Goal: Task Accomplishment & Management: Manage account settings

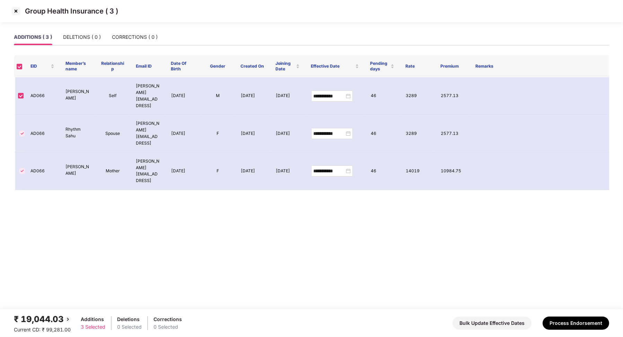
click at [14, 11] on img at bounding box center [15, 11] width 11 height 11
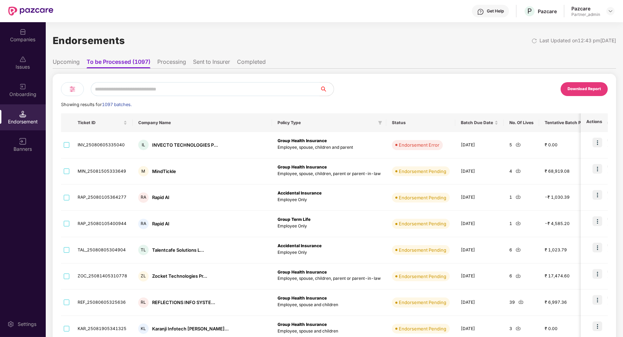
click at [73, 79] on div "Download Report Showing results for 1097 batches. Ticket ID Company Name Policy…" at bounding box center [335, 251] width 564 height 354
click at [72, 91] on img at bounding box center [72, 89] width 8 height 8
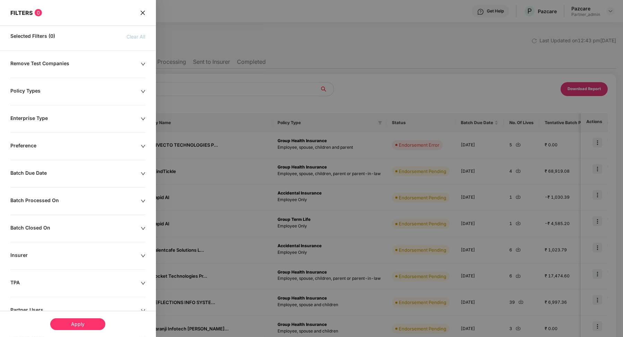
scroll to position [50, 0]
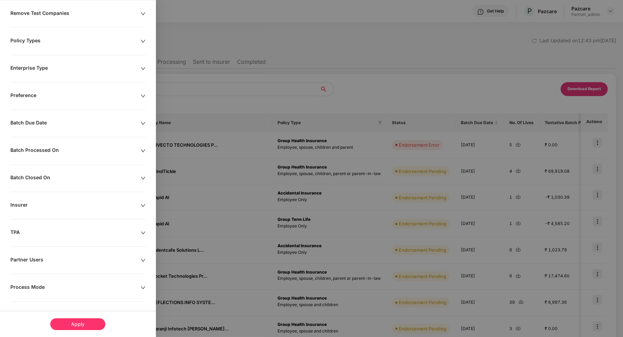
click at [212, 53] on div at bounding box center [311, 168] width 623 height 337
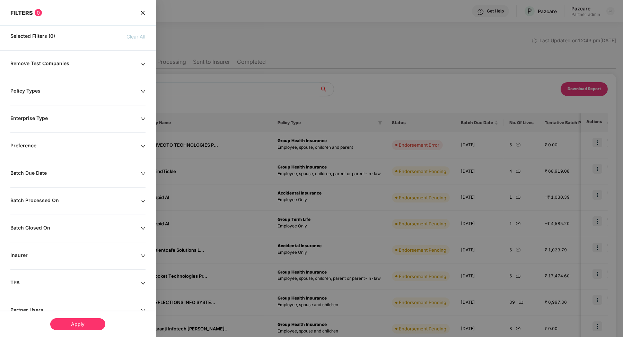
click at [141, 14] on icon "close" at bounding box center [142, 12] width 4 height 4
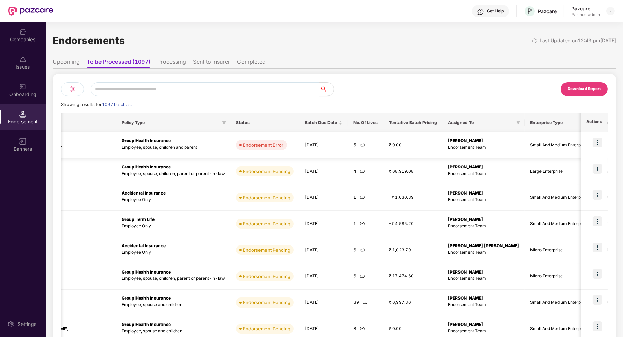
scroll to position [0, 260]
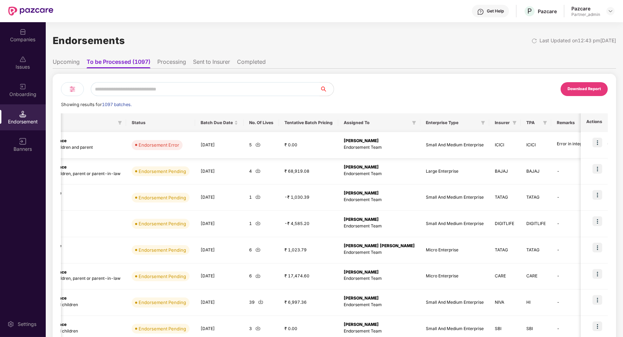
click at [595, 143] on img at bounding box center [598, 143] width 10 height 10
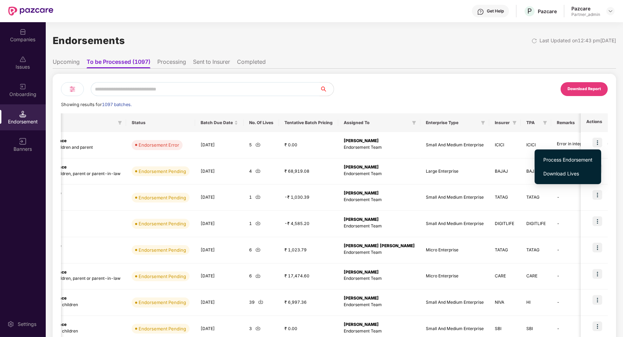
click at [564, 156] on span "Process Endorsement" at bounding box center [567, 160] width 49 height 8
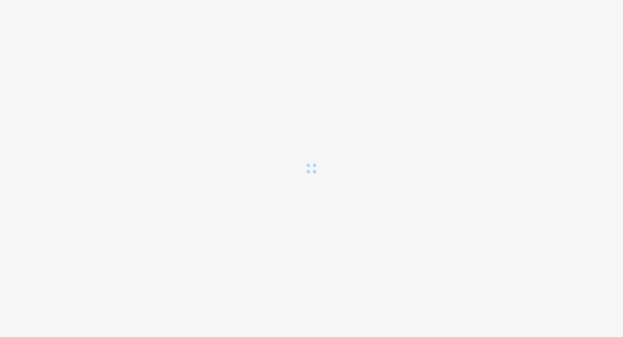
scroll to position [0, 0]
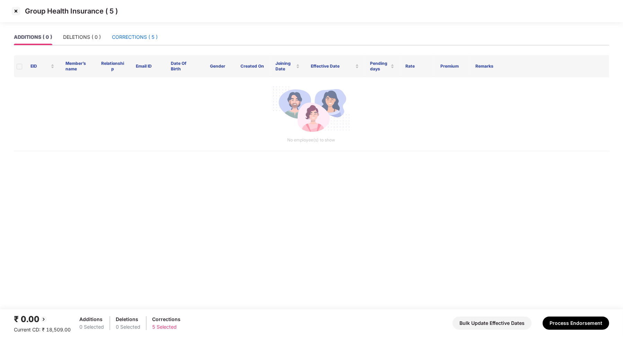
click at [143, 40] on div "CORRECTIONS ( 5 )" at bounding box center [135, 37] width 46 height 8
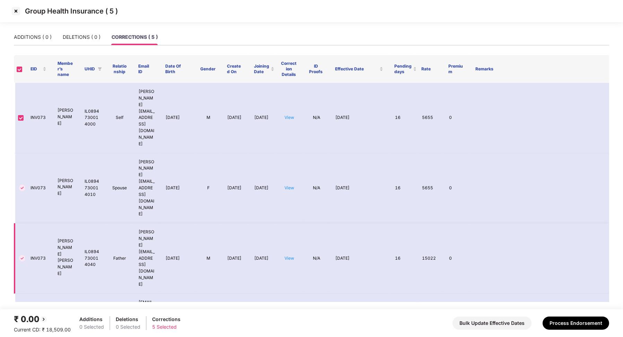
scroll to position [14, 0]
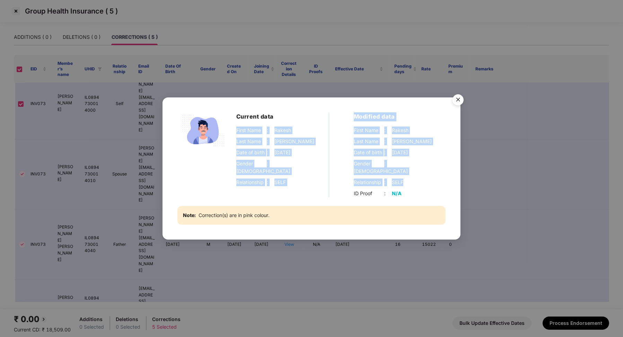
drag, startPoint x: 237, startPoint y: 136, endPoint x: 405, endPoint y: 176, distance: 172.9
click at [405, 176] on div "Current data First Name : Rakesh Last Name : Bapurao Raorane Date of birth : 01…" at bounding box center [311, 154] width 268 height 85
click at [456, 104] on img "Close" at bounding box center [457, 100] width 19 height 19
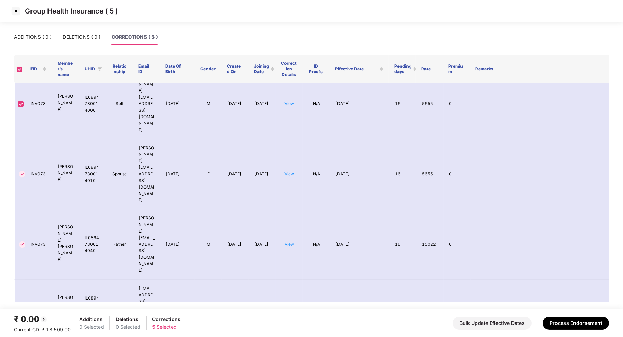
drag, startPoint x: 33, startPoint y: 283, endPoint x: 30, endPoint y: 277, distance: 6.2
copy td "INVA048"
click at [17, 14] on img at bounding box center [15, 11] width 11 height 11
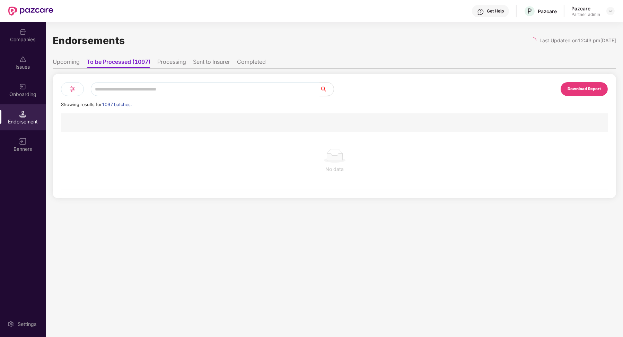
scroll to position [0, 0]
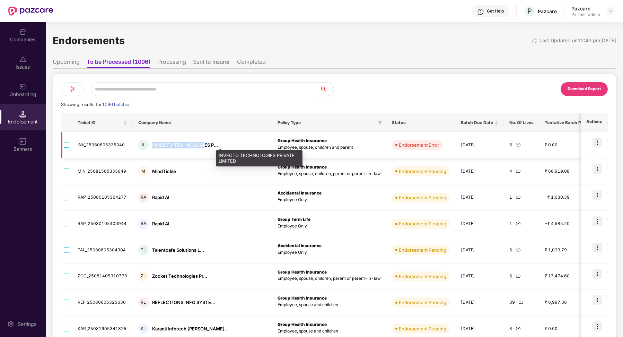
drag, startPoint x: 149, startPoint y: 143, endPoint x: 202, endPoint y: 143, distance: 52.3
click at [202, 143] on div "IL INVECTO TECHNOLOGIES P..." at bounding box center [202, 145] width 128 height 10
copy div "INVECTO TECHNOLOGI"
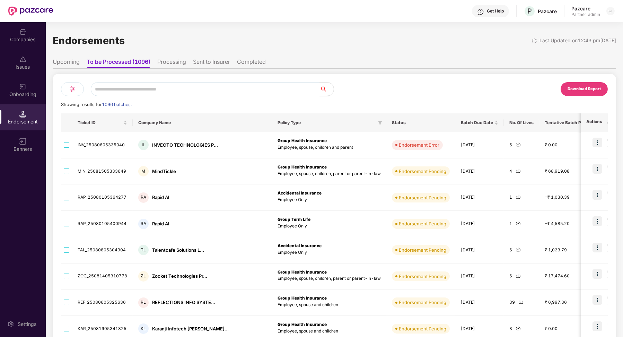
click at [21, 47] on div "Companies" at bounding box center [23, 35] width 46 height 26
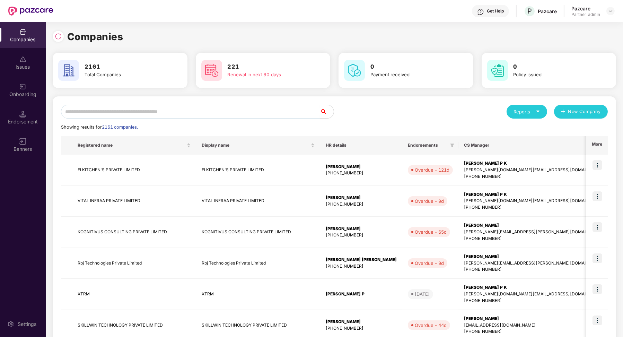
click at [101, 108] on input "text" at bounding box center [190, 112] width 259 height 14
paste input "**********"
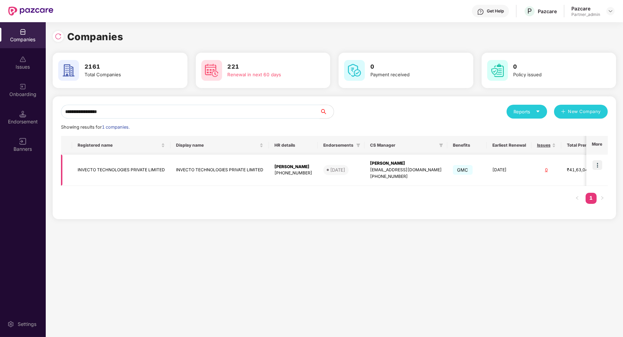
type input "**********"
click at [599, 161] on img at bounding box center [598, 165] width 10 height 10
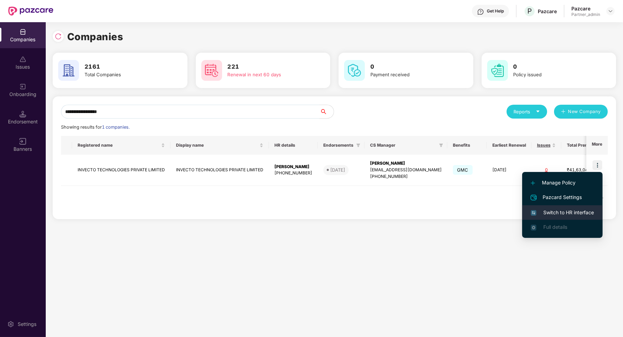
click at [568, 211] on span "Switch to HR interface" at bounding box center [562, 213] width 63 height 8
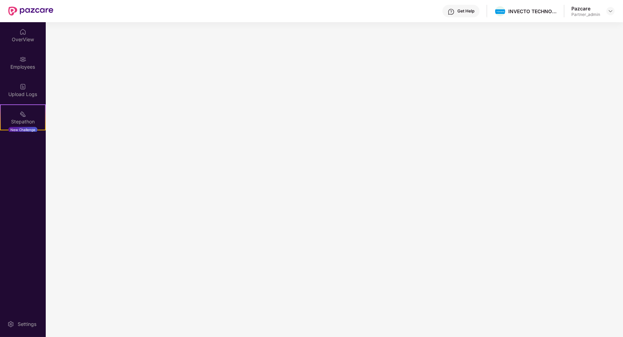
scroll to position [0, 0]
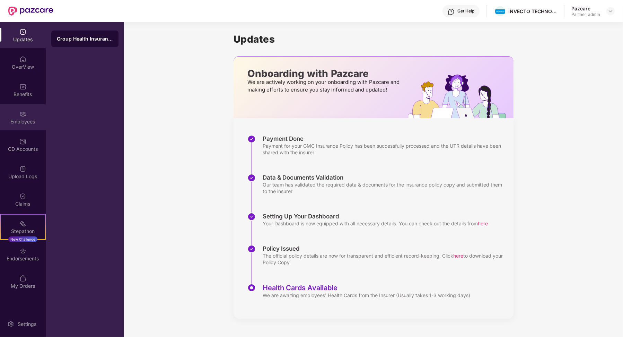
click at [33, 122] on div "Employees" at bounding box center [23, 121] width 46 height 7
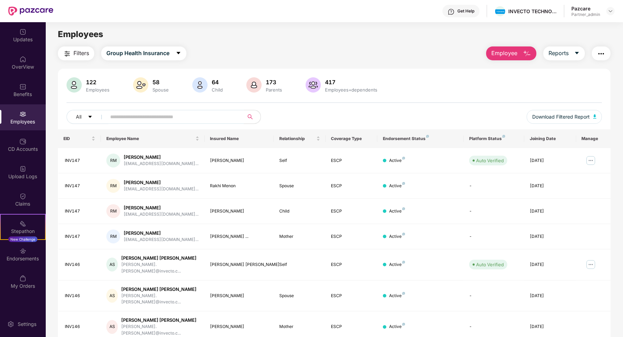
click at [132, 114] on input "text" at bounding box center [172, 117] width 124 height 10
paste input "*******"
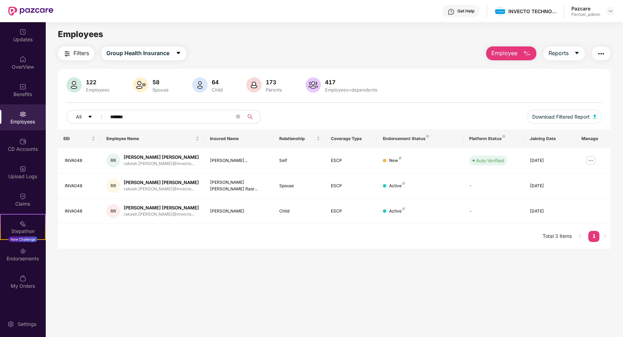
click at [122, 119] on input "*******" at bounding box center [172, 117] width 124 height 10
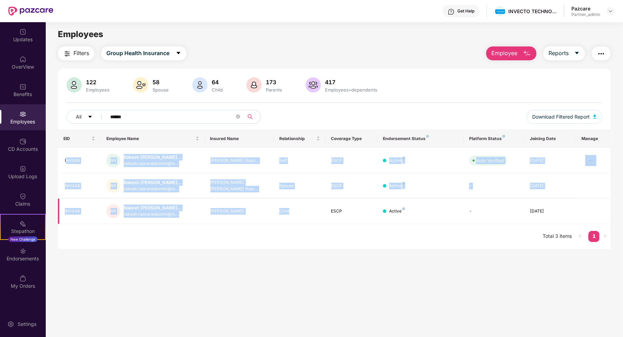
drag, startPoint x: 65, startPoint y: 159, endPoint x: 317, endPoint y: 214, distance: 257.4
click at [317, 214] on tbody "INV048 RR Rakesh Bapurao Bapurao... rakesh.raoranedummi@in... Rakesh Bapurao Ba…" at bounding box center [334, 186] width 553 height 76
drag, startPoint x: 410, startPoint y: 212, endPoint x: 87, endPoint y: 161, distance: 327.0
click at [85, 161] on tbody "INV048 RR Rakesh Bapurao Bapurao... rakesh.raoranedummi@in... Rakesh Bapurao Ba…" at bounding box center [334, 186] width 553 height 76
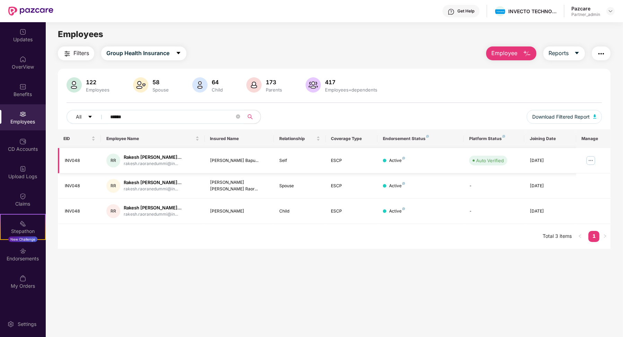
click at [64, 159] on td "INV048" at bounding box center [79, 160] width 43 height 25
click at [119, 117] on input "******" at bounding box center [172, 117] width 124 height 10
drag, startPoint x: 63, startPoint y: 159, endPoint x: 253, endPoint y: 219, distance: 199.6
click at [253, 219] on tbody "INVA048 RR Rakesh Bapurao Raorane rakesh.raorane@invecto... Rakesh Bapurao Raor…" at bounding box center [334, 186] width 553 height 76
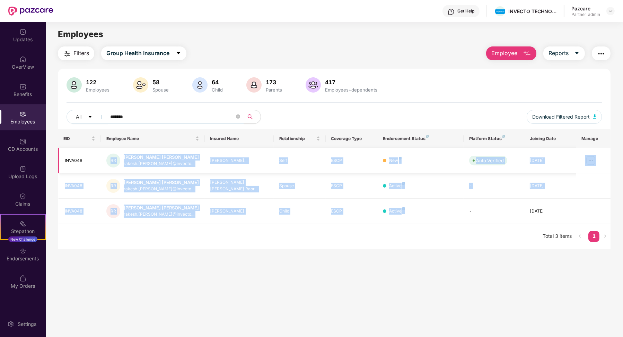
drag, startPoint x: 409, startPoint y: 209, endPoint x: 114, endPoint y: 150, distance: 300.6
click at [114, 150] on tbody "INVA048 RR Rakesh Bapurao Raorane rakesh.raorane@invecto... Rakesh Bapurao Raor…" at bounding box center [334, 186] width 553 height 76
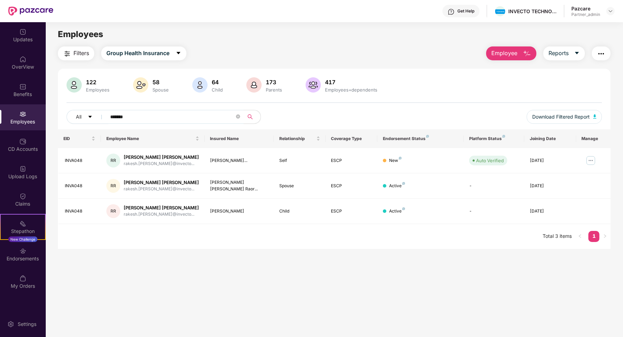
click at [232, 259] on main "Employees Filters Group Health Insurance Employee Reports 122 Employees 58 Spou…" at bounding box center [334, 190] width 577 height 337
drag, startPoint x: 119, startPoint y: 157, endPoint x: 381, endPoint y: 165, distance: 262.1
click at [381, 165] on tr "INVA048 RR Rakesh Bapurao Raorane rakesh.raorane@invecto... Rakesh Bapurao Raor…" at bounding box center [334, 160] width 553 height 25
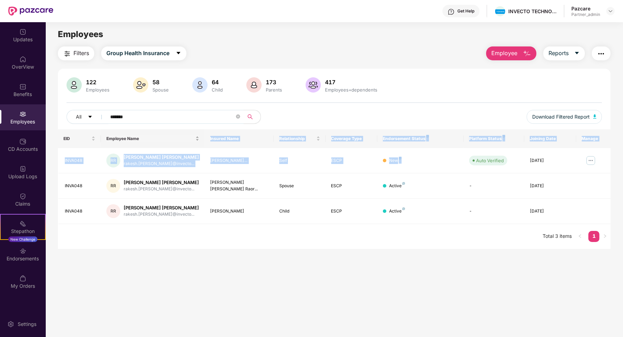
drag, startPoint x: 412, startPoint y: 158, endPoint x: 140, endPoint y: 147, distance: 272.3
click at [140, 147] on table "EID Employee Name Insured Name Relationship Coverage Type Endorsement Status Pl…" at bounding box center [334, 176] width 553 height 95
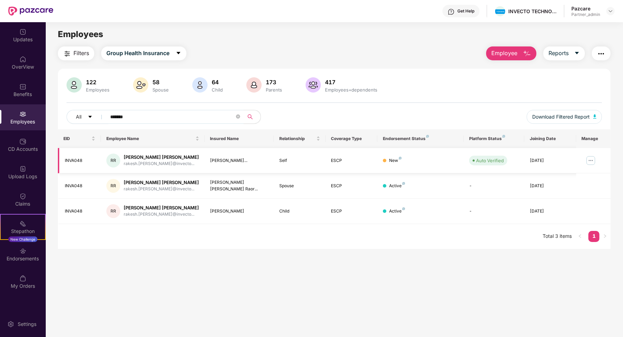
click at [183, 168] on td "RR Rakesh Bapurao Raorane rakesh.raorane@invecto..." at bounding box center [153, 160] width 104 height 25
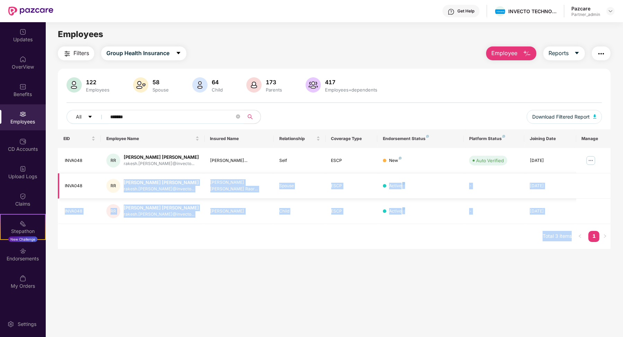
drag, startPoint x: 108, startPoint y: 178, endPoint x: 173, endPoint y: 177, distance: 65.5
click at [173, 177] on body "Get Help INVECTO TECHNOLOGIES PRIVATE LIMITED Pazcare Partner_admin Updates Ove…" at bounding box center [311, 168] width 623 height 337
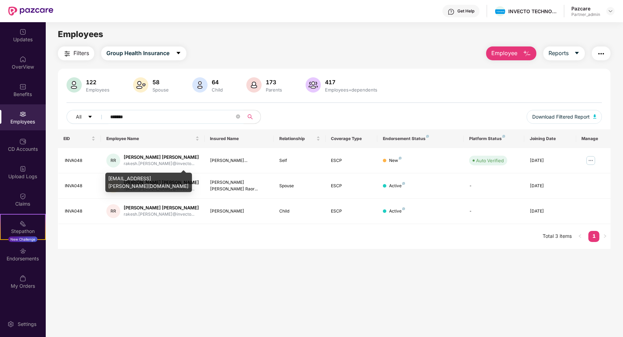
click at [132, 178] on div "rakesh.raorane@invecto.com" at bounding box center [148, 182] width 87 height 19
copy div "rakesh.raorane@invecto.com"
click at [138, 116] on input "*******" at bounding box center [172, 117] width 124 height 10
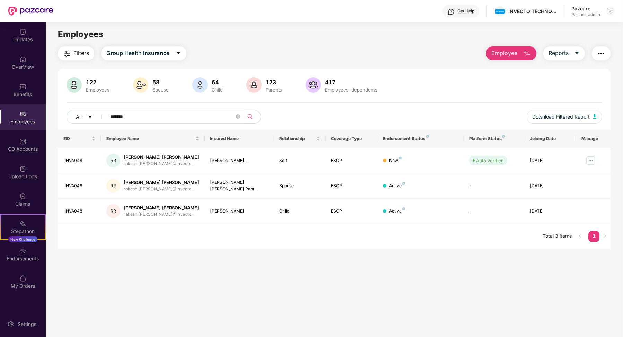
click at [121, 116] on input "*******" at bounding box center [172, 117] width 124 height 10
drag, startPoint x: 147, startPoint y: 117, endPoint x: 117, endPoint y: 116, distance: 29.5
click at [117, 116] on input "******" at bounding box center [172, 117] width 124 height 10
type input "******"
drag, startPoint x: 471, startPoint y: 15, endPoint x: 459, endPoint y: 15, distance: 12.1
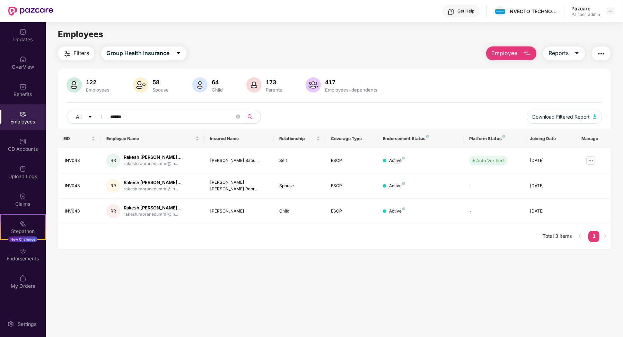
click at [459, 15] on div "Get Help" at bounding box center [461, 11] width 37 height 12
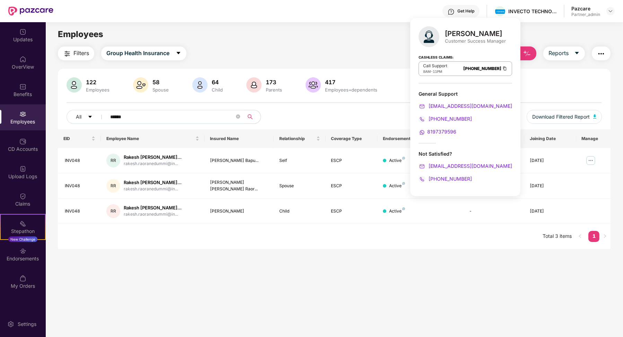
click at [383, 30] on div "Employees" at bounding box center [334, 34] width 577 height 13
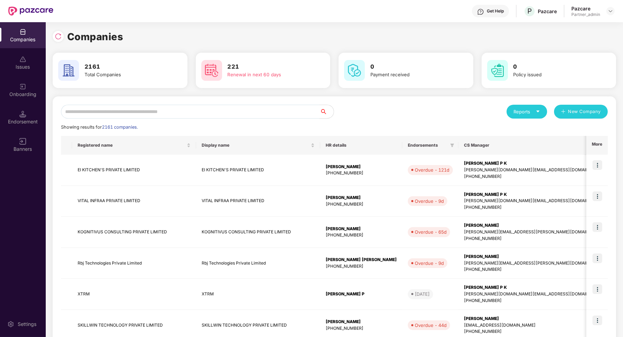
scroll to position [0, 0]
click at [21, 121] on div "Endorsement" at bounding box center [23, 121] width 46 height 7
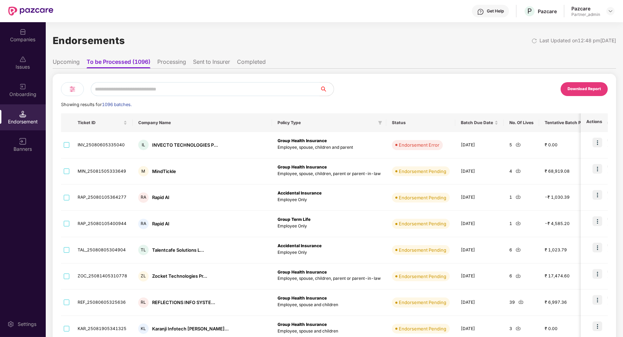
click at [75, 93] on img at bounding box center [72, 89] width 8 height 8
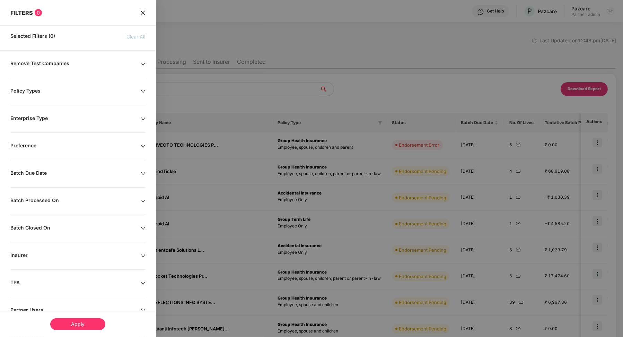
scroll to position [50, 0]
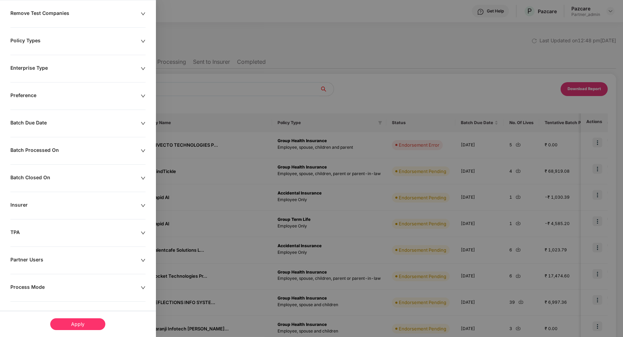
click at [33, 284] on div "Process Mode" at bounding box center [75, 288] width 130 height 8
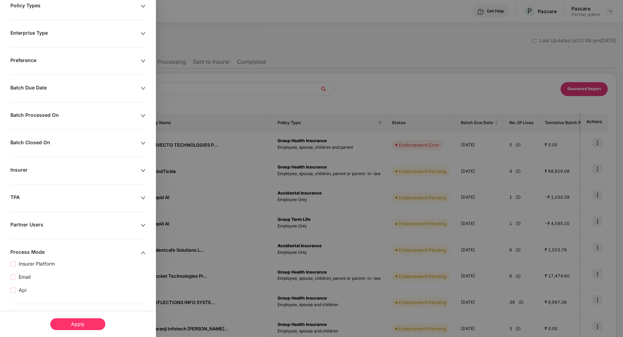
scroll to position [88, 0]
click at [18, 291] on div "Remove Test Companies Policy Types Enterprise Type Preference Batch Due Date Ba…" at bounding box center [78, 156] width 156 height 366
click at [25, 285] on span "Api" at bounding box center [22, 288] width 13 height 8
click at [67, 320] on div "Apply" at bounding box center [77, 324] width 55 height 12
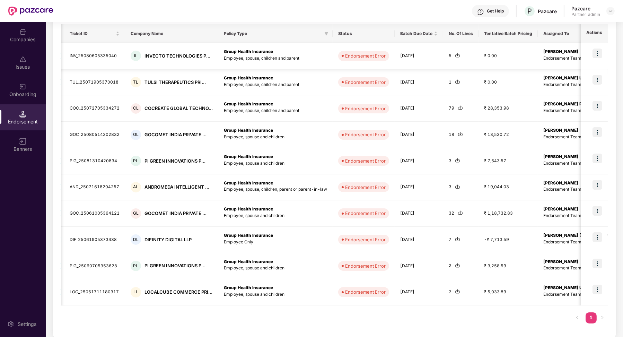
scroll to position [21, 0]
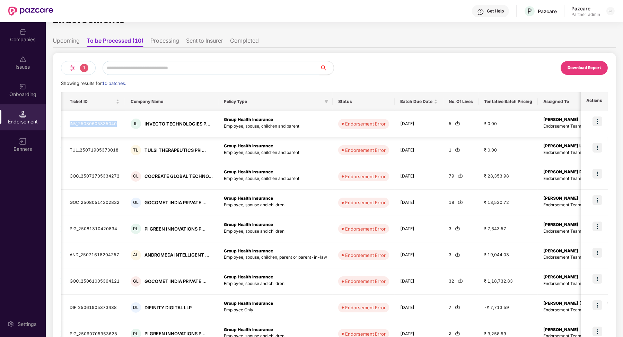
drag, startPoint x: 69, startPoint y: 125, endPoint x: 113, endPoint y: 128, distance: 44.5
click at [113, 128] on td "INV_25080605335040" at bounding box center [94, 124] width 61 height 26
click at [598, 118] on img at bounding box center [598, 121] width 10 height 10
click at [500, 74] on div "Download Report" at bounding box center [470, 68] width 273 height 14
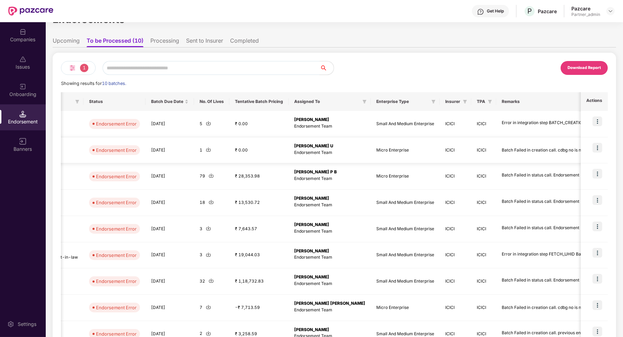
scroll to position [0, 274]
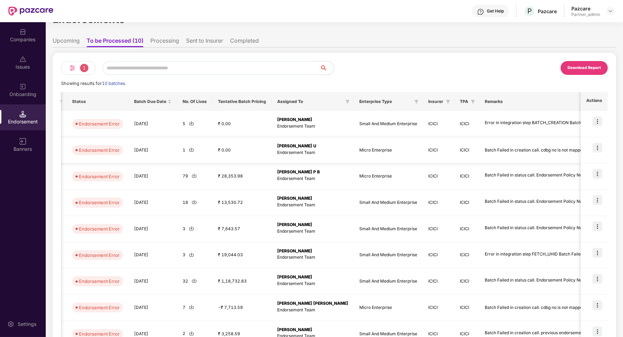
click at [598, 148] on img at bounding box center [598, 148] width 10 height 10
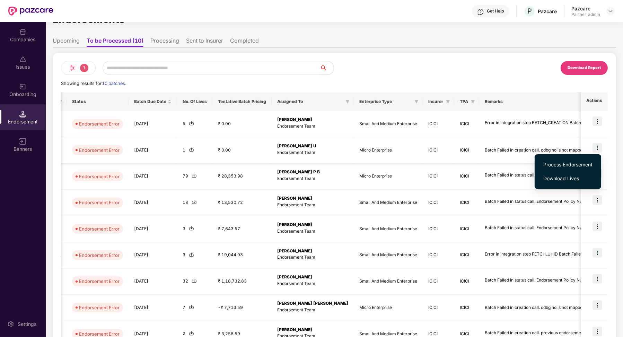
click at [479, 155] on td "Batch Failed in creation call. cdbg no is not mapped" at bounding box center [536, 150] width 115 height 26
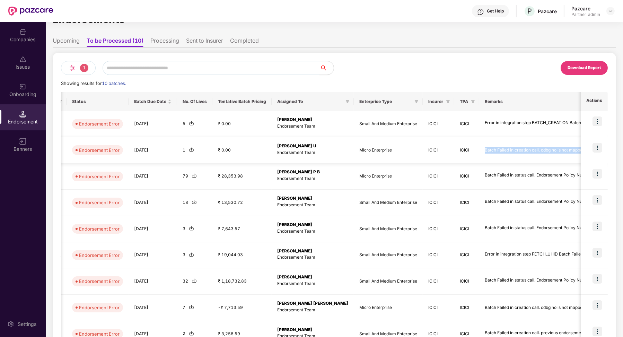
drag, startPoint x: 471, startPoint y: 150, endPoint x: 577, endPoint y: 151, distance: 105.7
click at [577, 151] on td "Batch Failed in creation call. cdbg no is not mapped" at bounding box center [536, 150] width 115 height 26
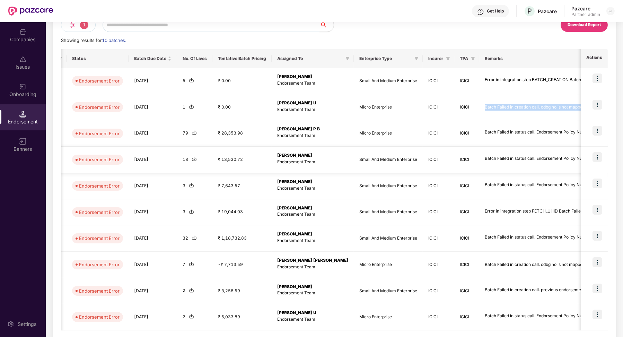
scroll to position [25, 0]
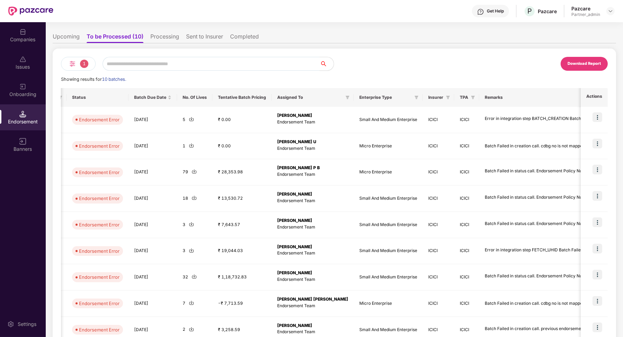
click at [253, 36] on li "Completed" at bounding box center [244, 38] width 29 height 10
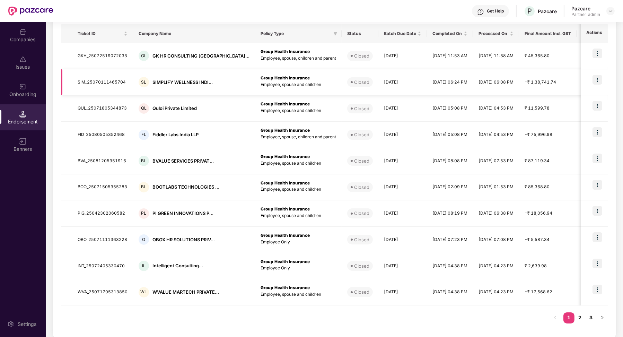
scroll to position [0, 0]
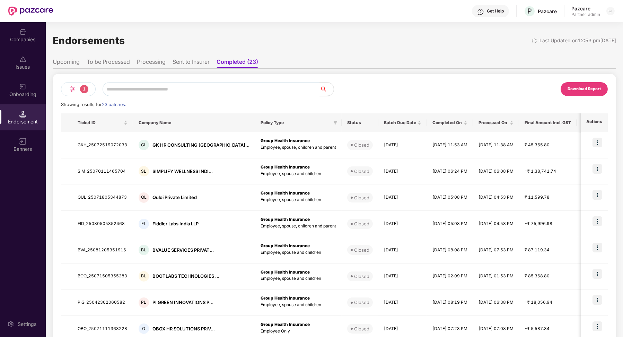
click at [197, 61] on li "Sent to Insurer" at bounding box center [191, 63] width 37 height 10
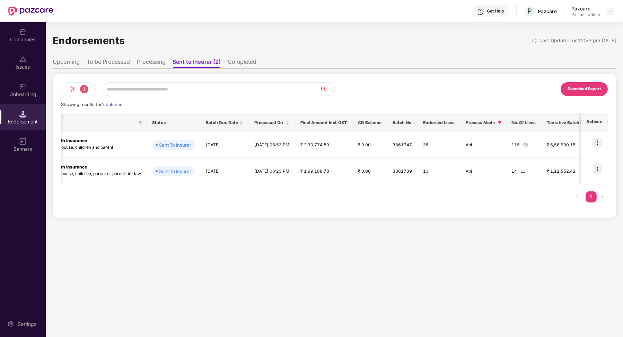
scroll to position [0, 191]
drag, startPoint x: 545, startPoint y: 145, endPoint x: 429, endPoint y: 146, distance: 116.8
click at [429, 146] on tr "AUX_25081214130279 AL AUXO AI ENGINEERING PR... Group Health Insurance Employee…" at bounding box center [334, 145] width 928 height 26
drag, startPoint x: 546, startPoint y: 172, endPoint x: 427, endPoint y: 172, distance: 118.9
click at [427, 172] on tr "PIG_25081218141941 PL PI GREEN INNOVATIONS P... Group Health Insurance Employee…" at bounding box center [334, 171] width 928 height 26
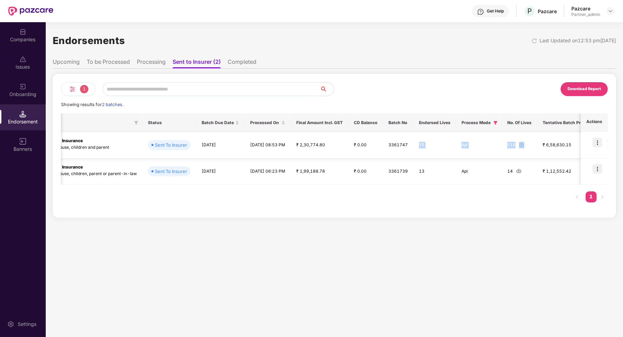
drag, startPoint x: 547, startPoint y: 147, endPoint x: 434, endPoint y: 143, distance: 113.4
click at [434, 143] on tr "AUX_25081214130279 AL AUXO AI ENGINEERING PR... Group Health Insurance Employee…" at bounding box center [334, 145] width 928 height 26
click at [447, 146] on td "35" at bounding box center [434, 145] width 43 height 26
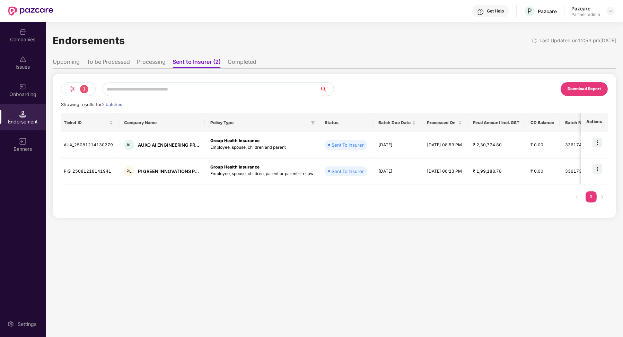
scroll to position [0, 0]
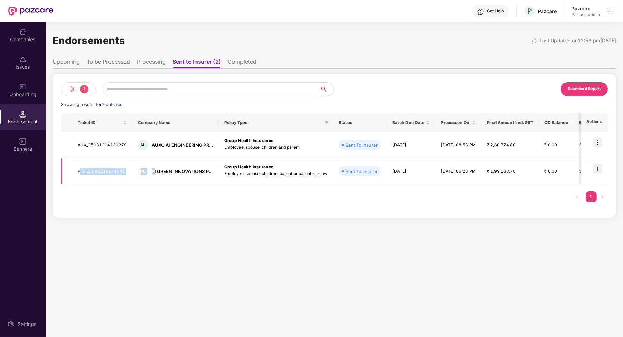
drag, startPoint x: 80, startPoint y: 168, endPoint x: 150, endPoint y: 169, distance: 70.0
click at [151, 169] on tr "PIG_25081218141941 PL PI GREEN INNOVATIONS P... Group Health Insurance Employee…" at bounding box center [525, 171] width 928 height 26
click at [152, 64] on li "Processing" at bounding box center [151, 63] width 29 height 10
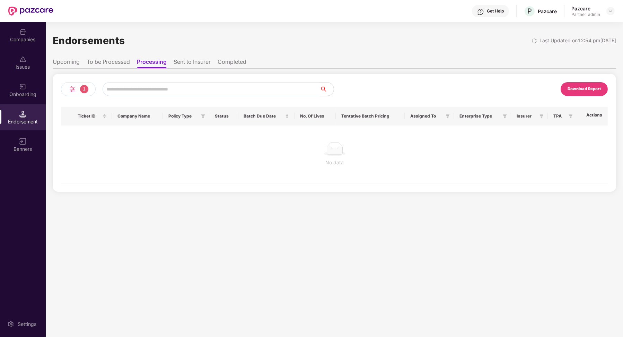
click at [119, 66] on li "To be Processed" at bounding box center [108, 63] width 43 height 10
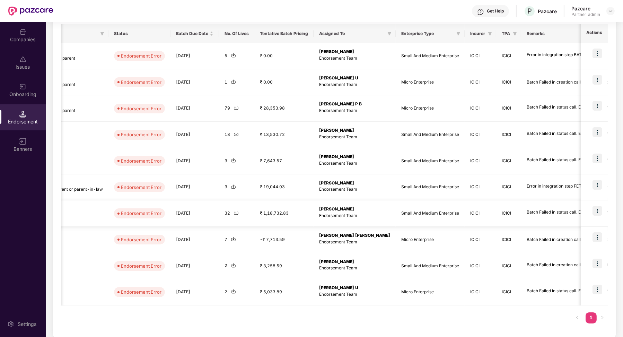
scroll to position [0, 274]
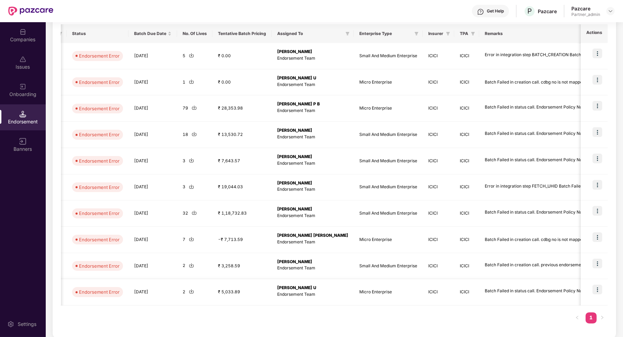
click at [597, 290] on img at bounding box center [598, 290] width 10 height 10
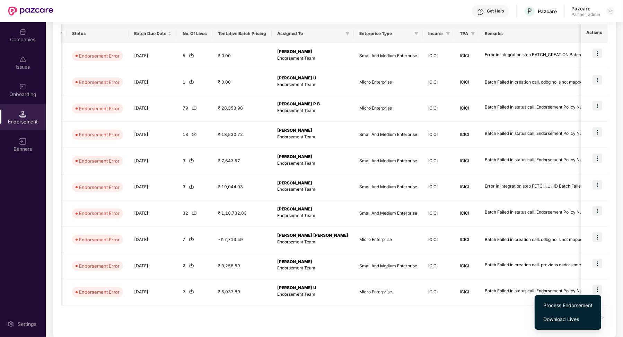
click at [581, 303] on span "Process Endorsement" at bounding box center [567, 306] width 49 height 8
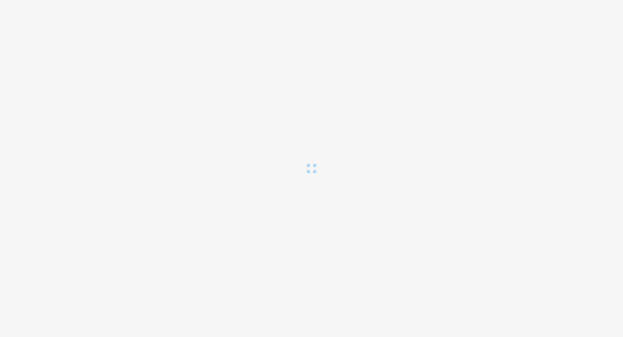
scroll to position [0, 0]
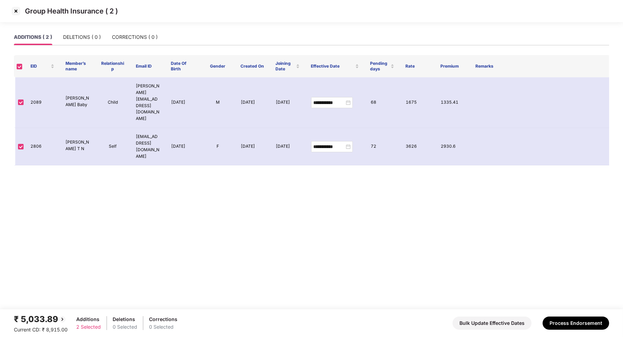
click at [15, 11] on img at bounding box center [15, 11] width 11 height 11
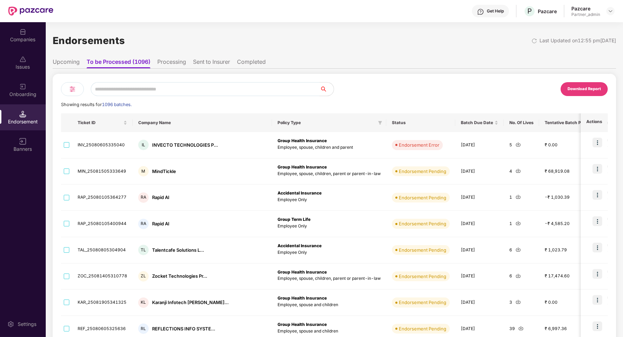
click at [76, 87] on div at bounding box center [72, 89] width 23 height 14
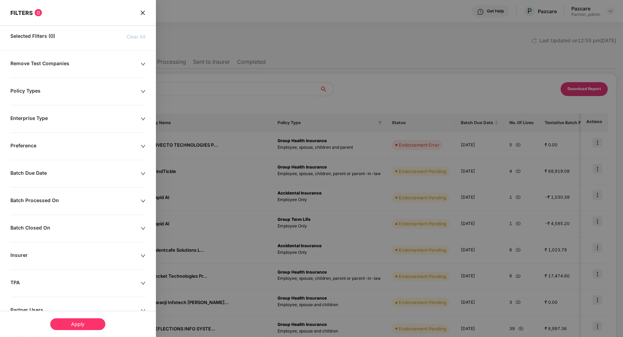
scroll to position [50, 0]
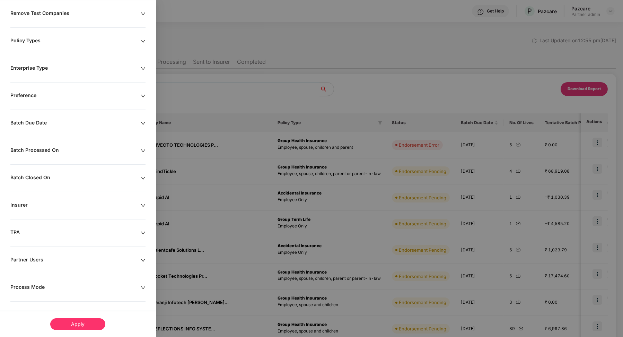
click at [30, 285] on div "Process Mode" at bounding box center [75, 288] width 130 height 8
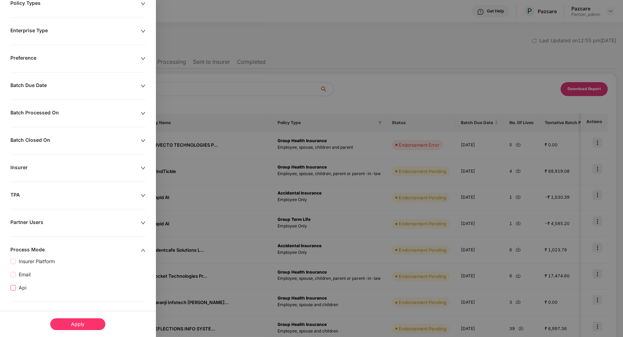
click at [24, 287] on span "Api" at bounding box center [22, 288] width 13 height 8
click at [72, 325] on div "Apply" at bounding box center [77, 324] width 55 height 12
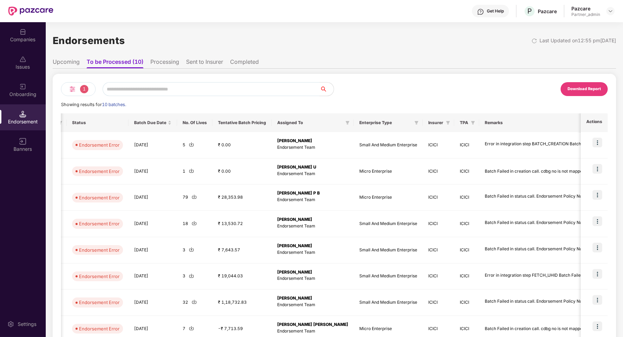
scroll to position [89, 0]
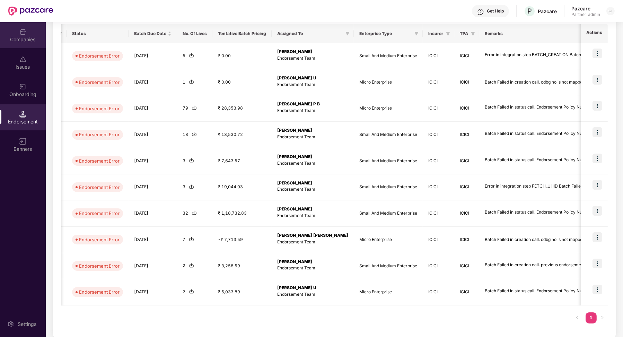
click at [22, 32] on img at bounding box center [22, 31] width 7 height 7
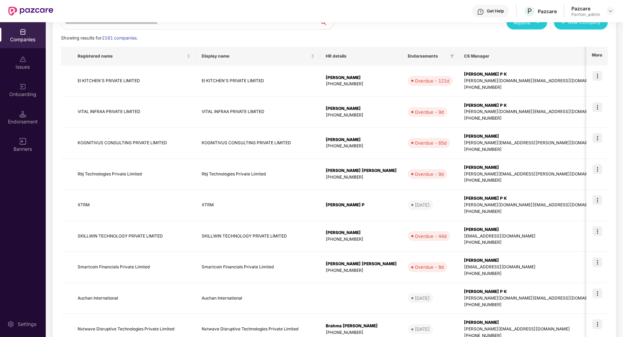
scroll to position [0, 0]
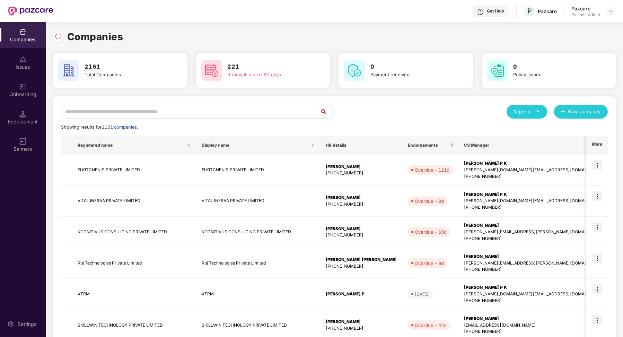
click at [114, 114] on input "text" at bounding box center [190, 112] width 259 height 14
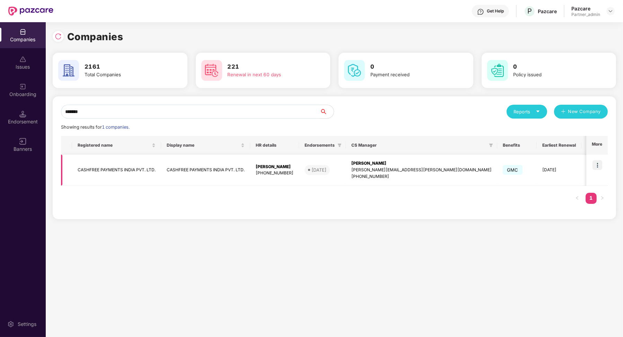
type input "*******"
click at [599, 168] on img at bounding box center [598, 165] width 10 height 10
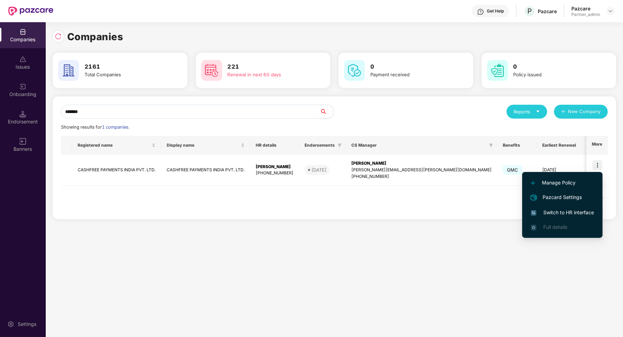
click at [564, 213] on span "Switch to HR interface" at bounding box center [562, 213] width 63 height 8
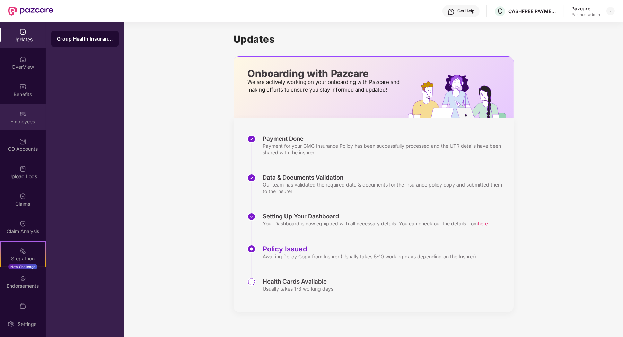
click at [30, 122] on div "Employees" at bounding box center [23, 121] width 46 height 7
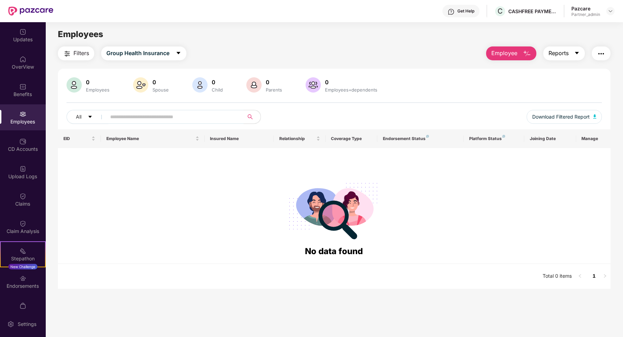
click at [570, 53] on button "Reports" at bounding box center [564, 53] width 42 height 14
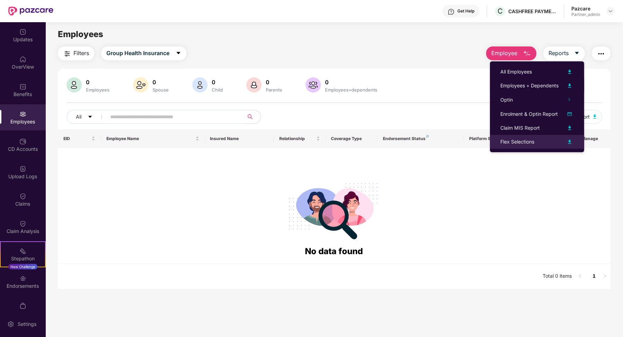
click at [532, 141] on div "Flex Selections" at bounding box center [517, 142] width 34 height 8
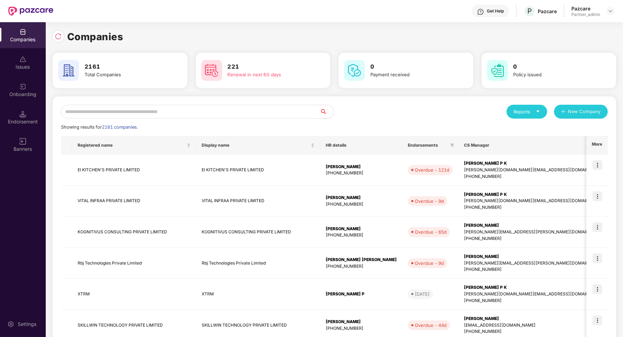
scroll to position [0, 0]
click at [112, 112] on input "text" at bounding box center [190, 112] width 259 height 14
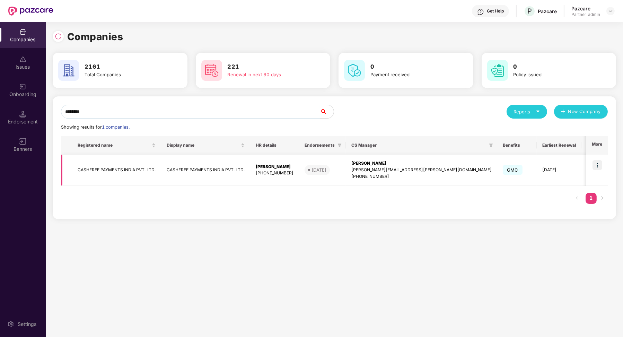
type input "********"
click at [122, 183] on td "CASHFREE PAYMENTS INDIA PVT. LTD." at bounding box center [116, 170] width 89 height 31
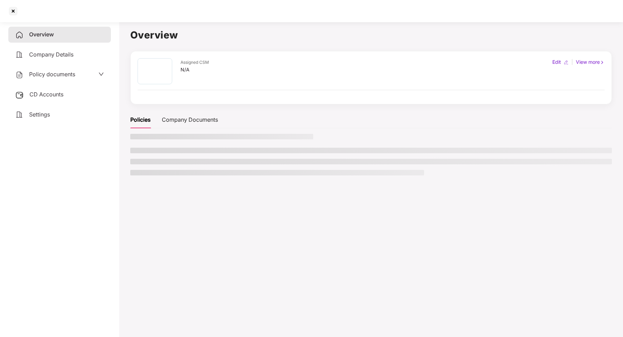
scroll to position [0, 0]
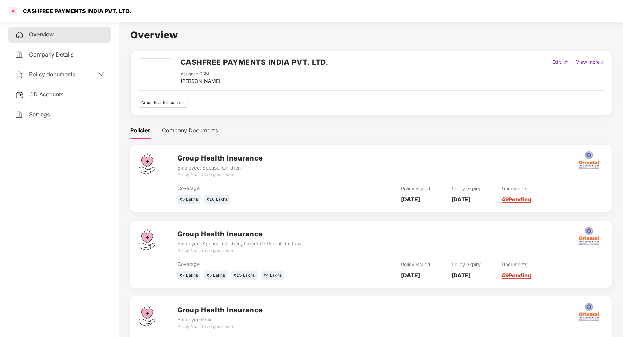
click at [12, 10] on div at bounding box center [13, 11] width 11 height 11
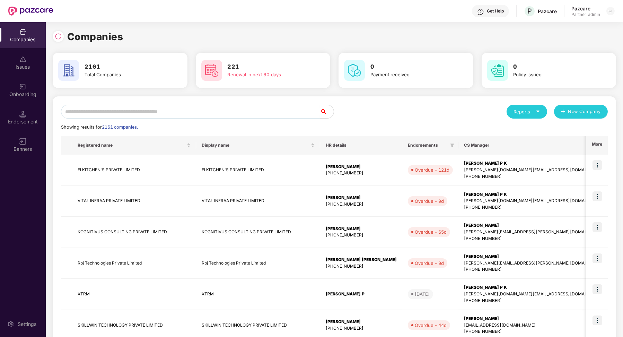
click at [153, 111] on input "text" at bounding box center [190, 112] width 259 height 14
click at [22, 118] on div "Endorsement" at bounding box center [23, 121] width 46 height 7
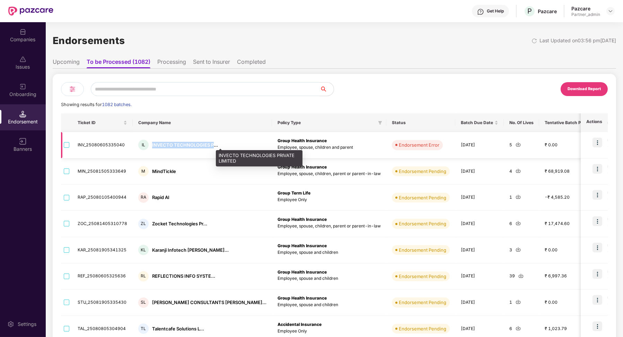
drag, startPoint x: 148, startPoint y: 144, endPoint x: 211, endPoint y: 147, distance: 63.5
click at [211, 147] on div "IL INVECTO TECHNOLOGIES P..." at bounding box center [202, 145] width 128 height 10
copy div "INVECTO TECHNOLOGIES P"
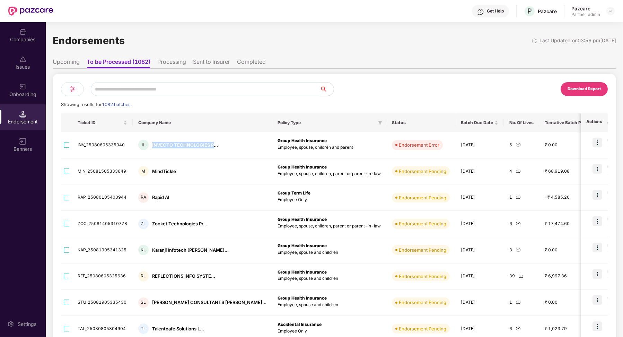
click at [143, 92] on input "text" at bounding box center [205, 89] width 229 height 14
paste input "**********"
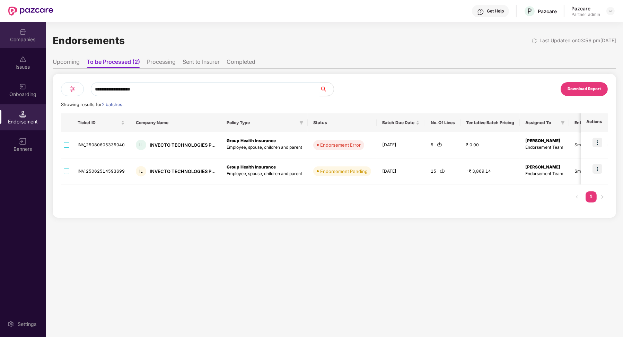
type input "**********"
click at [21, 46] on div "Companies" at bounding box center [23, 35] width 46 height 26
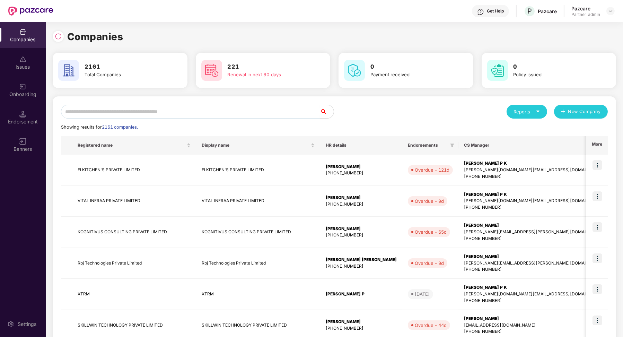
click at [110, 113] on input "text" at bounding box center [190, 112] width 259 height 14
paste input "**********"
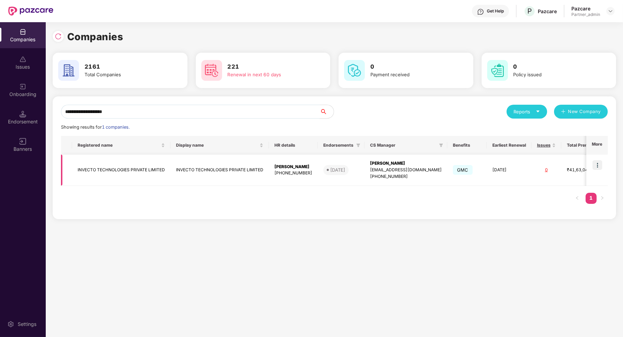
type input "**********"
click at [589, 157] on td at bounding box center [596, 170] width 21 height 31
click at [595, 159] on td at bounding box center [596, 170] width 21 height 31
click at [600, 171] on td at bounding box center [596, 170] width 21 height 31
click at [599, 167] on img at bounding box center [598, 165] width 10 height 10
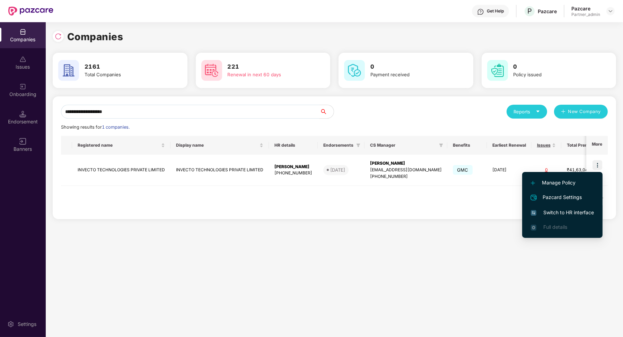
click at [578, 209] on span "Switch to HR interface" at bounding box center [562, 213] width 63 height 8
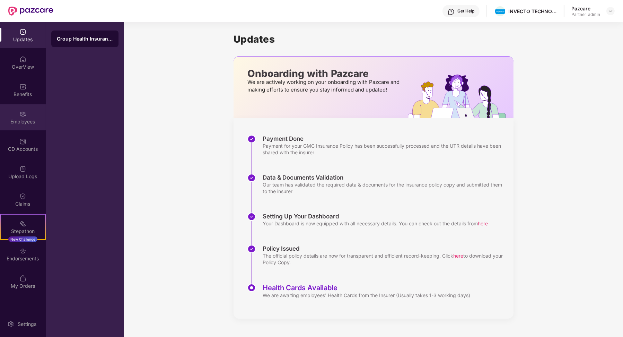
click at [27, 120] on div "Employees" at bounding box center [23, 121] width 46 height 7
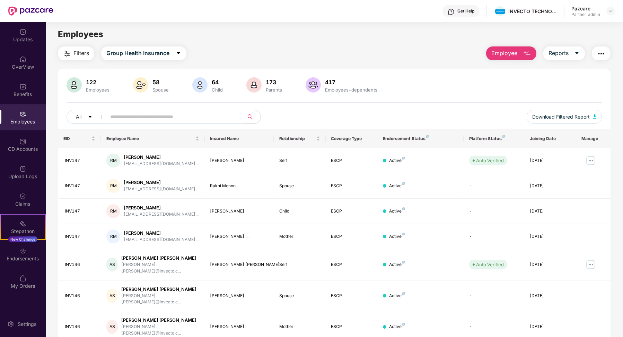
click at [210, 114] on input "text" at bounding box center [172, 117] width 124 height 10
paste input "**********"
type input "**********"
paste input "**********"
type input "**********"
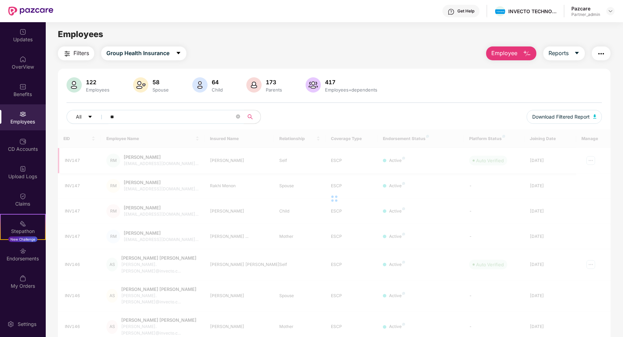
type input "*"
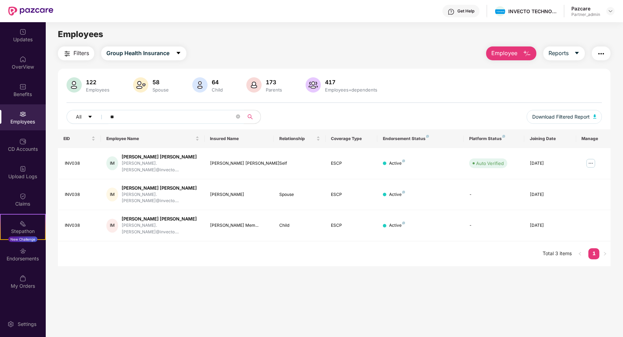
type input "***"
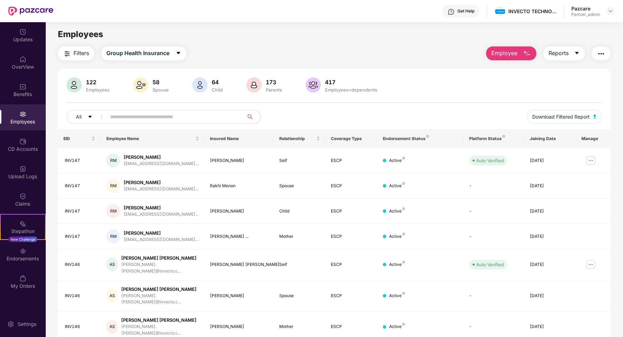
click at [147, 114] on input "text" at bounding box center [172, 117] width 124 height 10
paste input "******"
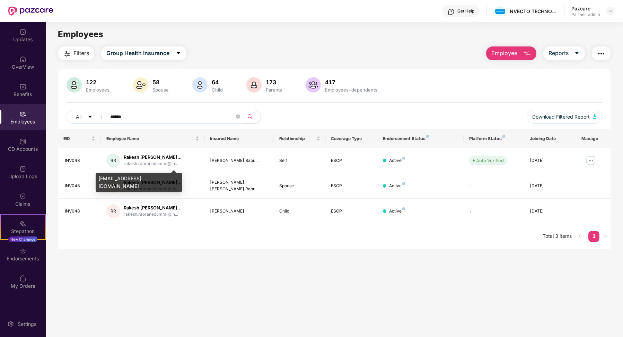
click at [147, 180] on div "rakesh.raoranedummi@invecto.com" at bounding box center [139, 182] width 87 height 19
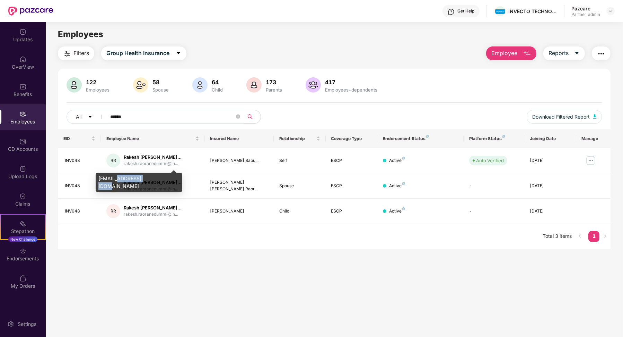
click at [146, 180] on div "rakesh.raoranedummi@invecto.com" at bounding box center [139, 182] width 87 height 19
click at [74, 159] on div "INV048" at bounding box center [80, 160] width 31 height 7
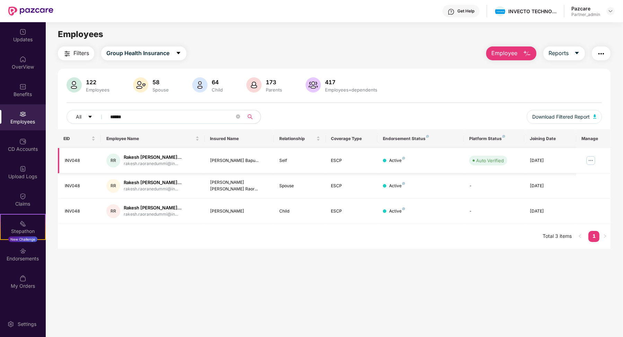
click at [74, 159] on div "INV048" at bounding box center [80, 160] width 31 height 7
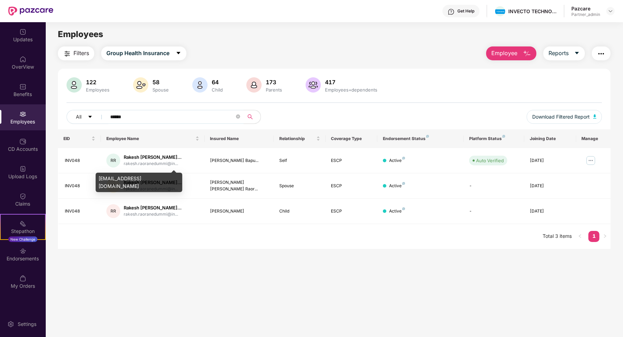
click at [153, 177] on div "rakesh.raoranedummi@invecto.com" at bounding box center [139, 182] width 87 height 19
copy div "rakesh.raoranedummi@invecto.com"
click at [155, 114] on input "******" at bounding box center [172, 117] width 124 height 10
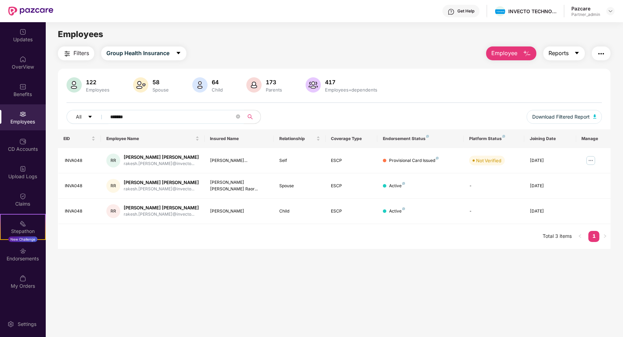
type input "*******"
click at [580, 53] on button "Reports" at bounding box center [564, 53] width 42 height 14
click at [603, 59] on button "button" at bounding box center [601, 53] width 19 height 14
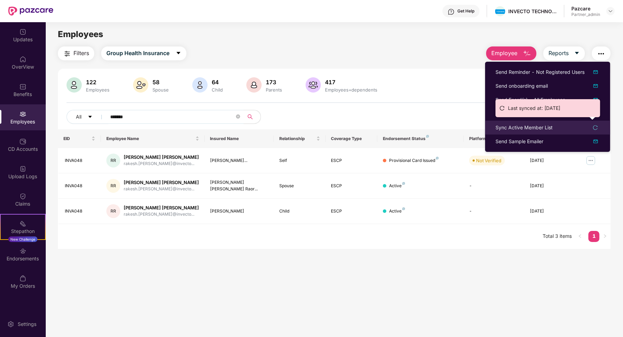
click at [534, 129] on div "Sync Active Member List" at bounding box center [524, 128] width 57 height 8
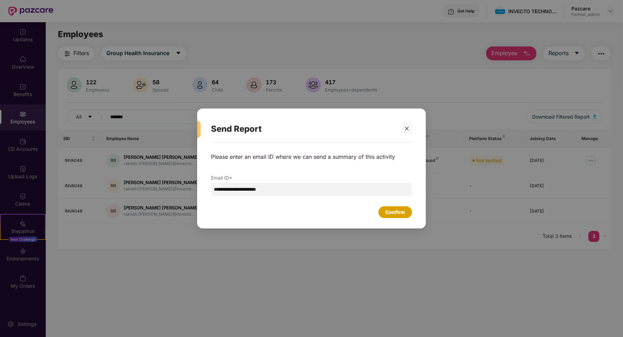
click at [398, 215] on div "Confirm" at bounding box center [395, 212] width 20 height 8
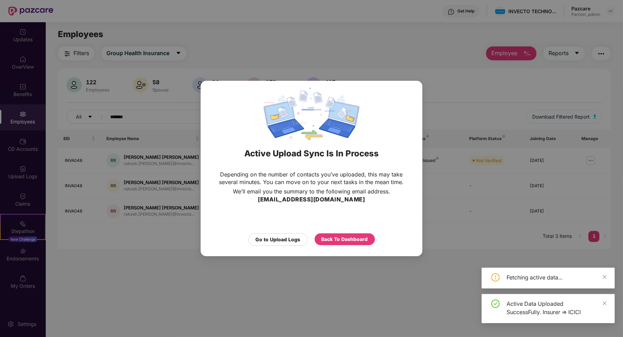
click at [432, 268] on div "Active Upload Sync Is In Process Depending on the number of contacts you’ve upl…" at bounding box center [311, 168] width 623 height 337
click at [607, 302] on icon "close" at bounding box center [604, 303] width 5 height 5
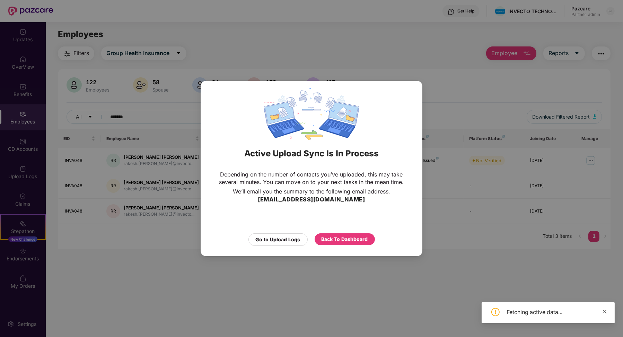
click at [605, 312] on icon "close" at bounding box center [605, 311] width 4 height 4
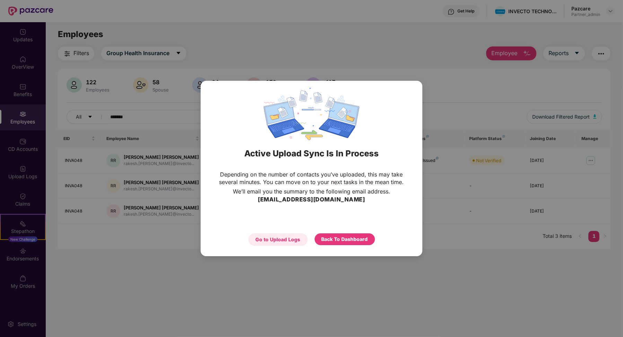
click at [291, 237] on div "Go to Upload Logs" at bounding box center [278, 240] width 45 height 8
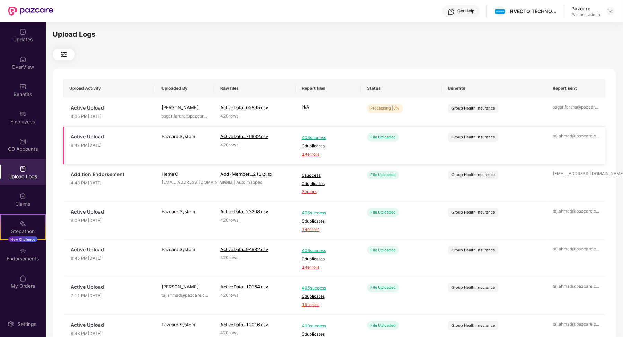
click at [314, 153] on span "14 errors" at bounding box center [328, 154] width 53 height 7
click at [585, 112] on span "Refresh" at bounding box center [576, 110] width 20 height 9
click at [577, 114] on button "Refresh" at bounding box center [572, 110] width 39 height 12
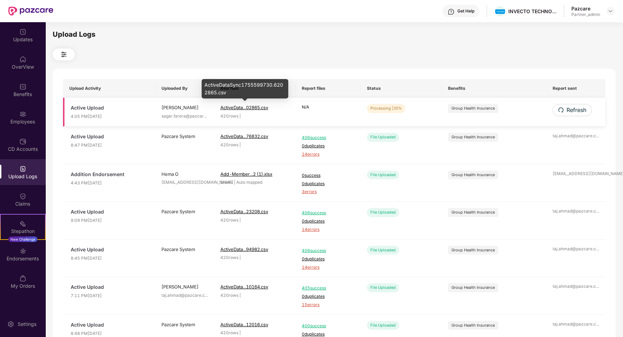
click at [264, 106] on span "ActiveData...02865.csv" at bounding box center [244, 108] width 48 height 6
click at [585, 117] on td "Refresh" at bounding box center [576, 112] width 59 height 29
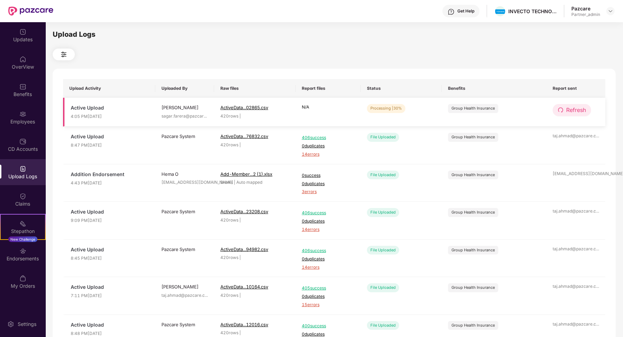
click at [581, 114] on span "Refresh" at bounding box center [576, 110] width 20 height 9
click at [565, 108] on button "Refresh" at bounding box center [572, 110] width 38 height 12
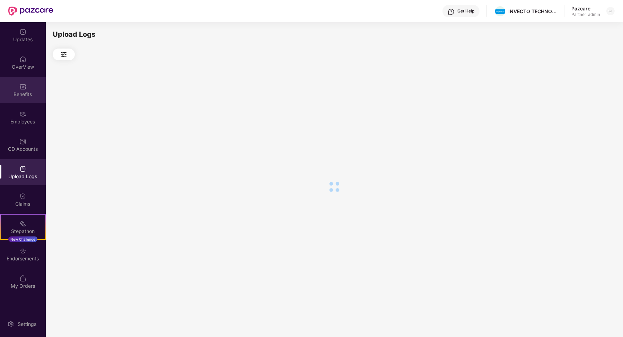
click at [30, 94] on div "Benefits" at bounding box center [23, 94] width 46 height 7
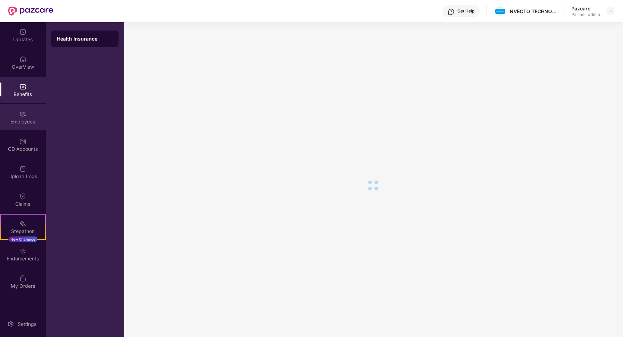
click at [34, 120] on div "Employees" at bounding box center [23, 121] width 46 height 7
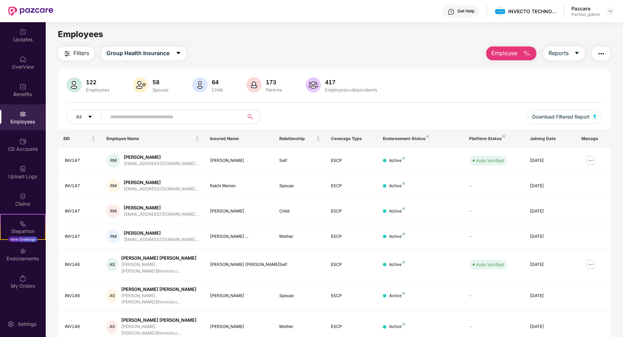
click at [152, 126] on div "All Download Filtered Report" at bounding box center [335, 119] width 536 height 19
click at [151, 120] on input "text" at bounding box center [172, 117] width 124 height 10
paste input "*******"
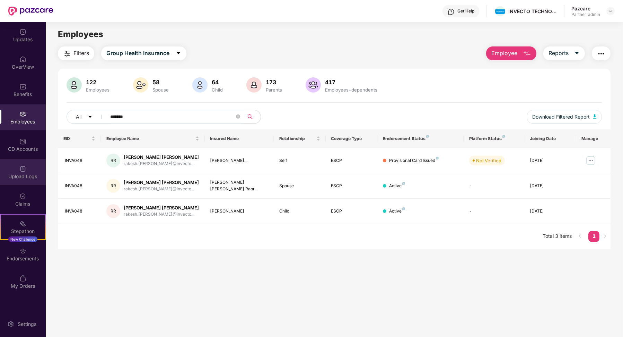
type input "*******"
click at [24, 160] on div "Upload Logs" at bounding box center [23, 172] width 46 height 26
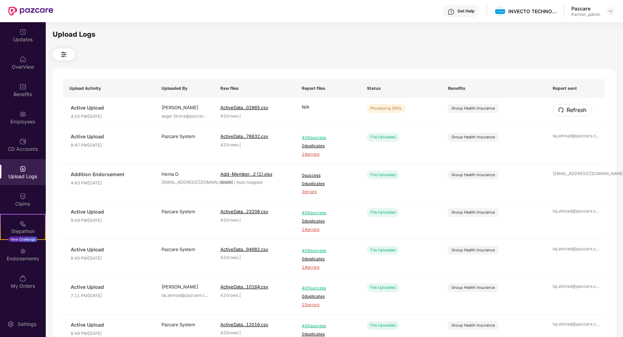
click at [571, 110] on span "Refresh" at bounding box center [577, 110] width 20 height 9
click at [33, 122] on div "Employees" at bounding box center [23, 121] width 46 height 7
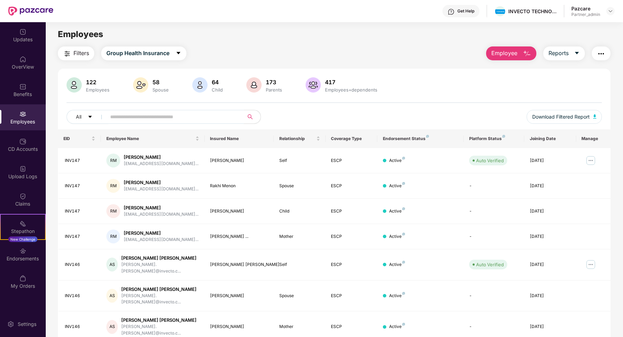
click at [151, 115] on input "text" at bounding box center [172, 117] width 124 height 10
paste input "*******"
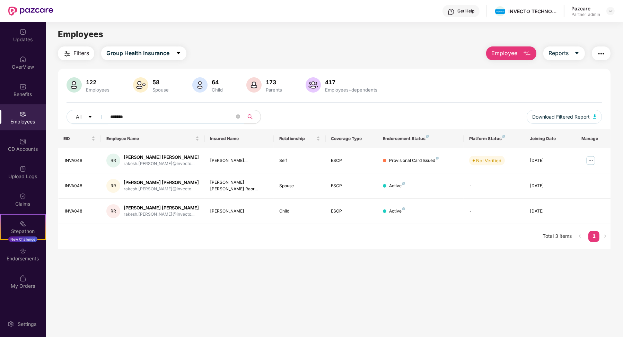
click at [151, 115] on input "*******" at bounding box center [172, 117] width 124 height 10
type input "******"
click at [37, 172] on div "Upload Logs" at bounding box center [23, 172] width 46 height 26
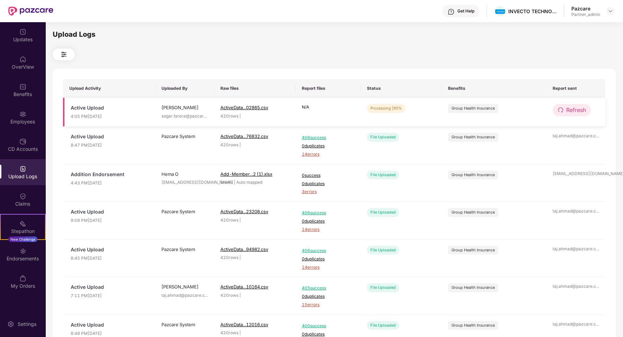
click at [574, 116] on button "Refresh" at bounding box center [572, 110] width 38 height 12
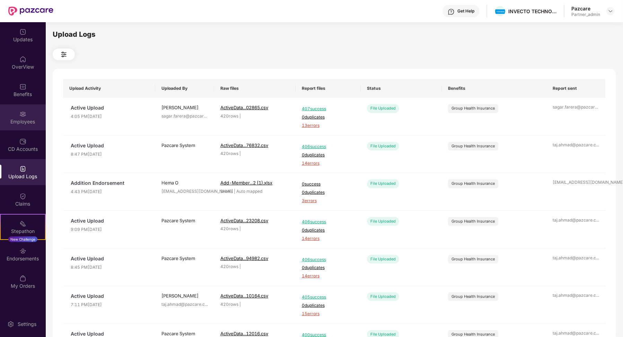
click at [27, 112] on div "Employees" at bounding box center [23, 117] width 46 height 26
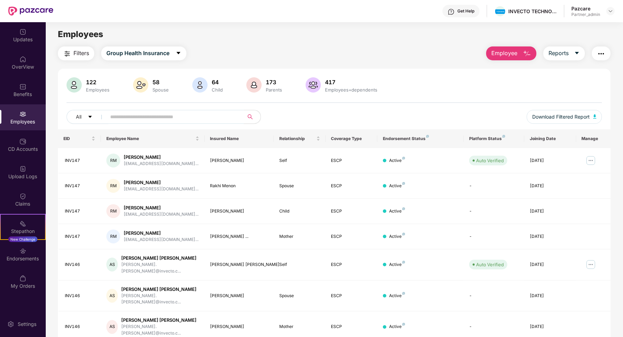
click at [174, 115] on input "text" at bounding box center [172, 117] width 124 height 10
paste input "*******"
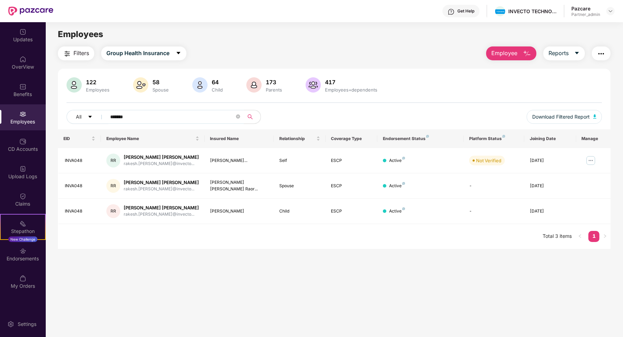
type input "*******"
click at [29, 255] on div "Endorsements" at bounding box center [23, 258] width 46 height 7
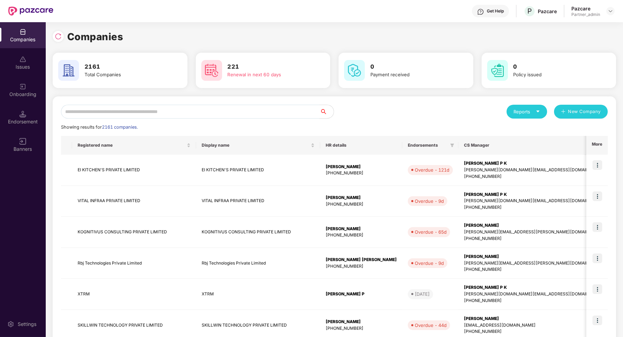
click at [27, 114] on div "Endorsement" at bounding box center [23, 117] width 46 height 26
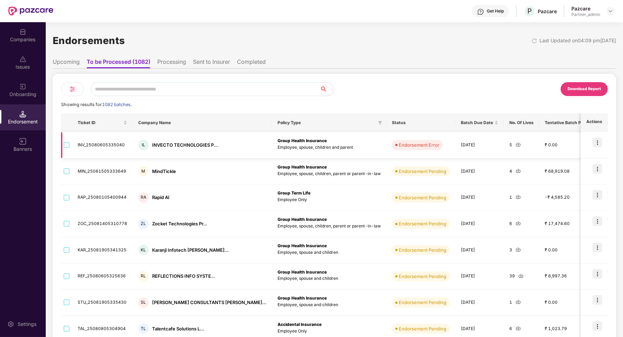
click at [104, 145] on td "INV_25080605335040" at bounding box center [102, 145] width 61 height 26
copy td "INV_25080605335040"
click at [106, 140] on td "INV_25080605335040" at bounding box center [102, 145] width 61 height 26
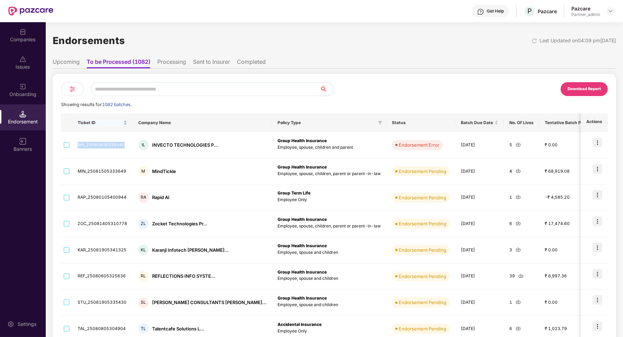
copy td "INV_25080605335040"
click at [132, 94] on input "text" at bounding box center [205, 89] width 229 height 14
paste input "**********"
type input "**********"
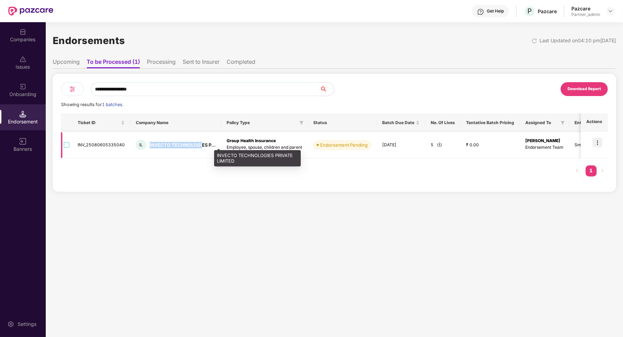
drag, startPoint x: 148, startPoint y: 143, endPoint x: 200, endPoint y: 144, distance: 52.3
click at [200, 144] on div "IL INVECTO TECHNOLOGIES P..." at bounding box center [176, 145] width 80 height 10
copy div "INVECTO TECHNOLOGI"
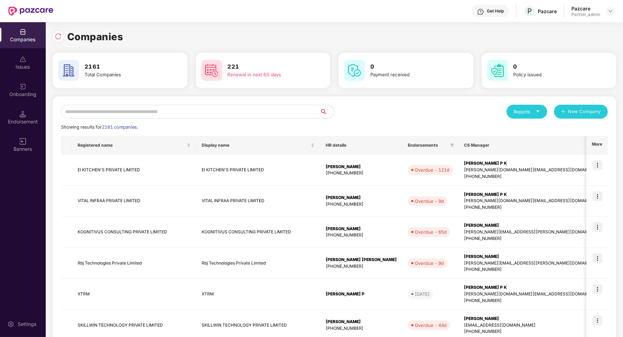
click at [128, 113] on input "text" at bounding box center [190, 112] width 259 height 14
paste input "**********"
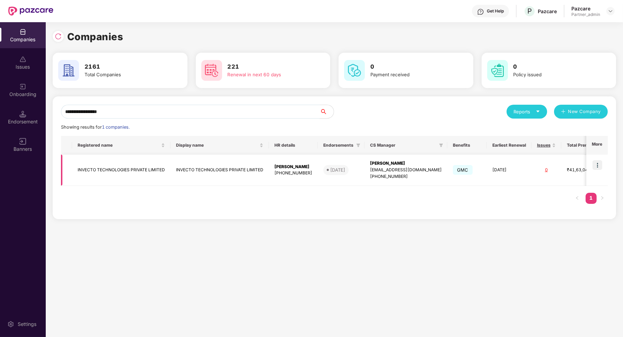
type input "**********"
click at [602, 165] on img at bounding box center [598, 165] width 10 height 10
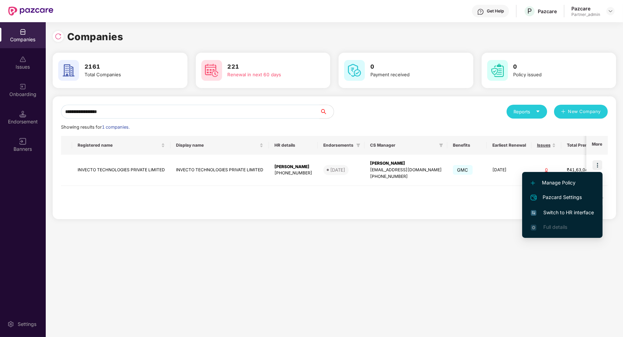
click at [576, 214] on span "Switch to HR interface" at bounding box center [562, 213] width 63 height 8
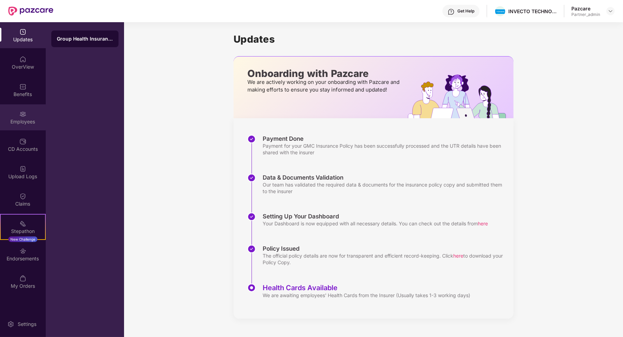
click at [28, 119] on div "Employees" at bounding box center [23, 121] width 46 height 7
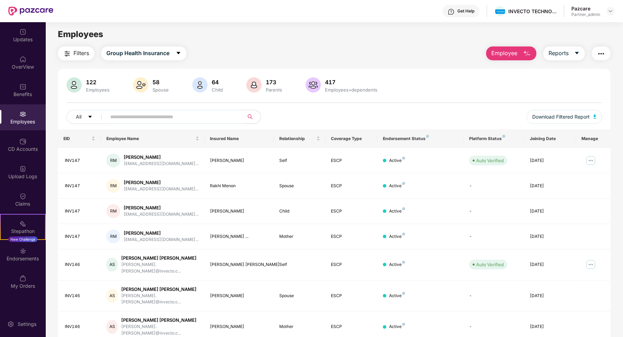
click at [595, 56] on button "button" at bounding box center [601, 53] width 19 height 14
click at [32, 252] on div "Endorsements" at bounding box center [23, 254] width 46 height 26
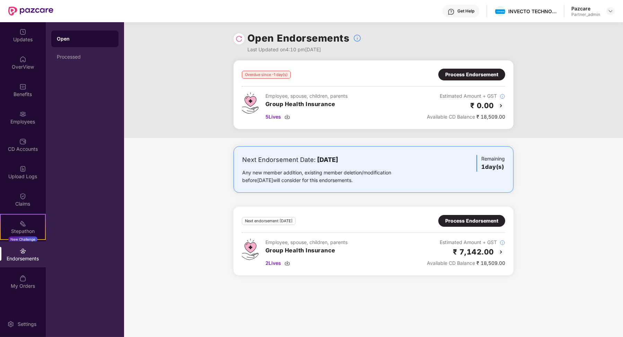
click at [239, 39] on img at bounding box center [239, 38] width 7 height 7
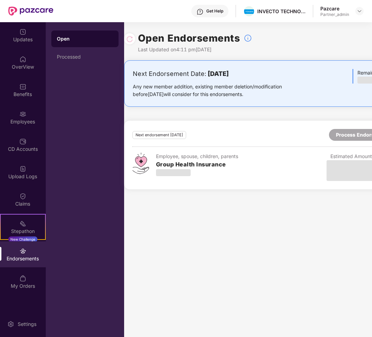
click at [285, 218] on div "Open Endorsements Last Updated on 4:11 pm, 19 Aug 2025 Next Endorsement Date: 2…" at bounding box center [264, 179] width 280 height 315
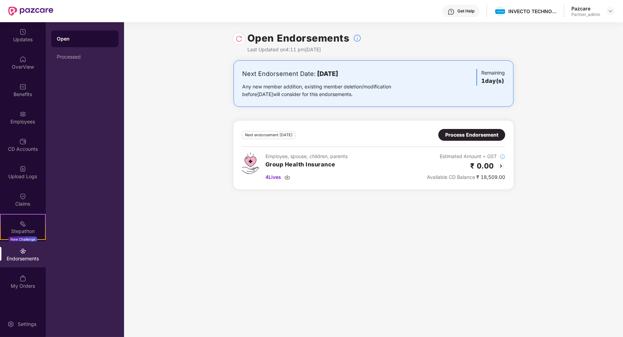
click at [503, 166] on img at bounding box center [501, 166] width 8 height 8
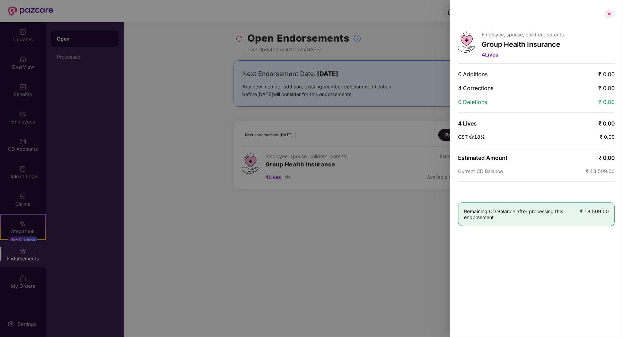
click at [609, 11] on div at bounding box center [609, 13] width 11 height 11
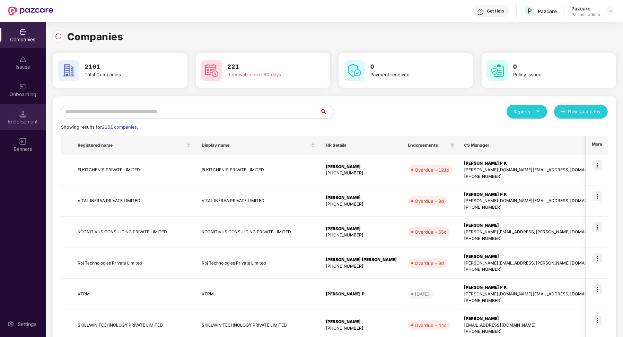
click at [23, 119] on div "Endorsement" at bounding box center [23, 121] width 46 height 7
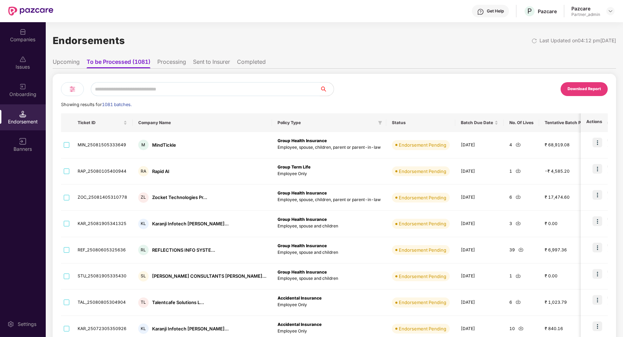
click at [147, 87] on input "text" at bounding box center [205, 89] width 229 height 14
click at [170, 62] on li "Processing" at bounding box center [171, 63] width 29 height 10
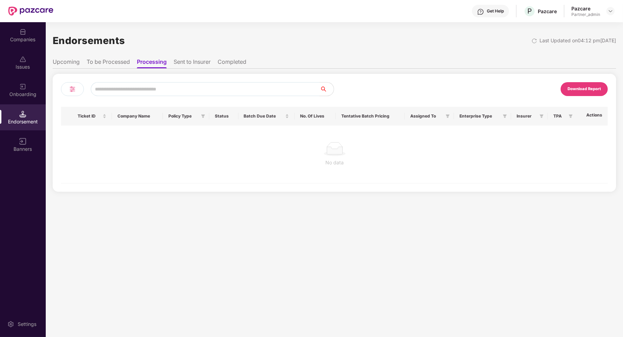
click at [111, 56] on ul "Upcoming To be Processed Processing Sent to Insurer Completed" at bounding box center [335, 62] width 564 height 14
click at [112, 64] on li "To be Processed" at bounding box center [108, 63] width 43 height 10
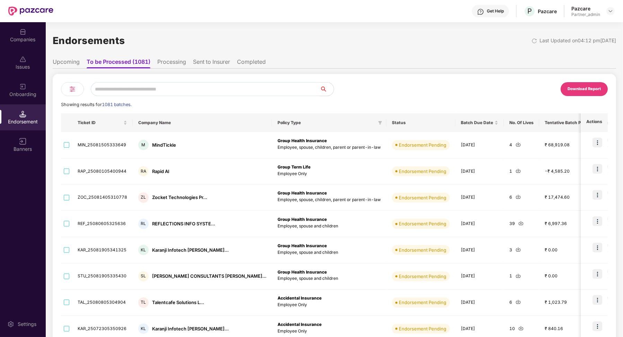
click at [133, 92] on input "text" at bounding box center [205, 89] width 229 height 14
paste input "**********"
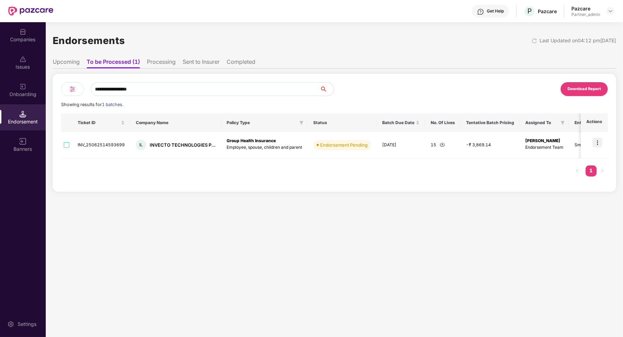
type input "**********"
click at [66, 62] on li "Upcoming" at bounding box center [66, 63] width 27 height 10
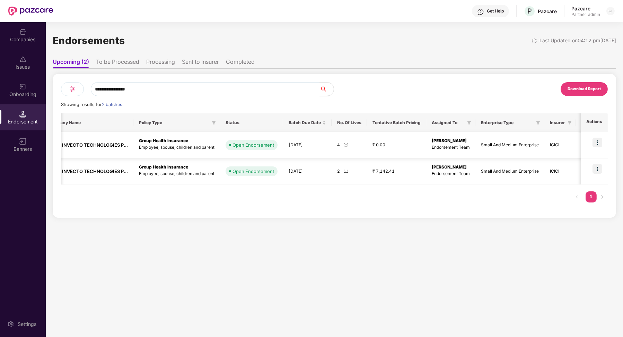
scroll to position [0, 122]
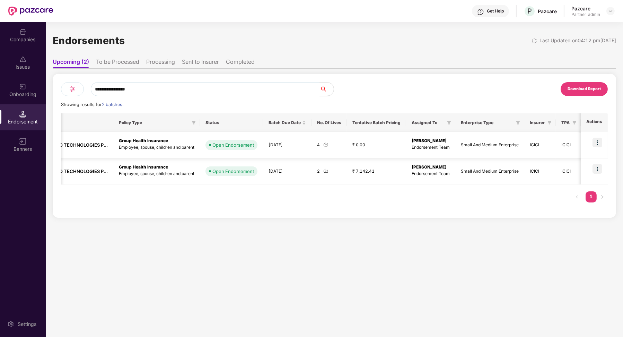
click at [604, 143] on td at bounding box center [594, 145] width 27 height 26
click at [601, 143] on img at bounding box center [598, 143] width 10 height 10
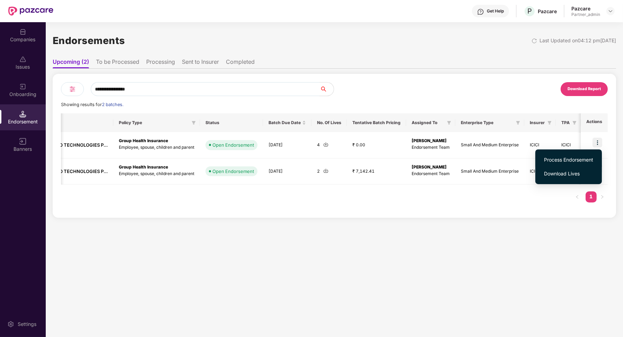
click at [578, 160] on span "Process Endorsement" at bounding box center [568, 160] width 49 height 8
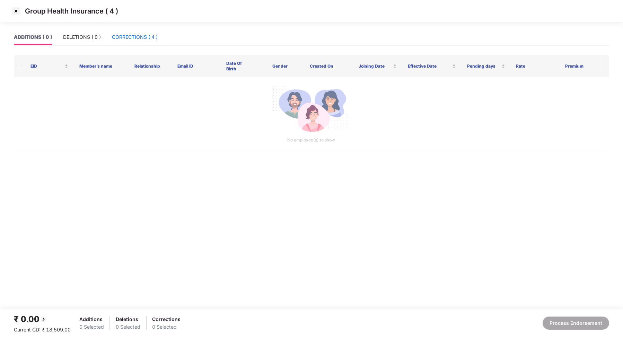
click at [133, 36] on div "CORRECTIONS ( 4 )" at bounding box center [135, 37] width 46 height 8
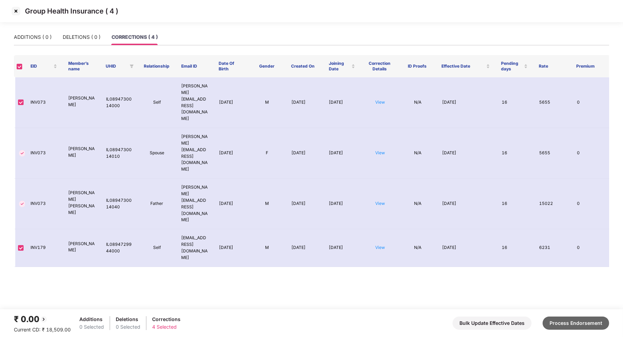
click at [577, 321] on button "Process Endorsement" at bounding box center [576, 322] width 67 height 13
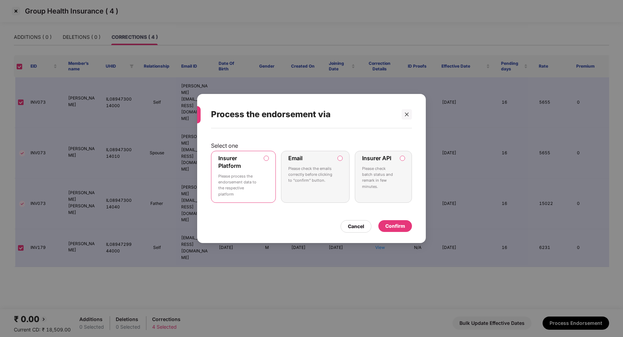
click at [394, 161] on div "Insurer API Please check batch status and remark in few minutes." at bounding box center [378, 173] width 33 height 37
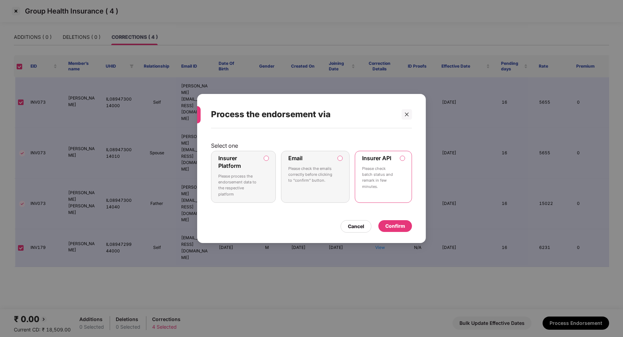
click at [396, 224] on div "Confirm" at bounding box center [395, 226] width 20 height 8
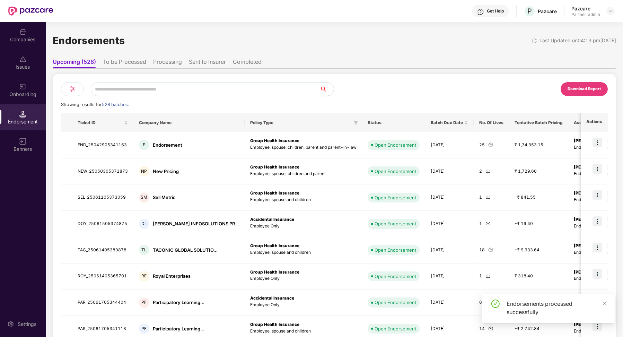
click at [167, 63] on li "Processing" at bounding box center [167, 63] width 29 height 10
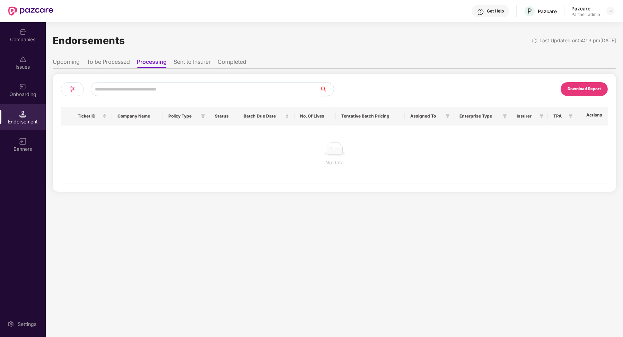
click at [115, 61] on li "To be Processed" at bounding box center [108, 63] width 43 height 10
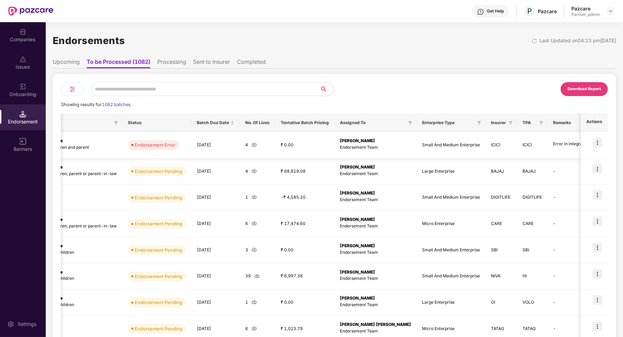
scroll to position [0, 284]
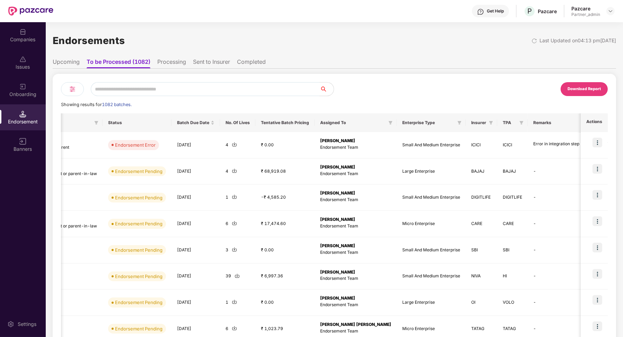
click at [182, 63] on li "Processing" at bounding box center [171, 63] width 29 height 10
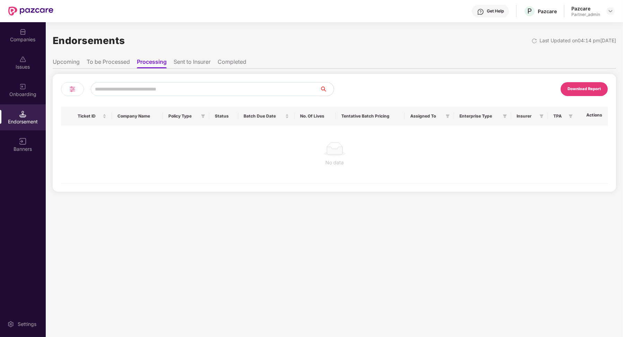
click at [129, 61] on li "To be Processed" at bounding box center [108, 63] width 43 height 10
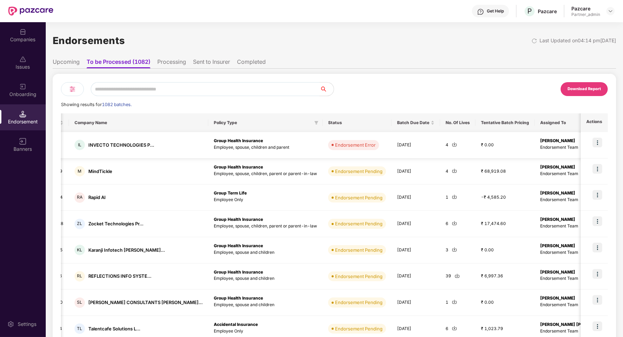
scroll to position [0, 0]
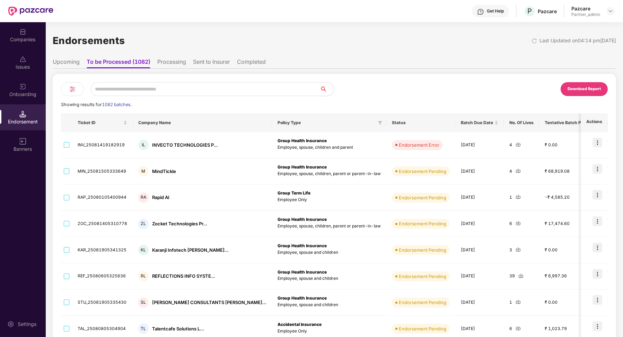
click at [160, 88] on input "text" at bounding box center [205, 89] width 229 height 14
paste input "**********"
type input "**********"
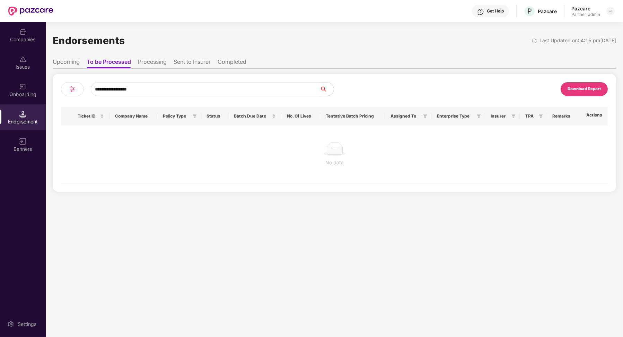
click at [73, 64] on li "Upcoming" at bounding box center [66, 63] width 27 height 10
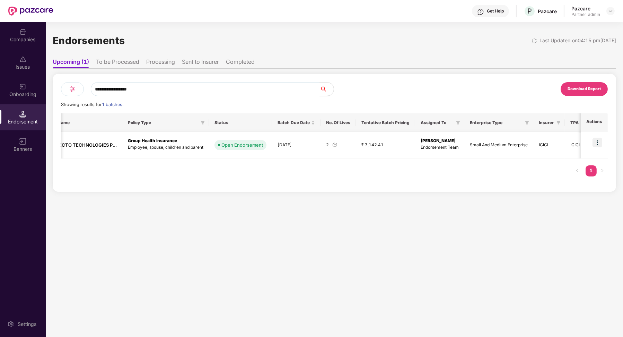
scroll to position [0, 122]
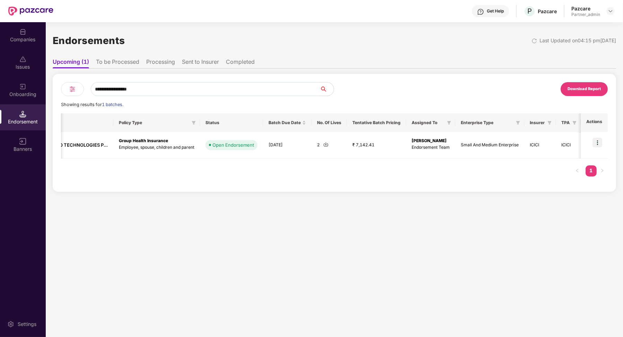
click at [124, 59] on li "To be Processed" at bounding box center [117, 63] width 43 height 10
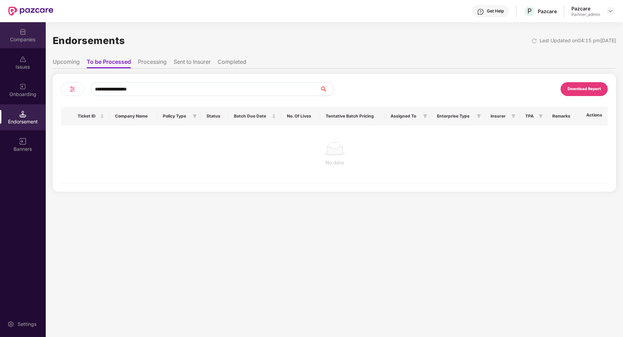
click at [32, 35] on div "Companies" at bounding box center [23, 35] width 46 height 26
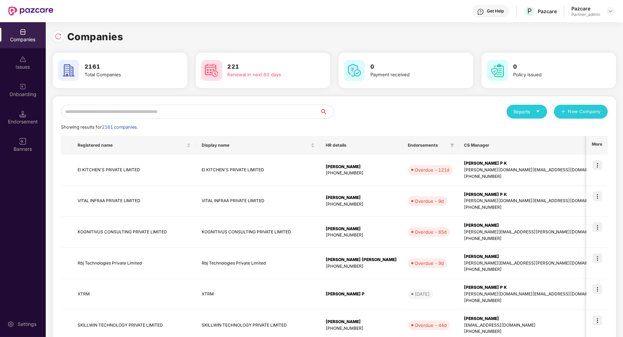
click at [92, 113] on input "text" at bounding box center [190, 112] width 259 height 14
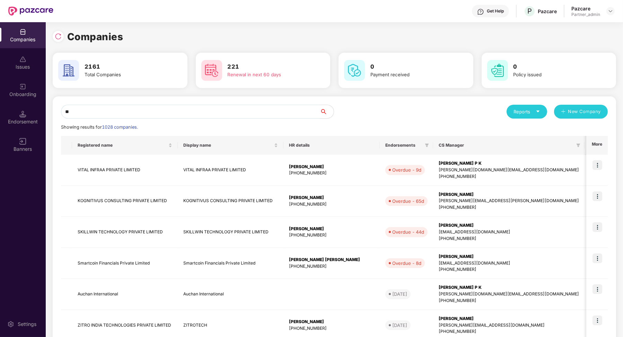
type input "*"
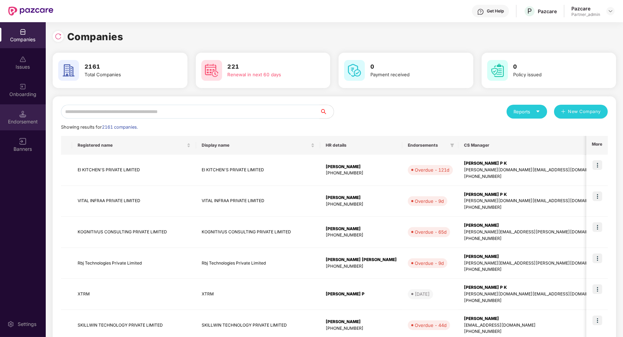
drag, startPoint x: 50, startPoint y: 130, endPoint x: 31, endPoint y: 126, distance: 19.1
click at [31, 126] on div "Endorsement" at bounding box center [23, 117] width 46 height 26
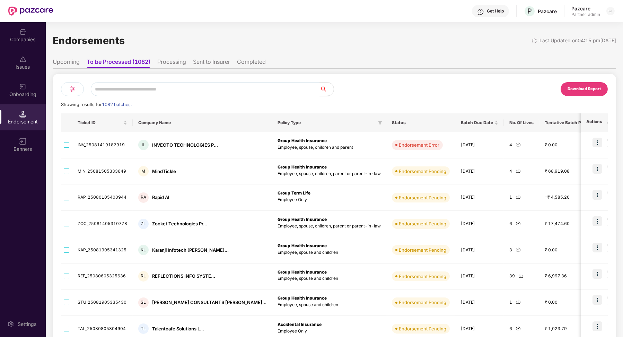
click at [198, 64] on li "Sent to Insurer" at bounding box center [211, 63] width 37 height 10
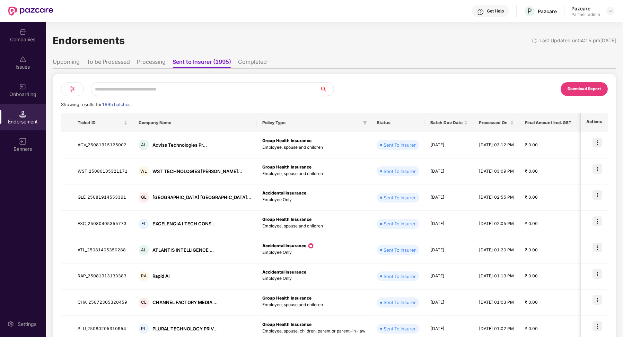
click at [227, 63] on li "Sent to Insurer (1995)" at bounding box center [202, 63] width 59 height 10
click at [251, 63] on li "Completed" at bounding box center [252, 63] width 29 height 10
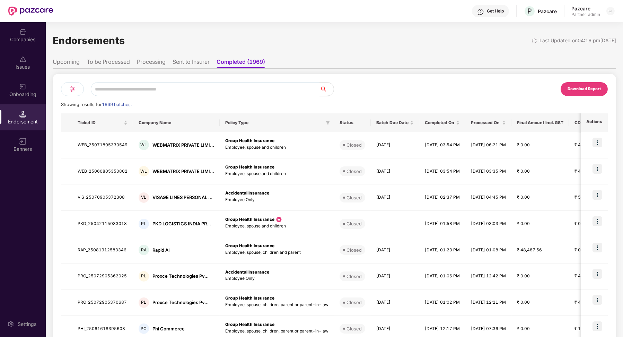
click at [154, 66] on li "Processing" at bounding box center [151, 63] width 29 height 10
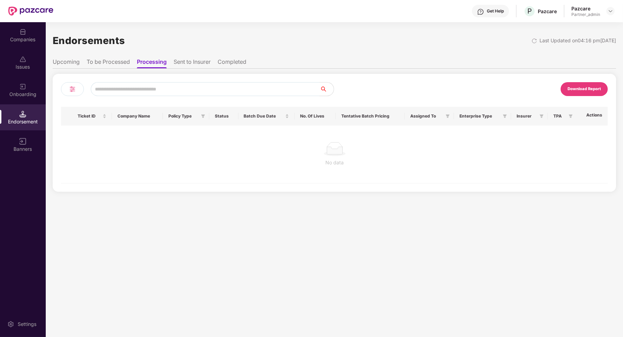
click at [120, 63] on li "To be Processed" at bounding box center [108, 63] width 43 height 10
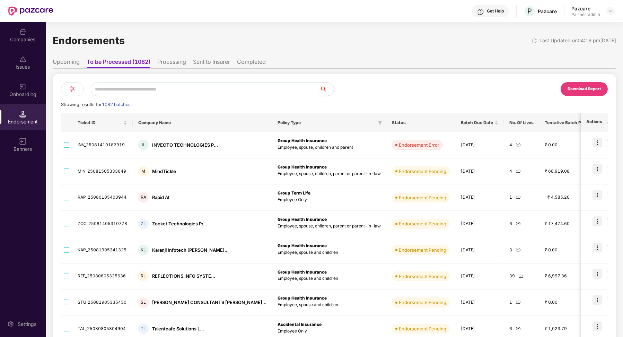
click at [76, 64] on li "Upcoming" at bounding box center [66, 63] width 27 height 10
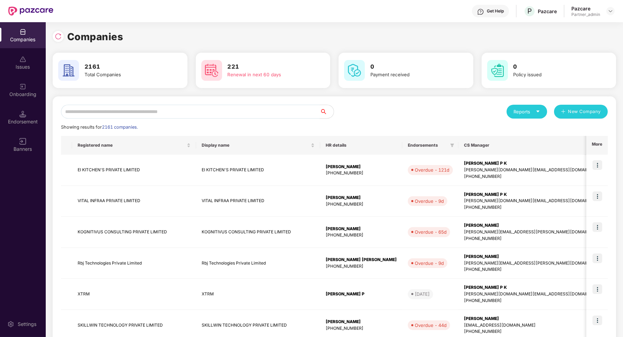
click at [128, 111] on input "text" at bounding box center [190, 112] width 259 height 14
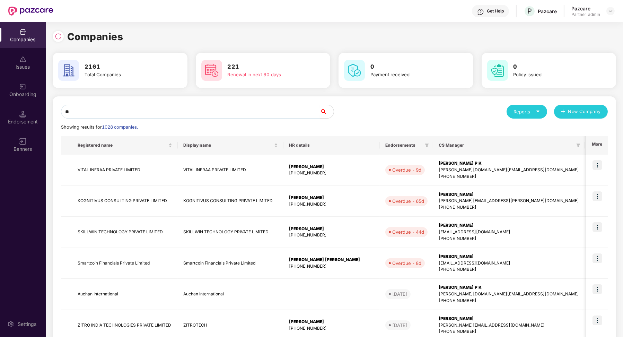
type input "*"
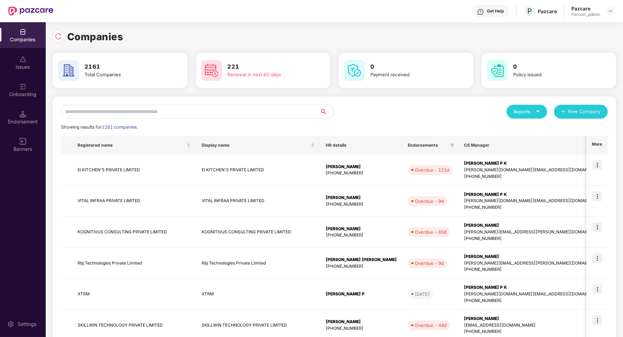
paste input "**********"
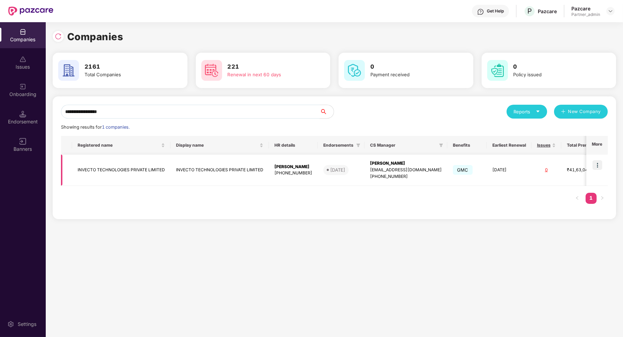
type input "**********"
click at [590, 167] on td at bounding box center [596, 170] width 21 height 31
click at [598, 164] on img at bounding box center [598, 165] width 10 height 10
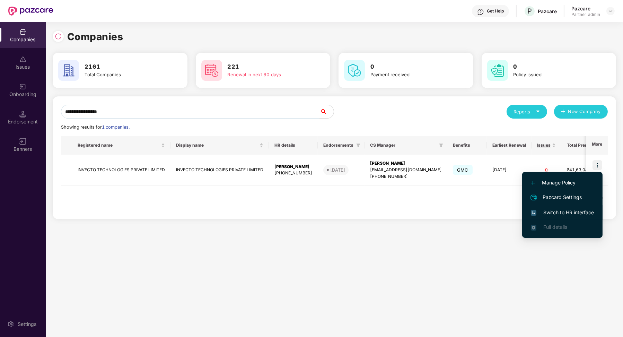
click at [555, 212] on span "Switch to HR interface" at bounding box center [562, 213] width 63 height 8
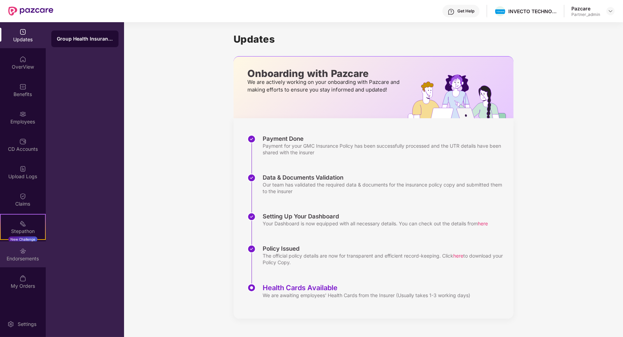
click at [32, 247] on div "Endorsements" at bounding box center [23, 254] width 46 height 26
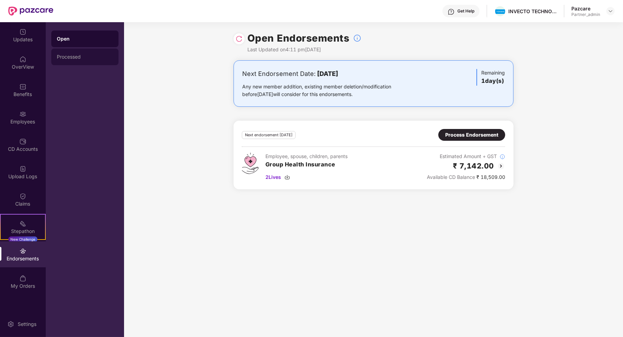
click at [67, 60] on div "Processed" at bounding box center [84, 57] width 67 height 17
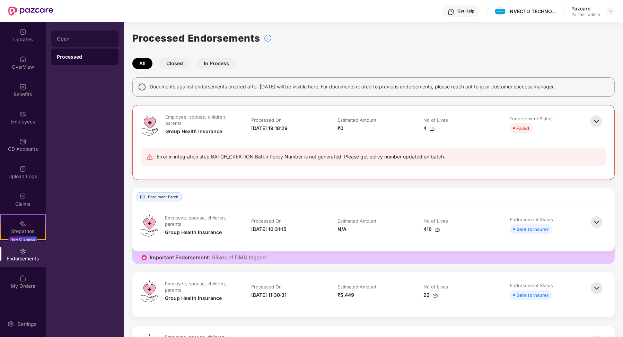
click at [86, 37] on div "Open" at bounding box center [85, 39] width 56 height 6
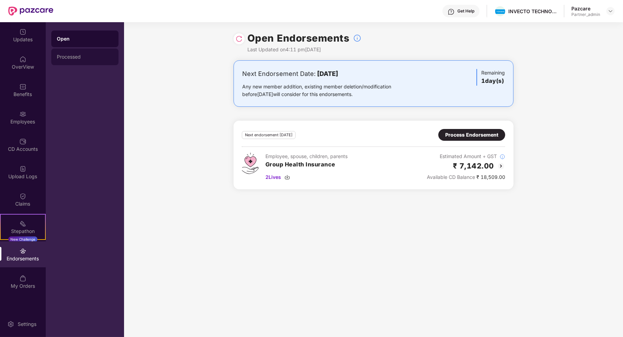
click at [86, 55] on div "Processed" at bounding box center [85, 57] width 56 height 6
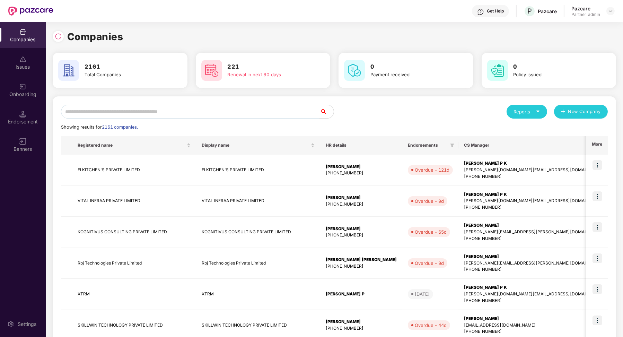
click at [32, 123] on div "Endorsement" at bounding box center [23, 121] width 46 height 7
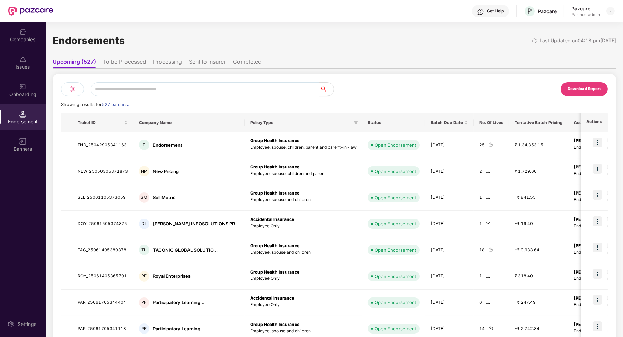
click at [124, 65] on li "To be Processed" at bounding box center [124, 63] width 43 height 10
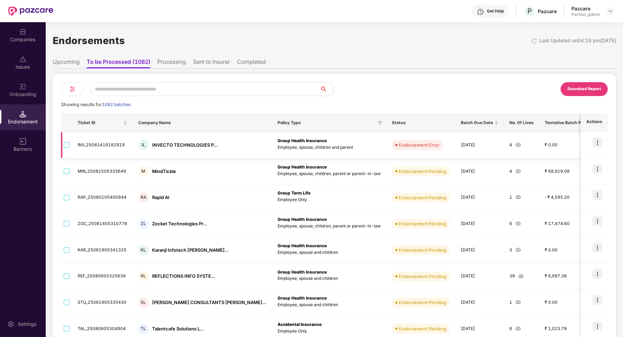
click at [116, 148] on td "INV_25081419182919" at bounding box center [102, 145] width 61 height 26
copy td "INV_25081419182919"
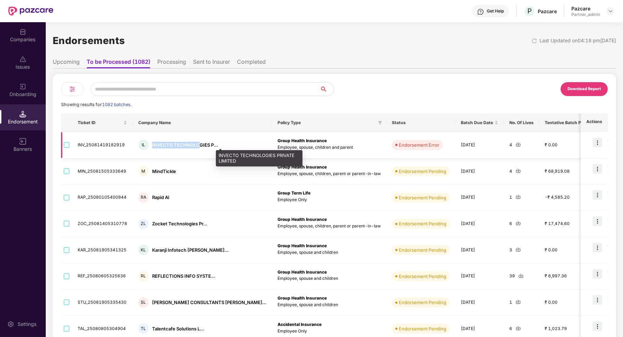
drag, startPoint x: 151, startPoint y: 144, endPoint x: 196, endPoint y: 144, distance: 45.1
click at [196, 144] on div "INVECTO TECHNOLOGIES P..." at bounding box center [185, 145] width 66 height 7
copy div "INVECTO TECHNOLO"
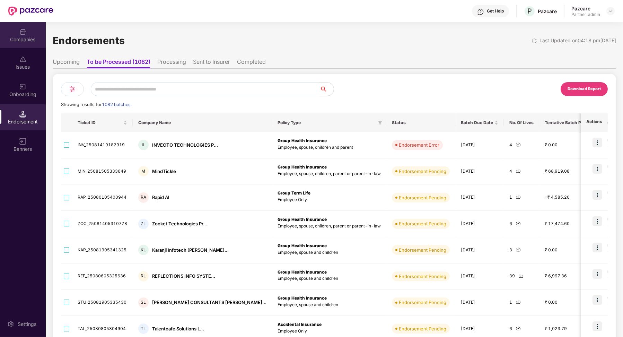
click at [26, 36] on div "Companies" at bounding box center [23, 39] width 46 height 7
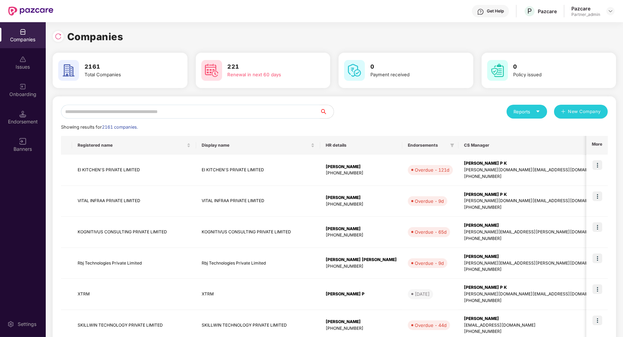
click at [133, 108] on input "text" at bounding box center [190, 112] width 259 height 14
paste input "**********"
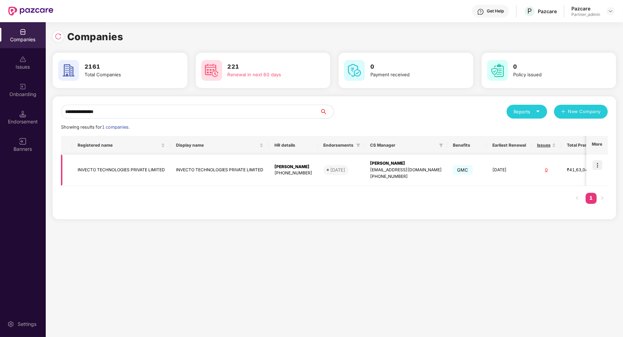
type input "**********"
click at [599, 171] on td at bounding box center [596, 170] width 21 height 31
click at [595, 162] on img at bounding box center [598, 165] width 10 height 10
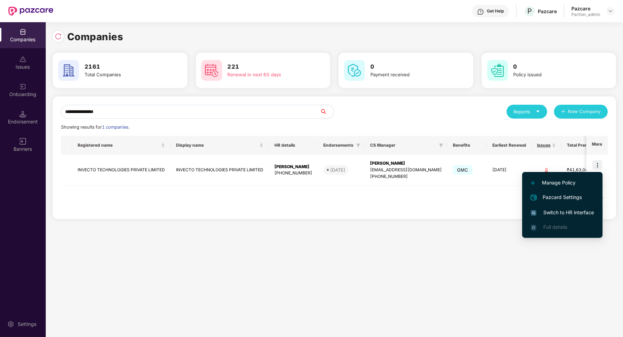
click at [573, 206] on li "Switch to HR interface" at bounding box center [562, 212] width 80 height 15
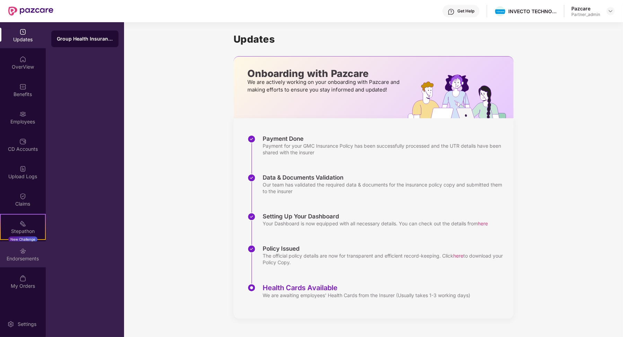
click at [25, 251] on img at bounding box center [22, 250] width 7 height 7
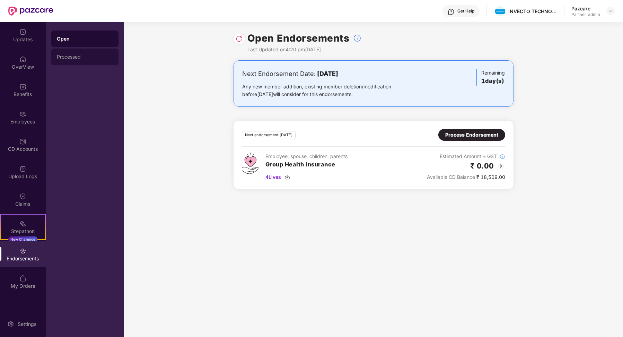
click at [78, 60] on div "Processed" at bounding box center [84, 57] width 67 height 17
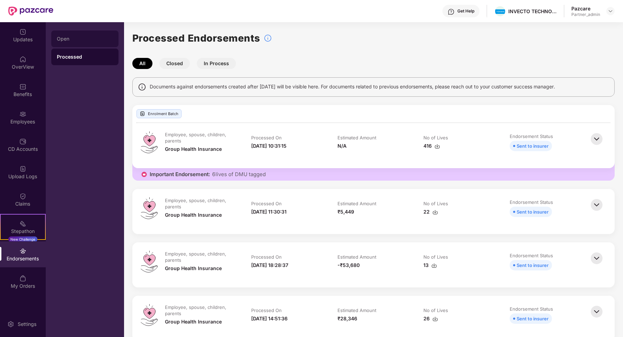
click at [97, 43] on div "Open" at bounding box center [84, 38] width 67 height 17
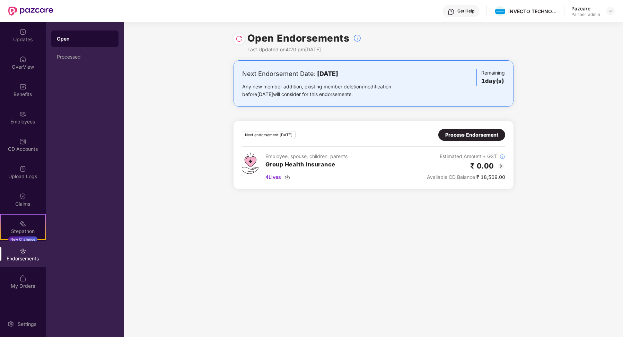
click at [238, 42] on img at bounding box center [239, 38] width 7 height 7
click at [29, 92] on div "Benefits" at bounding box center [23, 94] width 46 height 7
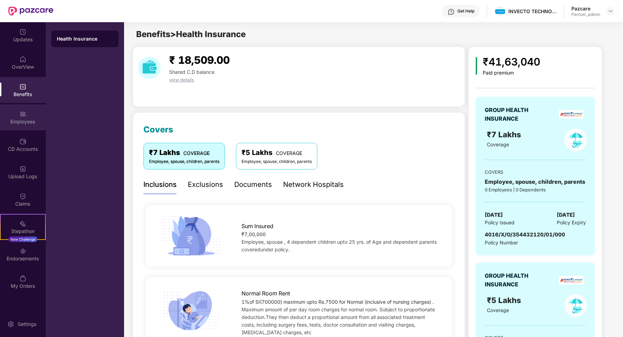
click at [27, 121] on div "Employees" at bounding box center [23, 121] width 46 height 7
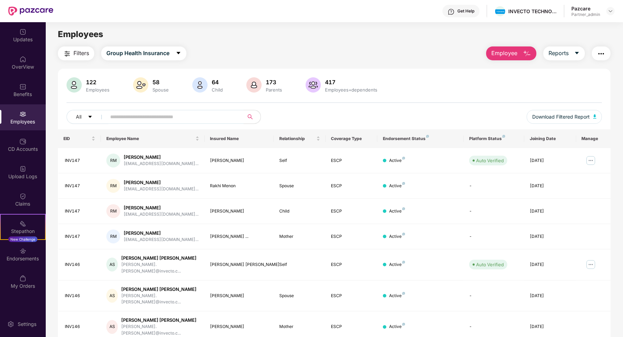
click at [82, 55] on span "Filters" at bounding box center [81, 53] width 16 height 9
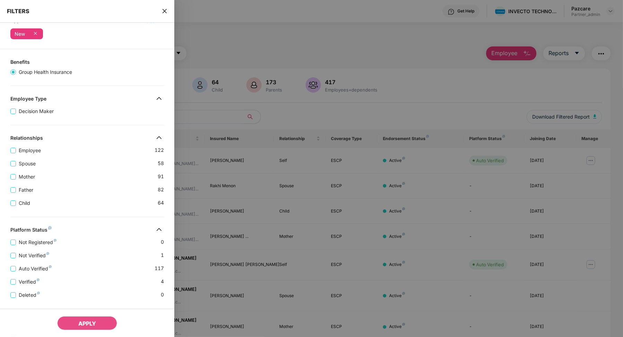
scroll to position [0, 0]
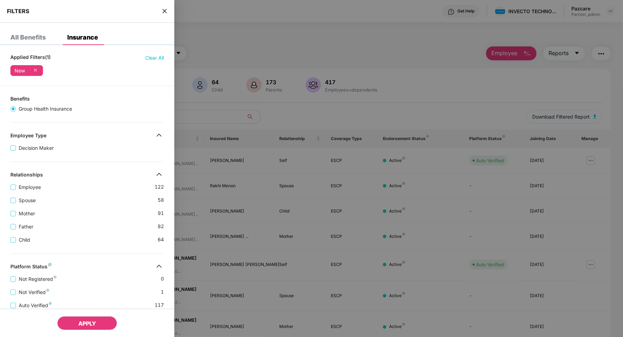
click at [87, 322] on span "APPLY" at bounding box center [87, 323] width 18 height 7
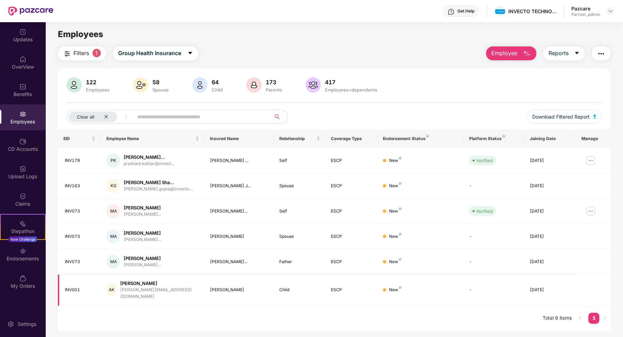
scroll to position [6, 0]
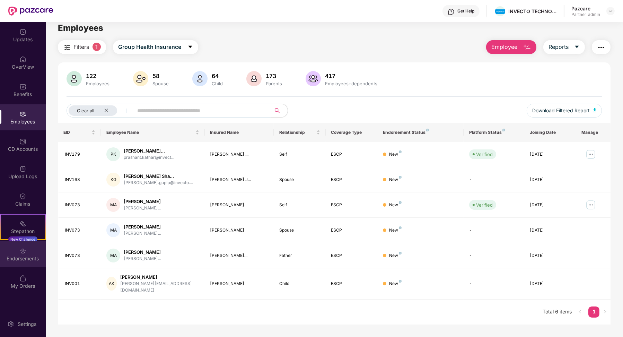
click at [30, 253] on div "Endorsements" at bounding box center [23, 254] width 46 height 26
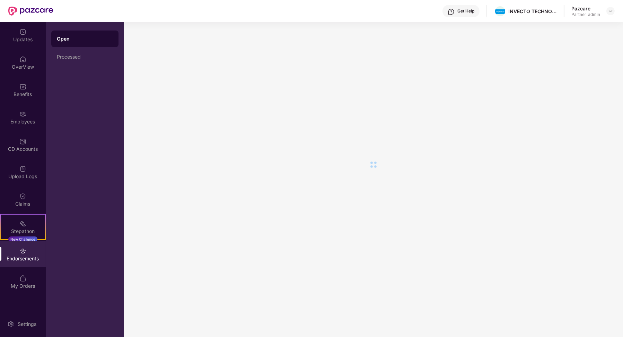
scroll to position [0, 0]
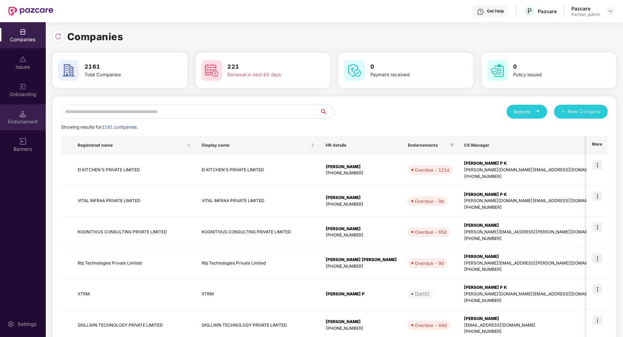
click at [34, 120] on div "Endorsement" at bounding box center [23, 121] width 46 height 7
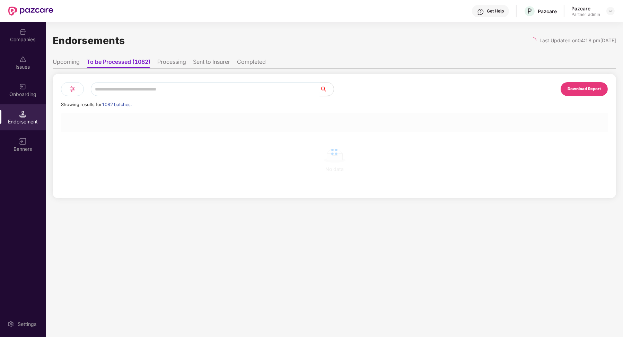
click at [121, 85] on input "text" at bounding box center [205, 89] width 229 height 14
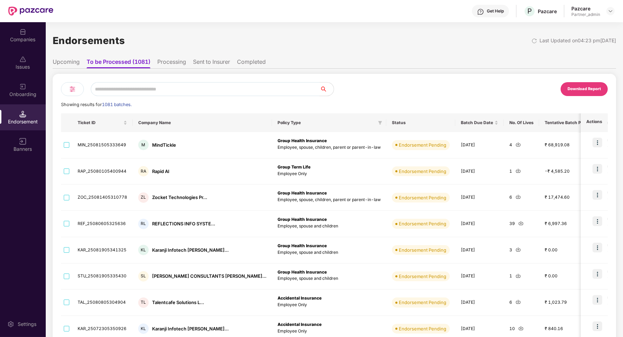
click at [72, 66] on li "Upcoming" at bounding box center [66, 63] width 27 height 10
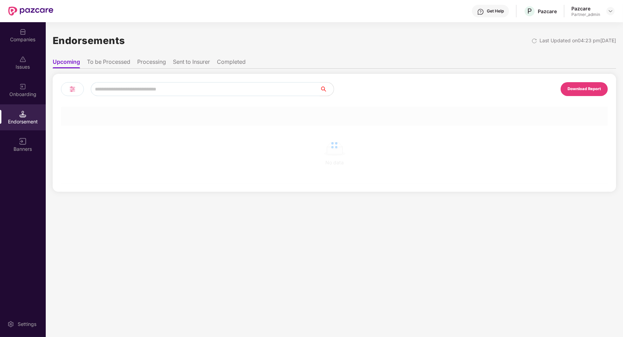
click at [112, 93] on input "text" at bounding box center [205, 89] width 229 height 14
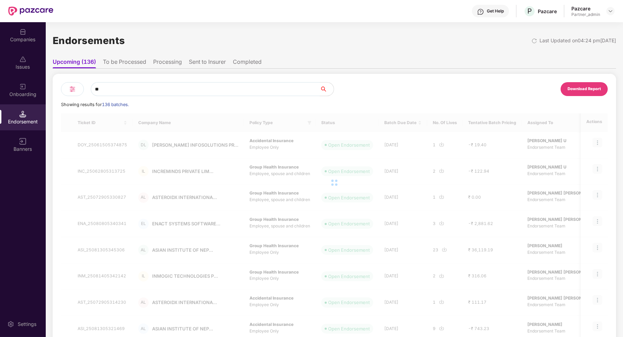
type input "*"
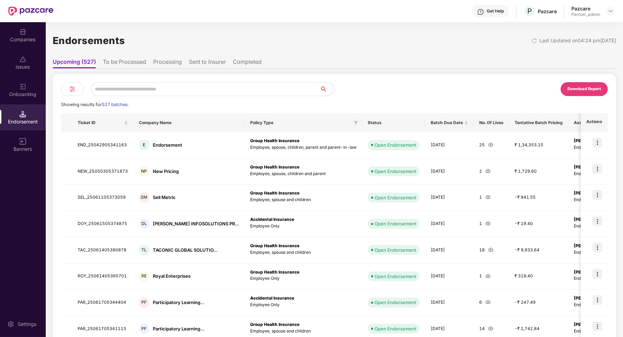
paste input "**********"
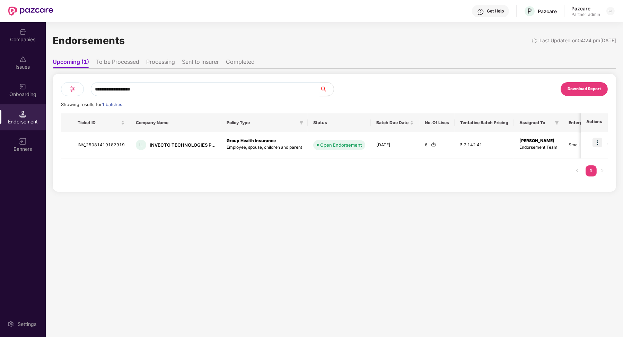
type input "**********"
click at [599, 143] on img at bounding box center [598, 143] width 10 height 10
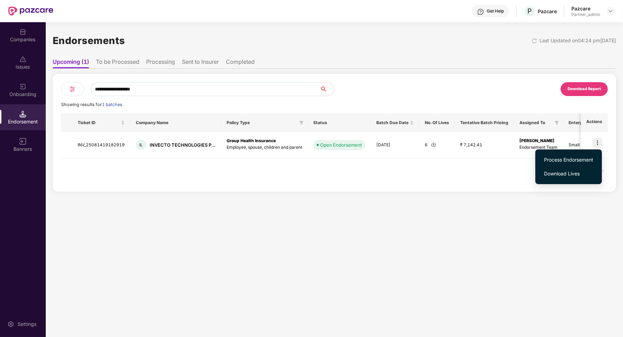
click at [585, 159] on span "Process Endorsement" at bounding box center [568, 160] width 49 height 8
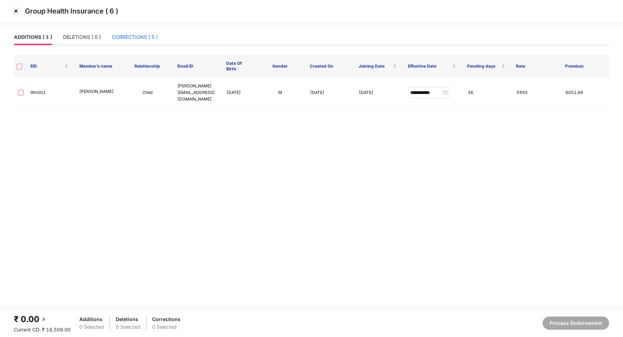
click at [137, 37] on div "CORRECTIONS ( 5 )" at bounding box center [135, 37] width 46 height 8
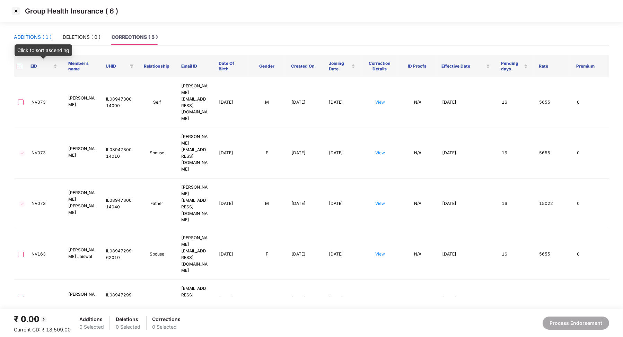
click at [38, 40] on div "ADDITIONS ( 1 )" at bounding box center [33, 37] width 38 height 8
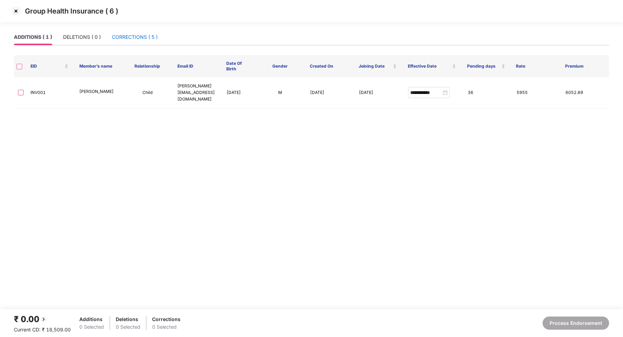
click at [140, 36] on div "CORRECTIONS ( 5 )" at bounding box center [135, 37] width 46 height 8
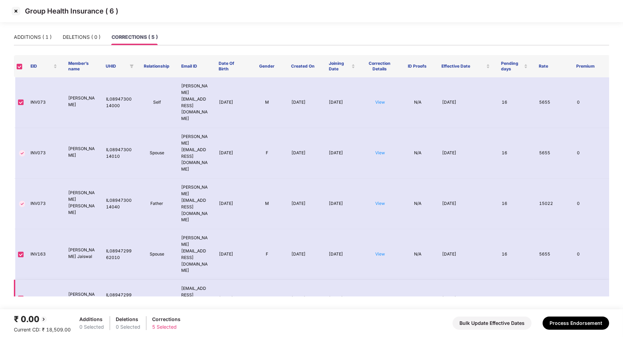
click at [378, 296] on link "View" at bounding box center [380, 298] width 10 height 5
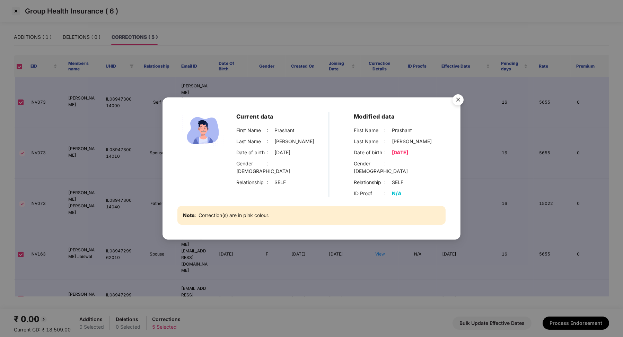
click at [456, 108] on img "Close" at bounding box center [457, 100] width 19 height 19
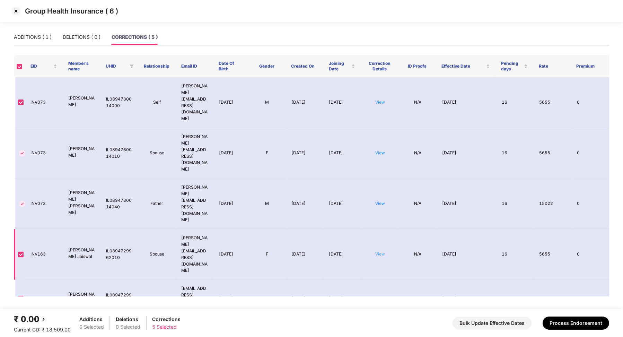
click at [382, 251] on link "View" at bounding box center [380, 253] width 10 height 5
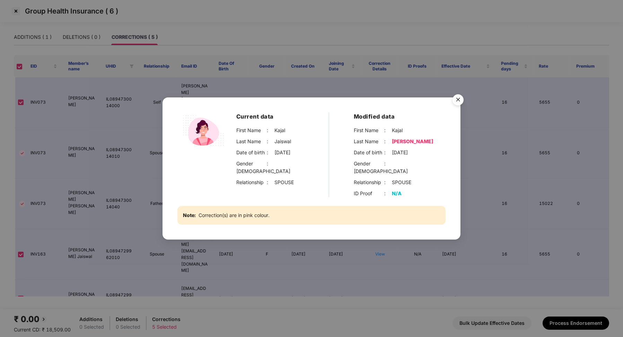
click at [461, 105] on img "Close" at bounding box center [457, 100] width 19 height 19
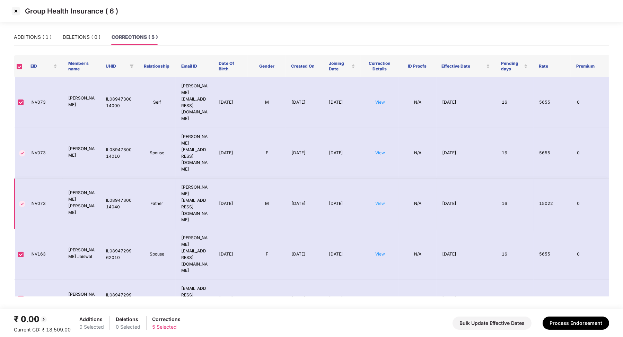
click at [379, 201] on link "View" at bounding box center [380, 203] width 10 height 5
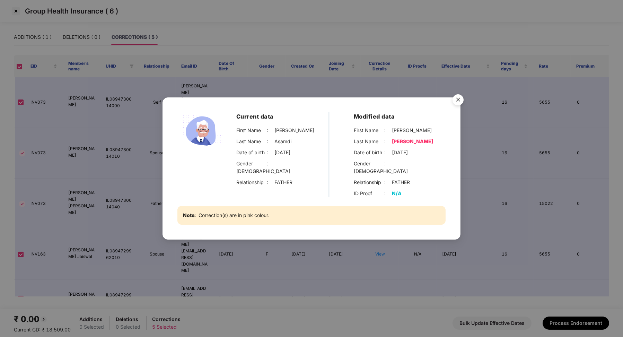
click at [459, 99] on img "Close" at bounding box center [457, 100] width 19 height 19
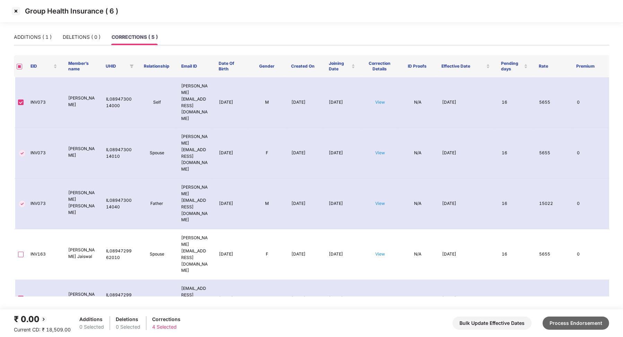
click at [559, 322] on button "Process Endorsement" at bounding box center [576, 322] width 67 height 13
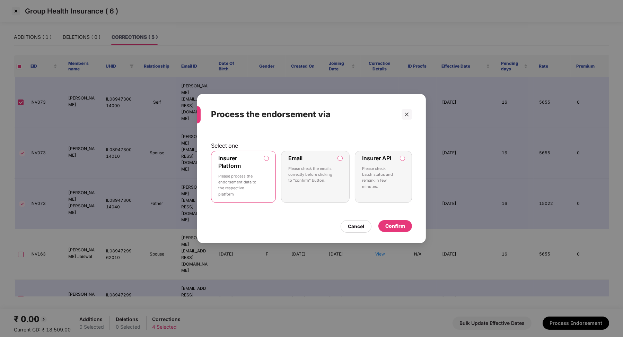
click at [388, 160] on label "Insurer API" at bounding box center [376, 158] width 29 height 7
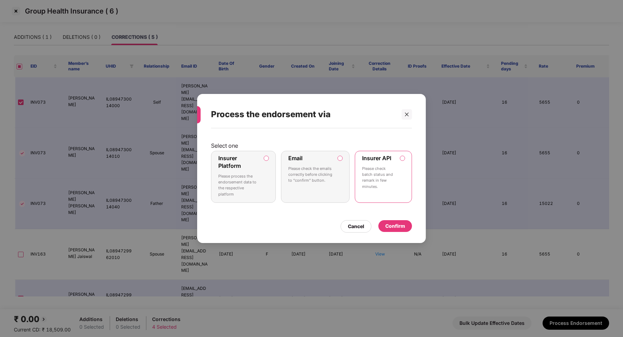
click at [395, 227] on div "Confirm" at bounding box center [395, 226] width 20 height 8
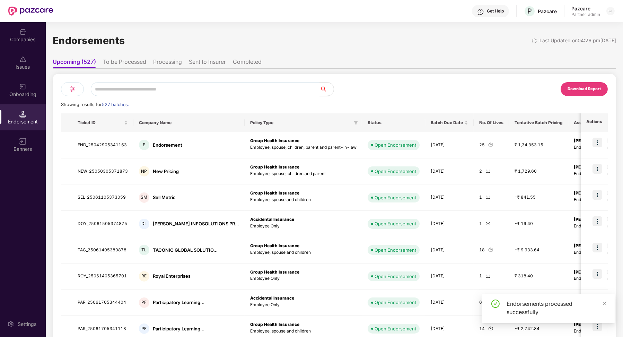
click at [171, 59] on li "Processing" at bounding box center [167, 63] width 29 height 10
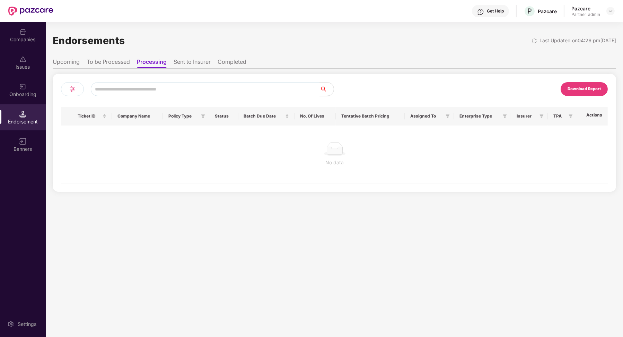
click at [116, 63] on li "To be Processed" at bounding box center [108, 63] width 43 height 10
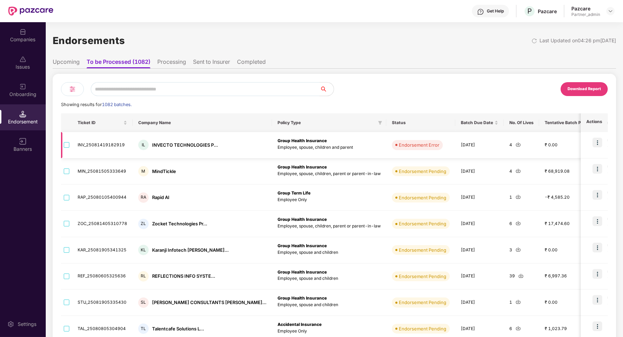
click at [107, 145] on td "INV_25081419182919" at bounding box center [102, 145] width 61 height 26
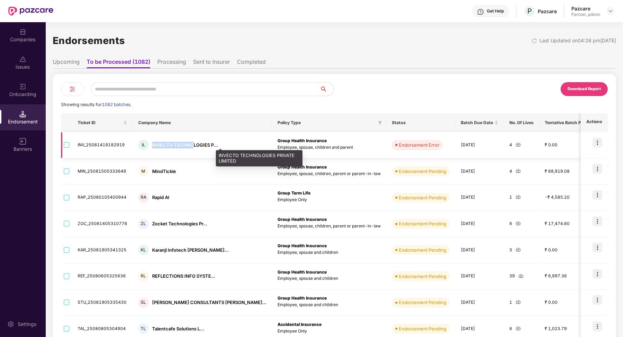
drag, startPoint x: 150, startPoint y: 143, endPoint x: 193, endPoint y: 145, distance: 42.3
click at [192, 145] on div "IL INVECTO TECHNOLOGIES P..." at bounding box center [202, 145] width 128 height 10
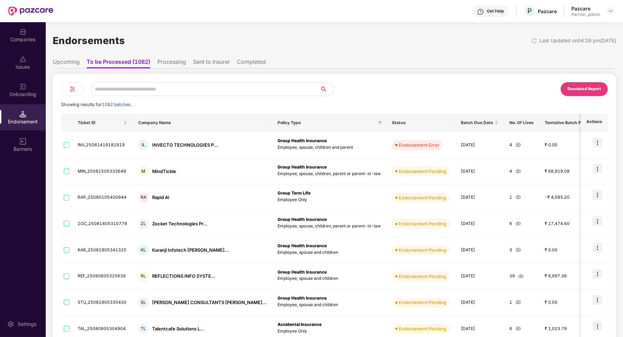
click at [74, 63] on li "Upcoming" at bounding box center [66, 63] width 27 height 10
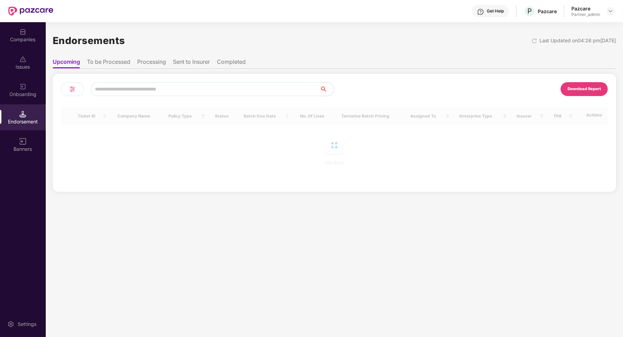
click at [112, 85] on input "text" at bounding box center [205, 89] width 229 height 14
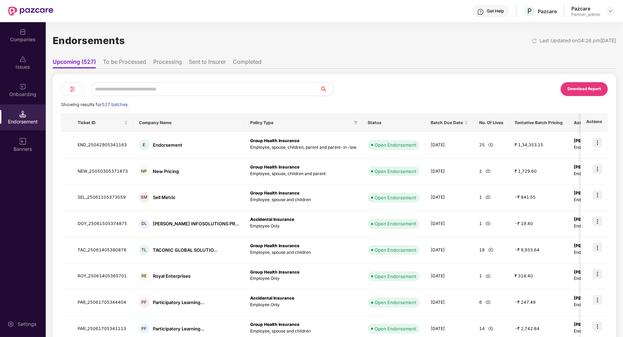
paste input "**********"
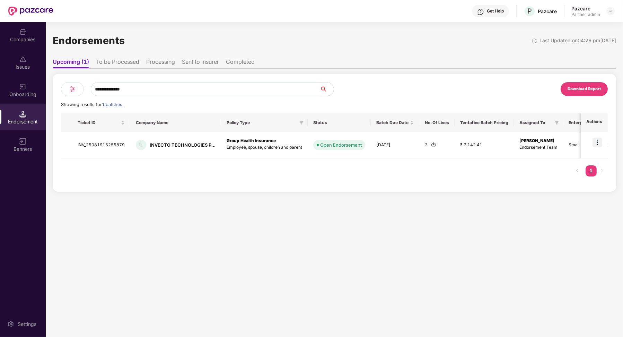
type input "**********"
click at [126, 59] on li "To be Processed" at bounding box center [117, 63] width 43 height 10
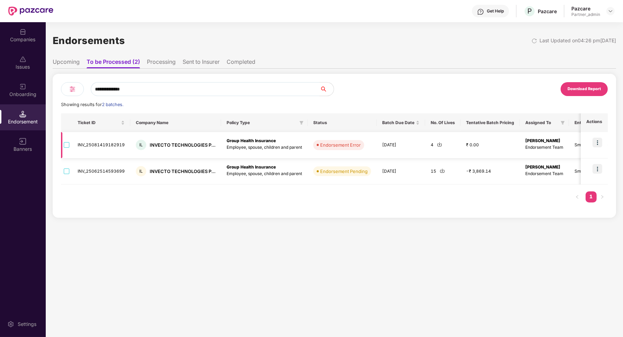
click at [110, 143] on td "INV_25081419182919" at bounding box center [101, 145] width 58 height 26
click at [105, 146] on td "INV_25081419182919" at bounding box center [101, 145] width 58 height 26
click at [594, 142] on img at bounding box center [598, 143] width 10 height 10
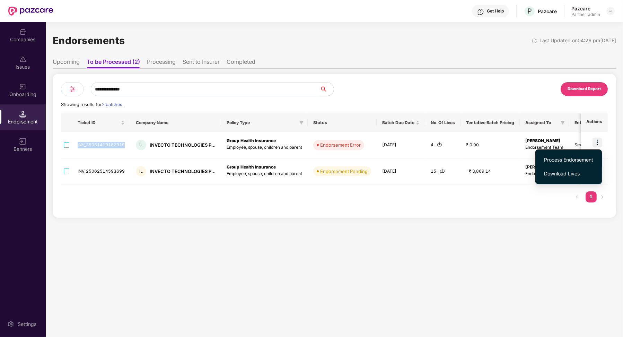
click at [586, 155] on li "Process Endorsement" at bounding box center [568, 160] width 67 height 14
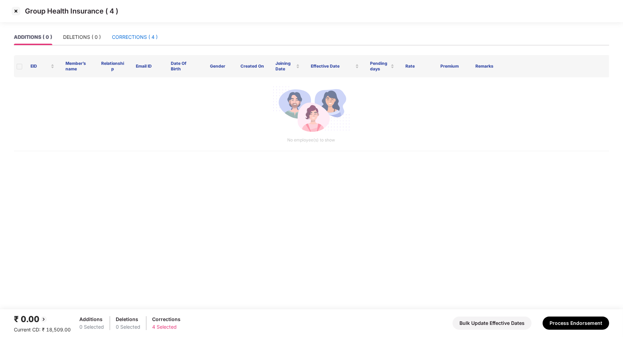
click at [117, 33] on div "CORRECTIONS ( 4 )" at bounding box center [135, 37] width 46 height 8
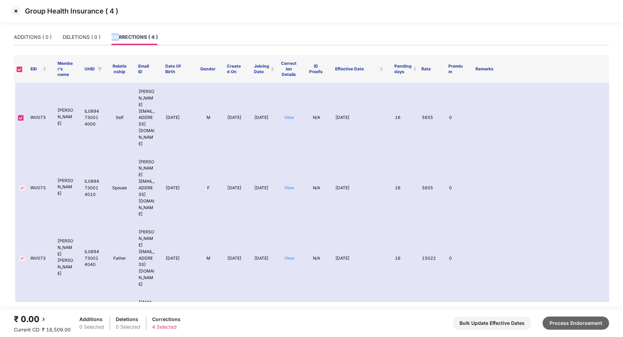
click at [559, 320] on button "Process Endorsement" at bounding box center [576, 322] width 67 height 13
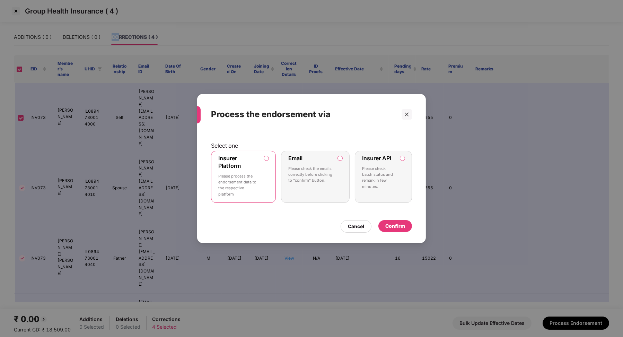
click at [404, 171] on label "Insurer API Please check batch status and remark in few minutes." at bounding box center [383, 177] width 57 height 52
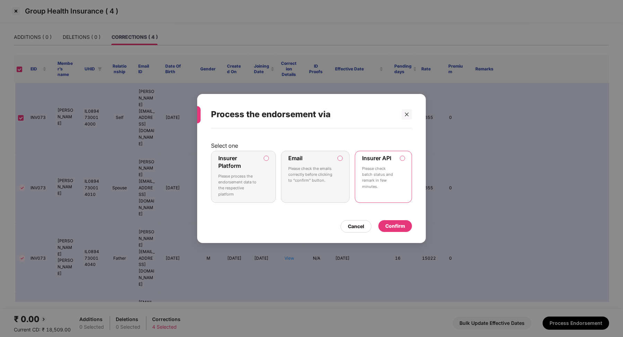
click at [396, 224] on div "Confirm" at bounding box center [395, 226] width 20 height 8
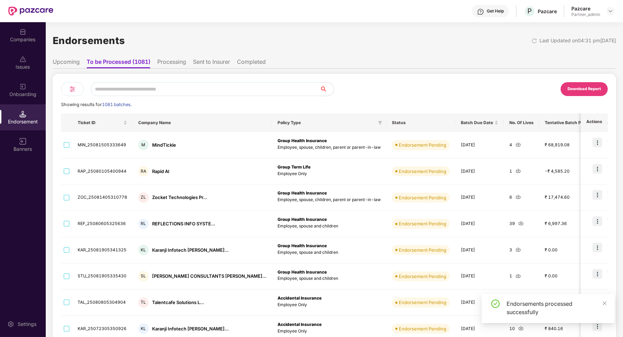
click at [174, 63] on li "Processing" at bounding box center [171, 63] width 29 height 10
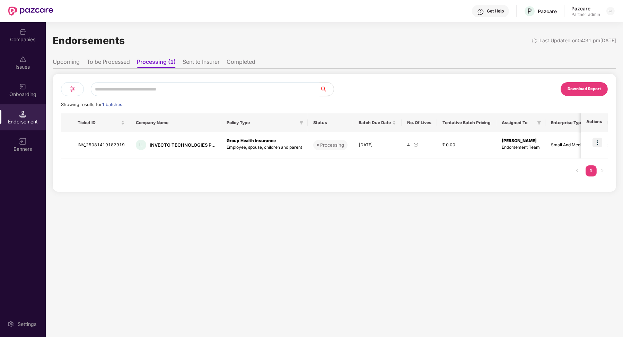
click at [102, 66] on li "To be Processed" at bounding box center [108, 63] width 43 height 10
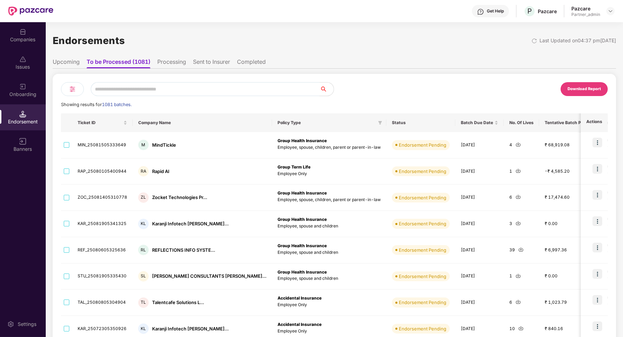
click at [71, 66] on li "Upcoming" at bounding box center [66, 63] width 27 height 10
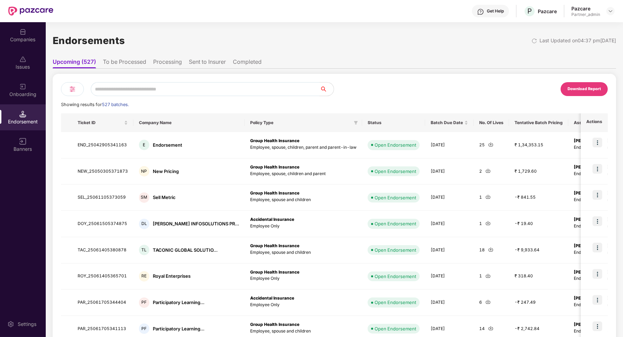
click at [218, 63] on li "Sent to Insurer" at bounding box center [207, 63] width 37 height 10
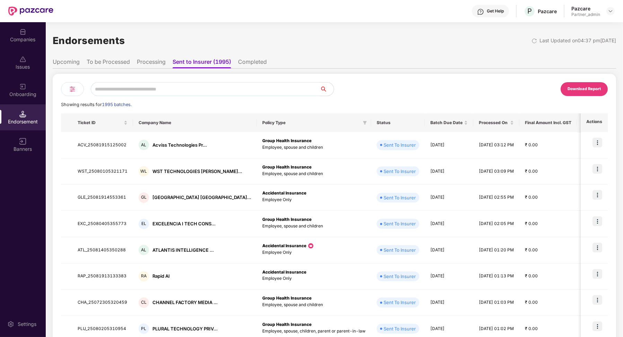
click at [72, 91] on img at bounding box center [72, 89] width 8 height 8
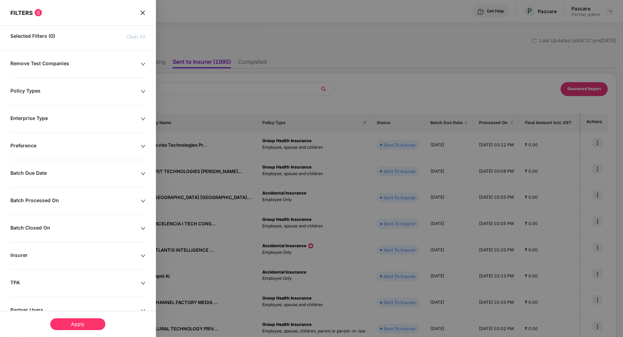
scroll to position [50, 0]
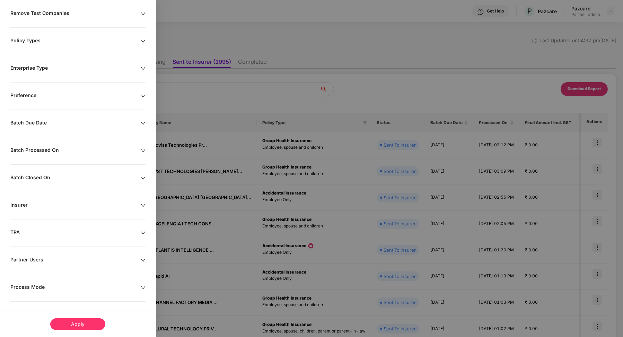
click at [53, 284] on div "Process Mode" at bounding box center [75, 288] width 130 height 8
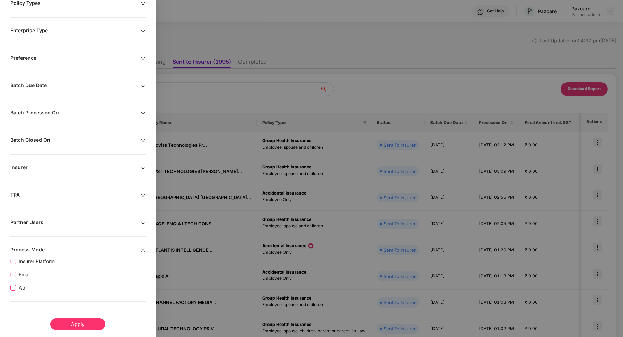
click at [19, 284] on span "Api" at bounding box center [22, 288] width 13 height 8
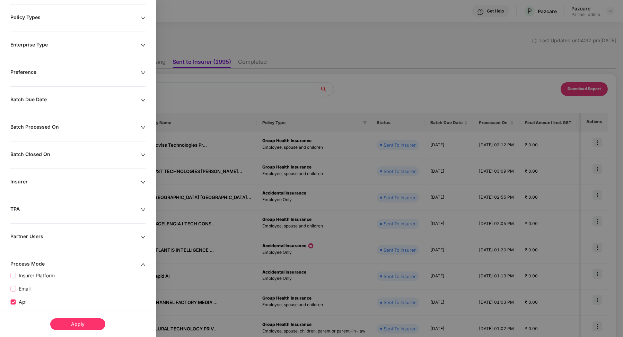
scroll to position [102, 0]
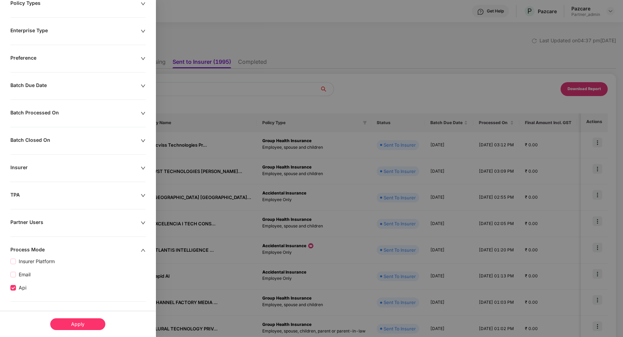
click at [77, 323] on div "Apply" at bounding box center [77, 324] width 55 height 12
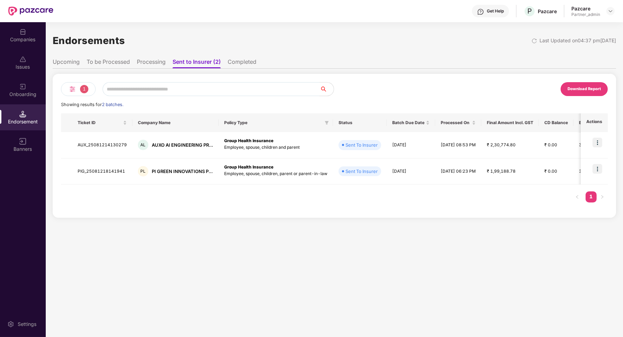
click at [147, 63] on li "Processing" at bounding box center [151, 63] width 29 height 10
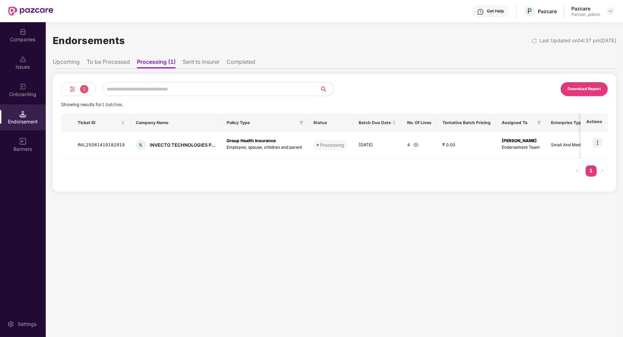
click at [118, 60] on li "To be Processed" at bounding box center [108, 63] width 43 height 10
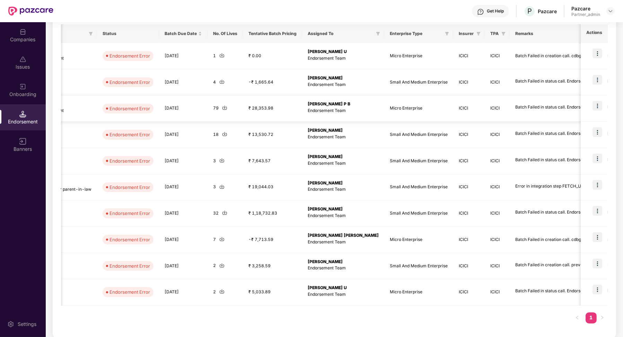
scroll to position [0, 274]
click at [597, 81] on img at bounding box center [598, 80] width 10 height 10
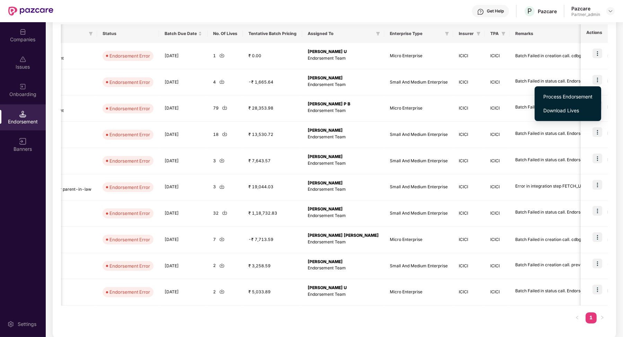
click at [578, 93] on span "Process Endorsement" at bounding box center [567, 97] width 49 height 8
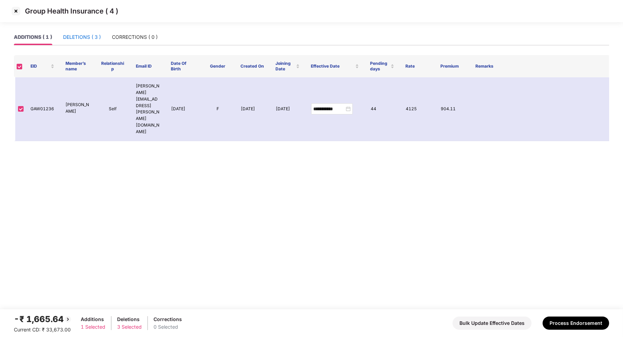
click at [92, 39] on div "DELETIONS ( 3 )" at bounding box center [82, 37] width 38 height 8
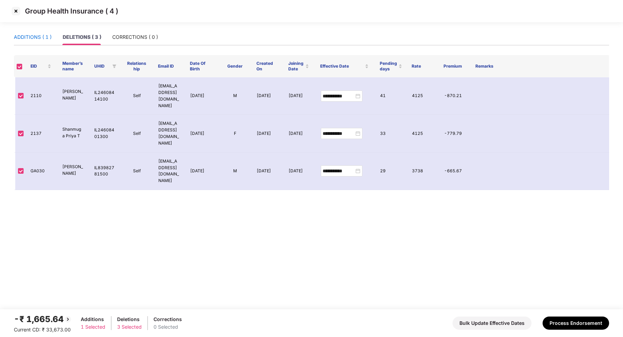
click at [40, 36] on div "ADDITIONS ( 1 )" at bounding box center [33, 37] width 38 height 8
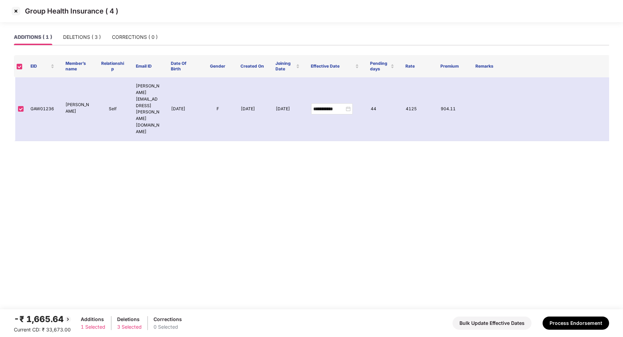
click at [16, 13] on img at bounding box center [15, 11] width 11 height 11
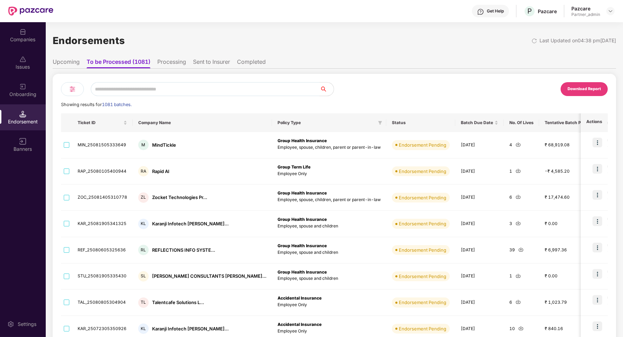
click at [72, 86] on img at bounding box center [72, 89] width 8 height 8
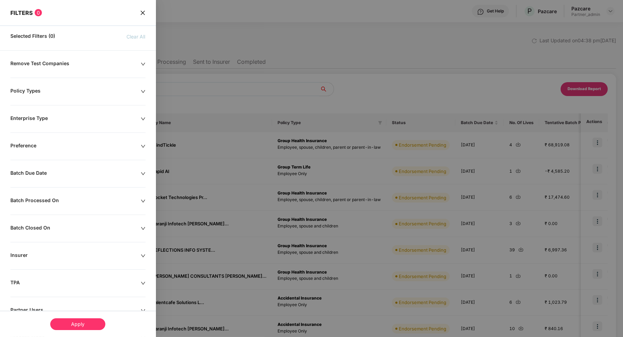
scroll to position [50, 0]
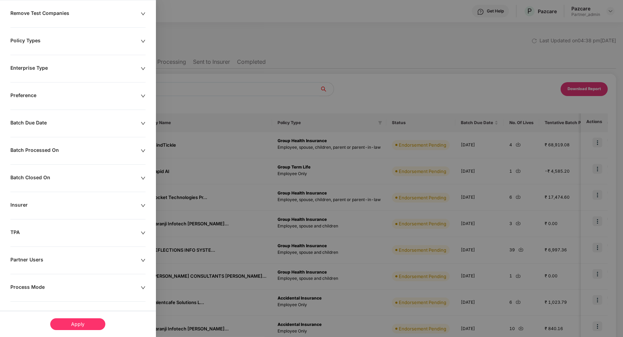
click at [28, 290] on div "Remove Test Companies Policy Types Enterprise Type Preference Batch Due Date Ba…" at bounding box center [78, 174] width 156 height 329
click at [29, 284] on div "Process Mode" at bounding box center [75, 288] width 130 height 8
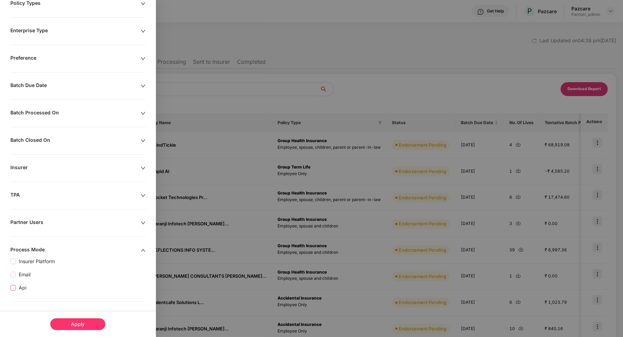
click at [23, 288] on span "Api" at bounding box center [22, 288] width 13 height 8
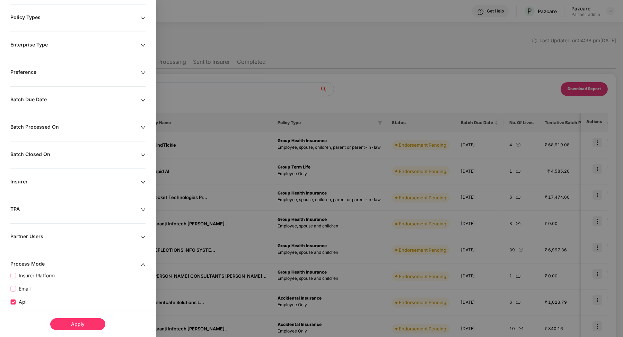
scroll to position [102, 0]
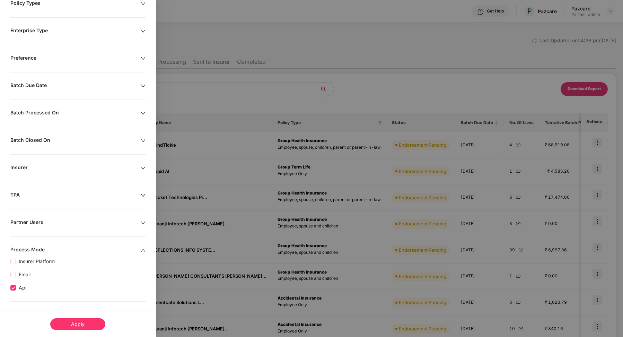
click at [82, 330] on div "Apply" at bounding box center [78, 324] width 156 height 26
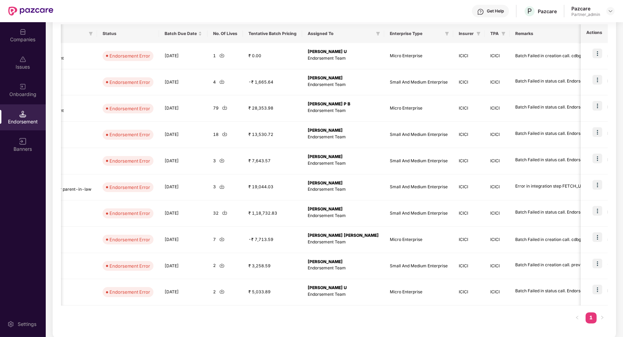
scroll to position [80, 0]
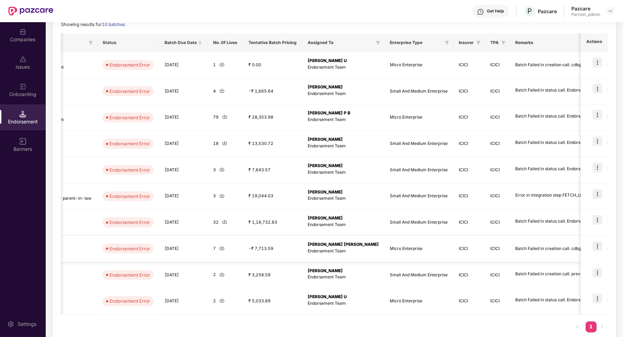
click at [530, 259] on td "Batch Failed in creation call. cdbg no is not mapped" at bounding box center [567, 249] width 115 height 26
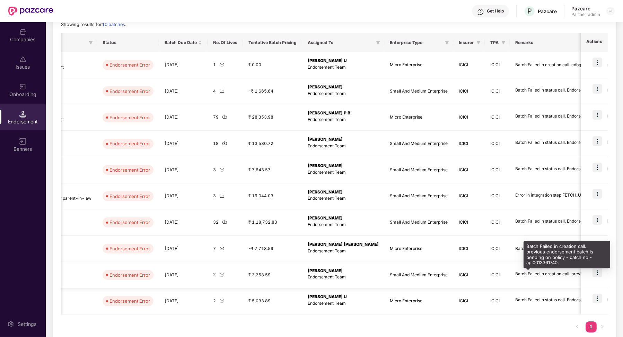
click at [531, 271] on div "Batch Failed in creation call. previous endorsement batch is pending on policy …" at bounding box center [567, 274] width 104 height 7
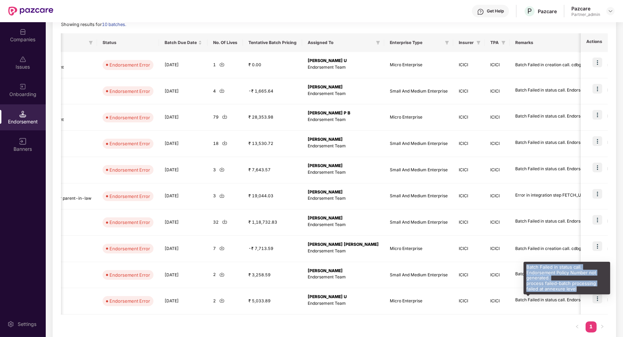
drag, startPoint x: 527, startPoint y: 266, endPoint x: 577, endPoint y: 291, distance: 56.0
click at [577, 291] on div "Batch Failed in status call. Endorsement Policy Number not generated. process f…" at bounding box center [567, 278] width 87 height 33
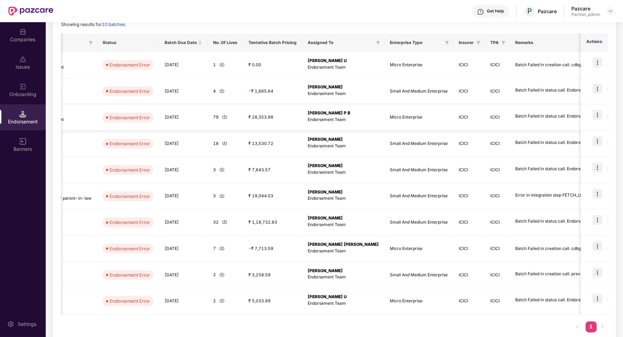
scroll to position [0, 0]
drag, startPoint x: 469, startPoint y: 64, endPoint x: 571, endPoint y: 64, distance: 102.2
click at [571, 64] on td "Batch Failed in creation call. cdbg no is not mapped" at bounding box center [567, 65] width 115 height 26
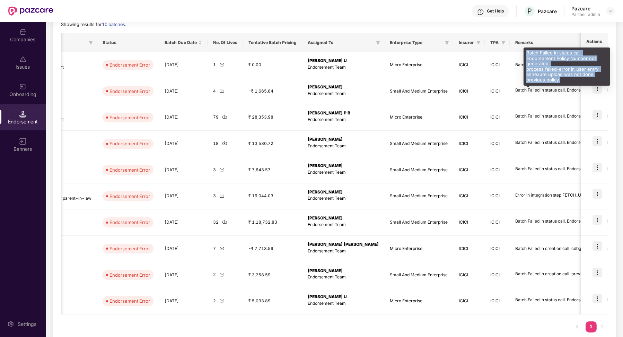
drag, startPoint x: 561, startPoint y: 78, endPoint x: 526, endPoint y: 53, distance: 42.8
click at [526, 53] on div "Batch Failed in status call. Endorsement Policy Number not generated. process f…" at bounding box center [567, 66] width 87 height 38
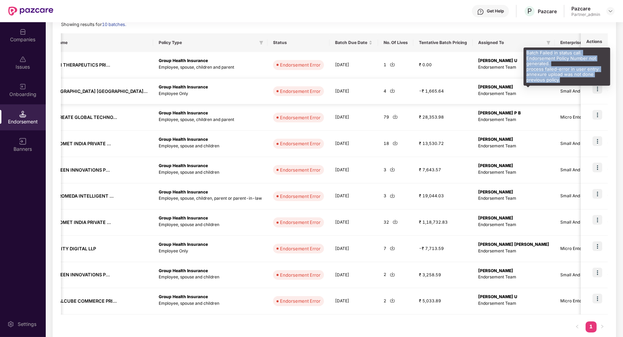
scroll to position [0, 36]
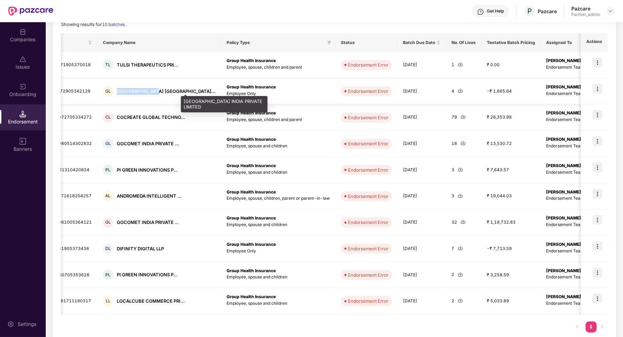
drag, startPoint x: 113, startPoint y: 90, endPoint x: 159, endPoint y: 89, distance: 45.4
click at [159, 89] on div "GL GLENTREE ACADEMY INDIA..." at bounding box center [159, 91] width 113 height 10
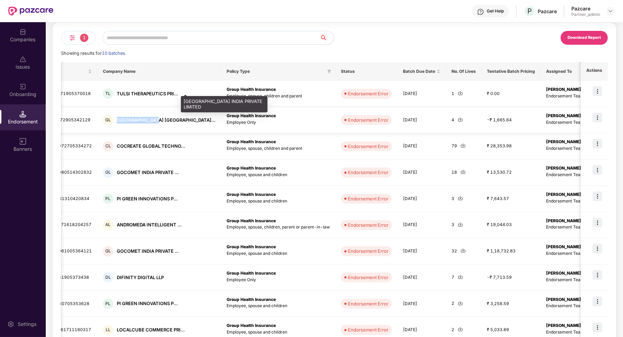
scroll to position [18, 0]
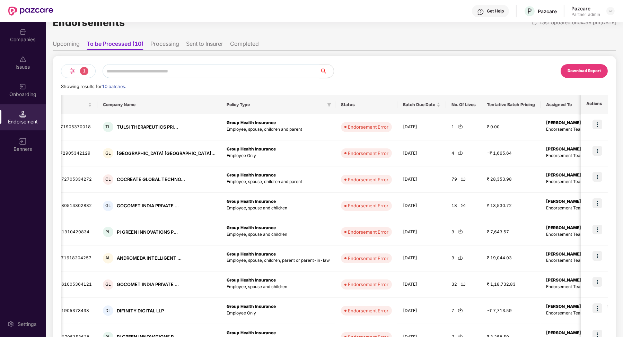
click at [240, 47] on li "Completed" at bounding box center [244, 45] width 29 height 10
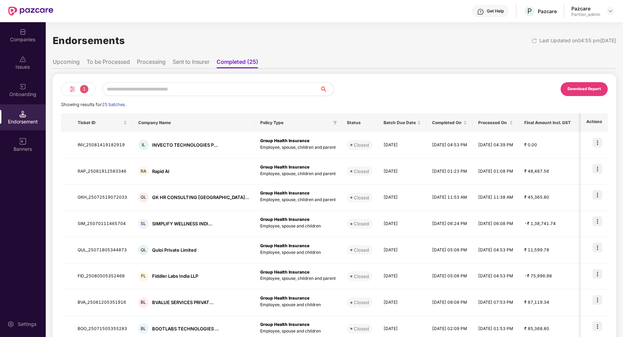
click at [171, 85] on input "text" at bounding box center [211, 89] width 217 height 14
paste input "**********"
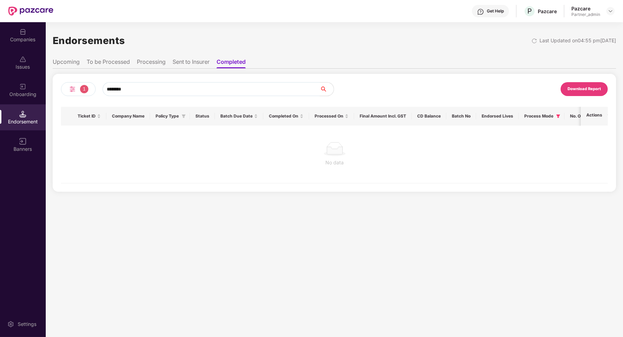
type input "********"
click at [108, 63] on li "To be Processed" at bounding box center [108, 63] width 43 height 10
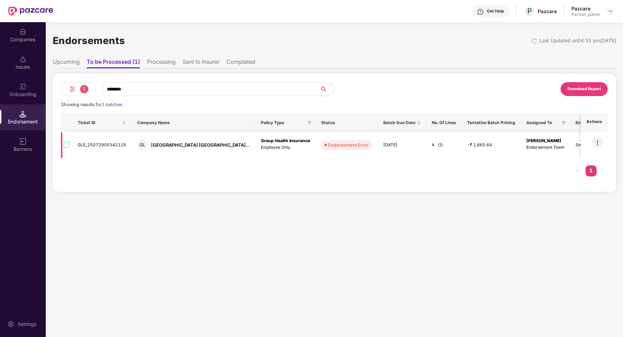
click at [115, 149] on td "GLE_25072905342129" at bounding box center [102, 145] width 60 height 26
click at [114, 145] on td "GLE_25072905342129" at bounding box center [102, 145] width 60 height 26
drag, startPoint x: 162, startPoint y: 89, endPoint x: 93, endPoint y: 89, distance: 68.3
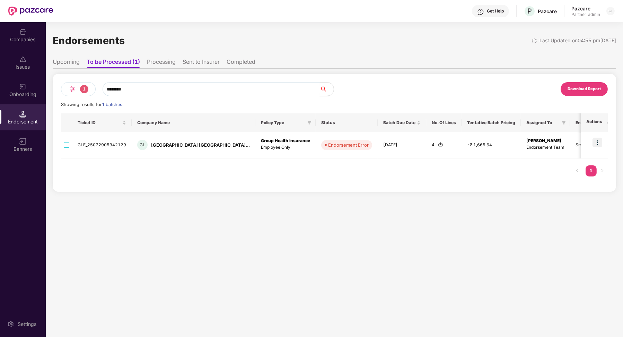
click at [94, 89] on div "1 ********" at bounding box center [197, 89] width 273 height 14
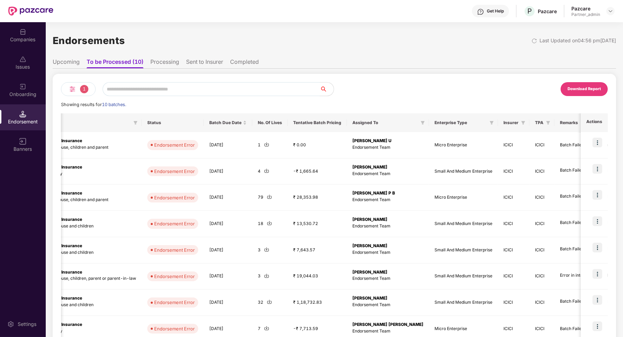
scroll to position [0, 274]
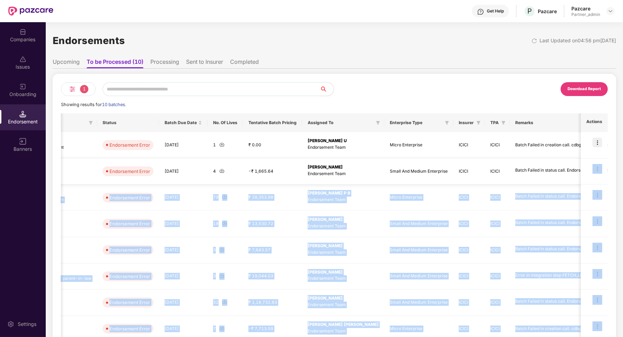
drag, startPoint x: 575, startPoint y: 210, endPoint x: 519, endPoint y: 175, distance: 65.9
click at [519, 174] on div "Get Help P Pazcare Pazcare Partner_admin Companies Issues Onboarding Endorsemen…" at bounding box center [311, 168] width 623 height 337
click at [530, 201] on td "Batch Failed in status call. Endorsement Policy Number not generated. process f…" at bounding box center [567, 197] width 115 height 26
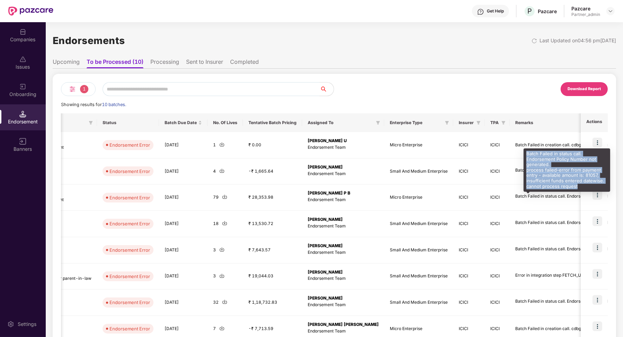
drag, startPoint x: 585, startPoint y: 184, endPoint x: 524, endPoint y: 155, distance: 66.8
click at [525, 155] on div "Batch Failed in status call. Endorsement Policy Number not generated. process f…" at bounding box center [567, 169] width 87 height 43
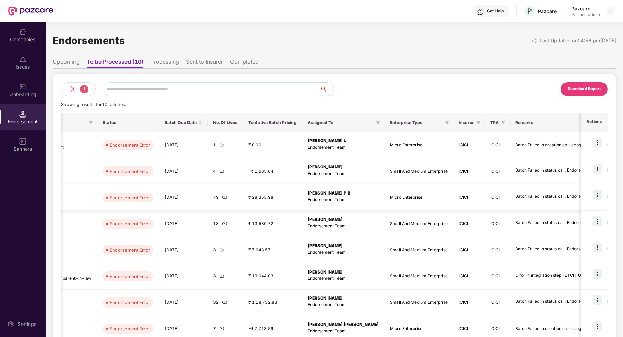
scroll to position [13, 0]
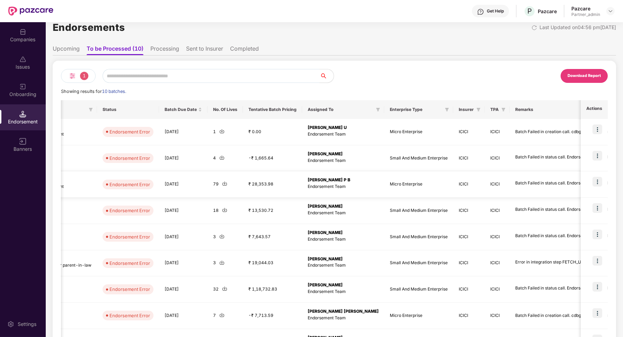
click at [512, 193] on td "Batch Failed in status call. Endorsement Policy Number not generated. process f…" at bounding box center [567, 184] width 115 height 26
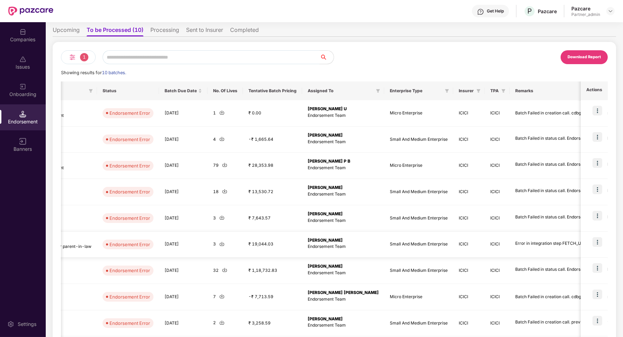
scroll to position [89, 0]
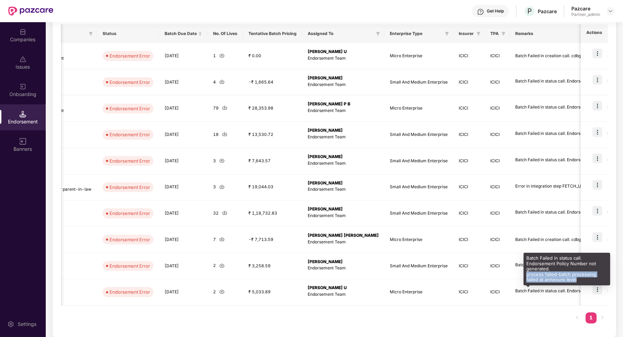
drag, startPoint x: 576, startPoint y: 280, endPoint x: 524, endPoint y: 274, distance: 52.3
click at [524, 274] on div "Batch Failed in status call. Endorsement Policy Number not generated. process f…" at bounding box center [567, 269] width 87 height 33
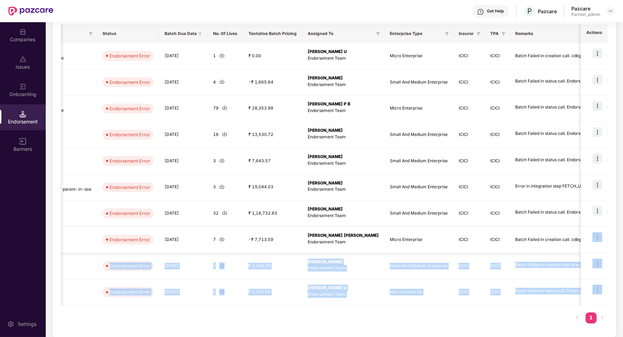
drag, startPoint x: 561, startPoint y: 252, endPoint x: 523, endPoint y: 244, distance: 38.9
click at [523, 244] on div "Get Help P Pazcare Pazcare Partner_admin Companies Issues Onboarding Endorsemen…" at bounding box center [311, 168] width 623 height 337
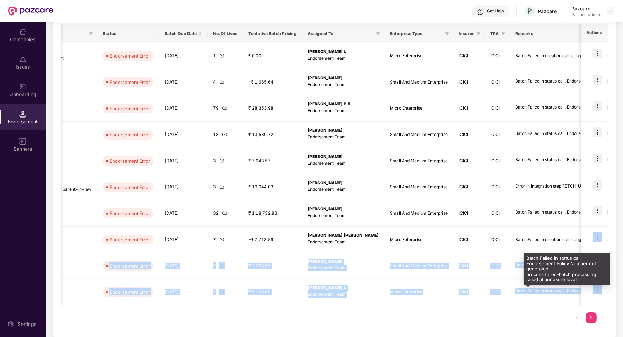
click at [537, 288] on div "Batch Failed in status call. Endorsement Policy Number not generated. process f…" at bounding box center [567, 291] width 104 height 7
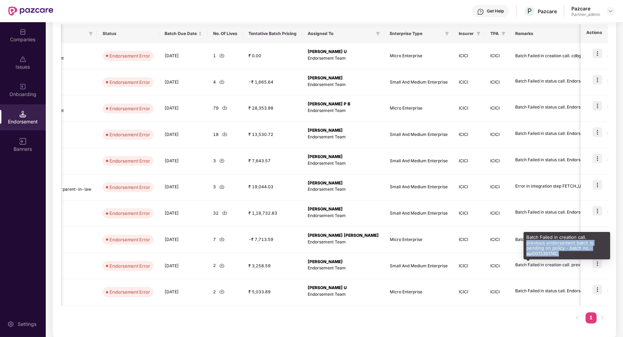
drag, startPoint x: 562, startPoint y: 253, endPoint x: 526, endPoint y: 245, distance: 37.3
click at [526, 245] on div "Batch Failed in creation call. previous endorsement batch is pending on policy …" at bounding box center [567, 245] width 87 height 27
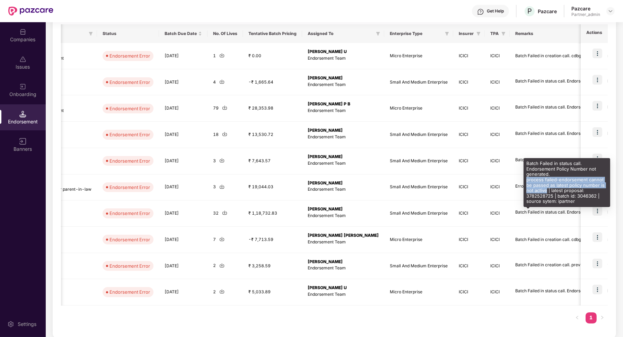
drag, startPoint x: 526, startPoint y: 180, endPoint x: 547, endPoint y: 190, distance: 22.9
click at [547, 190] on div "Batch Failed in status call. Endorsement Policy Number not generated. process f…" at bounding box center [567, 182] width 87 height 49
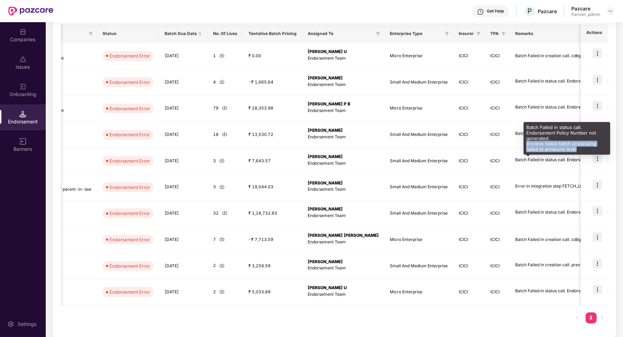
drag, startPoint x: 526, startPoint y: 143, endPoint x: 575, endPoint y: 150, distance: 49.4
click at [575, 150] on div "Batch Failed in status call. Endorsement Policy Number not generated. process f…" at bounding box center [567, 138] width 87 height 33
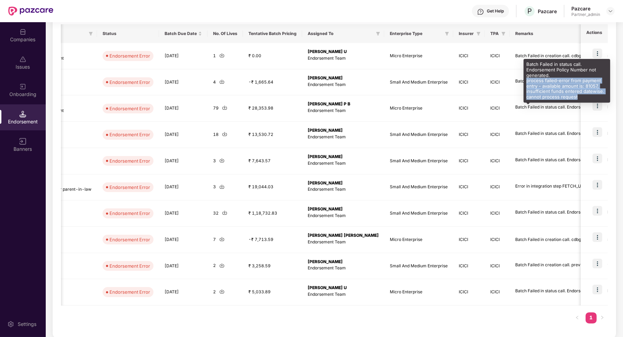
drag, startPoint x: 527, startPoint y: 82, endPoint x: 595, endPoint y: 95, distance: 69.9
click at [595, 95] on div "Batch Failed in status call. Endorsement Policy Number not generated. process f…" at bounding box center [567, 80] width 87 height 43
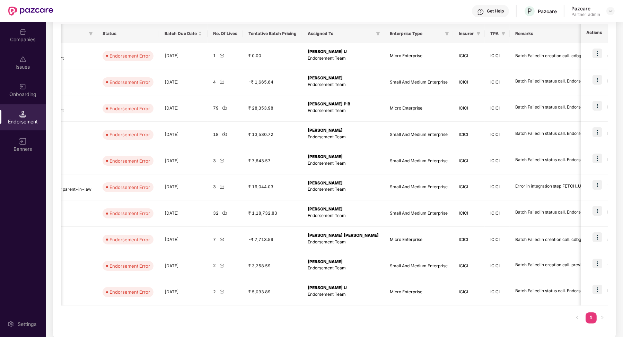
scroll to position [0, 0]
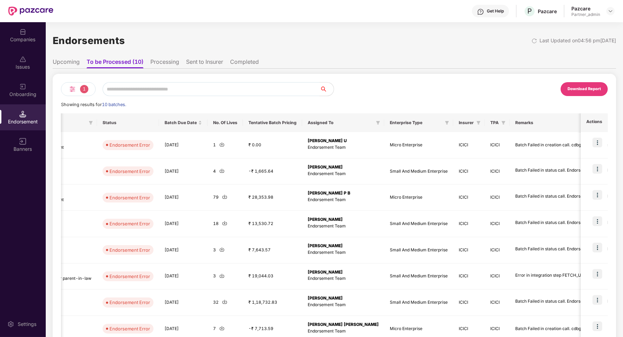
click at [165, 63] on li "Processing" at bounding box center [164, 63] width 29 height 10
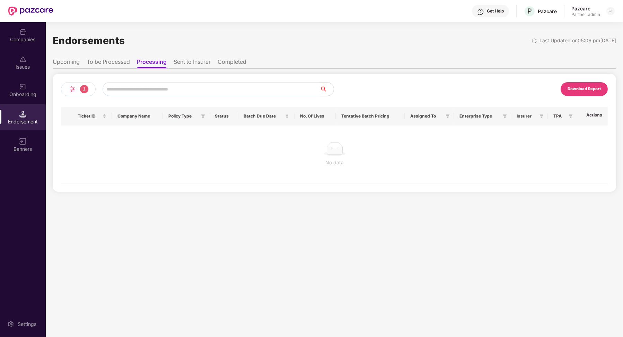
click at [192, 63] on li "Sent to Insurer" at bounding box center [192, 63] width 37 height 10
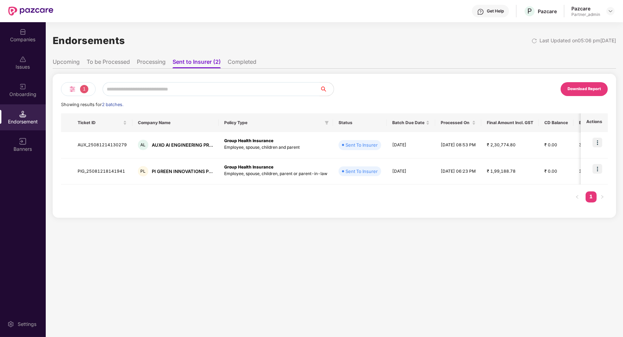
click at [233, 65] on li "Completed" at bounding box center [242, 63] width 29 height 10
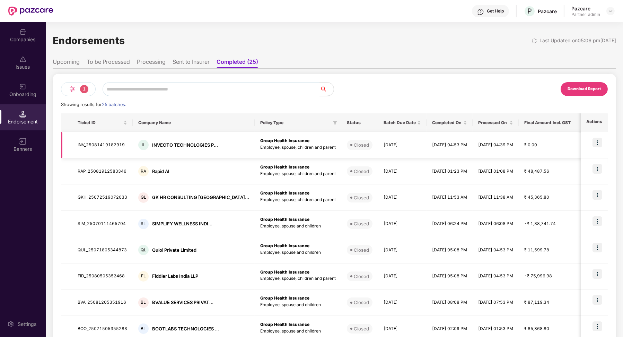
click at [115, 145] on td "INV_25081419182919" at bounding box center [102, 145] width 61 height 26
click at [159, 149] on div "IL INVECTO TECHNOLOGIES P..." at bounding box center [193, 145] width 111 height 10
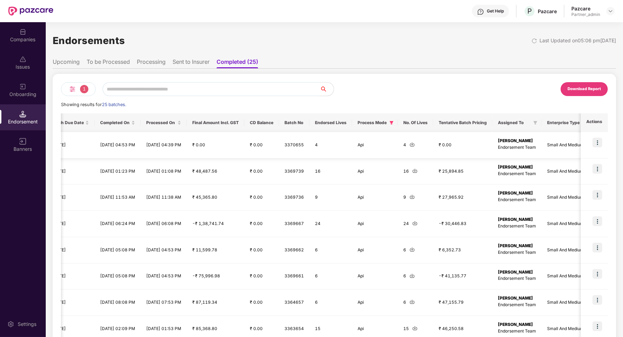
scroll to position [0, 442]
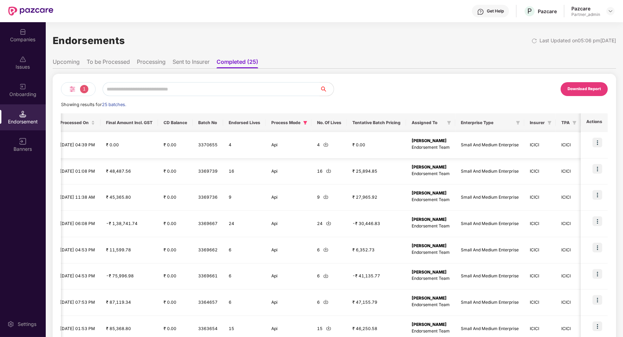
click at [600, 140] on img at bounding box center [598, 143] width 10 height 10
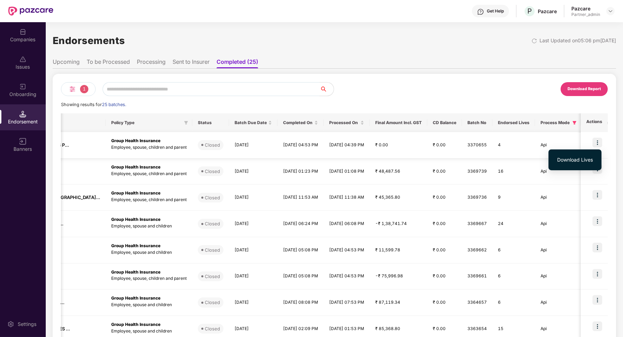
scroll to position [0, 0]
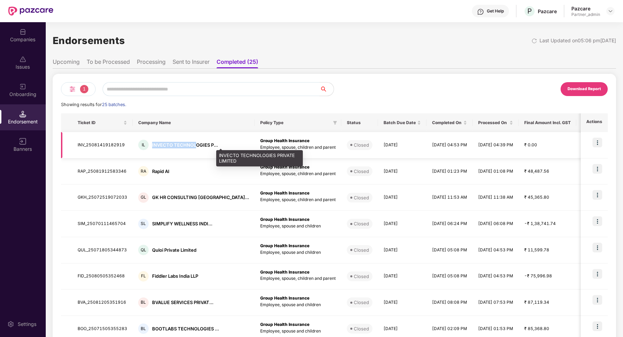
drag, startPoint x: 149, startPoint y: 143, endPoint x: 193, endPoint y: 143, distance: 44.4
click at [193, 143] on div "IL INVECTO TECHNOLOGIES P..." at bounding box center [193, 145] width 111 height 10
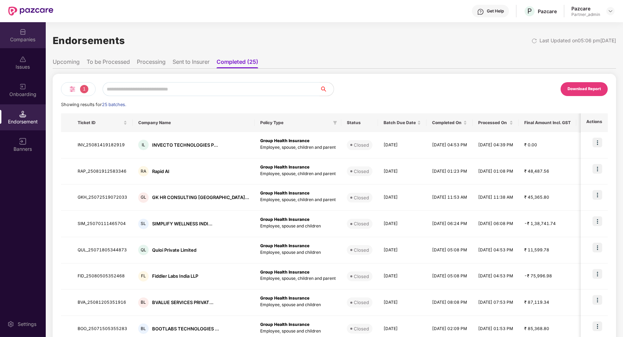
click at [24, 40] on div "Companies" at bounding box center [23, 39] width 46 height 7
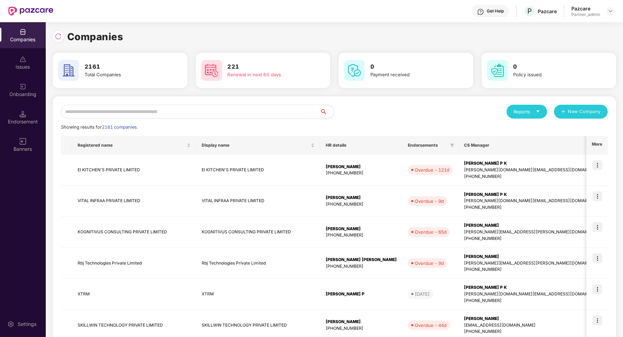
click at [123, 117] on input "text" at bounding box center [190, 112] width 259 height 14
paste input "**********"
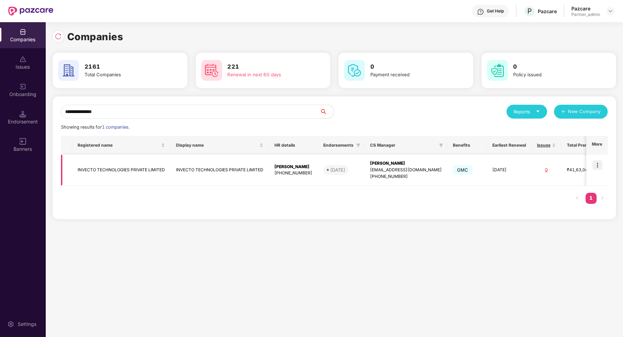
type input "**********"
click at [599, 163] on img at bounding box center [598, 165] width 10 height 10
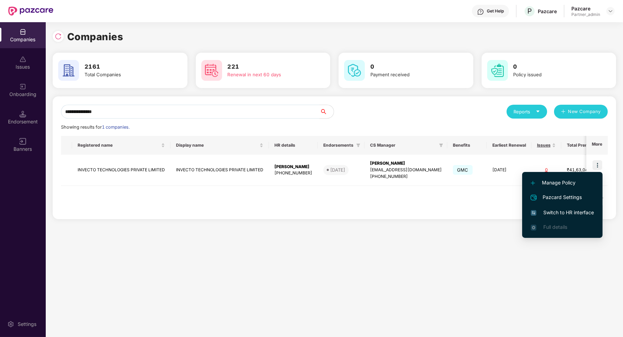
click at [566, 213] on span "Switch to HR interface" at bounding box center [562, 213] width 63 height 8
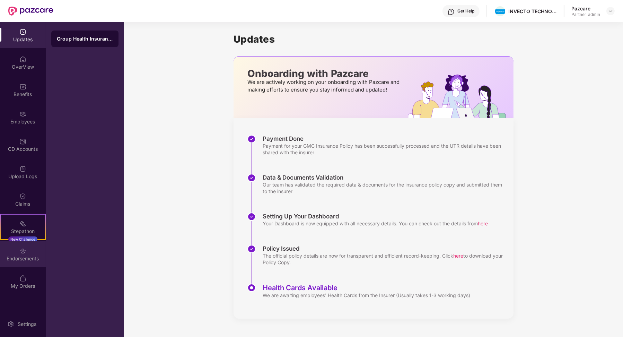
click at [25, 245] on div "Endorsements" at bounding box center [23, 254] width 46 height 26
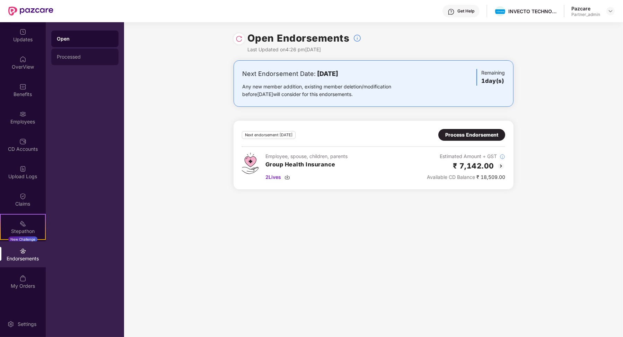
click at [86, 59] on div "Processed" at bounding box center [85, 57] width 56 height 6
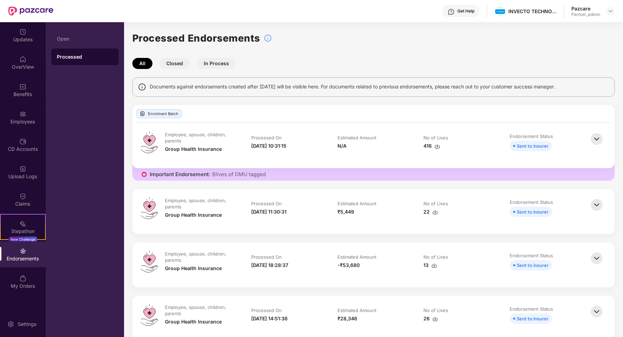
click at [223, 61] on button "In Process" at bounding box center [216, 63] width 39 height 11
click at [177, 64] on button "Closed" at bounding box center [174, 63] width 30 height 11
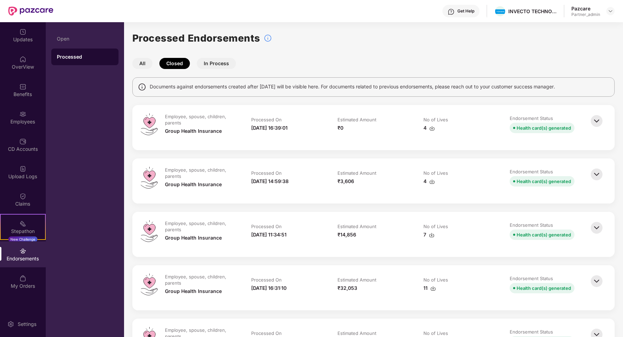
click at [598, 122] on img at bounding box center [596, 120] width 15 height 15
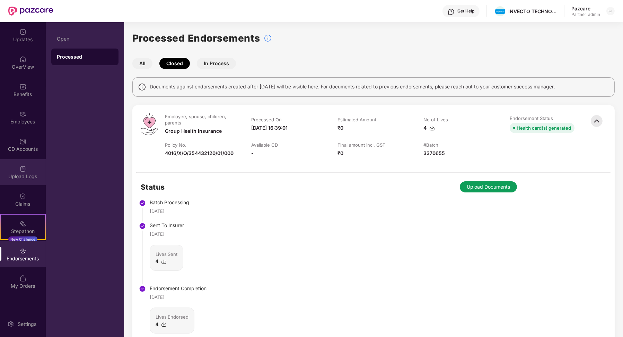
click at [28, 175] on div "Upload Logs" at bounding box center [23, 176] width 46 height 7
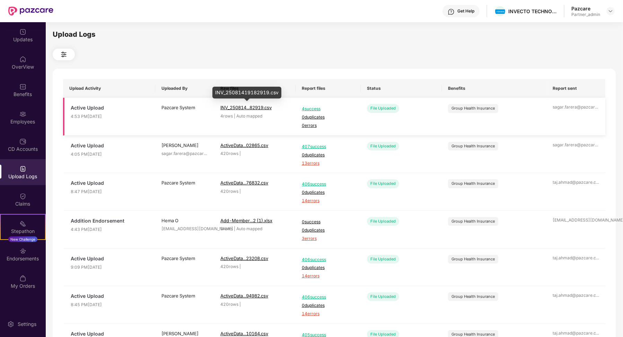
click at [268, 109] on span "INV_250814...82919.csv" at bounding box center [245, 108] width 51 height 6
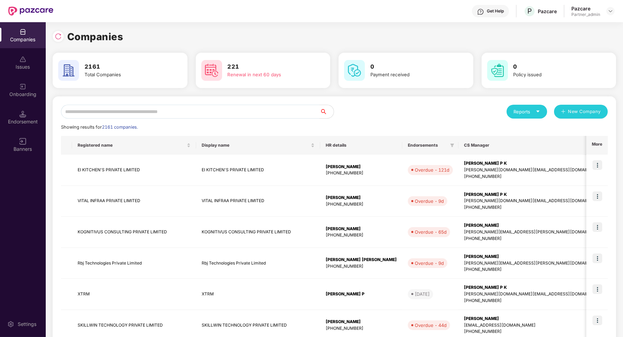
scroll to position [0, 0]
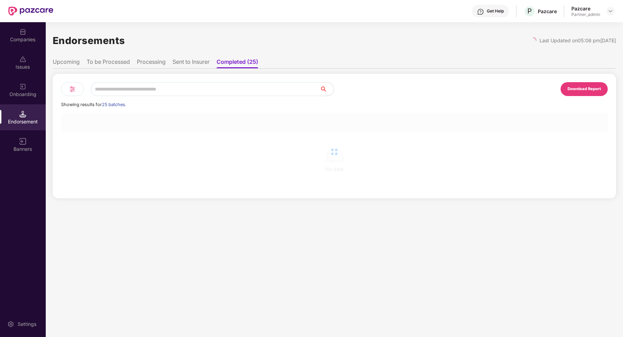
click at [71, 87] on img at bounding box center [72, 89] width 8 height 8
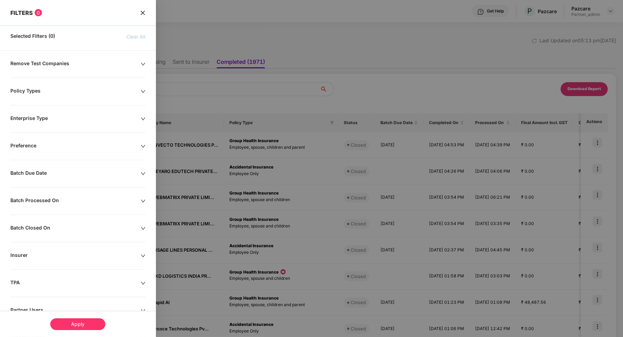
scroll to position [50, 0]
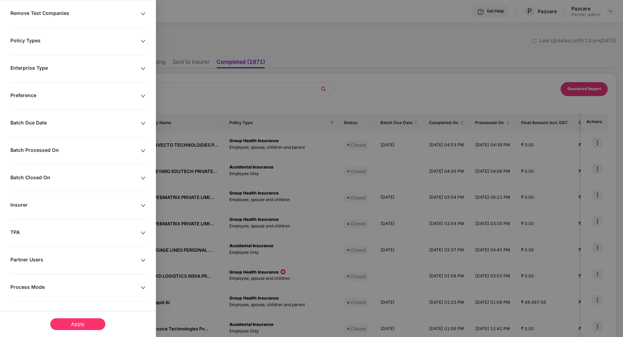
click at [26, 286] on div "Process Mode" at bounding box center [75, 288] width 130 height 8
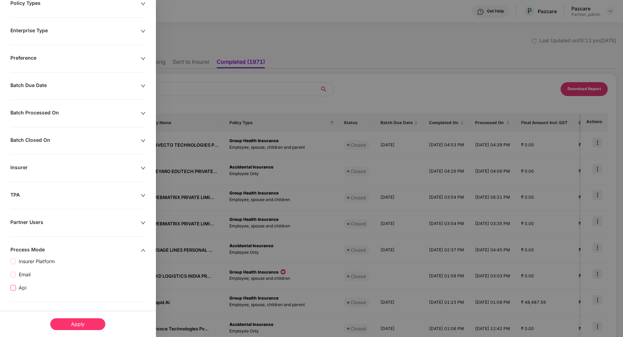
click at [25, 286] on span "Api" at bounding box center [22, 288] width 13 height 8
click at [70, 324] on div "Apply" at bounding box center [77, 324] width 55 height 12
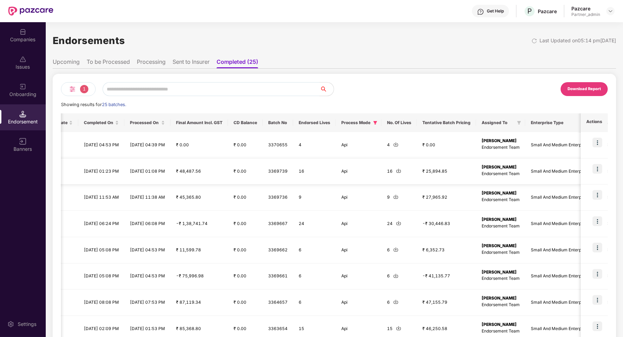
scroll to position [0, 442]
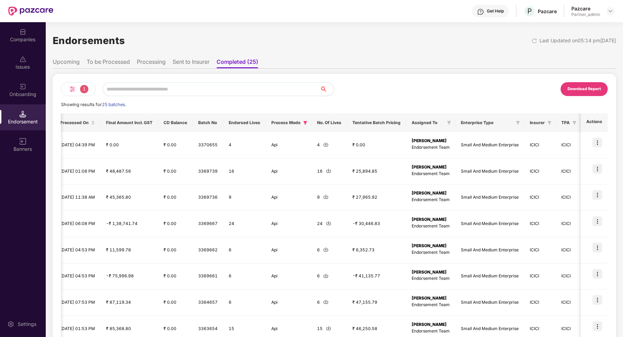
click at [108, 58] on ul "Upcoming To be Processed Processing Sent to Insurer Completed (25)" at bounding box center [335, 62] width 564 height 14
click at [110, 62] on li "To be Processed" at bounding box center [108, 63] width 43 height 10
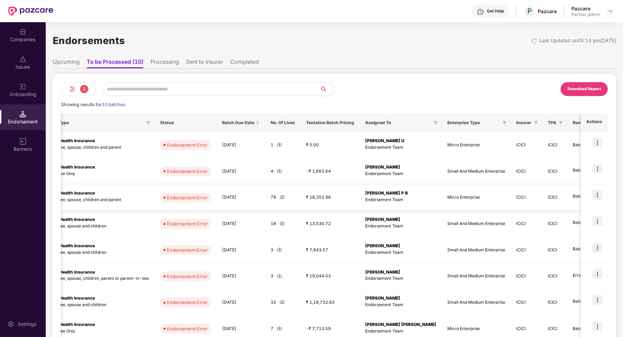
scroll to position [0, 274]
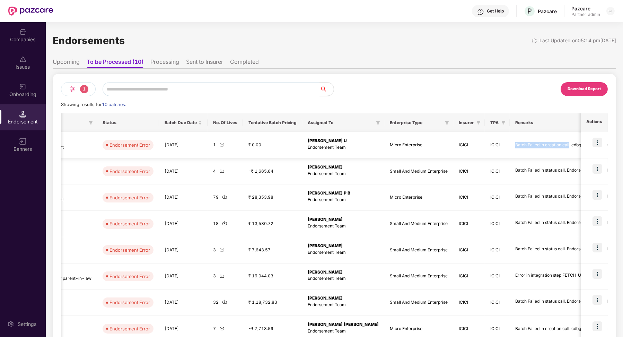
drag, startPoint x: 525, startPoint y: 144, endPoint x: 471, endPoint y: 147, distance: 54.1
click at [510, 147] on td "Batch Failed in creation call. cdbg no is not mapped" at bounding box center [567, 145] width 115 height 26
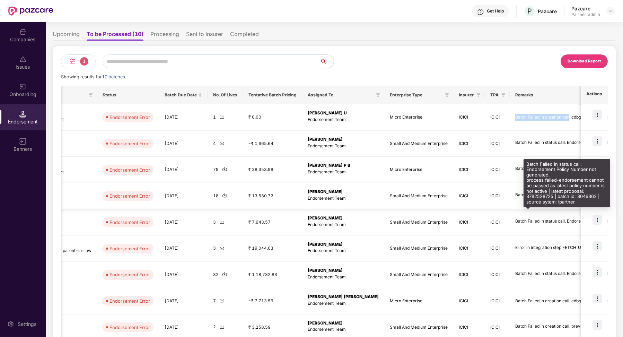
scroll to position [29, 0]
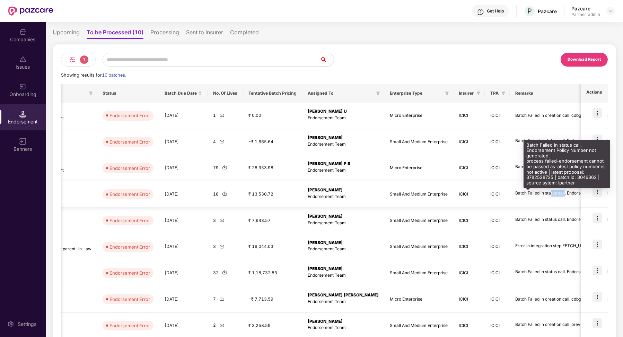
drag, startPoint x: 521, startPoint y: 195, endPoint x: 506, endPoint y: 195, distance: 14.9
click at [515, 195] on div "Batch Failed in status call. Endorsement Policy Number not generated. process f…" at bounding box center [567, 193] width 104 height 7
drag, startPoint x: 471, startPoint y: 193, endPoint x: 521, endPoint y: 193, distance: 50.3
click at [521, 193] on div "Batch Failed in status call. Endorsement Policy Number not generated. process f…" at bounding box center [567, 193] width 104 height 7
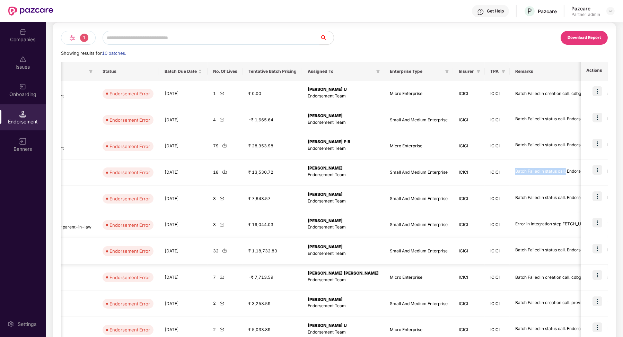
scroll to position [55, 0]
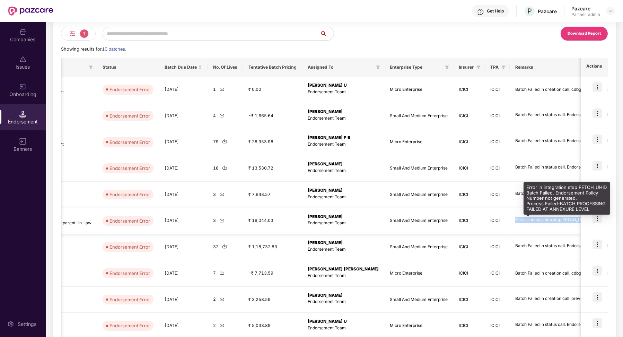
drag, startPoint x: 472, startPoint y: 220, endPoint x: 542, endPoint y: 221, distance: 70.4
click at [543, 221] on div "Error in integration step FETCH_UHID Batch Failed. Endorsement Policy Number no…" at bounding box center [567, 220] width 104 height 7
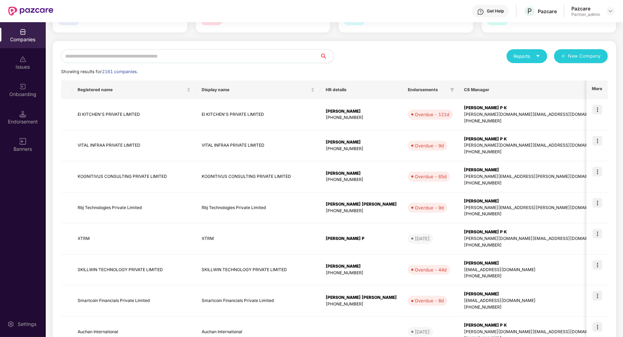
scroll to position [0, 0]
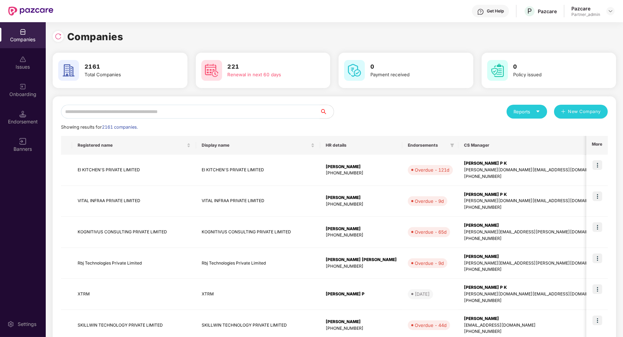
click at [129, 116] on input "text" at bounding box center [190, 112] width 259 height 14
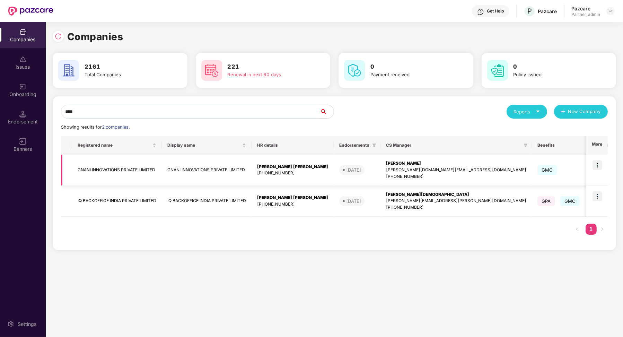
type input "****"
click at [187, 168] on td "GNANI INNOVATIONS PRIVATE LIMITED" at bounding box center [207, 170] width 90 height 31
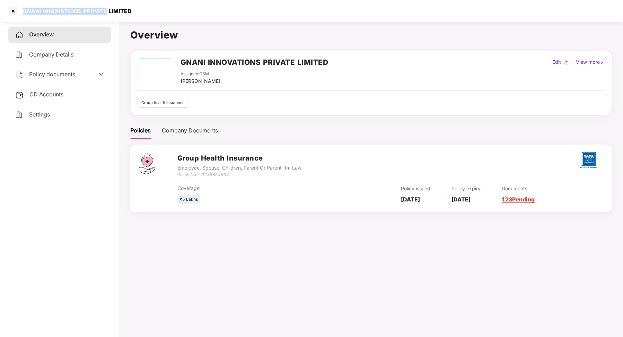
drag, startPoint x: 24, startPoint y: 9, endPoint x: 105, endPoint y: 12, distance: 81.1
click at [105, 12] on div "GNANI INNOVATIONS PRIVATE LIMITED" at bounding box center [75, 11] width 113 height 7
click at [14, 14] on div at bounding box center [13, 11] width 11 height 11
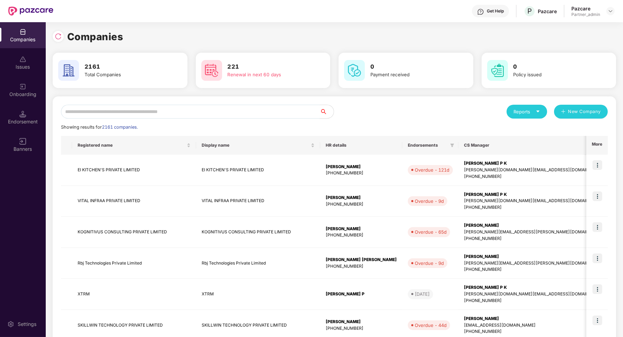
click at [155, 113] on input "text" at bounding box center [190, 112] width 259 height 14
paste input "**********"
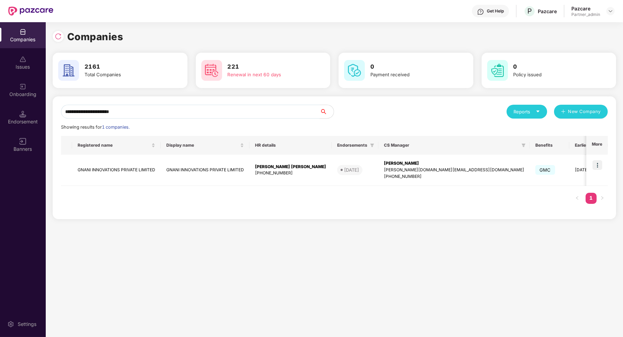
type input "**********"
click at [594, 166] on img at bounding box center [598, 165] width 10 height 10
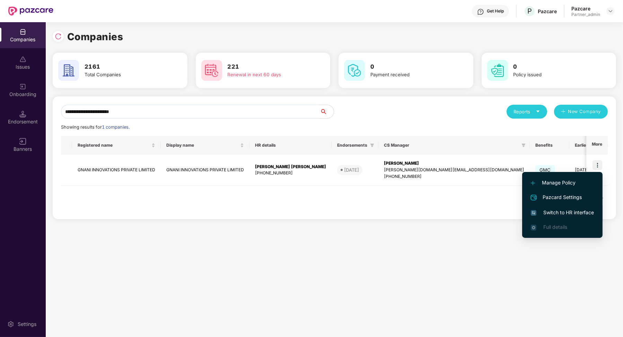
click at [570, 209] on span "Switch to HR interface" at bounding box center [562, 213] width 63 height 8
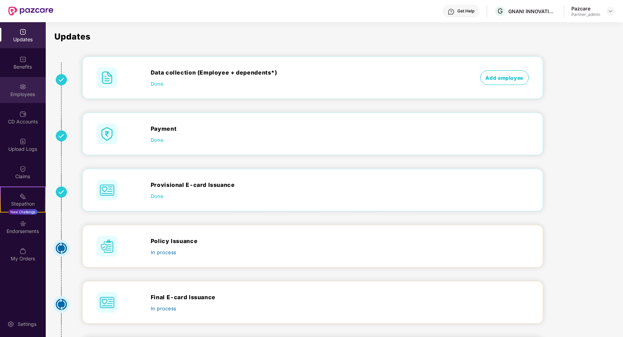
click at [23, 88] on img at bounding box center [22, 86] width 7 height 7
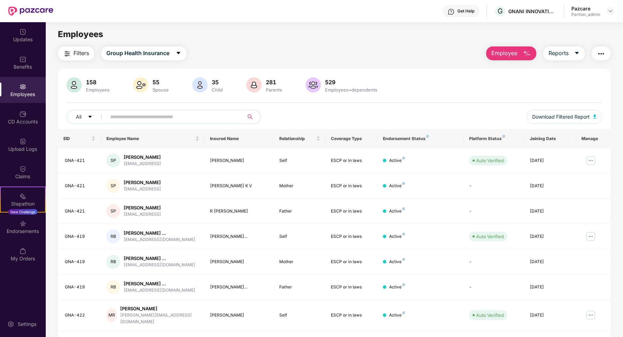
click at [158, 122] on input "text" at bounding box center [172, 117] width 124 height 10
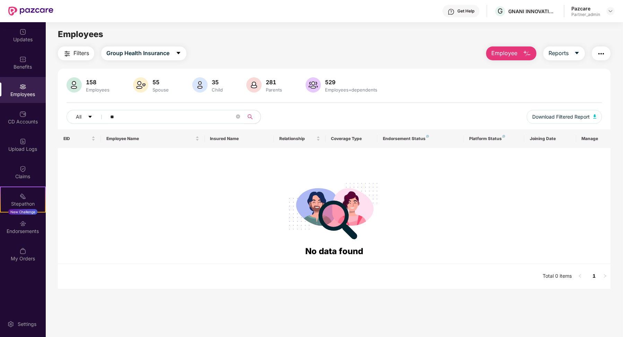
type input "*"
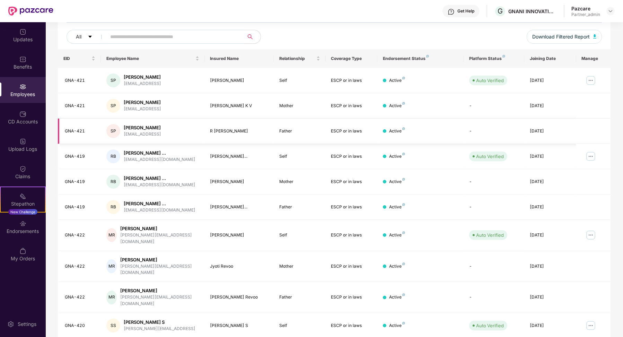
scroll to position [3, 0]
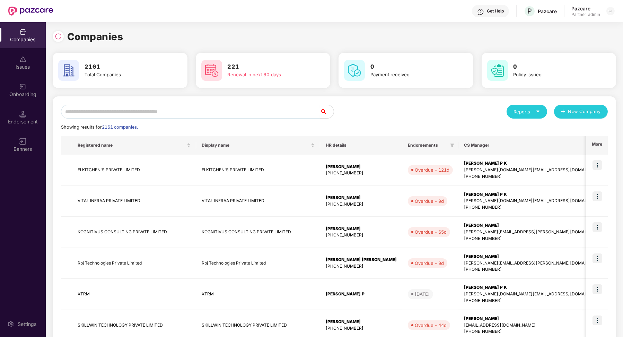
click at [127, 112] on input "text" at bounding box center [190, 112] width 259 height 14
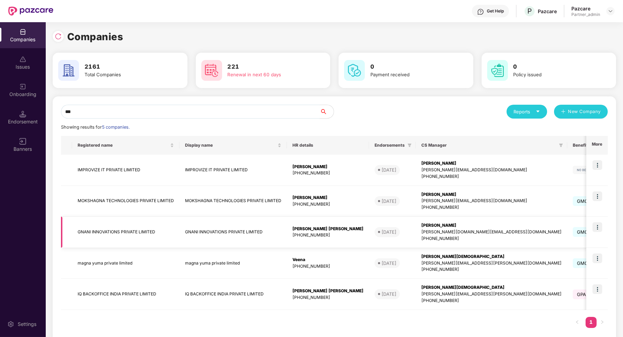
type input "***"
click at [599, 225] on img at bounding box center [598, 227] width 10 height 10
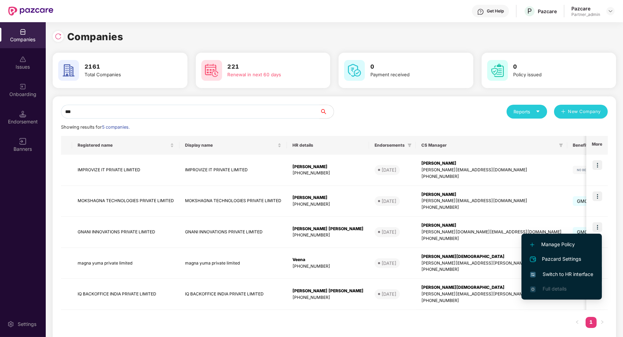
click at [553, 272] on span "Switch to HR interface" at bounding box center [561, 274] width 63 height 8
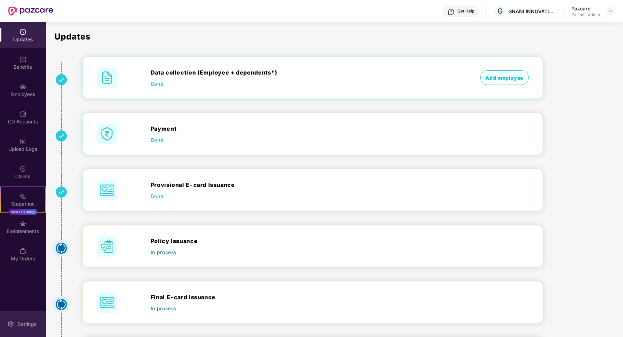
click at [21, 323] on div "Settings" at bounding box center [27, 324] width 23 height 7
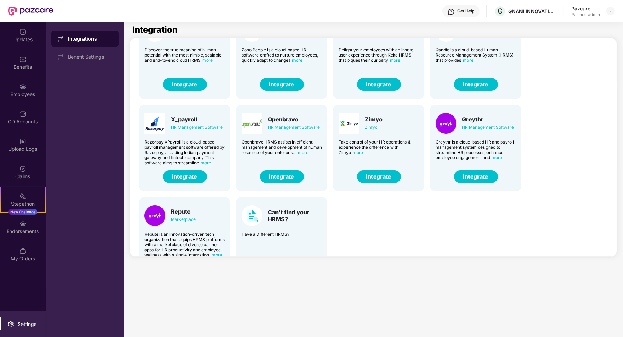
scroll to position [73, 0]
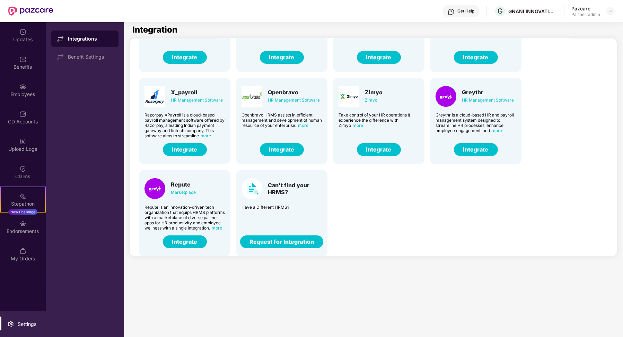
click at [180, 238] on button "Integrate" at bounding box center [185, 241] width 44 height 13
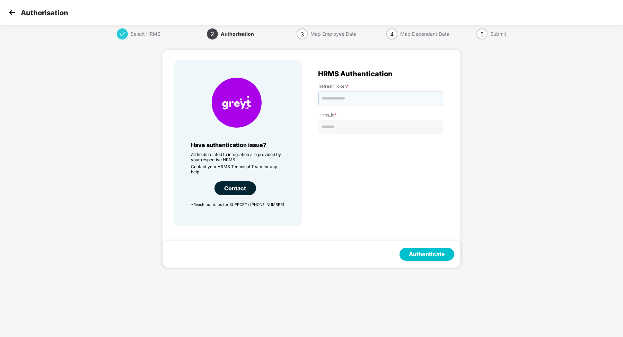
click at [360, 99] on input "text" at bounding box center [380, 98] width 125 height 14
paste input "**********"
type input "**********"
click at [357, 129] on input "text" at bounding box center [380, 127] width 125 height 14
drag, startPoint x: 357, startPoint y: 129, endPoint x: 287, endPoint y: 146, distance: 71.7
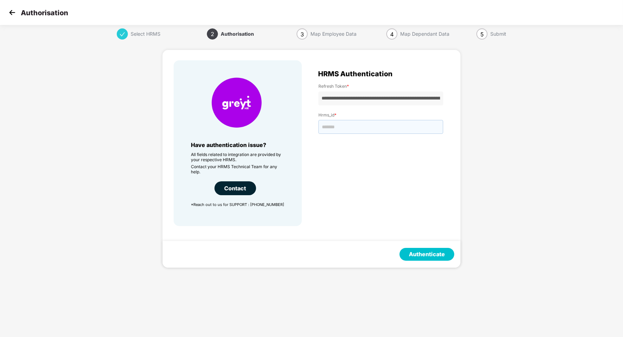
click at [340, 129] on input "text" at bounding box center [380, 127] width 125 height 14
paste input "*******"
type input "*******"
click at [433, 253] on button "Authenticate" at bounding box center [427, 254] width 55 height 13
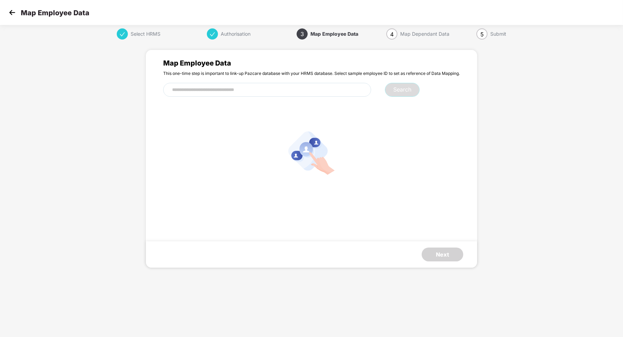
click at [196, 89] on input "text" at bounding box center [267, 90] width 208 height 14
paste input "*******"
type input "*******"
click at [408, 94] on button "Search" at bounding box center [402, 90] width 35 height 14
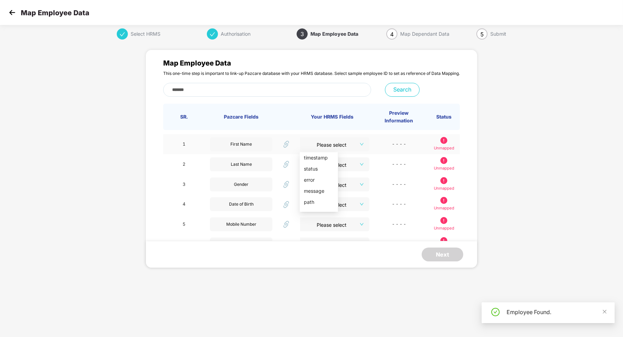
click at [351, 148] on span at bounding box center [332, 144] width 57 height 14
click at [12, 16] on img at bounding box center [12, 12] width 10 height 10
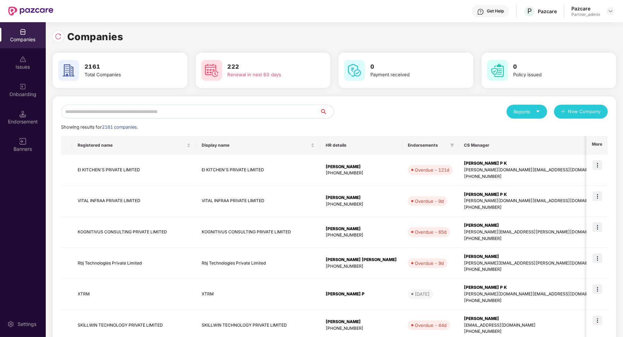
click at [133, 110] on input "text" at bounding box center [190, 112] width 259 height 14
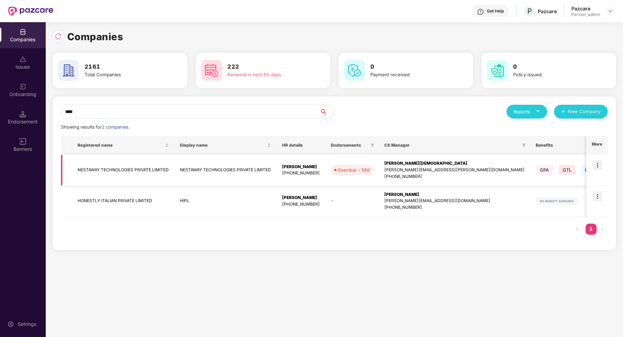
type input "****"
click at [131, 177] on td "NESTAWAY TECHNOLOGIES PRIVATE LIMITED" at bounding box center [123, 170] width 102 height 31
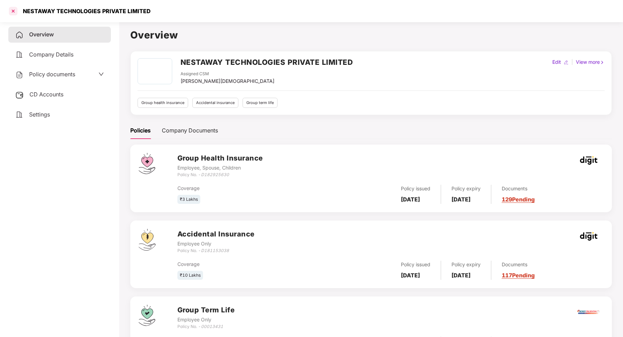
click at [12, 10] on div at bounding box center [13, 11] width 11 height 11
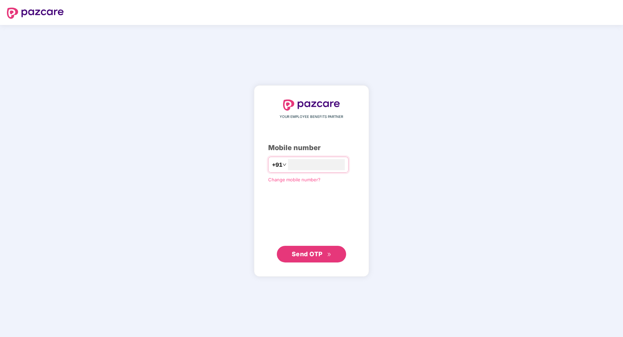
click at [306, 158] on div "+91" at bounding box center [308, 165] width 80 height 16
click at [306, 159] on input "number" at bounding box center [316, 164] width 57 height 11
type input "**********"
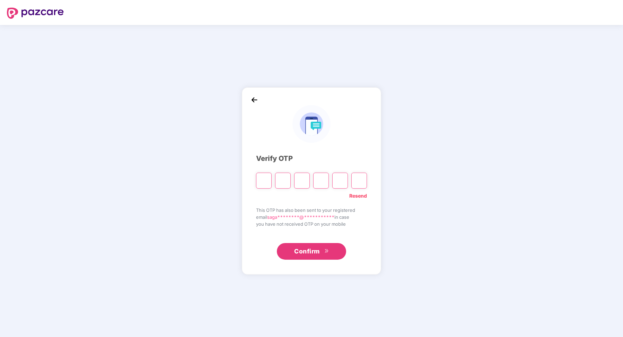
paste input "*"
type input "*"
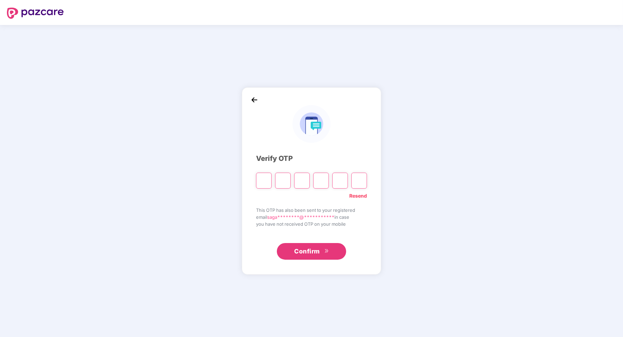
type input "*"
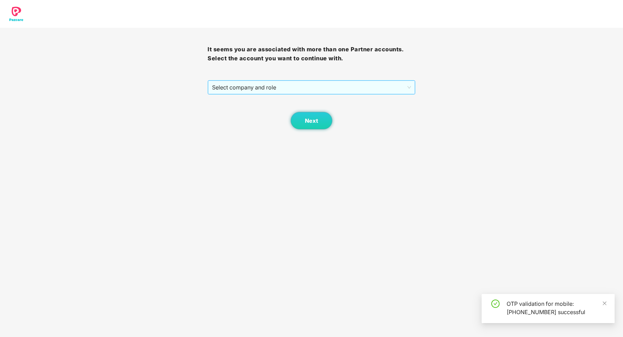
click at [294, 86] on span "Select company and role" at bounding box center [311, 87] width 199 height 13
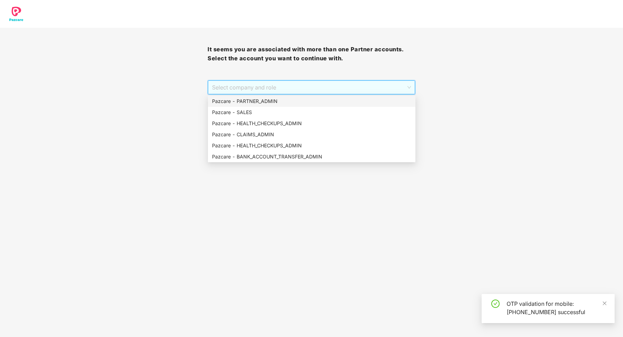
click at [291, 99] on div "Pazcare - PARTNER_ADMIN" at bounding box center [311, 101] width 199 height 8
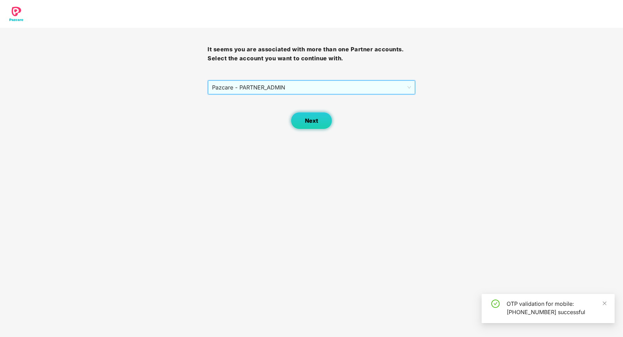
click at [312, 115] on button "Next" at bounding box center [312, 120] width 42 height 17
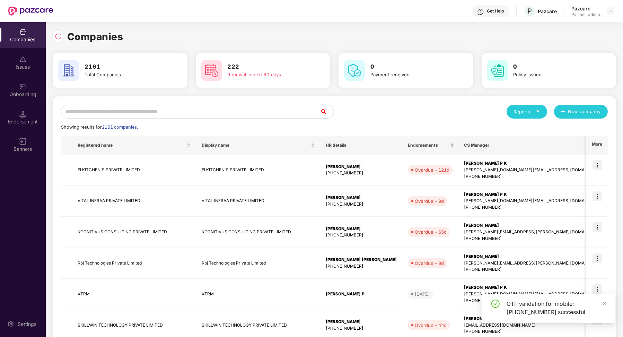
click at [240, 110] on input "text" at bounding box center [190, 112] width 259 height 14
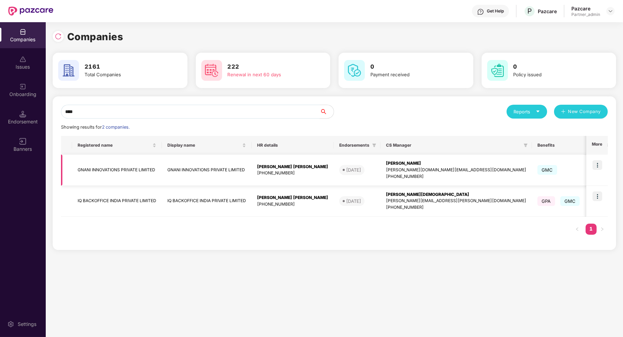
type input "****"
click at [194, 166] on td "GNANI INNOVATIONS PRIVATE LIMITED" at bounding box center [207, 170] width 90 height 31
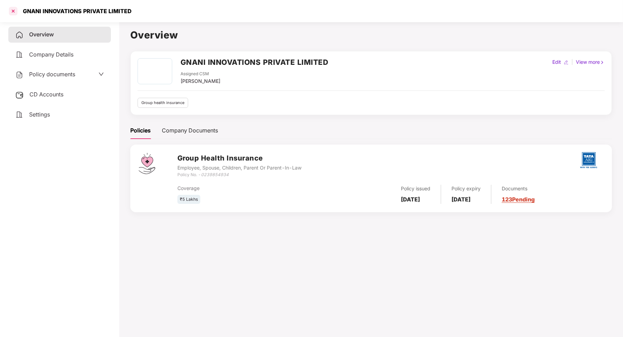
click at [9, 12] on div at bounding box center [13, 11] width 11 height 11
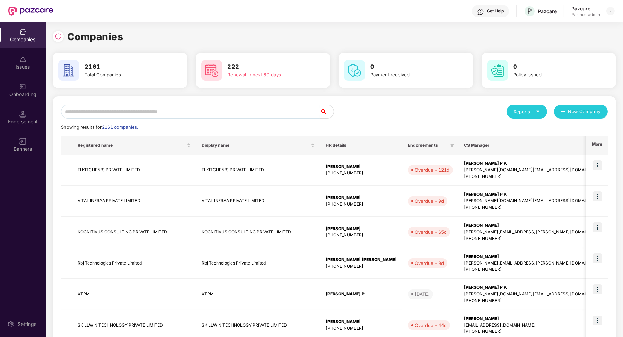
click at [147, 113] on input "text" at bounding box center [190, 112] width 259 height 14
paste input "**********"
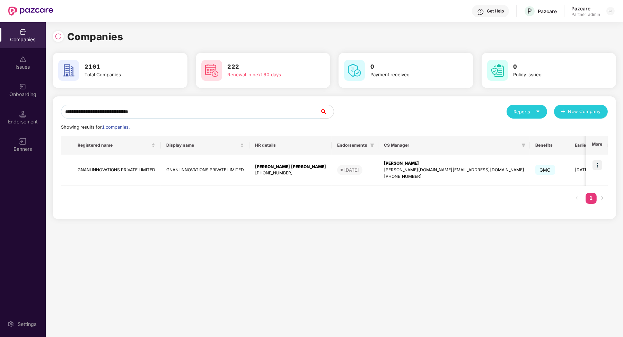
type input "**********"
click at [600, 167] on img at bounding box center [598, 165] width 10 height 10
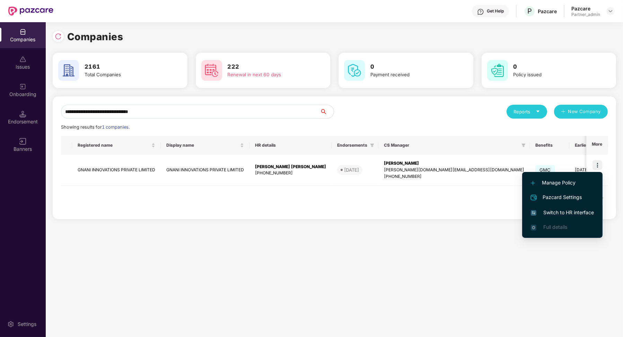
click at [572, 211] on span "Switch to HR interface" at bounding box center [562, 213] width 63 height 8
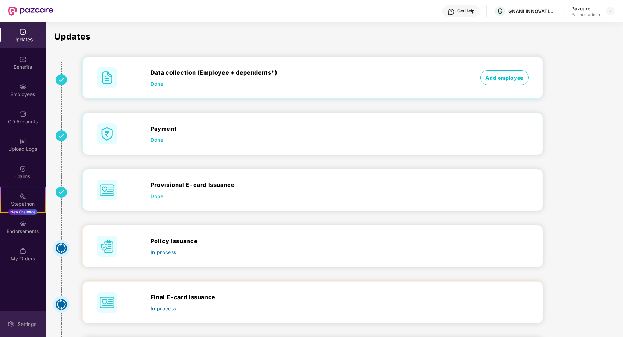
click at [27, 330] on div "Settings" at bounding box center [23, 324] width 46 height 26
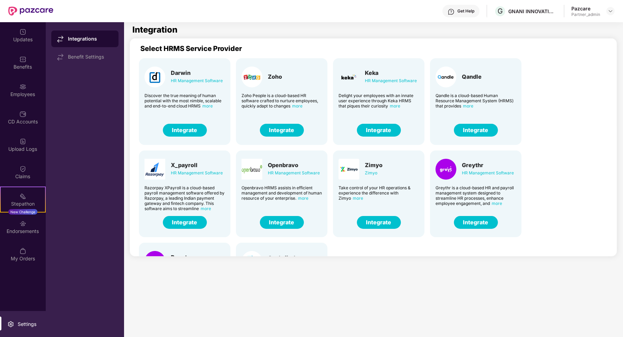
scroll to position [73, 0]
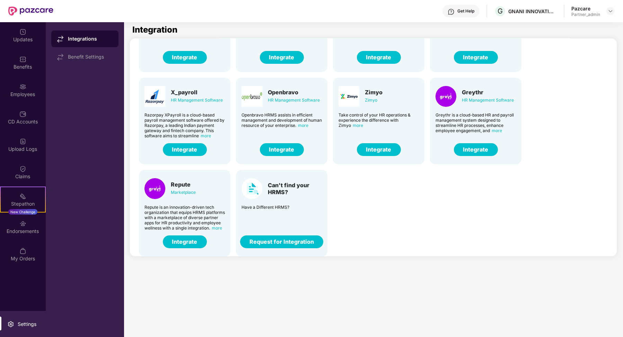
click at [189, 237] on button "Integrate" at bounding box center [185, 241] width 44 height 13
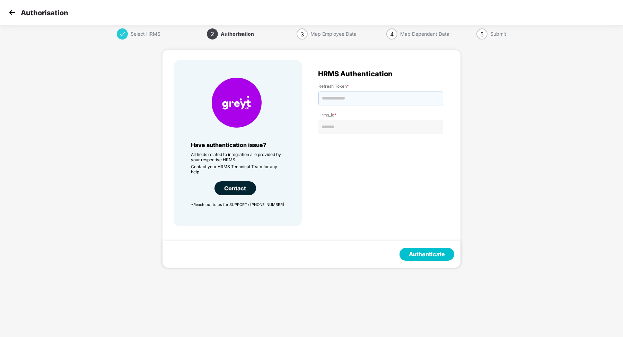
click at [352, 98] on input "text" at bounding box center [380, 98] width 125 height 14
paste input "**********"
type input "**********"
click at [342, 127] on input "text" at bounding box center [380, 127] width 125 height 14
type input "*******"
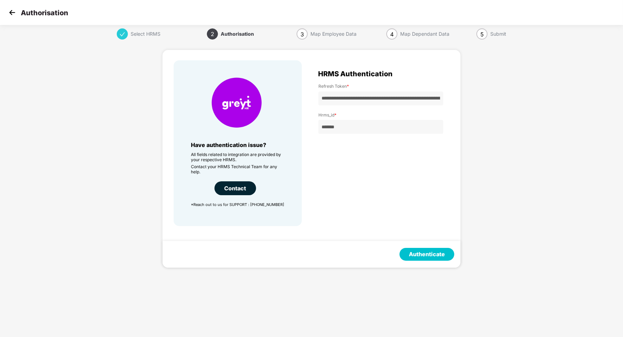
click at [423, 251] on button "Authenticate" at bounding box center [427, 254] width 55 height 13
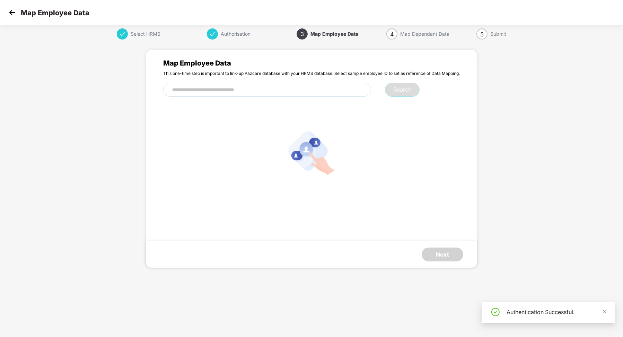
click at [265, 89] on input "text" at bounding box center [267, 90] width 208 height 14
paste input "*******"
click at [409, 88] on button "Search" at bounding box center [402, 90] width 35 height 14
click at [262, 89] on input "*******" at bounding box center [267, 90] width 208 height 14
type input "***"
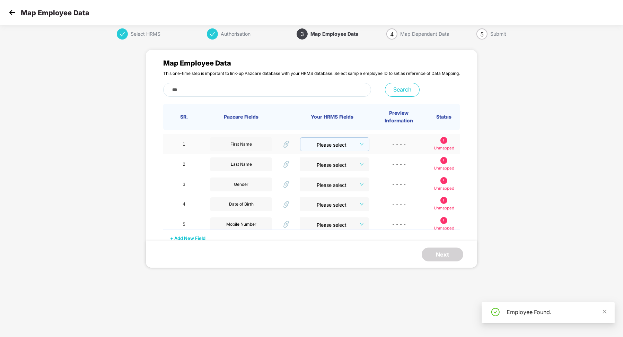
click at [344, 142] on input "search" at bounding box center [332, 143] width 56 height 10
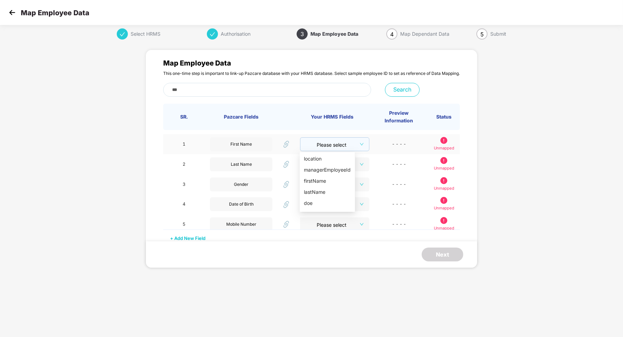
scroll to position [90, 0]
click at [322, 176] on div "firstName" at bounding box center [327, 179] width 47 height 8
click at [345, 159] on input "search" at bounding box center [332, 163] width 56 height 10
click at [207, 86] on input "***" at bounding box center [267, 90] width 208 height 14
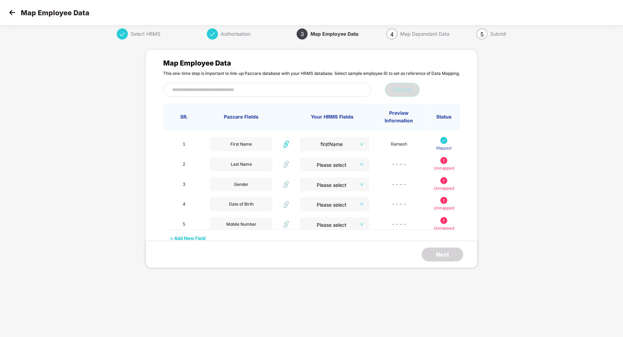
click at [220, 95] on input "text" at bounding box center [267, 90] width 208 height 14
paste input "******"
click at [394, 88] on button "Search" at bounding box center [402, 90] width 35 height 14
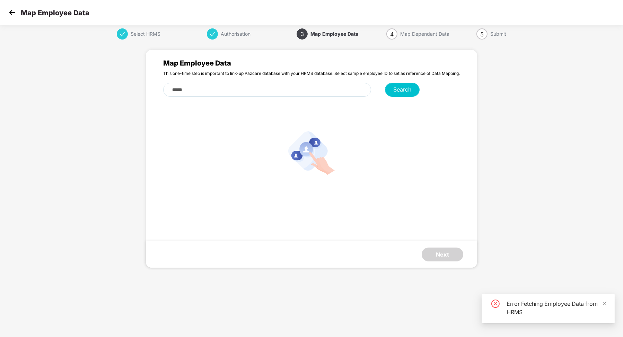
click at [182, 90] on input "******" at bounding box center [267, 90] width 208 height 14
type input "***"
click at [424, 89] on div "*** Search" at bounding box center [311, 93] width 297 height 21
click at [407, 91] on button "Search" at bounding box center [402, 90] width 35 height 14
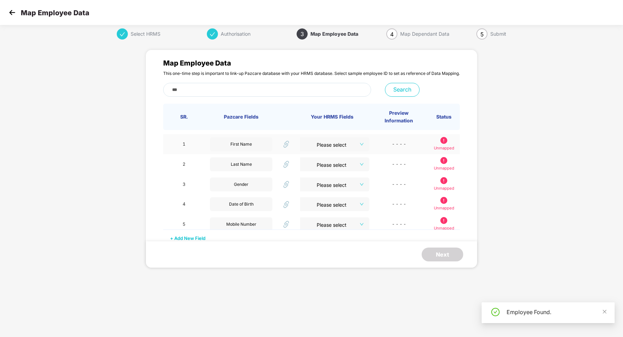
click at [347, 143] on input "search" at bounding box center [332, 142] width 57 height 10
click at [329, 166] on div "employeeName" at bounding box center [327, 169] width 47 height 8
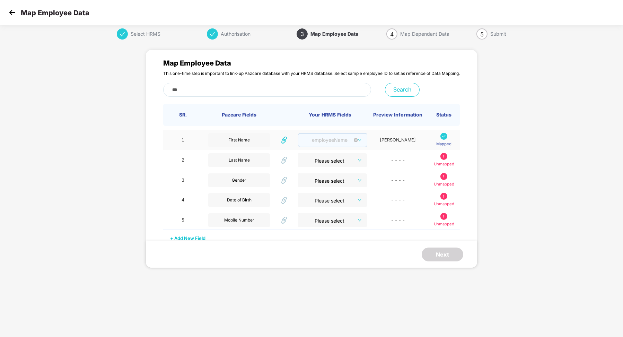
click at [333, 143] on span "employeeName" at bounding box center [332, 140] width 61 height 10
click at [329, 163] on div "officialEmailId" at bounding box center [327, 161] width 47 height 8
drag, startPoint x: 422, startPoint y: 140, endPoint x: 368, endPoint y: 142, distance: 53.8
click at [368, 142] on td "Janmejaybhoi@gmail.com" at bounding box center [399, 140] width 64 height 20
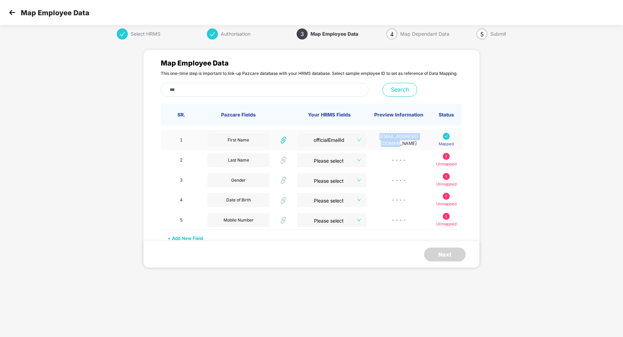
copy td "Janmejaybhoi@gmail.com"
click at [222, 89] on input "***" at bounding box center [265, 90] width 208 height 14
paste input "**********"
type input "**********"
click at [402, 96] on button "Search" at bounding box center [400, 90] width 35 height 14
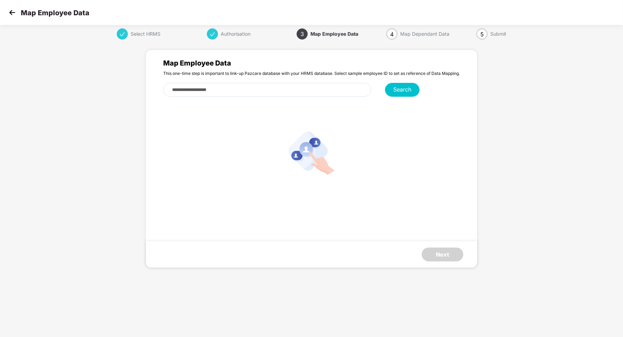
click at [228, 88] on input "**********" at bounding box center [267, 90] width 208 height 14
paste input "***"
type input "***"
click at [407, 90] on button "Search" at bounding box center [402, 90] width 35 height 14
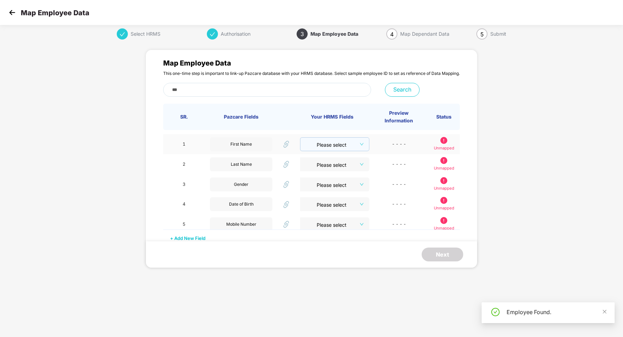
click at [343, 141] on input "search" at bounding box center [332, 143] width 56 height 10
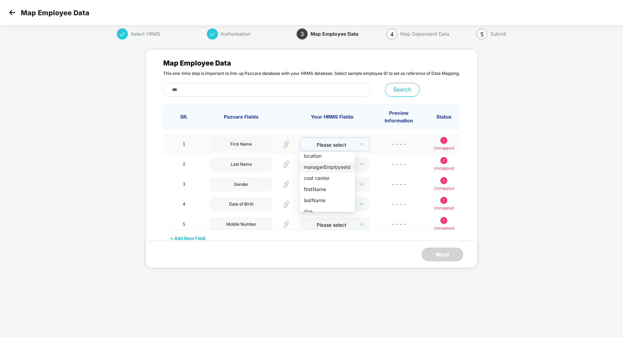
scroll to position [110, 0]
click at [326, 193] on div "firstName" at bounding box center [327, 192] width 47 height 8
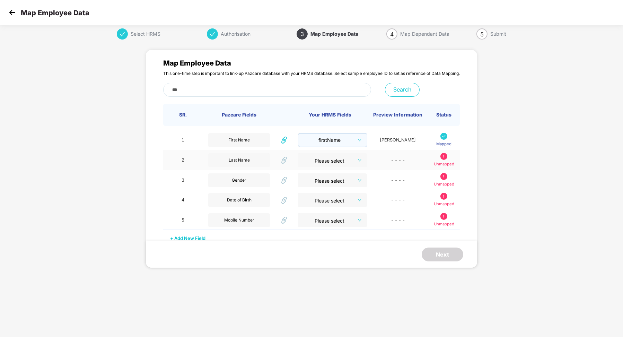
click at [339, 164] on input "search" at bounding box center [330, 158] width 57 height 10
click at [331, 203] on div "lastName" at bounding box center [327, 205] width 47 height 8
click at [356, 184] on input "search" at bounding box center [330, 178] width 57 height 10
click at [329, 229] on div "gender" at bounding box center [327, 231] width 47 height 8
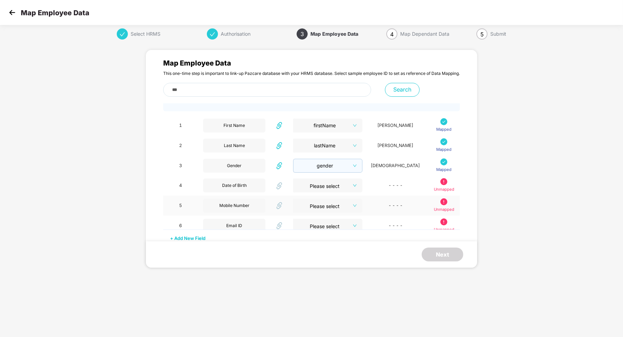
scroll to position [17, 0]
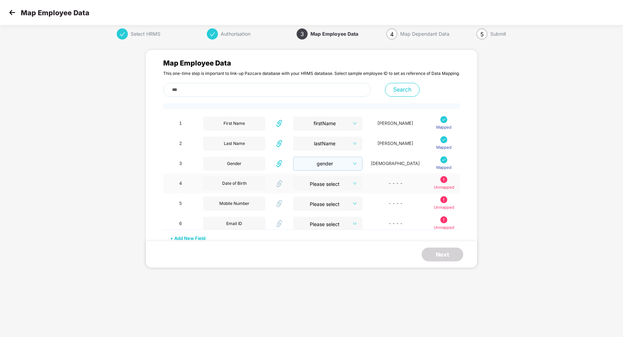
click at [342, 187] on input "search" at bounding box center [325, 181] width 57 height 10
click at [335, 220] on div "dob" at bounding box center [327, 223] width 47 height 8
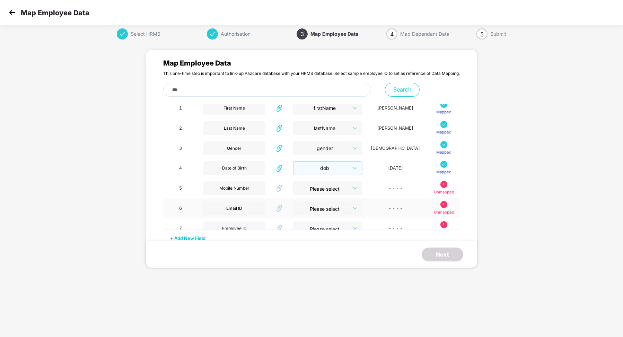
scroll to position [35, 0]
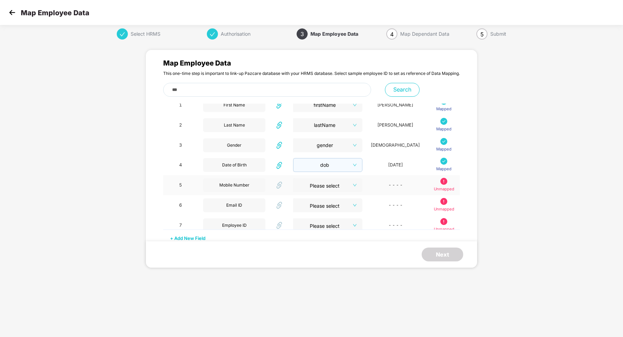
click at [354, 185] on input "search" at bounding box center [325, 183] width 57 height 10
click at [340, 234] on div "mobileNumber" at bounding box center [327, 236] width 47 height 8
click at [353, 209] on input "search" at bounding box center [325, 204] width 56 height 10
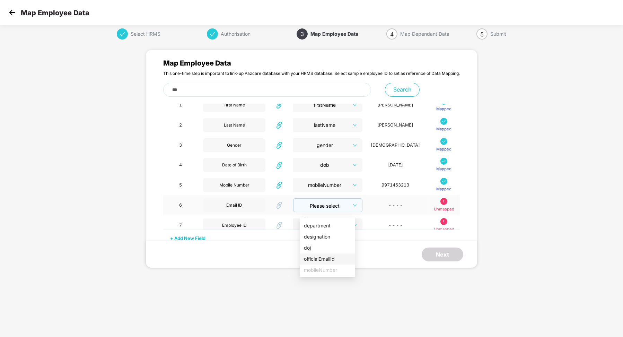
click at [331, 260] on div "officialEmailId" at bounding box center [327, 259] width 47 height 8
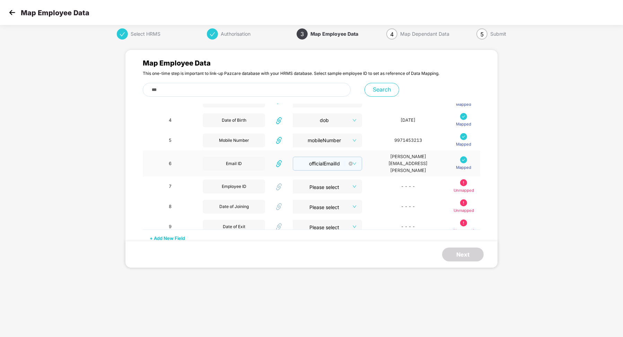
scroll to position [81, 0]
click at [343, 180] on input "search" at bounding box center [325, 183] width 57 height 10
click at [335, 193] on div "employeeId" at bounding box center [323, 193] width 47 height 8
click at [338, 199] on input "search" at bounding box center [325, 204] width 57 height 10
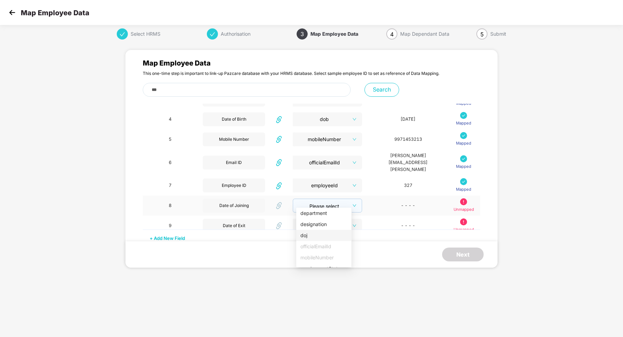
click at [321, 237] on div "doj" at bounding box center [323, 236] width 47 height 8
click at [331, 220] on input "search" at bounding box center [325, 224] width 56 height 10
click at [319, 271] on div "doe" at bounding box center [323, 271] width 47 height 8
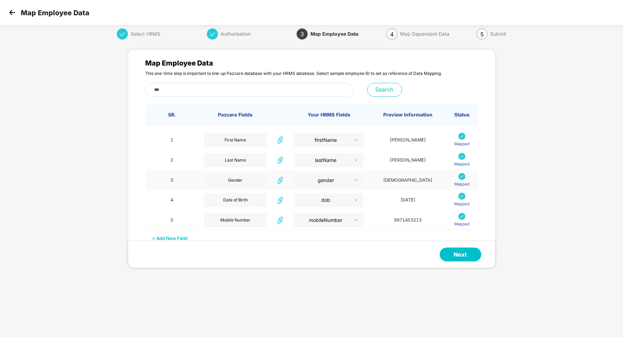
scroll to position [81, 0]
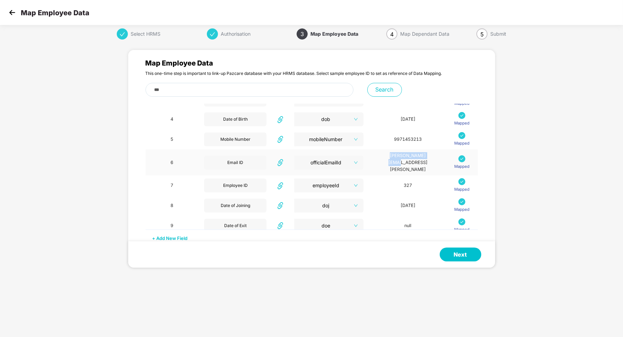
drag, startPoint x: 379, startPoint y: 161, endPoint x: 419, endPoint y: 159, distance: 39.9
click at [419, 159] on td "vivek.negi@gnani.ai" at bounding box center [407, 162] width 77 height 26
copy td "vivek.negi@gnani.a"
click at [442, 248] on button "Next" at bounding box center [461, 254] width 42 height 14
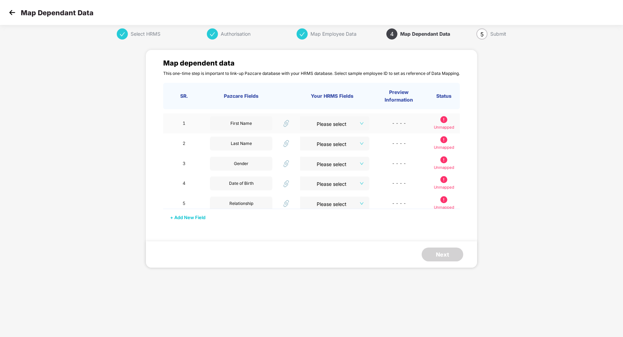
click at [356, 116] on input "search" at bounding box center [332, 121] width 57 height 10
click at [326, 135] on div "name" at bounding box center [320, 137] width 33 height 8
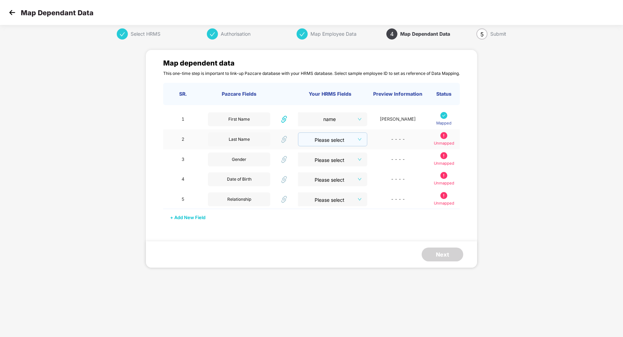
click at [354, 143] on input "search" at bounding box center [330, 138] width 56 height 10
click at [320, 202] on div "lastName" at bounding box center [320, 206] width 33 height 8
click at [361, 120] on span "name" at bounding box center [333, 119] width 62 height 10
click at [322, 173] on div "firstName" at bounding box center [320, 175] width 33 height 8
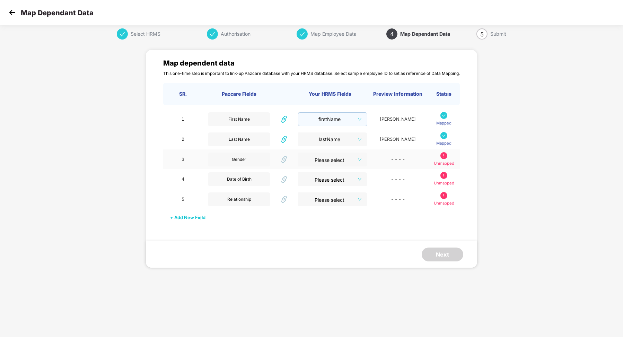
click at [356, 163] on input "search" at bounding box center [330, 157] width 57 height 10
click at [326, 203] on div "gender" at bounding box center [320, 205] width 33 height 8
click at [347, 182] on input "search" at bounding box center [330, 178] width 56 height 10
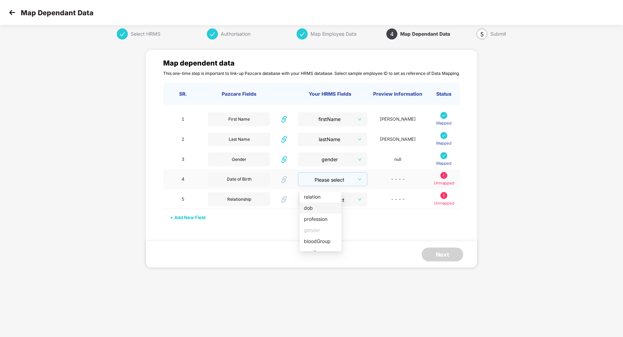
click at [318, 210] on div "dob" at bounding box center [320, 208] width 33 height 8
click at [337, 199] on input "search" at bounding box center [330, 197] width 56 height 10
click at [324, 225] on div "relation" at bounding box center [320, 224] width 33 height 8
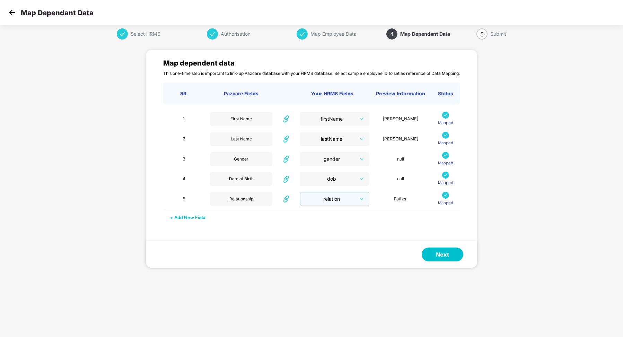
click at [441, 252] on button "Next" at bounding box center [443, 254] width 42 height 14
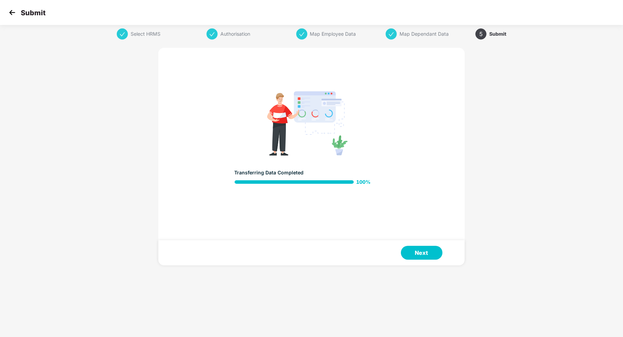
click at [433, 252] on button "Next" at bounding box center [422, 253] width 42 height 14
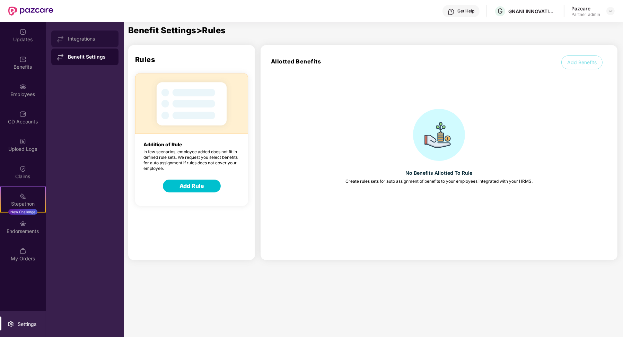
click at [96, 36] on div "Integrations" at bounding box center [90, 39] width 45 height 6
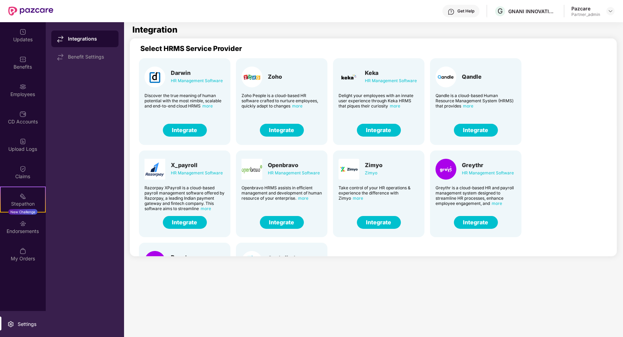
scroll to position [73, 0]
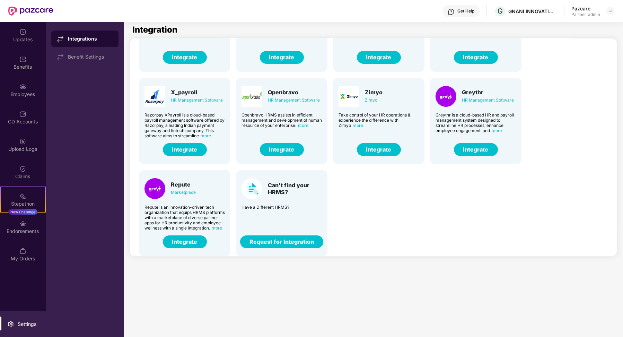
click at [191, 243] on button "Integrate" at bounding box center [185, 241] width 44 height 13
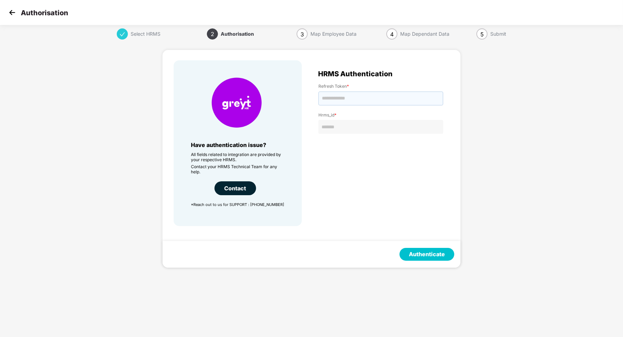
click at [390, 95] on input "text" at bounding box center [380, 98] width 125 height 14
type input "**********"
click at [393, 114] on label "Hrms_id *" at bounding box center [380, 114] width 125 height 5
click at [391, 125] on input "text" at bounding box center [380, 127] width 125 height 14
type input "*******"
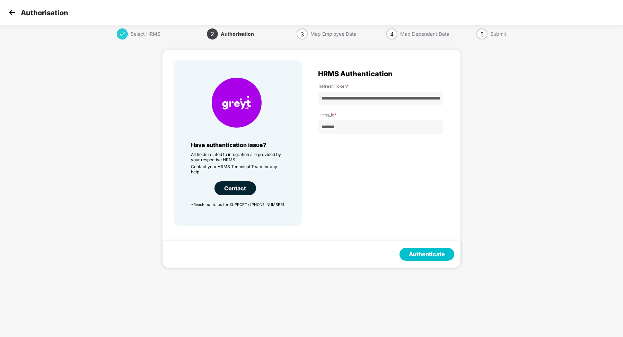
click at [424, 248] on button "Authenticate" at bounding box center [427, 254] width 55 height 13
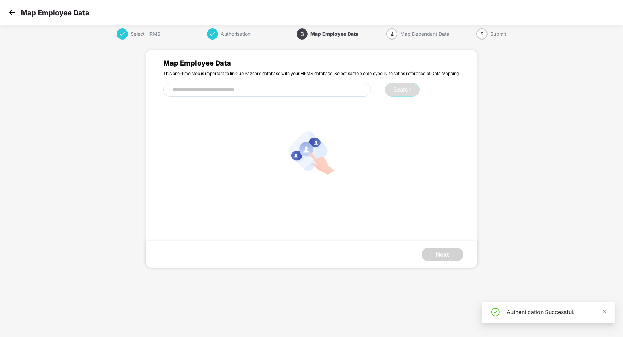
click at [315, 85] on input "text" at bounding box center [267, 90] width 208 height 14
paste input "***"
type input "***"
click at [413, 96] on button "Search" at bounding box center [402, 90] width 35 height 14
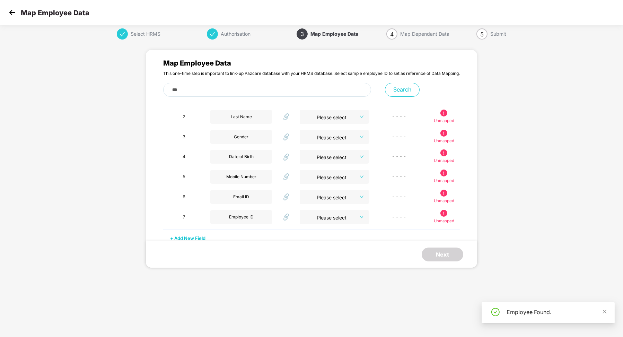
scroll to position [85, 0]
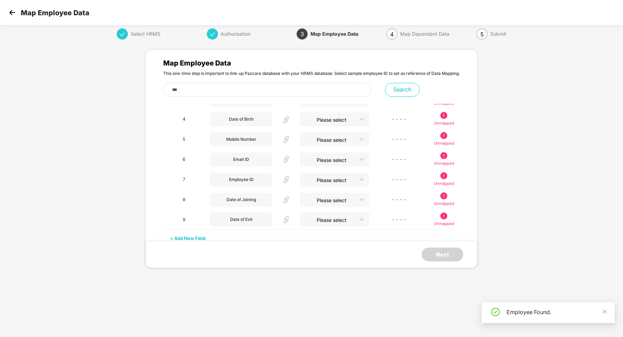
click at [205, 237] on div "+ Add New Field" at bounding box center [311, 235] width 297 height 11
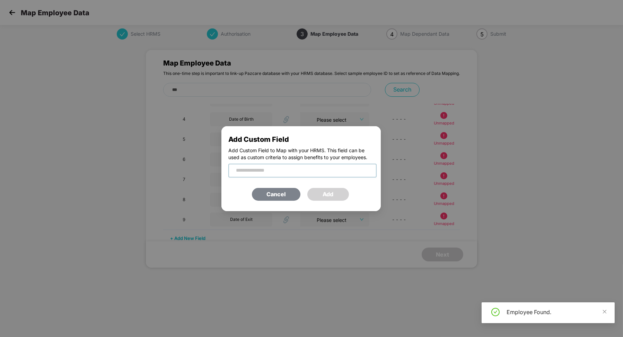
click at [269, 169] on input "text" at bounding box center [302, 171] width 148 height 14
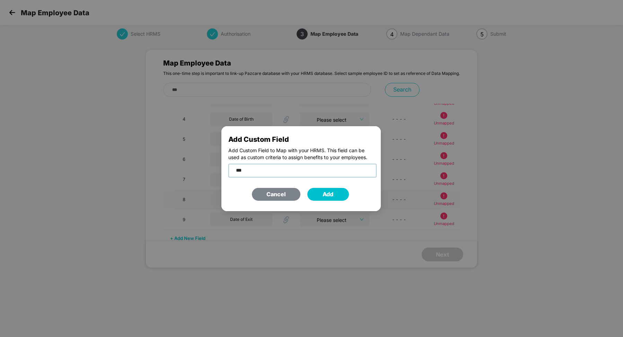
type input "***"
click at [315, 194] on button "Add" at bounding box center [328, 194] width 42 height 13
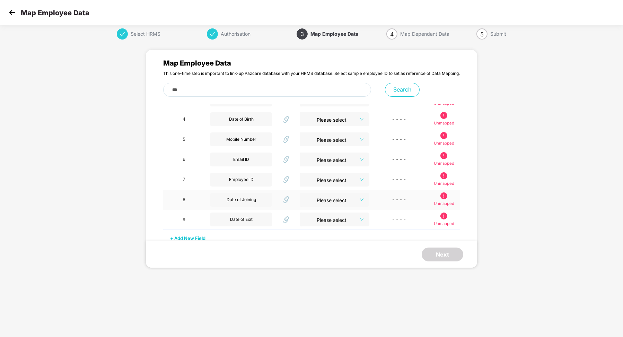
scroll to position [105, 0]
click at [331, 217] on input "search" at bounding box center [332, 218] width 57 height 10
click at [329, 280] on div "annualCtc" at bounding box center [327, 282] width 47 height 8
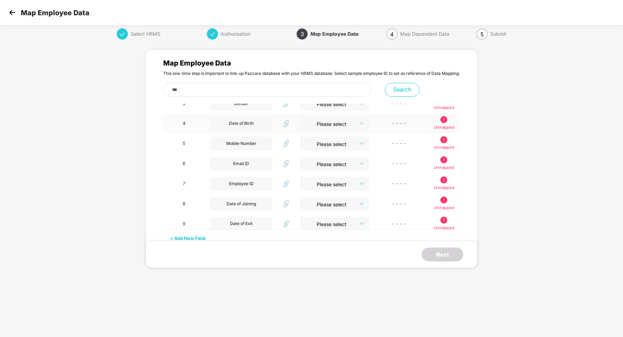
scroll to position [84, 0]
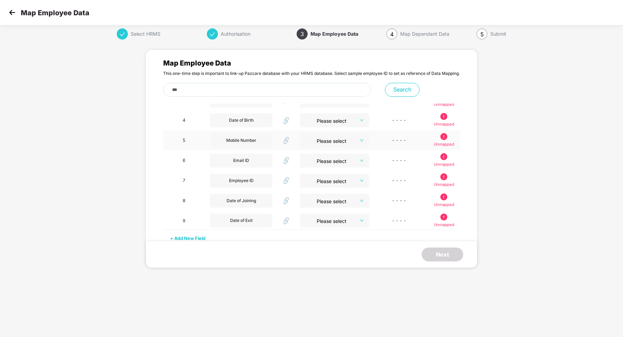
click at [324, 142] on input "search" at bounding box center [332, 138] width 57 height 10
click at [328, 187] on div "location" at bounding box center [327, 189] width 47 height 8
click at [194, 239] on div "+ Add New Field" at bounding box center [311, 235] width 297 height 11
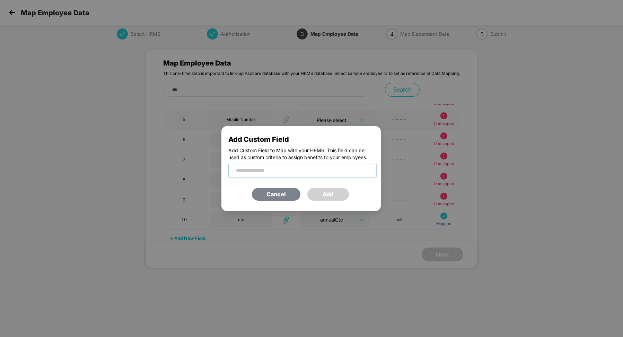
click at [276, 175] on input "text" at bounding box center [302, 171] width 148 height 14
type input "********"
click at [324, 198] on button "Add" at bounding box center [328, 194] width 42 height 13
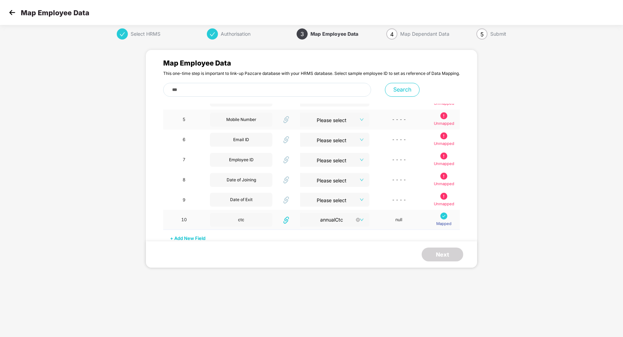
scroll to position [125, 0]
click at [326, 220] on input "search" at bounding box center [332, 218] width 56 height 10
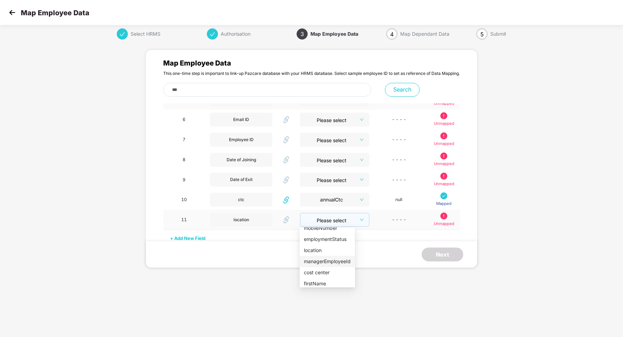
scroll to position [92, 0]
click at [411, 257] on div "Next" at bounding box center [311, 254] width 331 height 26
click at [15, 12] on img at bounding box center [12, 12] width 10 height 10
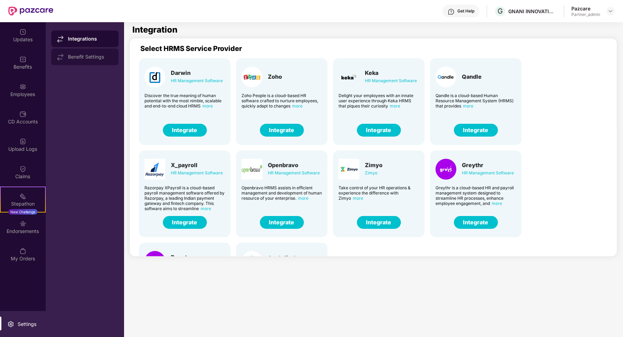
click at [94, 63] on div "Benefit Settings" at bounding box center [84, 57] width 67 height 17
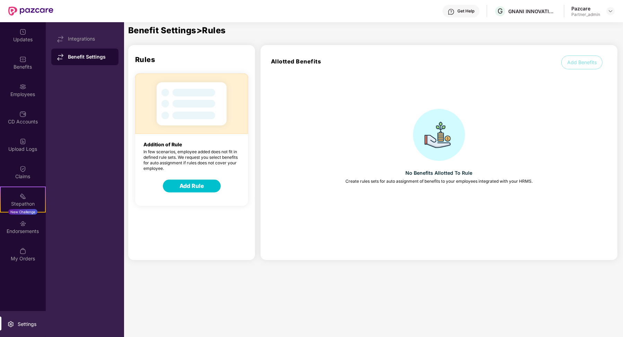
click at [182, 179] on div "Addition of Rule In few scenarios, employee added does not fit in defined rule …" at bounding box center [191, 139] width 113 height 132
click at [184, 183] on button "Add Rule" at bounding box center [192, 186] width 58 height 13
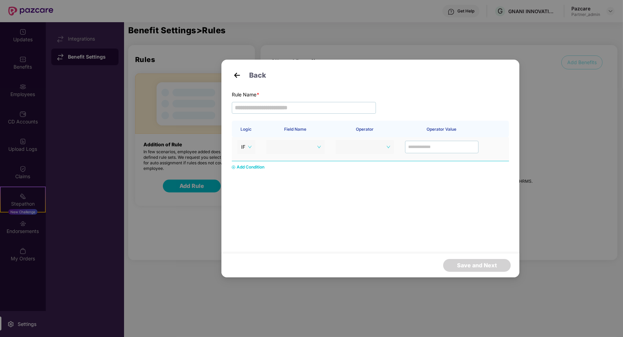
click at [294, 145] on span at bounding box center [295, 147] width 51 height 10
click at [273, 106] on input "text" at bounding box center [304, 108] width 144 height 12
type input "**********"
click at [283, 149] on span at bounding box center [295, 147] width 51 height 10
click at [550, 103] on div "**********" at bounding box center [311, 168] width 623 height 337
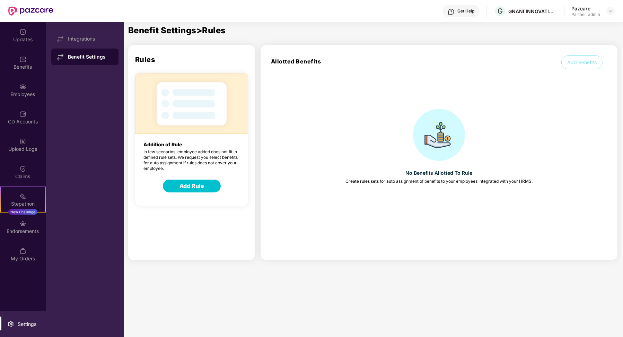
click at [207, 182] on button "Add Rule" at bounding box center [192, 186] width 58 height 13
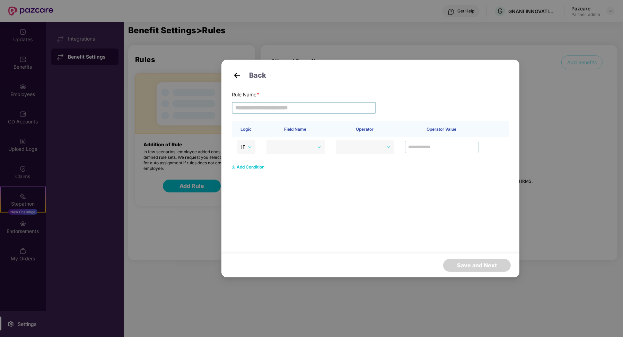
click at [296, 111] on input "text" at bounding box center [304, 108] width 144 height 12
type input "**********"
click at [297, 142] on span at bounding box center [295, 147] width 51 height 10
click at [299, 144] on span at bounding box center [296, 147] width 50 height 10
click at [361, 145] on span at bounding box center [365, 147] width 51 height 10
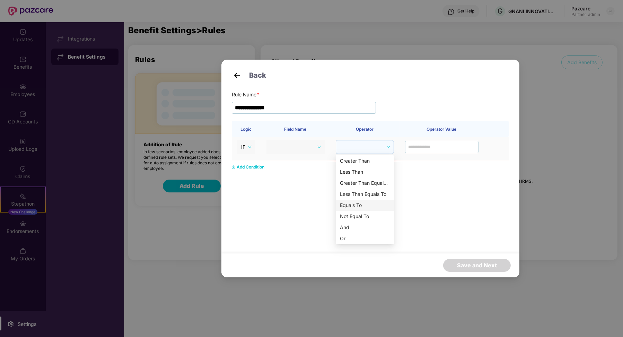
click at [250, 149] on span "IF" at bounding box center [246, 147] width 10 height 10
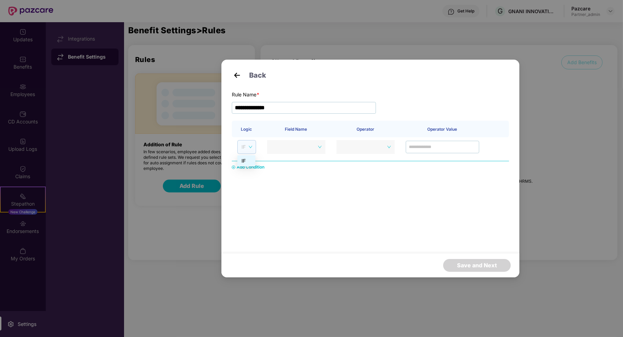
click at [260, 170] on div "Add Condition" at bounding box center [251, 167] width 28 height 7
click at [307, 144] on span at bounding box center [295, 147] width 51 height 10
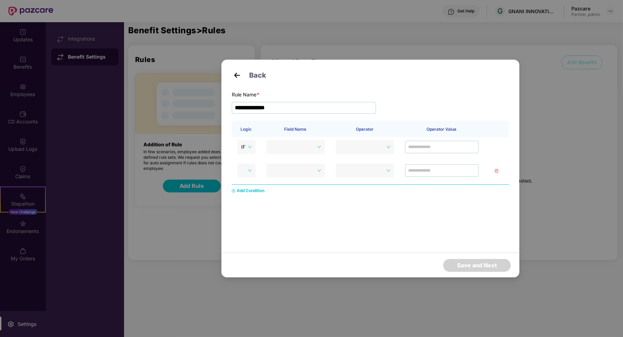
click at [236, 70] on img at bounding box center [237, 75] width 10 height 10
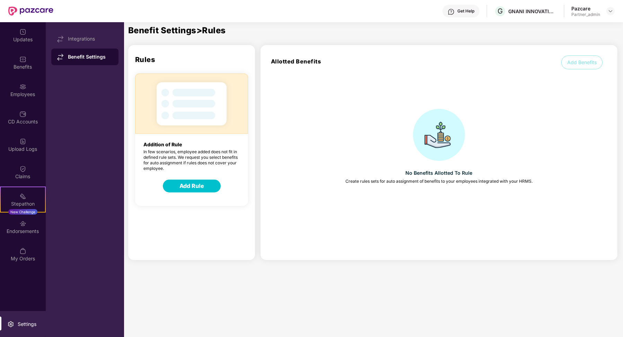
click at [202, 191] on button "Add Rule" at bounding box center [192, 186] width 58 height 13
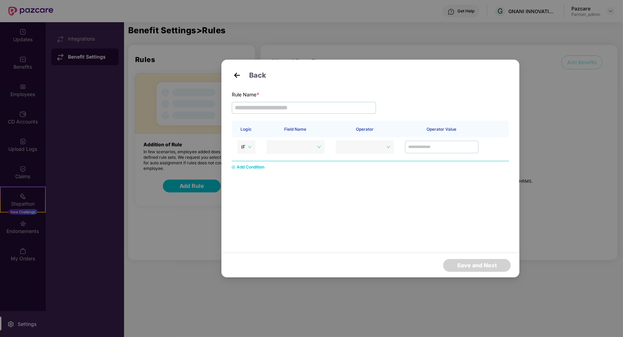
click at [237, 73] on img at bounding box center [237, 75] width 10 height 10
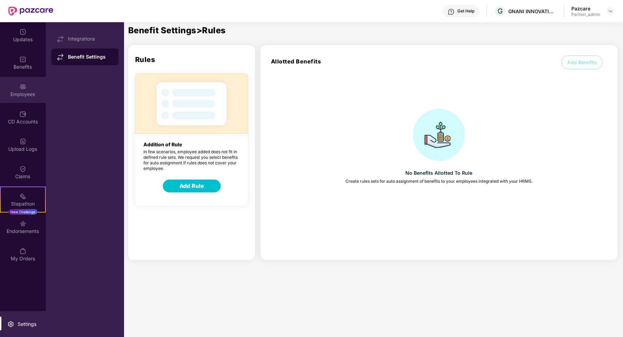
click at [26, 86] on div "Employees" at bounding box center [23, 90] width 46 height 26
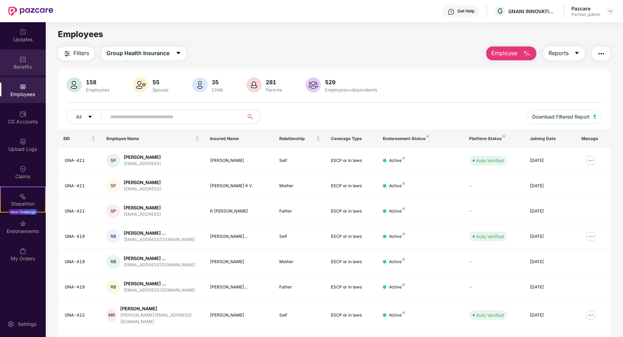
click at [21, 69] on div "Benefits" at bounding box center [23, 66] width 46 height 7
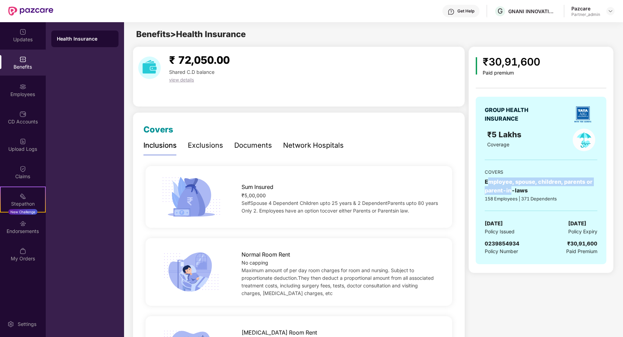
drag, startPoint x: 486, startPoint y: 184, endPoint x: 512, endPoint y: 193, distance: 27.4
click at [513, 193] on div "Employee, spouse, children, parents or parent-in-laws" at bounding box center [541, 185] width 113 height 17
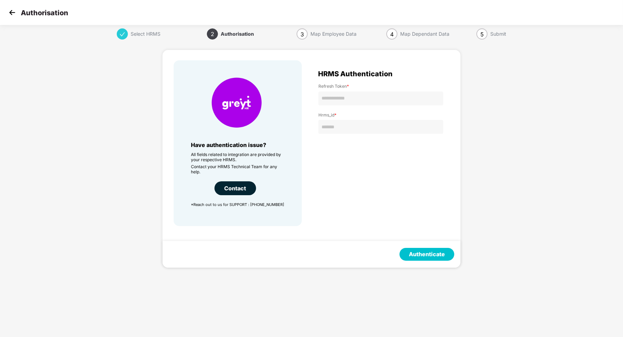
click at [16, 16] on img at bounding box center [12, 12] width 10 height 10
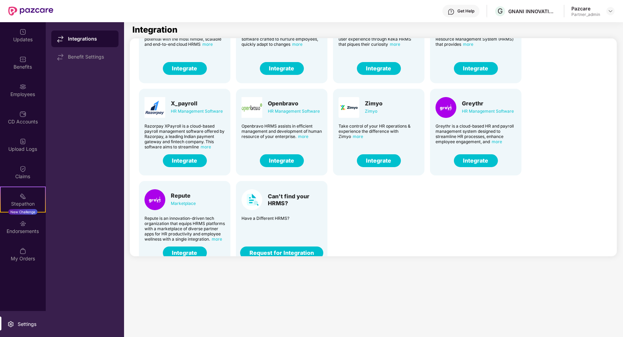
scroll to position [73, 0]
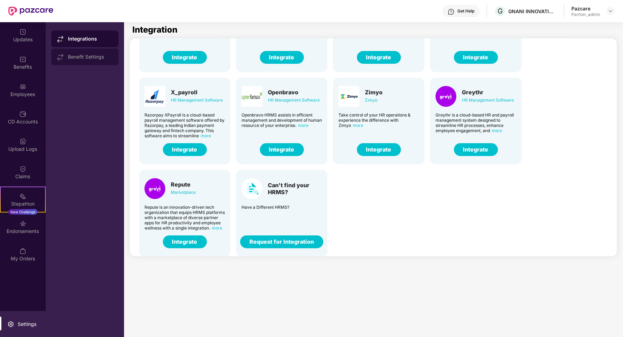
click at [94, 65] on div "Benefit Settings" at bounding box center [84, 57] width 67 height 17
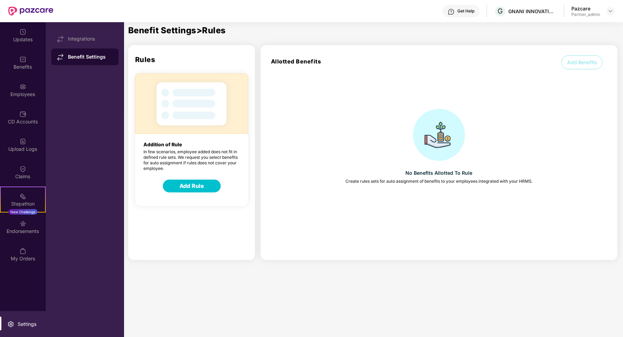
click at [188, 191] on button "Add Rule" at bounding box center [192, 186] width 58 height 13
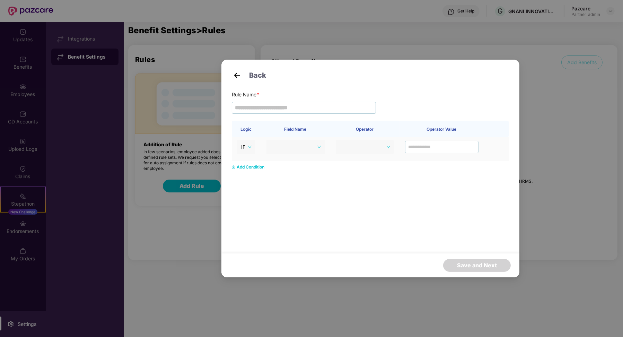
click at [285, 143] on span at bounding box center [295, 147] width 51 height 10
click at [252, 165] on div "Add Condition" at bounding box center [251, 167] width 28 height 7
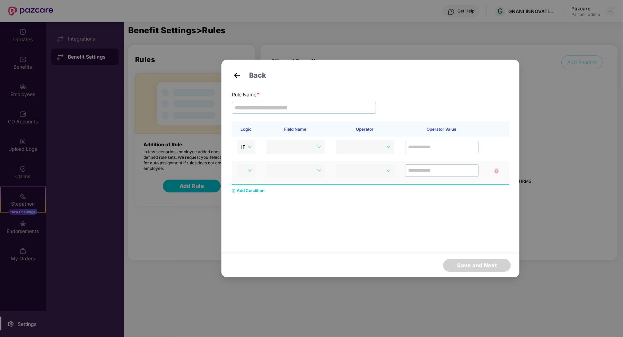
click at [248, 163] on td at bounding box center [246, 173] width 29 height 24
click at [249, 166] on span at bounding box center [246, 170] width 10 height 10
click at [246, 186] on div "AND" at bounding box center [247, 185] width 10 height 8
click at [255, 189] on div "Add Condition" at bounding box center [251, 190] width 28 height 7
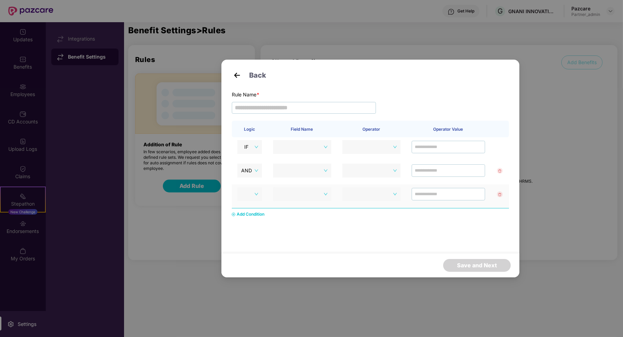
click at [252, 198] on span at bounding box center [249, 194] width 17 height 10
click at [252, 213] on div "AND" at bounding box center [249, 207] width 24 height 11
click at [240, 72] on img at bounding box center [237, 75] width 10 height 10
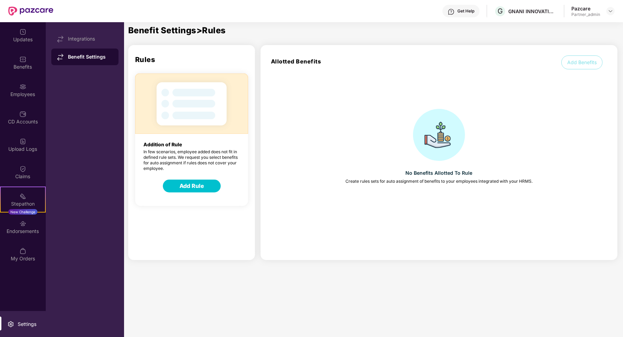
click at [202, 181] on button "Add Rule" at bounding box center [192, 186] width 58 height 13
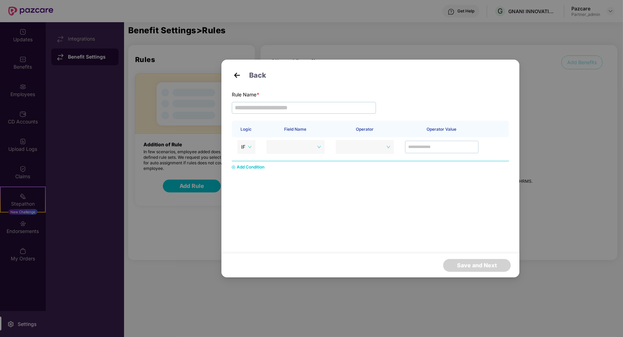
click at [183, 250] on div "Back Rule Name * Logic Field Name Operator Operator Value IF Add Condition Save…" at bounding box center [311, 168] width 623 height 337
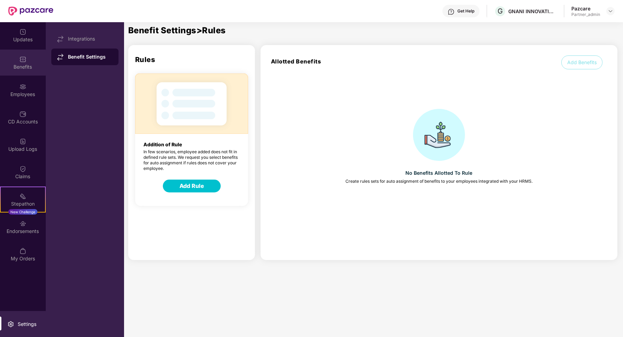
click at [26, 61] on img at bounding box center [22, 59] width 7 height 7
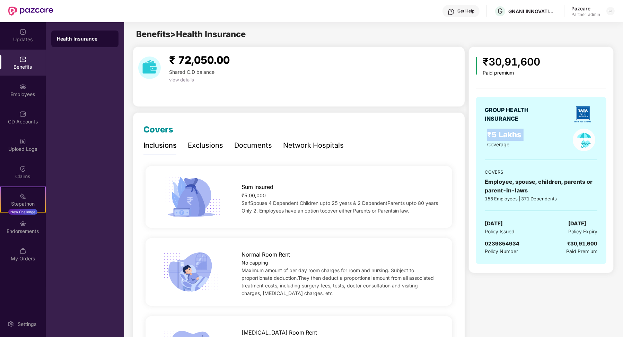
drag, startPoint x: 484, startPoint y: 128, endPoint x: 530, endPoint y: 137, distance: 46.8
click at [530, 137] on div "GROUP HEALTH INSURANCE ₹5 Lakhs Coverage COVERS Employee, spouse, children, par…" at bounding box center [541, 181] width 131 height 168
click at [42, 95] on div "Employees" at bounding box center [23, 94] width 46 height 7
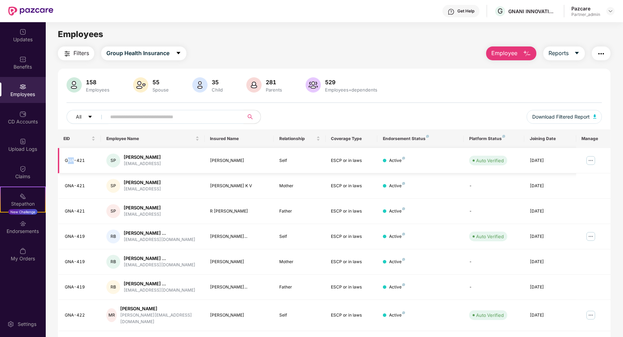
drag, startPoint x: 67, startPoint y: 160, endPoint x: 73, endPoint y: 161, distance: 6.3
click at [73, 161] on div "GNA-421" at bounding box center [80, 160] width 31 height 7
drag, startPoint x: 140, startPoint y: 162, endPoint x: 145, endPoint y: 162, distance: 4.5
click at [143, 162] on div "shyam.r@gnani.ai" at bounding box center [142, 163] width 37 height 7
drag, startPoint x: 158, startPoint y: 161, endPoint x: 142, endPoint y: 165, distance: 16.8
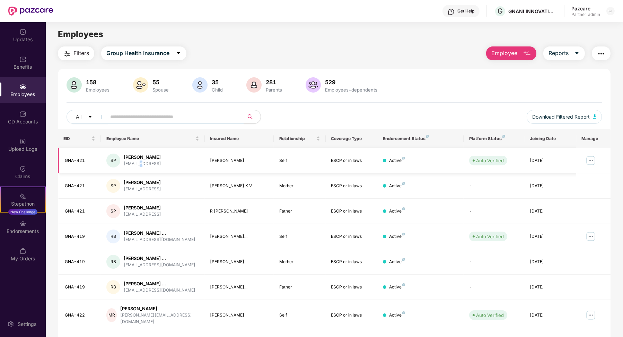
click at [142, 165] on div "shyam.r@gnani.ai" at bounding box center [142, 163] width 37 height 7
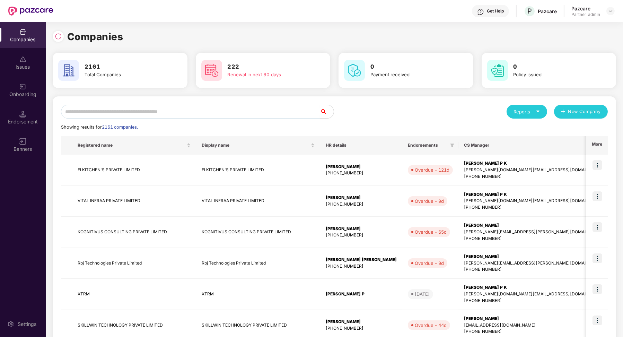
click at [185, 108] on input "text" at bounding box center [190, 112] width 259 height 14
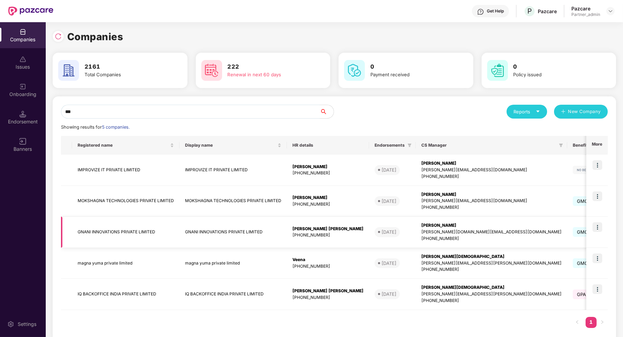
type input "***"
click at [598, 229] on img at bounding box center [598, 227] width 10 height 10
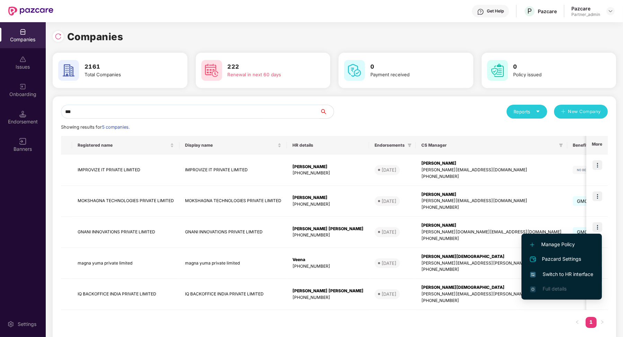
click at [562, 270] on li "Switch to HR interface" at bounding box center [562, 274] width 80 height 15
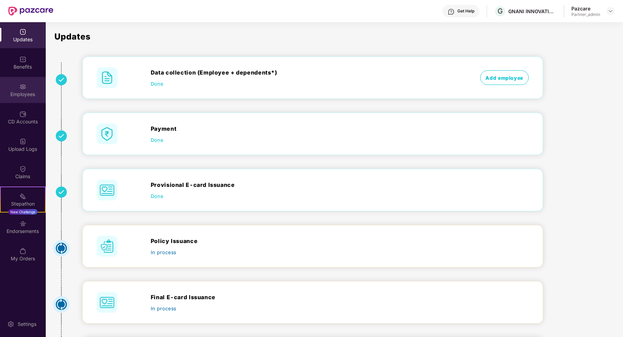
click at [29, 91] on div "Employees" at bounding box center [23, 94] width 46 height 7
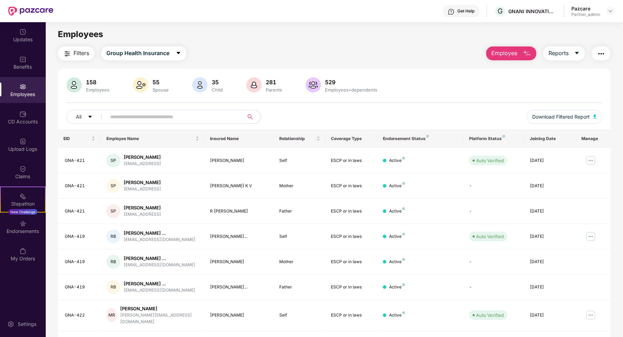
click at [133, 115] on input "text" at bounding box center [172, 117] width 124 height 10
paste input "*******"
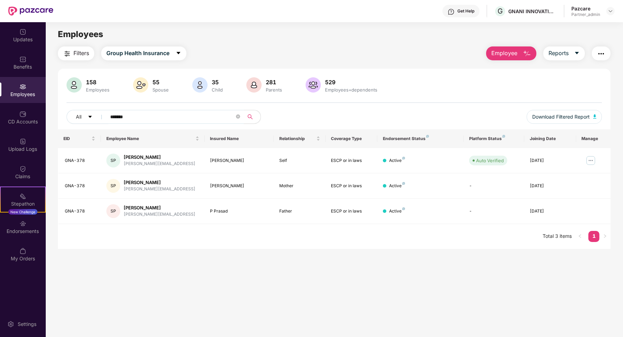
click at [125, 119] on input "*******" at bounding box center [172, 117] width 124 height 10
type input "***"
click at [139, 120] on div "Click to sort ascending" at bounding box center [153, 123] width 58 height 12
click at [124, 116] on input "***" at bounding box center [172, 117] width 124 height 10
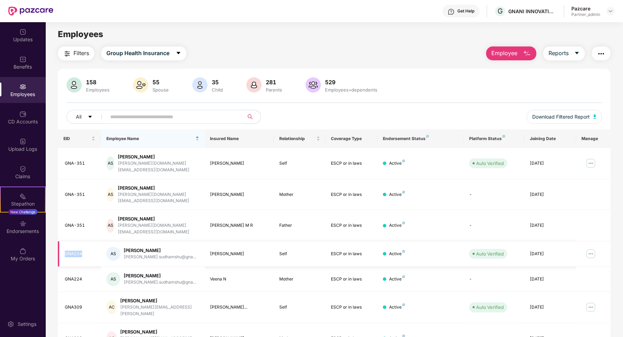
drag, startPoint x: 81, startPoint y: 235, endPoint x: 63, endPoint y: 235, distance: 18.7
click at [63, 241] on td "GNA224" at bounding box center [79, 253] width 43 height 25
copy div "GNA224"
click at [168, 122] on input "text" at bounding box center [172, 117] width 124 height 10
paste input "**********"
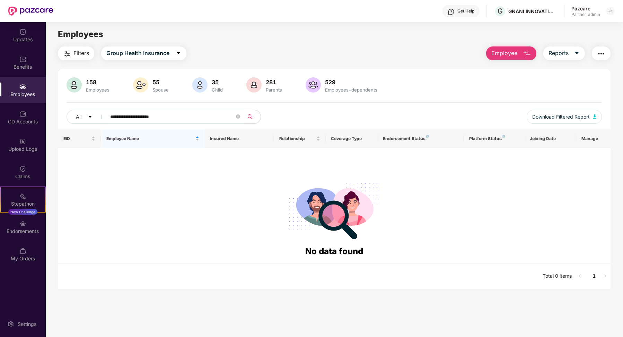
click at [114, 119] on input "**********" at bounding box center [172, 117] width 124 height 10
type input "**********"
click at [193, 116] on input "**********" at bounding box center [172, 117] width 124 height 10
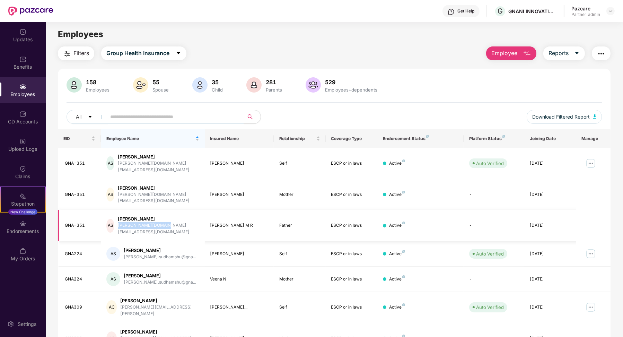
drag, startPoint x: 124, startPoint y: 215, endPoint x: 167, endPoint y: 214, distance: 43.0
click at [169, 216] on div "AS [PERSON_NAME] M S [DOMAIN_NAME][EMAIL_ADDRESS][DOMAIN_NAME]" at bounding box center [152, 226] width 93 height 20
copy div "[PERSON_NAME][DOMAIN_NAME][EMAIL_ADDRESS][DOMAIN_NAME]"
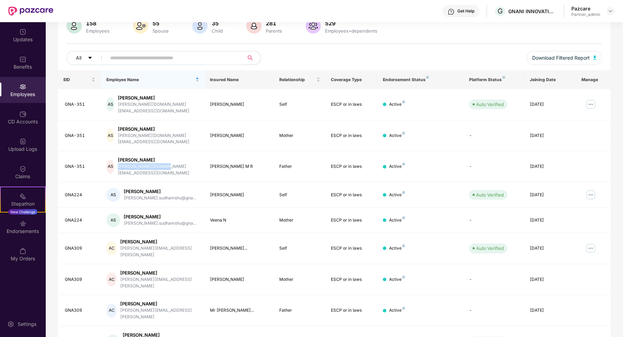
scroll to position [87, 0]
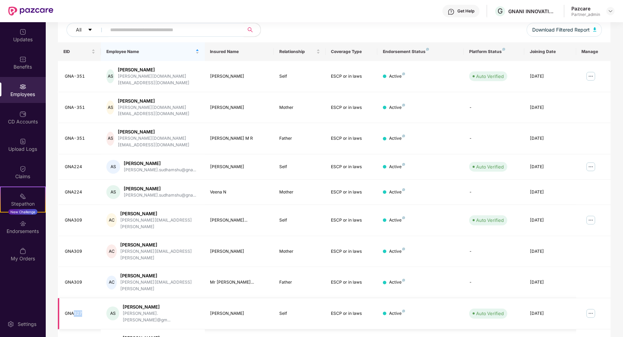
drag, startPoint x: 85, startPoint y: 274, endPoint x: 73, endPoint y: 277, distance: 11.8
click at [73, 310] on div "GNA327" at bounding box center [80, 313] width 31 height 7
copy div "327"
click at [144, 31] on input "text" at bounding box center [172, 30] width 124 height 10
paste input "**********"
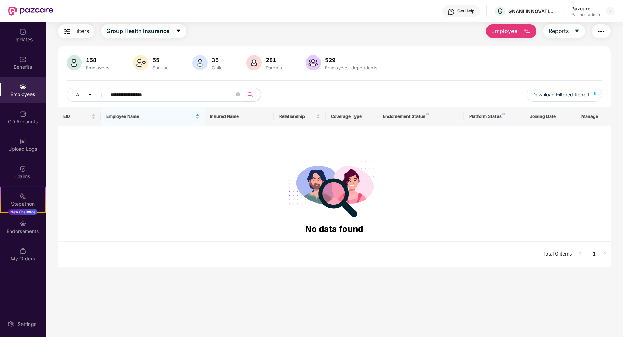
scroll to position [22, 0]
click at [139, 29] on span "Group Health Insurance" at bounding box center [137, 31] width 63 height 9
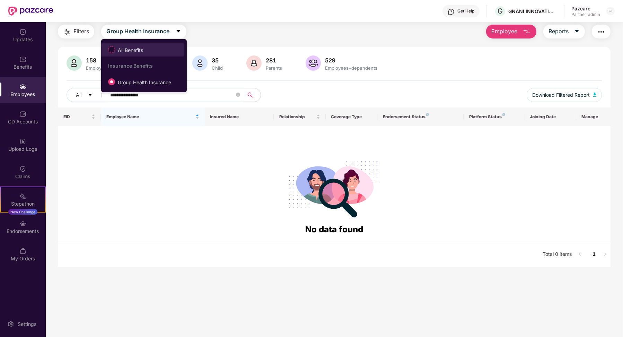
click at [141, 52] on span "All Benefits" at bounding box center [130, 50] width 31 height 8
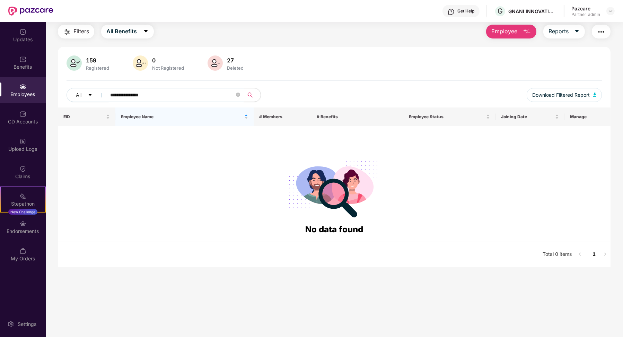
drag, startPoint x: 162, startPoint y: 94, endPoint x: 140, endPoint y: 92, distance: 21.5
click at [140, 92] on input "**********" at bounding box center [172, 95] width 124 height 10
type input "**********"
click at [23, 262] on div "My Orders" at bounding box center [23, 254] width 46 height 26
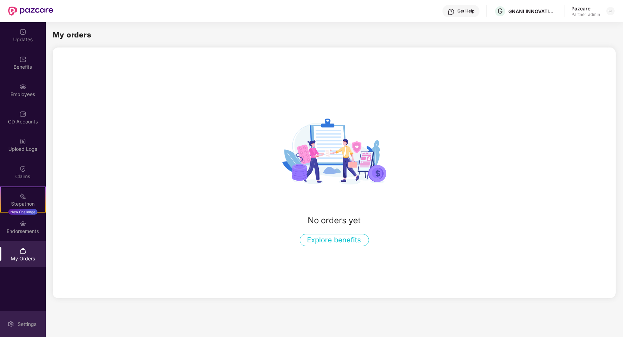
click at [22, 321] on div "Settings" at bounding box center [27, 324] width 23 height 7
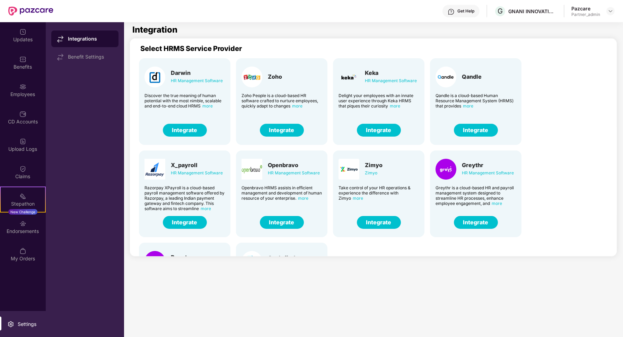
scroll to position [73, 0]
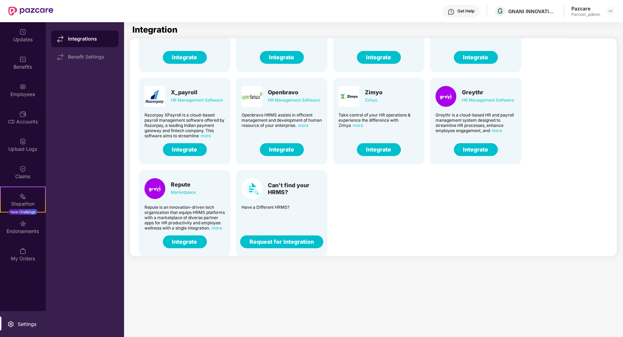
click at [193, 246] on button "Integrate" at bounding box center [185, 241] width 44 height 13
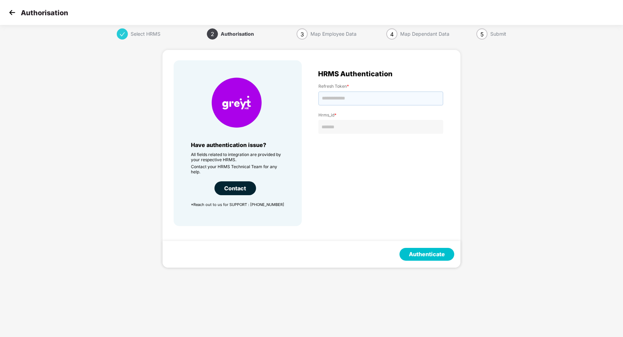
click at [361, 98] on input "text" at bounding box center [380, 98] width 125 height 14
type input "**********"
click at [356, 129] on input "text" at bounding box center [380, 127] width 125 height 14
type input "*******"
click at [426, 252] on button "Authenticate" at bounding box center [427, 254] width 55 height 13
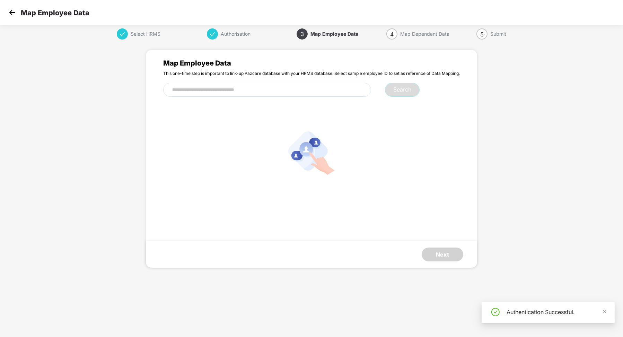
click at [264, 91] on input "text" at bounding box center [267, 90] width 208 height 14
paste input "******"
click at [181, 90] on input "******" at bounding box center [267, 90] width 208 height 14
type input "***"
click at [405, 87] on button "Search" at bounding box center [402, 90] width 35 height 14
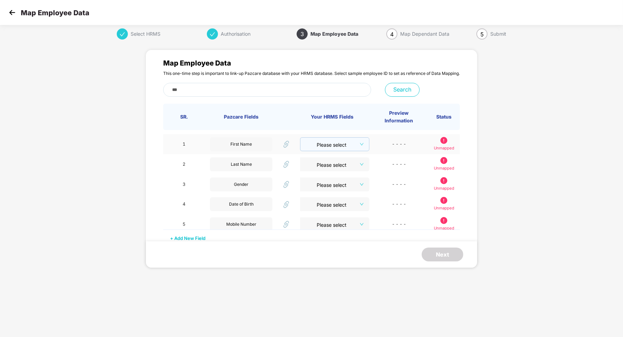
click at [351, 144] on input "search" at bounding box center [332, 143] width 56 height 10
click at [320, 199] on div "firstName" at bounding box center [327, 197] width 47 height 8
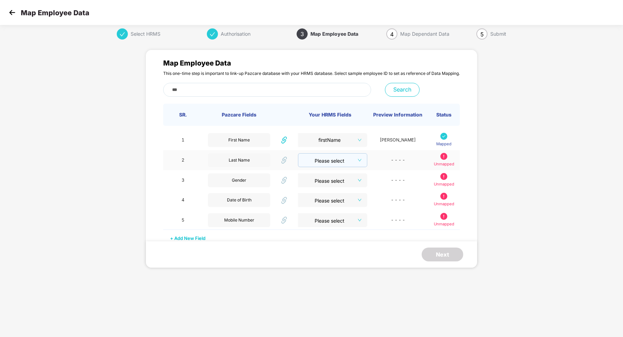
click at [347, 158] on input "search" at bounding box center [330, 159] width 56 height 10
click at [326, 219] on li "lastName" at bounding box center [327, 215] width 55 height 11
click at [352, 182] on input "search" at bounding box center [330, 179] width 56 height 10
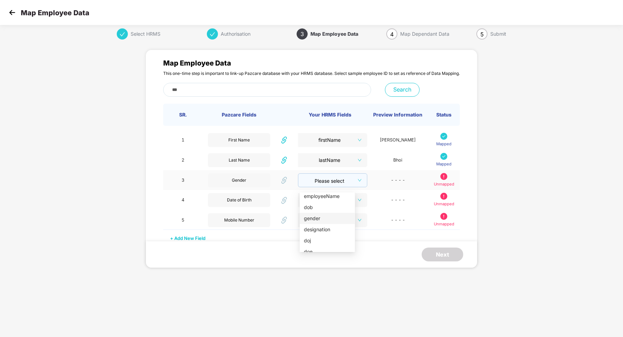
click at [331, 218] on div "gender" at bounding box center [327, 219] width 47 height 8
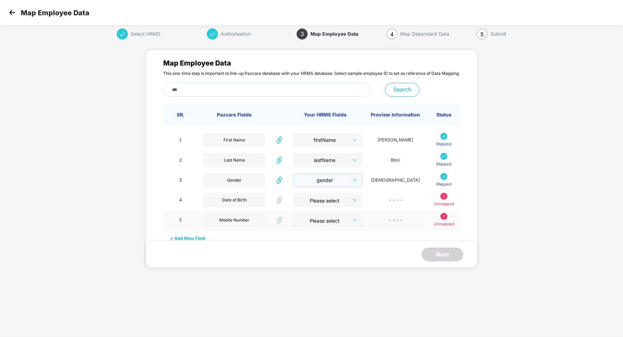
scroll to position [17, 0]
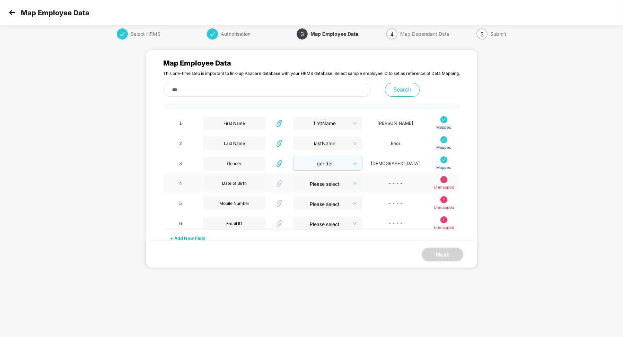
click at [339, 187] on input "search" at bounding box center [325, 181] width 57 height 10
click at [324, 225] on div "dob" at bounding box center [327, 223] width 47 height 8
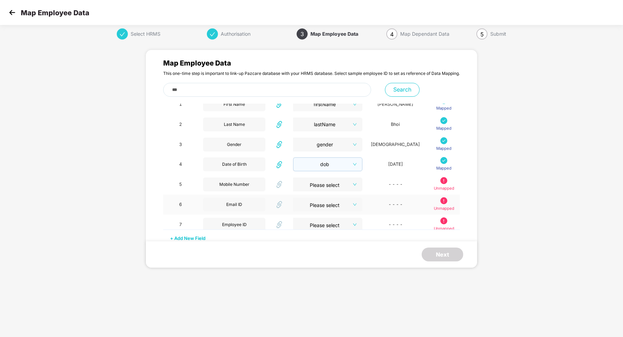
scroll to position [37, 0]
click at [336, 186] on input "search" at bounding box center [325, 181] width 57 height 10
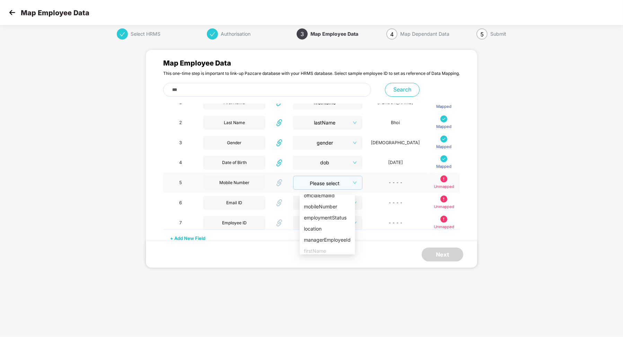
scroll to position [72, 0]
click at [327, 216] on div "mobileNumber" at bounding box center [327, 217] width 47 height 8
click at [341, 205] on input "search" at bounding box center [325, 201] width 57 height 10
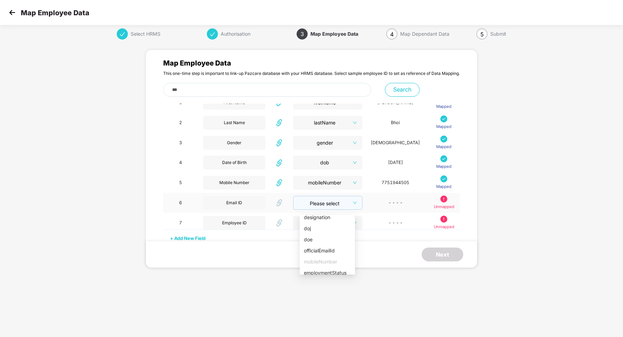
scroll to position [54, 0]
click at [326, 241] on div "officialEmailId" at bounding box center [327, 244] width 47 height 8
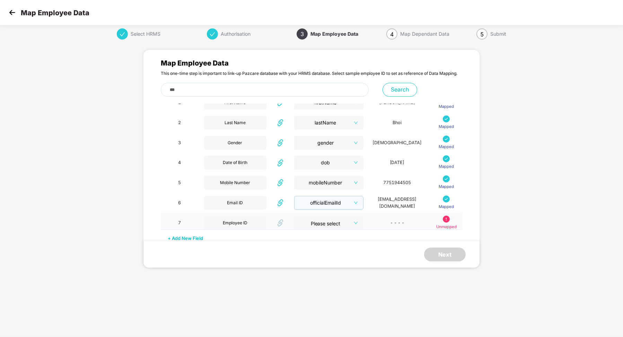
scroll to position [53, 0]
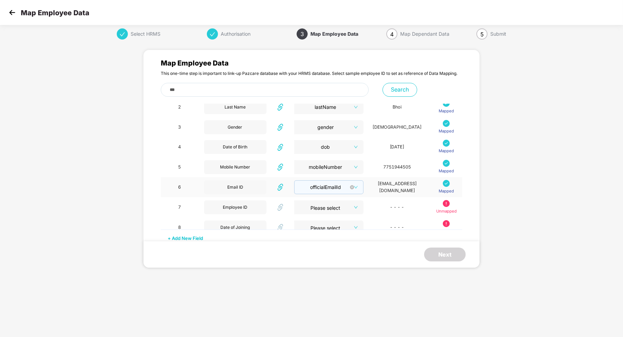
click at [343, 191] on span "officialEmailId" at bounding box center [328, 187] width 61 height 10
click at [316, 200] on div "employeeId" at bounding box center [318, 201] width 47 height 8
click at [323, 214] on span at bounding box center [325, 207] width 57 height 14
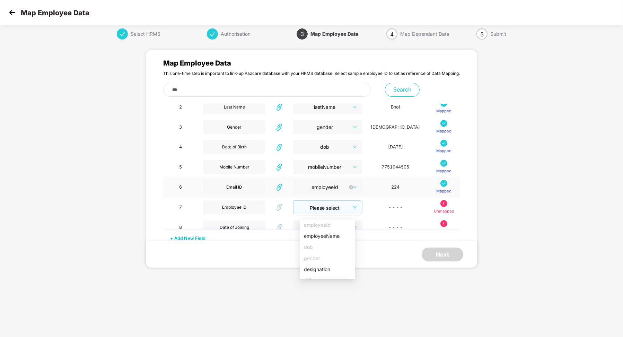
click at [330, 189] on span "employeeId" at bounding box center [328, 187] width 62 height 10
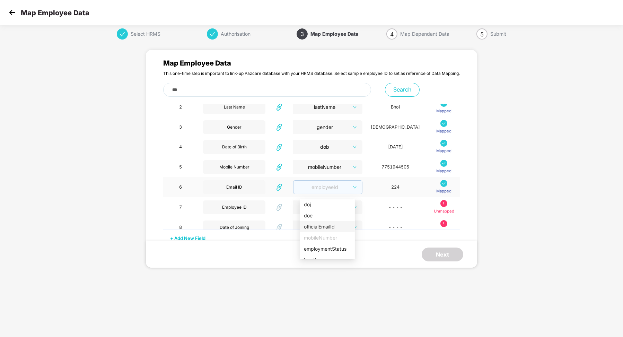
click at [323, 224] on div "officialEmailId" at bounding box center [327, 227] width 47 height 8
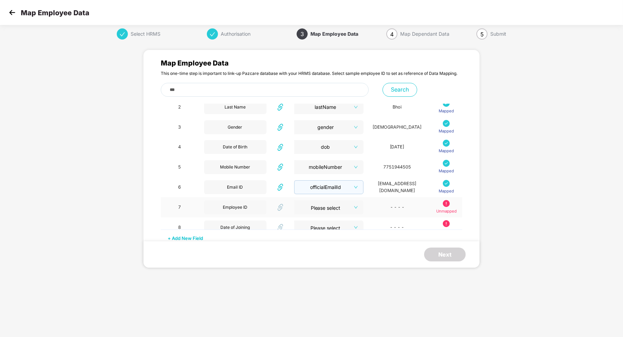
click at [333, 210] on span at bounding box center [326, 207] width 57 height 14
click at [321, 220] on div "employeeId" at bounding box center [318, 221] width 47 height 8
click at [334, 224] on input "search" at bounding box center [326, 226] width 56 height 10
click at [308, 250] on div "doj" at bounding box center [318, 249] width 47 height 8
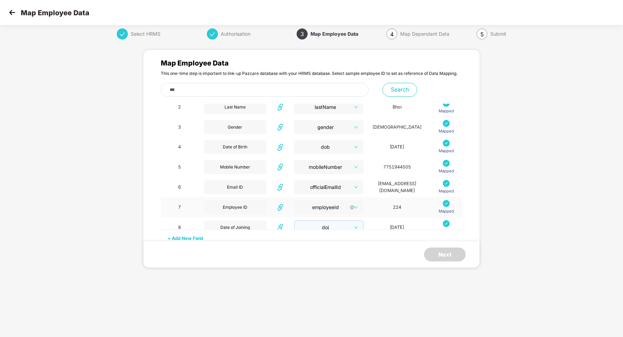
scroll to position [81, 0]
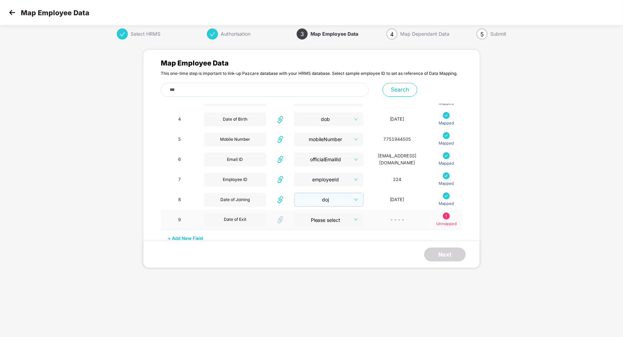
click at [325, 219] on input "search" at bounding box center [326, 217] width 57 height 10
click at [309, 255] on div "doe" at bounding box center [318, 253] width 47 height 8
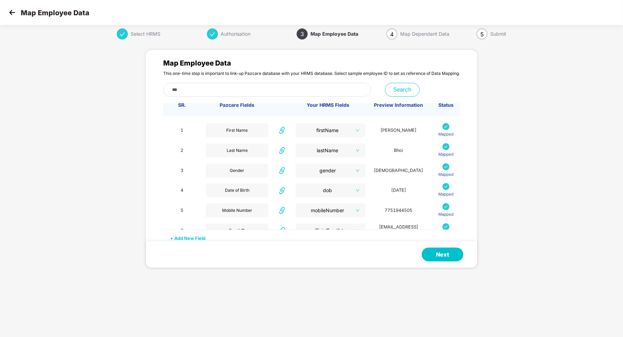
scroll to position [0, 0]
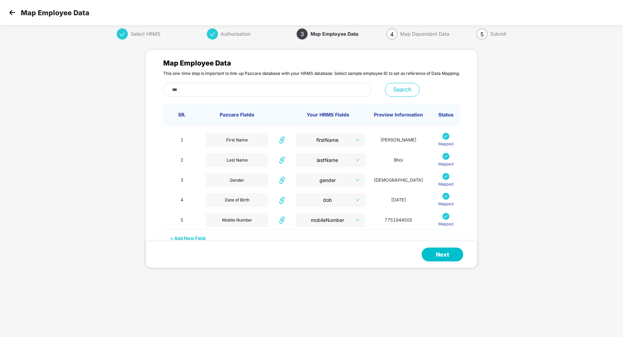
click at [446, 254] on button "Next" at bounding box center [443, 254] width 42 height 14
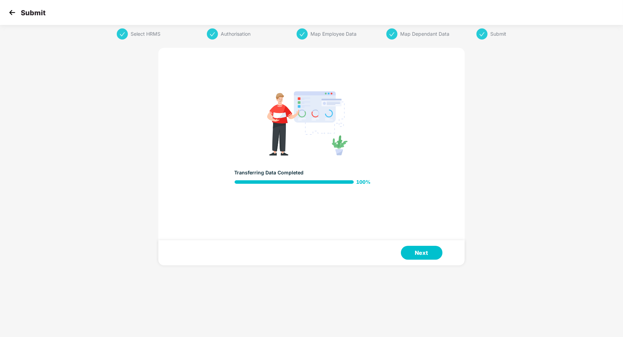
click at [15, 11] on img at bounding box center [12, 12] width 10 height 10
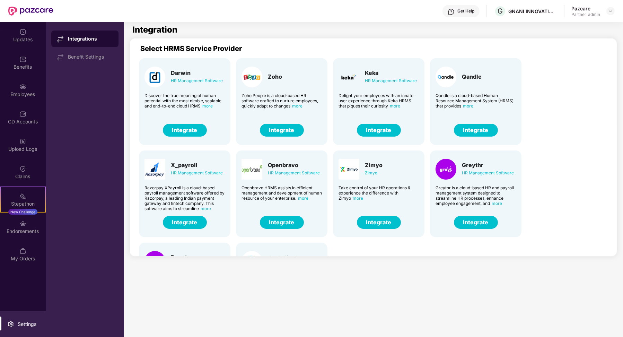
scroll to position [73, 0]
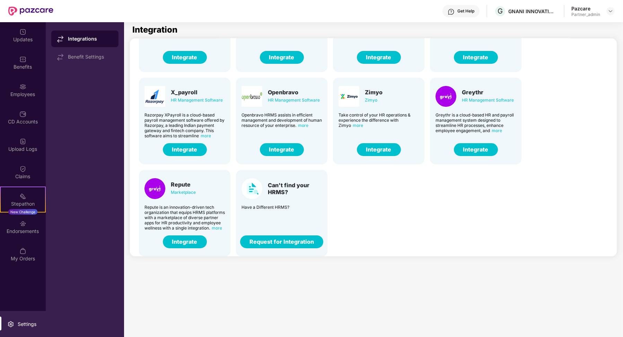
click at [174, 243] on button "Integrate" at bounding box center [185, 241] width 44 height 13
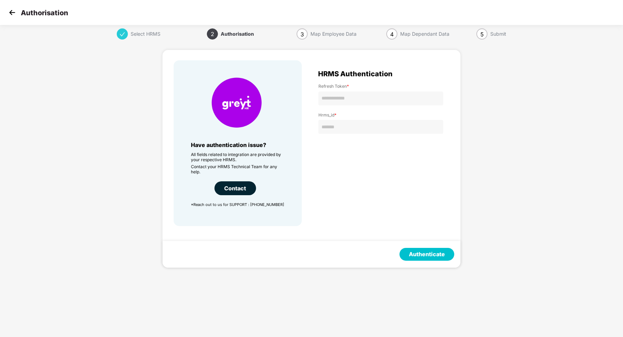
click at [376, 106] on div "Refresh Token * Hrms_id *" at bounding box center [380, 105] width 125 height 57
click at [369, 101] on input "text" at bounding box center [380, 98] width 125 height 14
type input "**********"
click at [365, 124] on input "text" at bounding box center [380, 127] width 125 height 14
type input "*******"
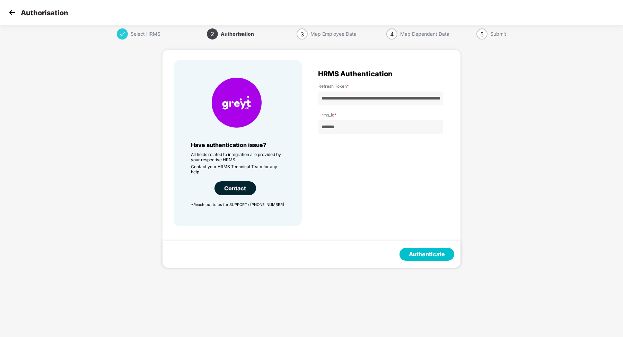
click at [431, 254] on button "Authenticate" at bounding box center [427, 254] width 55 height 13
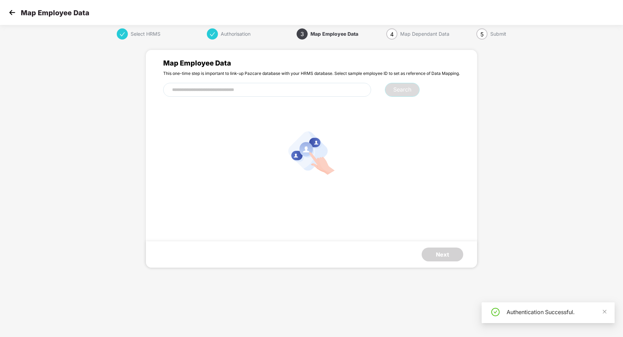
click at [234, 93] on input "text" at bounding box center [267, 90] width 208 height 14
paste input "******"
type input "******"
paste input "***"
type input "***"
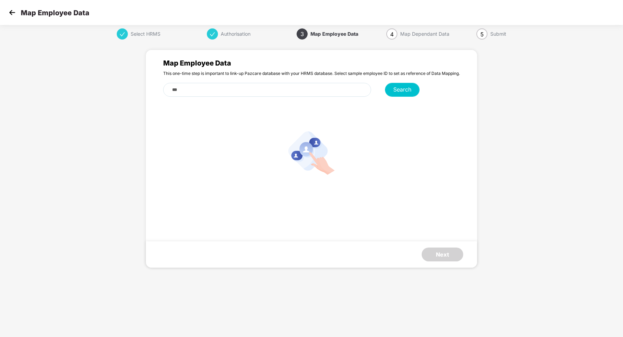
click at [404, 92] on button "Search" at bounding box center [402, 90] width 35 height 14
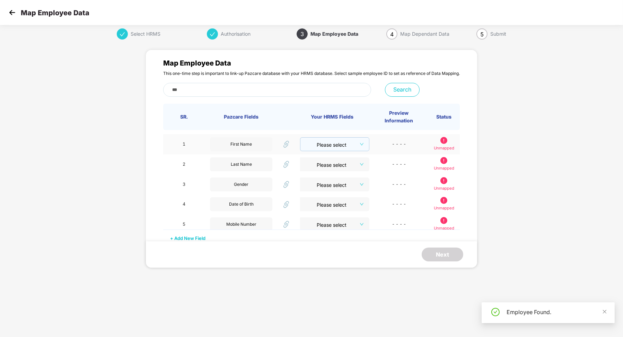
click at [357, 146] on input "search" at bounding box center [332, 143] width 56 height 10
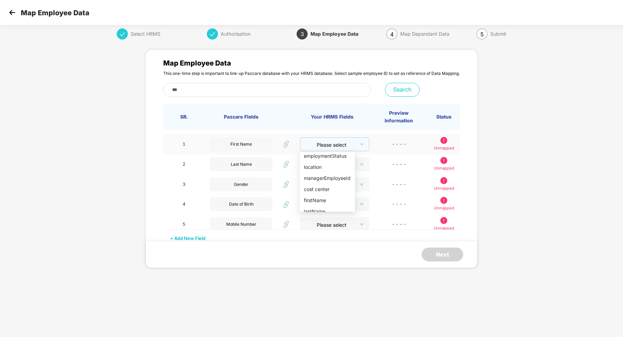
scroll to position [129, 0]
click at [330, 174] on div "firstName" at bounding box center [327, 173] width 47 height 8
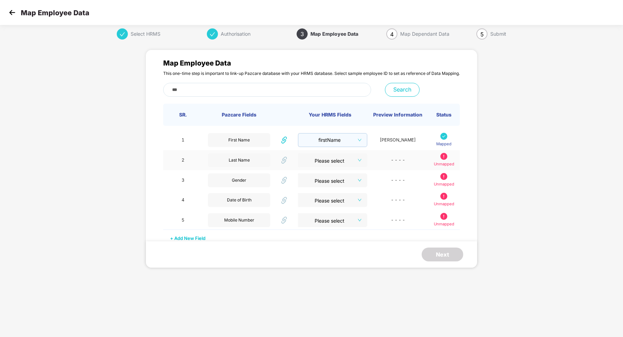
click at [332, 157] on input "search" at bounding box center [330, 158] width 57 height 10
click at [322, 203] on div "lastName" at bounding box center [327, 205] width 47 height 8
click at [349, 177] on input "search" at bounding box center [330, 178] width 57 height 10
click at [324, 233] on div "gender" at bounding box center [327, 231] width 47 height 8
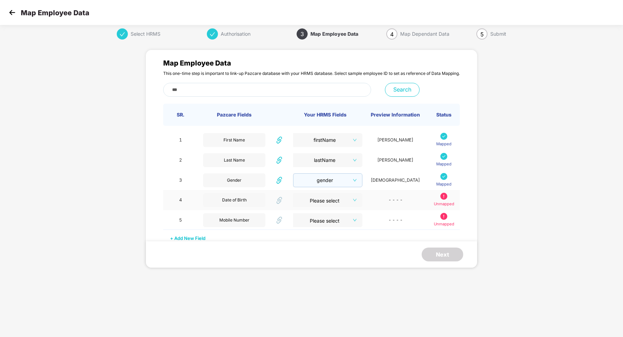
click at [334, 203] on input "search" at bounding box center [325, 198] width 57 height 10
click at [324, 242] on div "dob" at bounding box center [327, 240] width 47 height 8
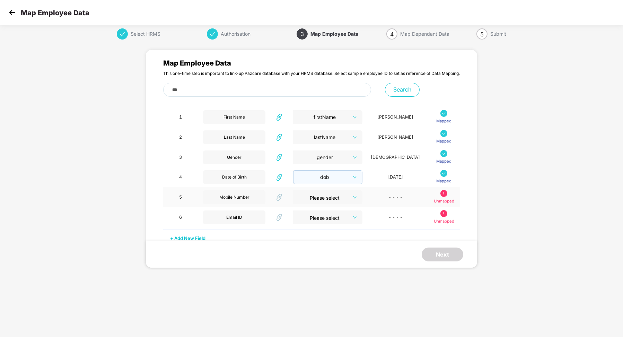
scroll to position [28, 0]
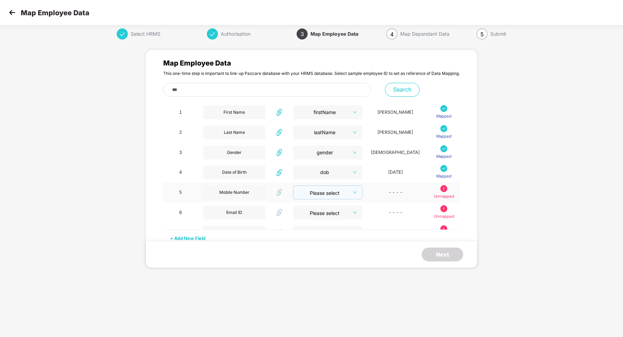
click at [337, 196] on input "search" at bounding box center [325, 191] width 56 height 10
click at [327, 226] on div "mobileNumber" at bounding box center [327, 226] width 47 height 8
click at [334, 219] on span at bounding box center [325, 213] width 57 height 14
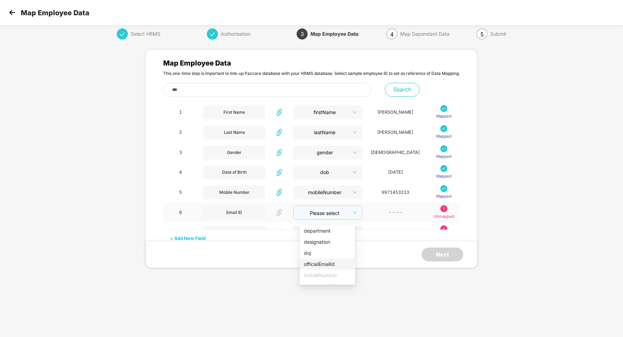
click at [322, 264] on div "officialEmailId" at bounding box center [327, 264] width 47 height 8
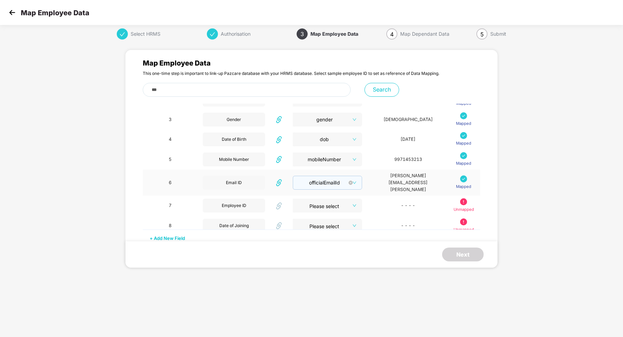
scroll to position [63, 0]
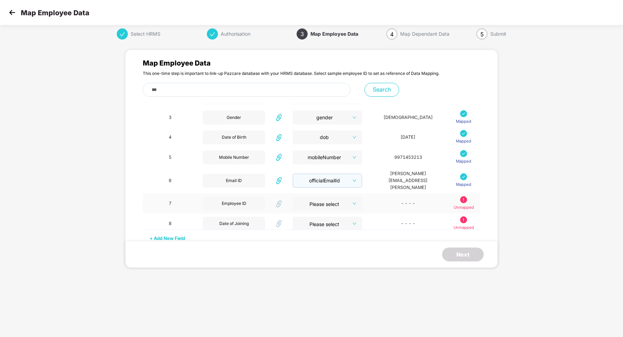
click at [337, 199] on input "search" at bounding box center [325, 202] width 57 height 10
click at [322, 209] on div "employeeId" at bounding box center [323, 211] width 47 height 8
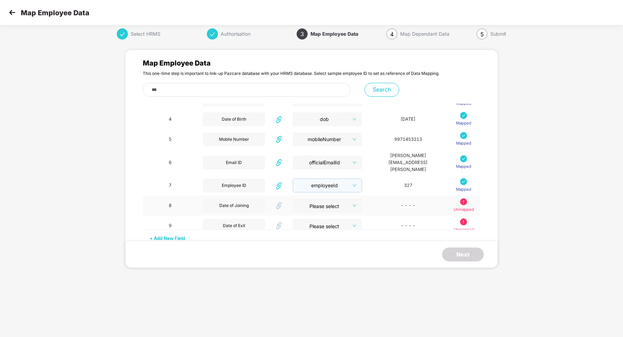
click at [324, 200] on input "search" at bounding box center [325, 204] width 57 height 10
click at [314, 217] on div "doj" at bounding box center [323, 218] width 47 height 8
click at [318, 220] on input "search" at bounding box center [325, 224] width 57 height 10
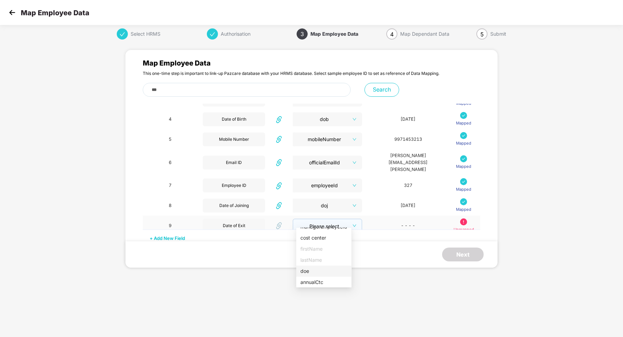
click at [314, 270] on div "doe" at bounding box center [323, 271] width 47 height 8
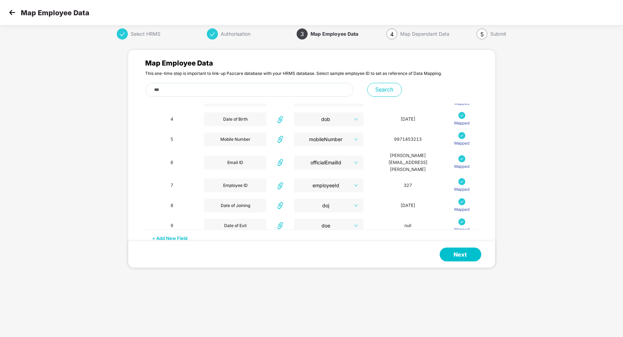
click at [440, 257] on button "Next" at bounding box center [461, 254] width 42 height 14
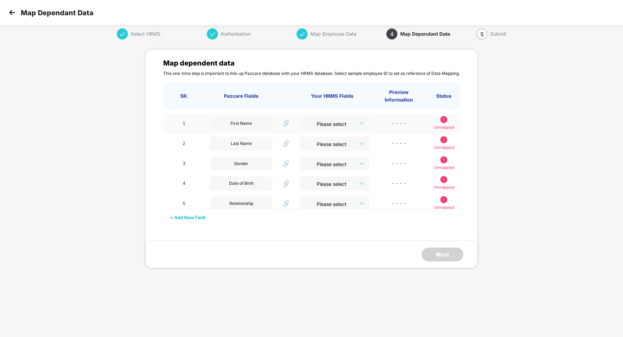
click at [340, 131] on td "Please select" at bounding box center [332, 123] width 75 height 20
click at [341, 125] on input "search" at bounding box center [332, 122] width 56 height 10
click at [321, 138] on div "name" at bounding box center [320, 137] width 33 height 8
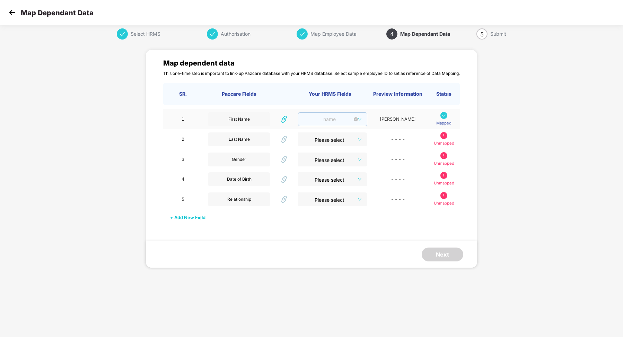
click at [335, 126] on span at bounding box center [330, 119] width 56 height 13
click at [320, 172] on div "firstName" at bounding box center [320, 175] width 33 height 8
click at [345, 143] on input "search" at bounding box center [330, 137] width 57 height 10
click at [318, 203] on div "lastName" at bounding box center [320, 206] width 33 height 8
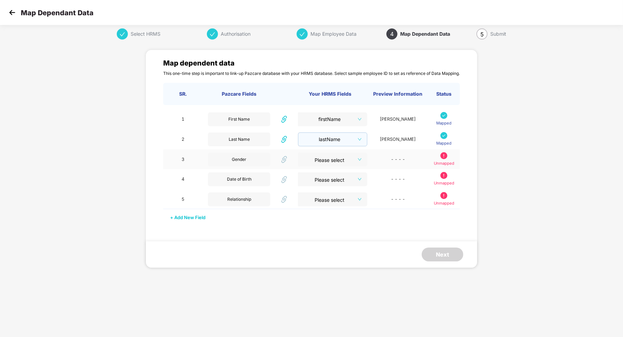
click at [342, 163] on input "search" at bounding box center [330, 157] width 57 height 10
click at [321, 203] on div "gender" at bounding box center [320, 203] width 33 height 8
click at [337, 183] on input "search" at bounding box center [330, 178] width 56 height 10
click at [322, 219] on div "dob" at bounding box center [320, 220] width 33 height 8
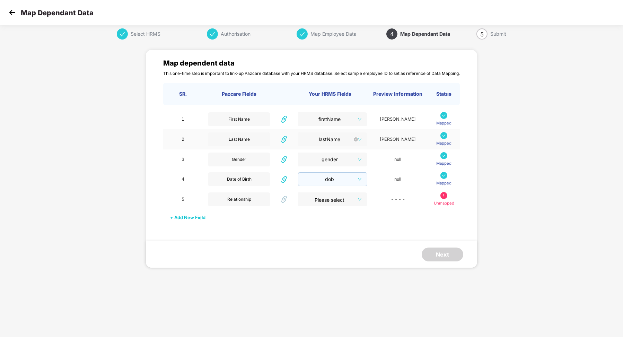
scroll to position [5, 0]
click at [349, 201] on input "search" at bounding box center [330, 197] width 56 height 10
click at [317, 222] on div "relation" at bounding box center [320, 224] width 33 height 8
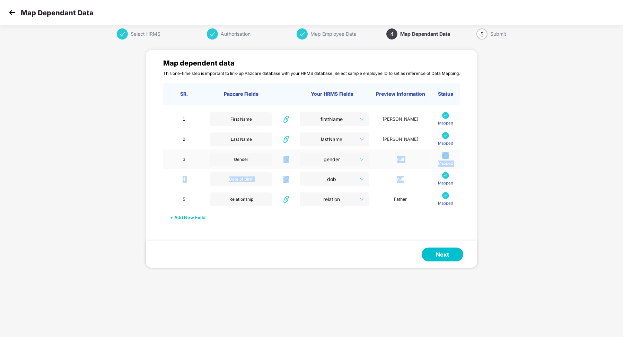
drag, startPoint x: 406, startPoint y: 179, endPoint x: 286, endPoint y: 156, distance: 122.2
click at [286, 156] on tbody "1 First Name firstName SATENDRA Mapped 2 Last Name lastName SINGH NEGI Mapped 3…" at bounding box center [311, 157] width 297 height 104
click at [441, 180] on p "Mapped" at bounding box center [445, 183] width 15 height 6
drag, startPoint x: 431, startPoint y: 178, endPoint x: 218, endPoint y: 158, distance: 214.5
click at [218, 158] on tbody "1 First Name firstName SATENDRA Mapped 2 Last Name lastName SINGH NEGI Mapped 3…" at bounding box center [311, 157] width 297 height 104
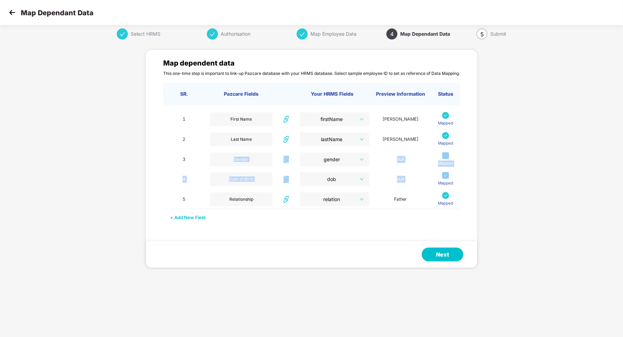
click at [442, 253] on button "Next" at bounding box center [443, 254] width 42 height 14
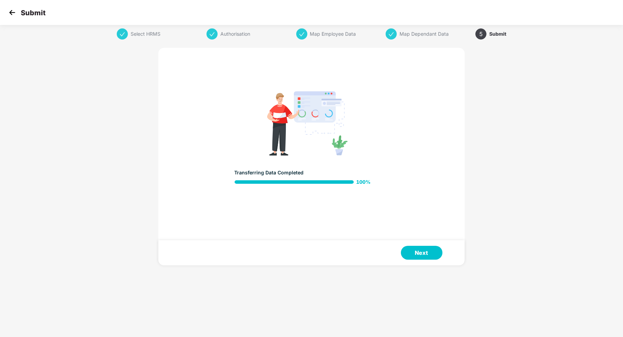
click at [416, 246] on button "Next" at bounding box center [422, 253] width 42 height 14
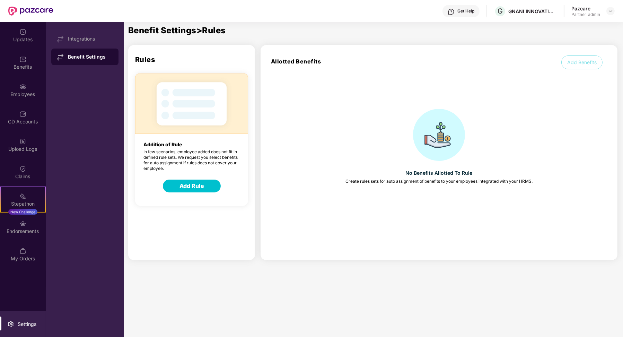
click at [190, 190] on button "Add Rule" at bounding box center [192, 186] width 58 height 13
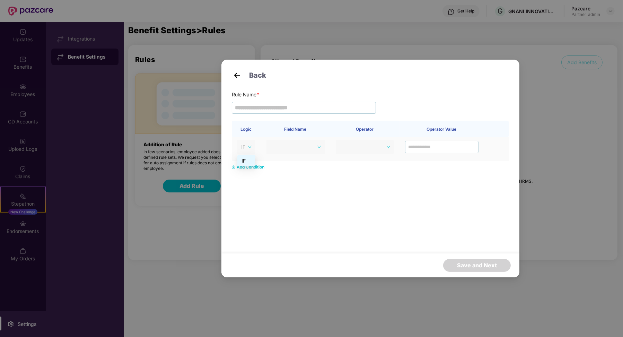
click at [248, 153] on div "IF" at bounding box center [246, 147] width 18 height 14
click at [281, 145] on span at bounding box center [296, 147] width 51 height 10
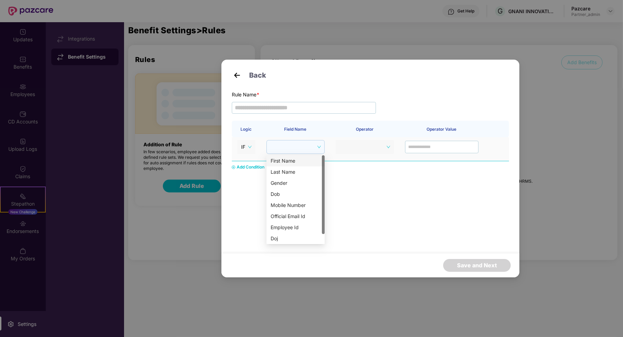
click at [283, 158] on div "First Name" at bounding box center [296, 161] width 50 height 8
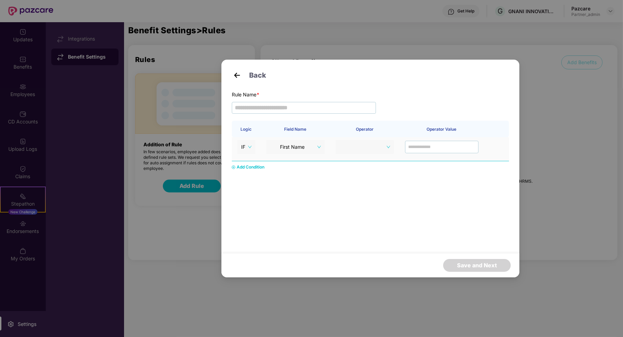
click at [357, 156] on td at bounding box center [364, 149] width 69 height 24
click at [352, 137] on th "Operator" at bounding box center [364, 129] width 69 height 17
click at [352, 149] on span at bounding box center [365, 147] width 51 height 10
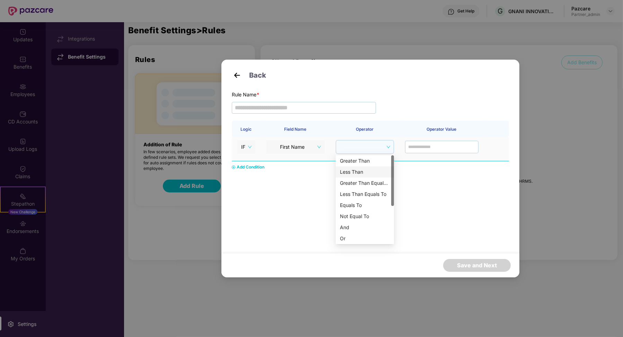
click at [357, 172] on div "Less Than" at bounding box center [365, 172] width 50 height 8
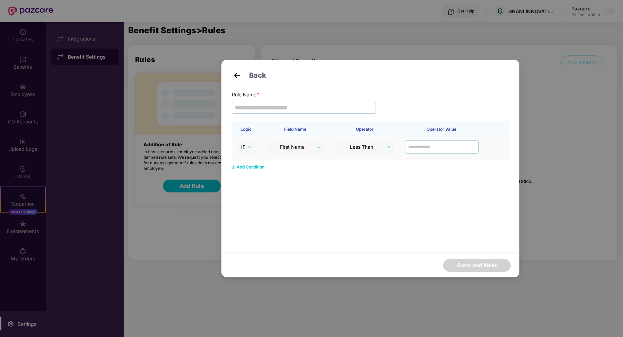
click at [432, 151] on input "text" at bounding box center [441, 147] width 73 height 12
type input "*"
click at [234, 76] on img at bounding box center [237, 75] width 10 height 10
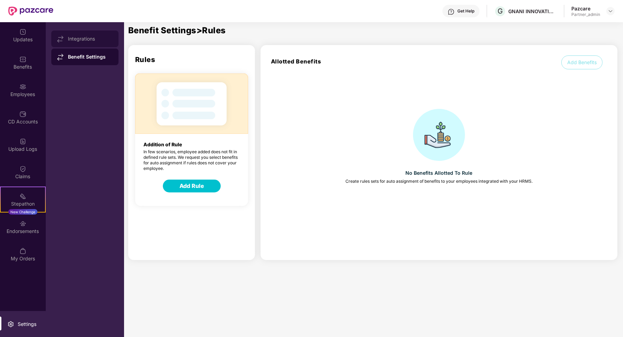
click at [87, 42] on div "Integrations" at bounding box center [84, 38] width 67 height 17
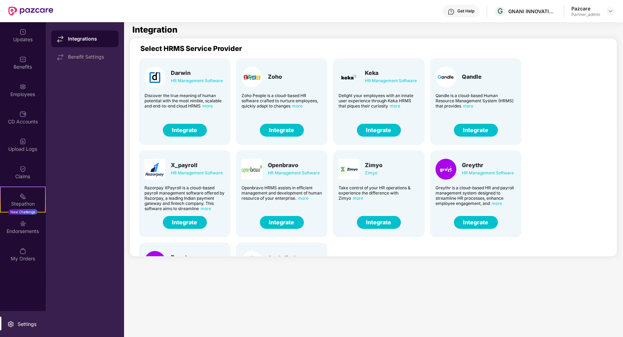
scroll to position [73, 0]
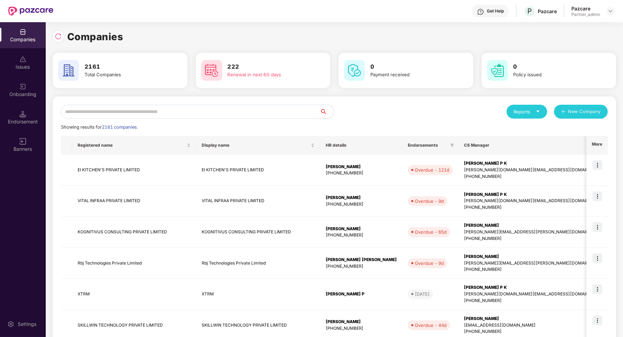
click at [101, 103] on div "Reports New Company Showing results for 2161 companies. Registered name Display…" at bounding box center [335, 297] width 564 height 402
click at [101, 112] on input "text" at bounding box center [190, 112] width 259 height 14
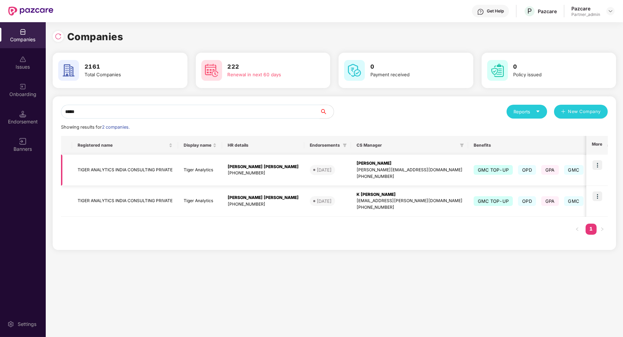
type input "*****"
click at [597, 165] on img at bounding box center [598, 165] width 10 height 10
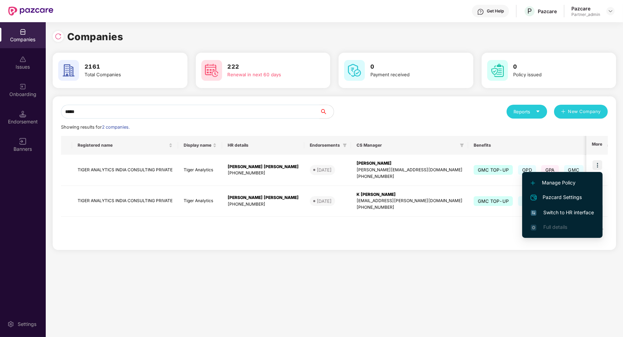
click at [588, 214] on span "Switch to HR interface" at bounding box center [562, 213] width 63 height 8
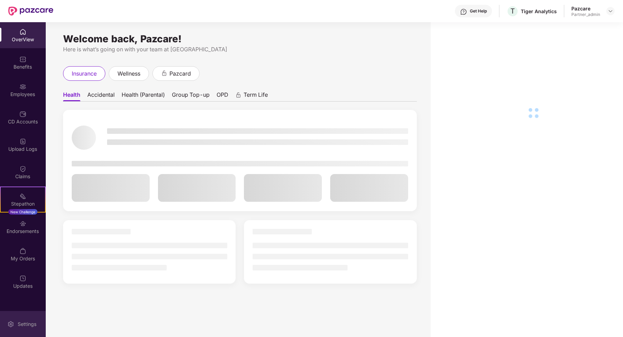
click at [8, 324] on img at bounding box center [10, 324] width 7 height 7
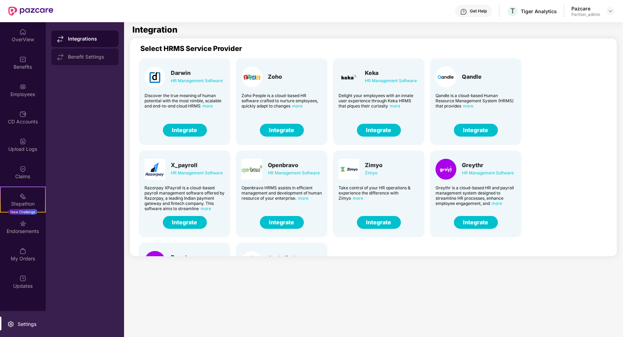
click at [83, 62] on div "Benefit Settings" at bounding box center [84, 57] width 67 height 17
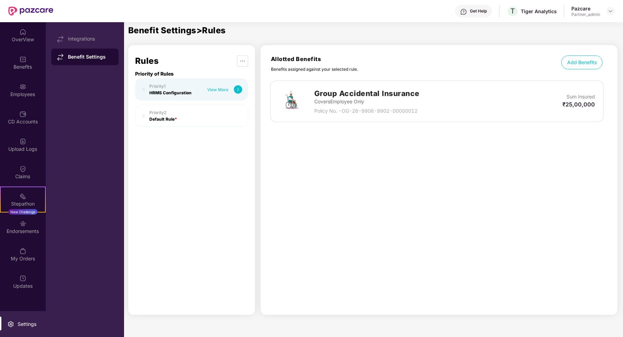
click at [242, 88] on img at bounding box center [238, 89] width 8 height 8
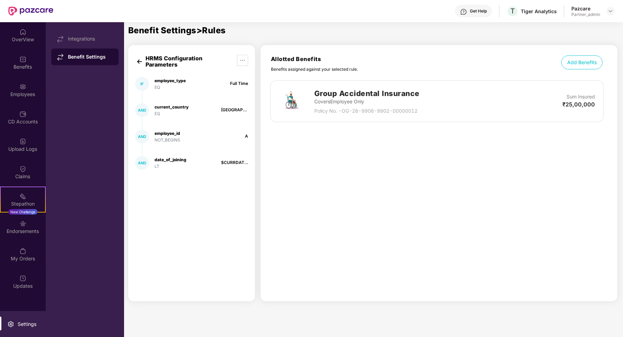
click at [105, 56] on div "Benefit Settings" at bounding box center [90, 56] width 45 height 7
click at [244, 64] on button "button" at bounding box center [242, 60] width 11 height 11
drag, startPoint x: 149, startPoint y: 60, endPoint x: 174, endPoint y: 65, distance: 25.1
click at [174, 65] on div "HRMS Configuration Parameters" at bounding box center [185, 61] width 79 height 12
click at [104, 58] on div "Benefit Settings" at bounding box center [90, 56] width 45 height 7
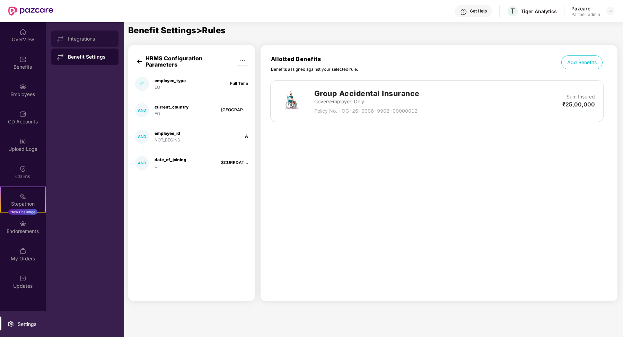
click at [103, 38] on div "Integrations" at bounding box center [90, 39] width 45 height 6
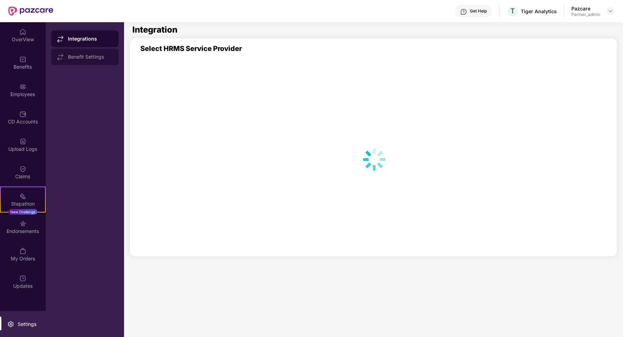
click at [94, 61] on div "Benefit Settings" at bounding box center [84, 57] width 67 height 17
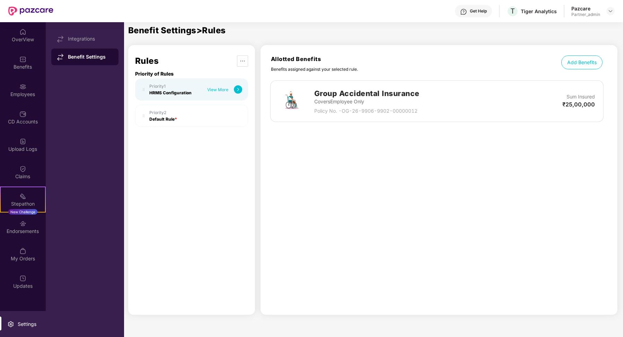
click at [167, 115] on div "Priority 2" at bounding box center [163, 112] width 28 height 5
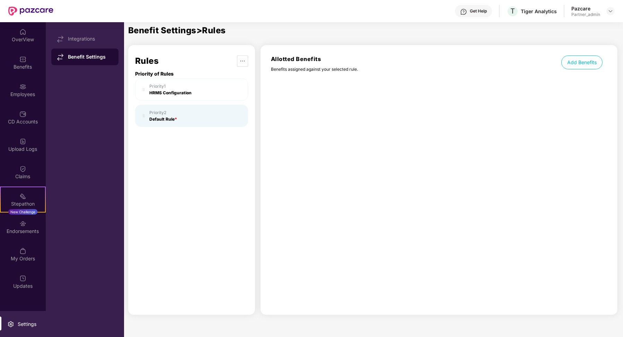
click at [174, 90] on div "HRMS Configuration" at bounding box center [170, 92] width 42 height 5
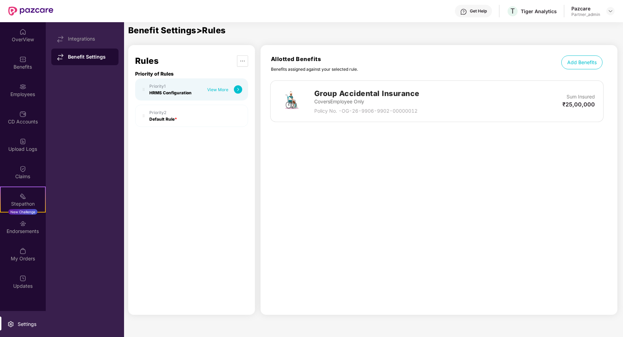
click at [238, 87] on img at bounding box center [238, 89] width 8 height 8
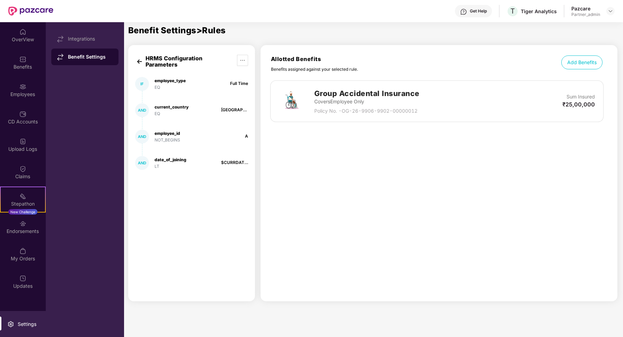
click at [139, 61] on img at bounding box center [139, 61] width 9 height 9
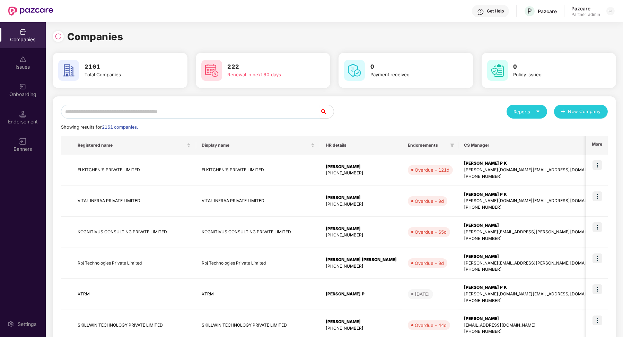
click at [116, 114] on input "text" at bounding box center [190, 112] width 259 height 14
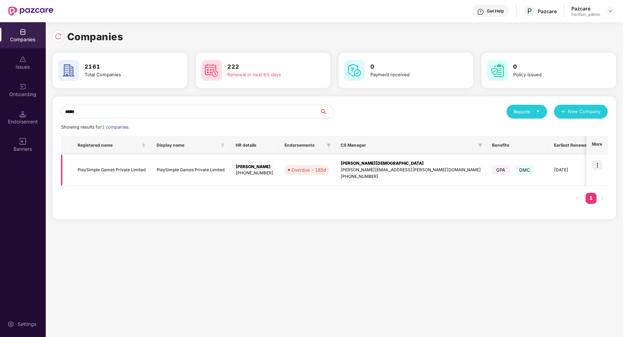
type input "*****"
click at [599, 164] on img at bounding box center [598, 165] width 10 height 10
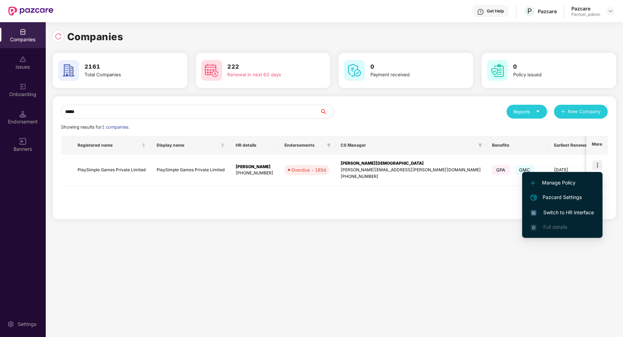
click at [576, 211] on span "Switch to HR interface" at bounding box center [562, 213] width 63 height 8
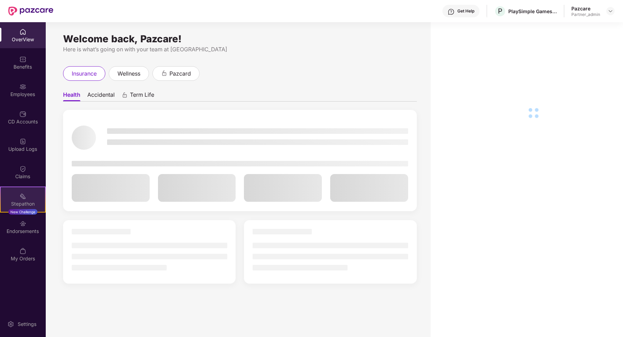
scroll to position [22, 0]
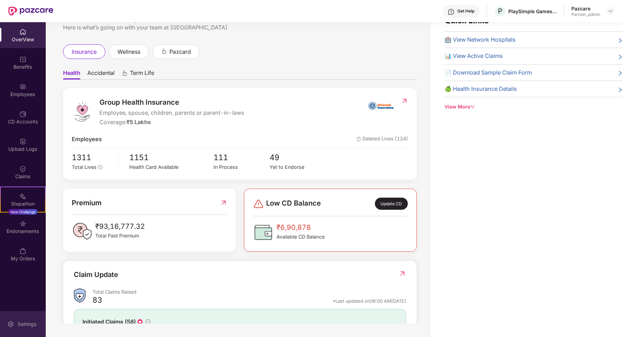
click at [20, 318] on div "Settings" at bounding box center [23, 324] width 46 height 26
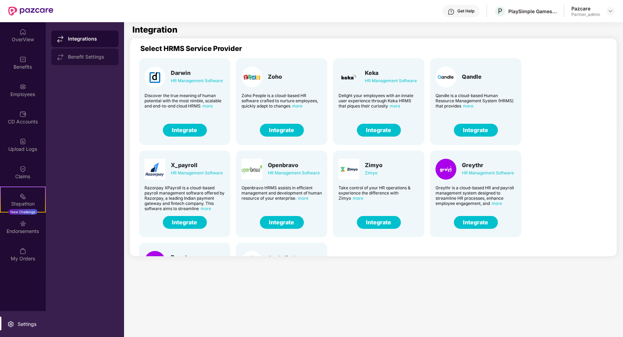
click at [105, 54] on div "Benefit Settings" at bounding box center [90, 57] width 45 height 6
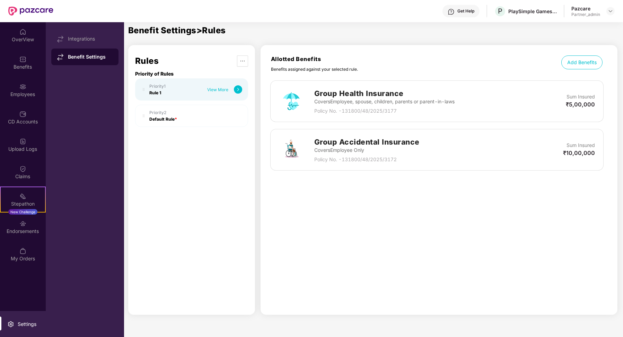
click at [201, 88] on div "Priority 1 Rule 1 View More" at bounding box center [195, 90] width 93 height 12
click at [214, 88] on div "View More" at bounding box center [217, 89] width 21 height 5
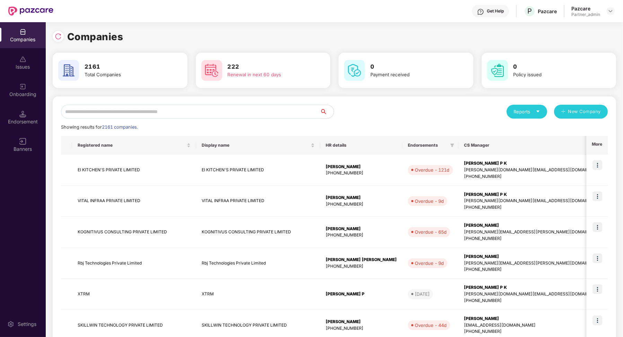
click at [100, 110] on input "text" at bounding box center [190, 112] width 259 height 14
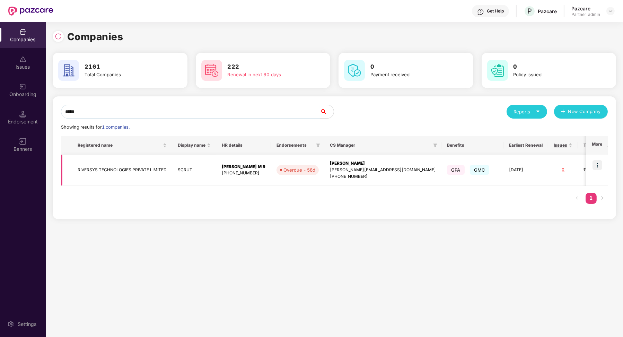
type input "*****"
click at [593, 166] on img at bounding box center [598, 165] width 10 height 10
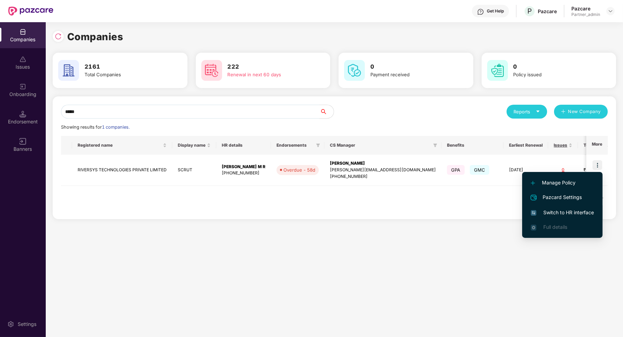
click at [571, 209] on span "Switch to HR interface" at bounding box center [562, 213] width 63 height 8
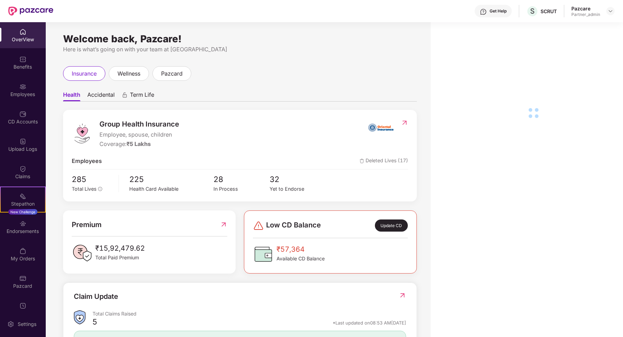
click at [18, 330] on div "Settings" at bounding box center [23, 324] width 46 height 26
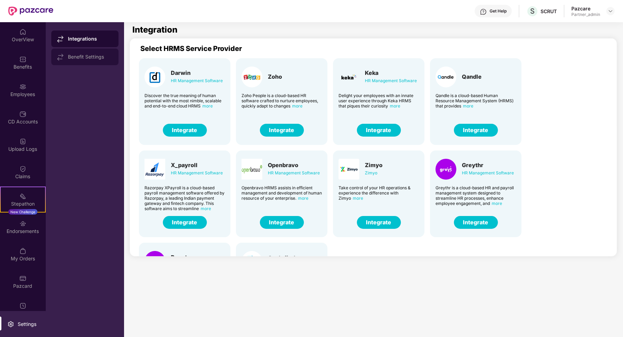
click at [86, 53] on div "Benefit Settings" at bounding box center [84, 57] width 67 height 17
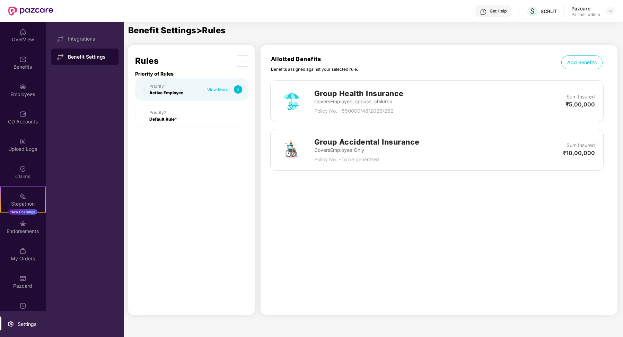
click at [183, 91] on div "Active Employee" at bounding box center [166, 92] width 34 height 5
click at [212, 88] on div "View More" at bounding box center [217, 89] width 21 height 5
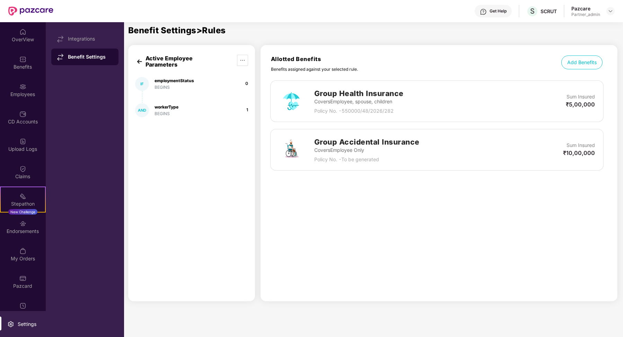
click at [141, 63] on img at bounding box center [139, 61] width 9 height 9
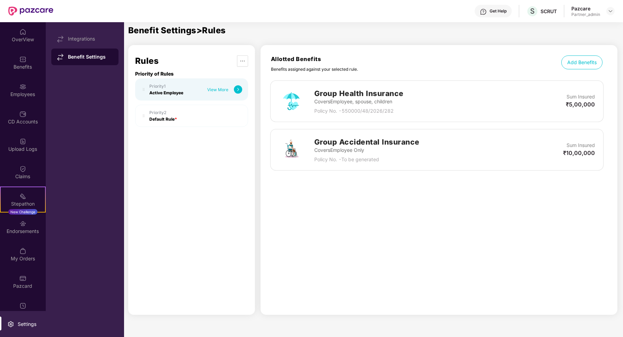
click at [155, 112] on div "Priority 2" at bounding box center [163, 112] width 28 height 5
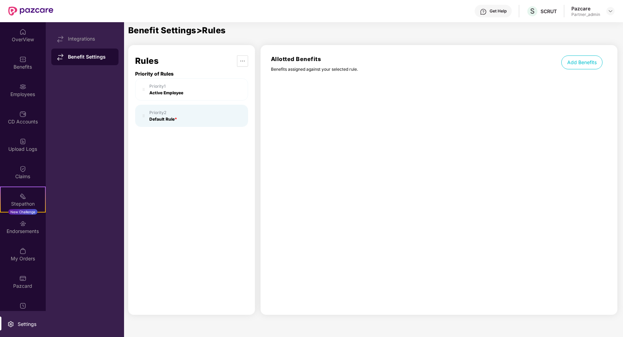
click at [145, 89] on img at bounding box center [144, 90] width 6 height 6
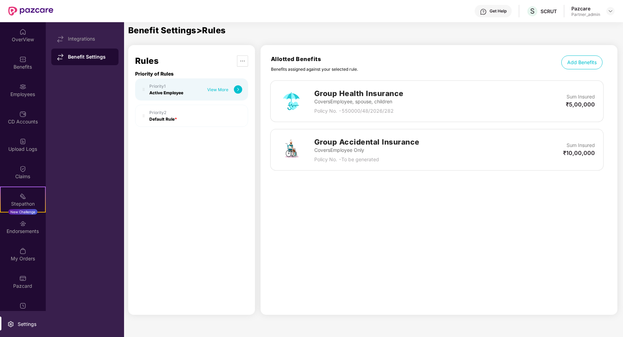
click at [160, 114] on div "Priority 2" at bounding box center [163, 112] width 28 height 5
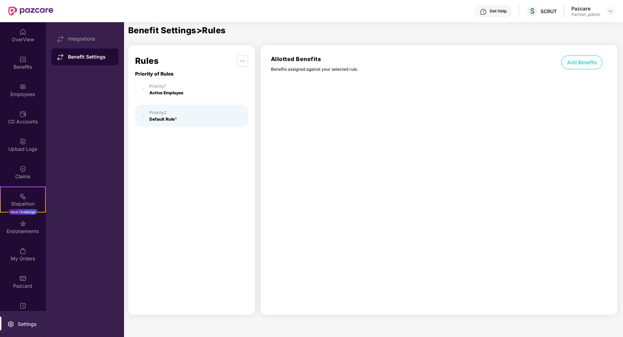
click at [178, 94] on div "Active Employee" at bounding box center [166, 92] width 34 height 5
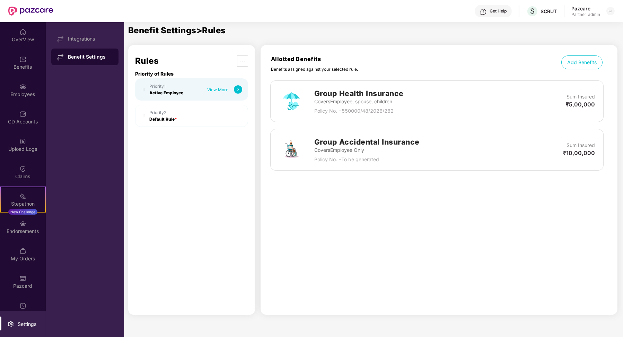
click at [228, 93] on div "View More" at bounding box center [224, 89] width 35 height 8
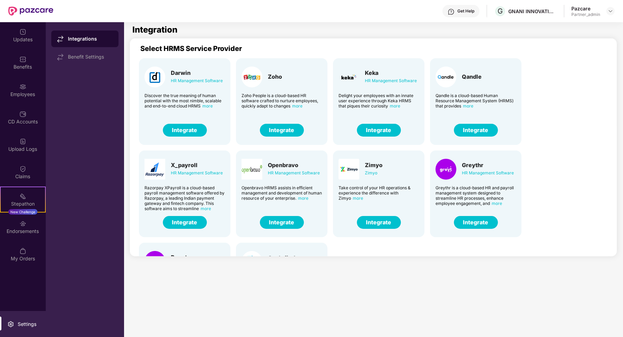
scroll to position [73, 0]
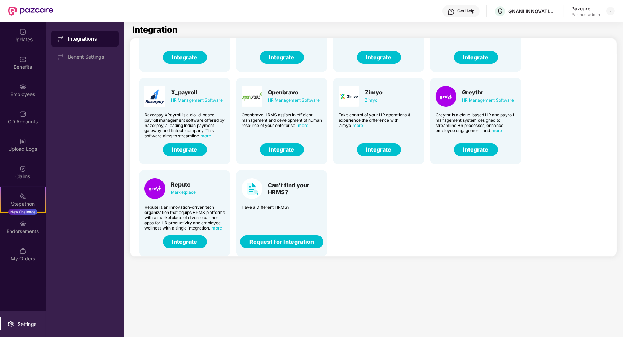
click at [86, 40] on div "Integrations" at bounding box center [90, 38] width 45 height 7
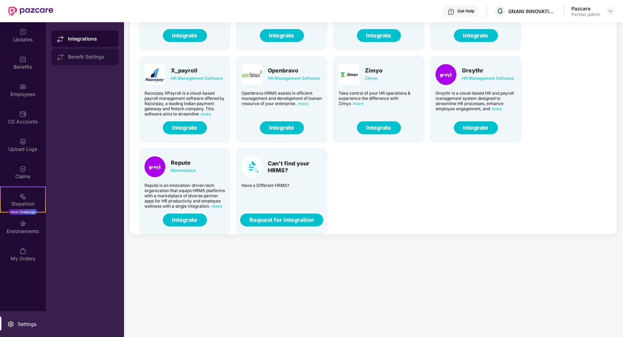
click at [96, 62] on div "Benefit Settings" at bounding box center [84, 57] width 67 height 17
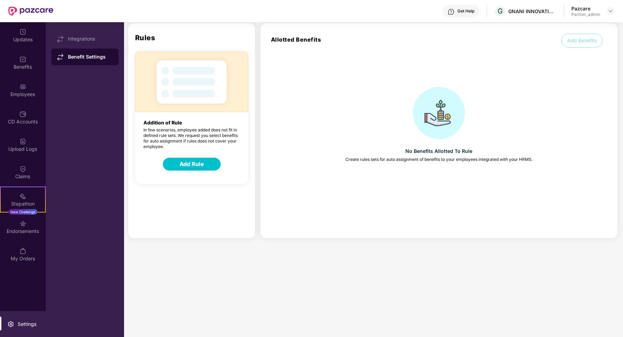
click at [172, 164] on button "Add Rule" at bounding box center [192, 164] width 58 height 13
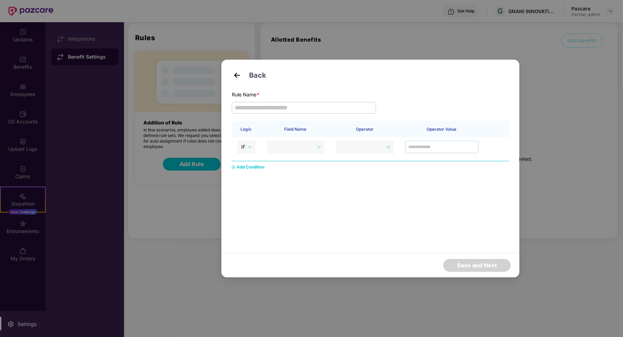
click at [250, 165] on div "Add Condition" at bounding box center [251, 167] width 28 height 7
click at [250, 175] on span at bounding box center [246, 170] width 10 height 10
click at [250, 140] on td "IF" at bounding box center [246, 149] width 29 height 24
click at [250, 146] on span "IF" at bounding box center [246, 147] width 10 height 10
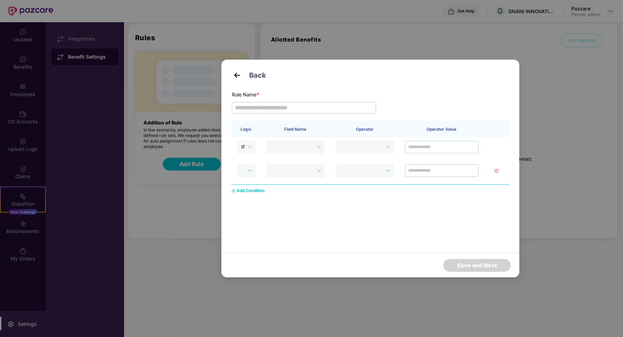
click at [270, 207] on div "Logic Field Name Operator Operator Value IF Add Condition" at bounding box center [370, 176] width 277 height 111
click at [239, 71] on img at bounding box center [237, 75] width 10 height 10
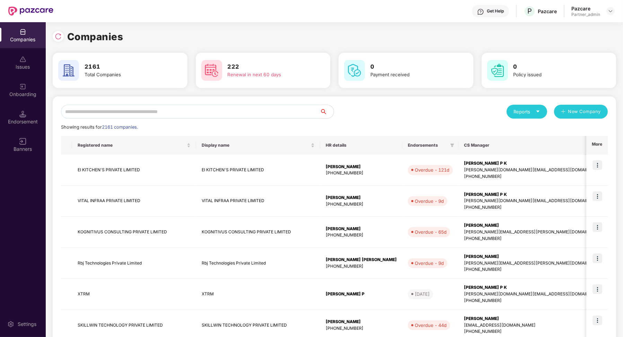
click at [101, 111] on input "text" at bounding box center [190, 112] width 259 height 14
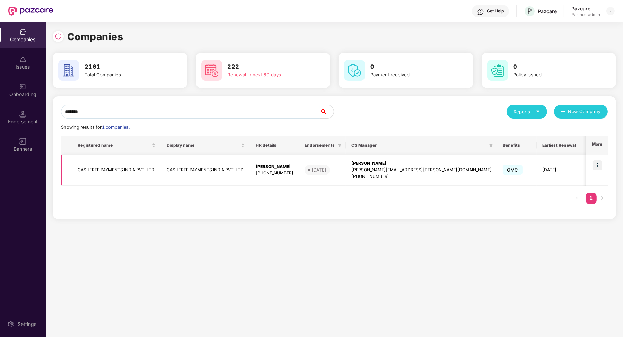
type input "*******"
click at [599, 164] on img at bounding box center [598, 165] width 10 height 10
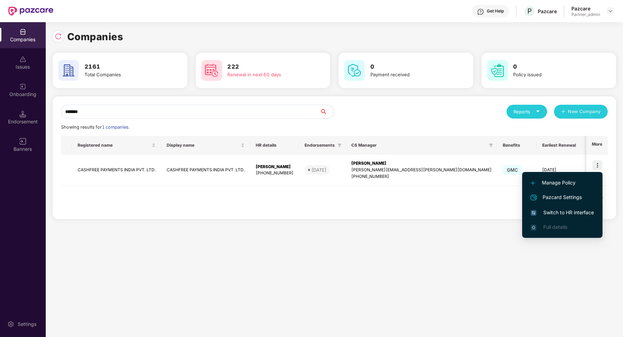
click at [576, 212] on span "Switch to HR interface" at bounding box center [562, 213] width 63 height 8
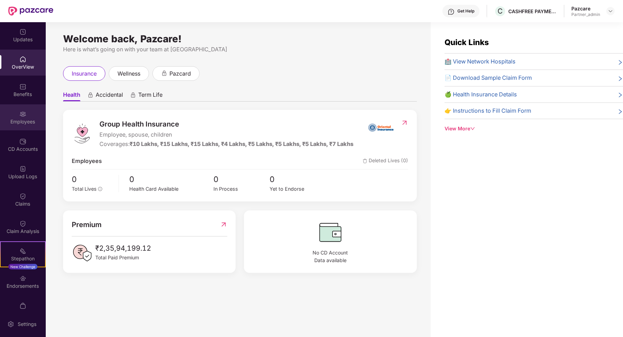
click at [28, 127] on div "Employees" at bounding box center [23, 117] width 46 height 26
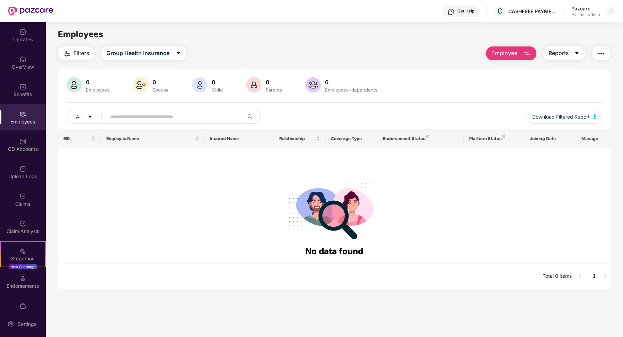
click at [577, 51] on icon "caret-down" at bounding box center [577, 53] width 6 height 6
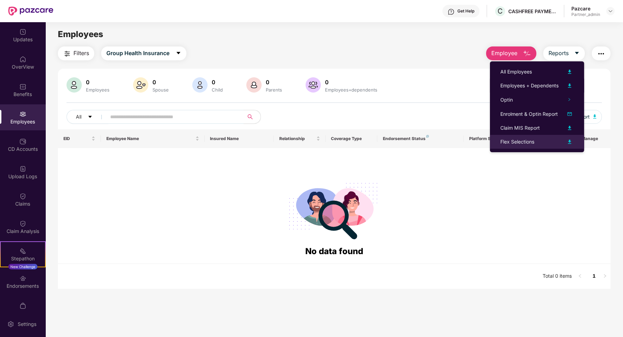
click at [544, 144] on div "Flex Selections" at bounding box center [536, 142] width 73 height 8
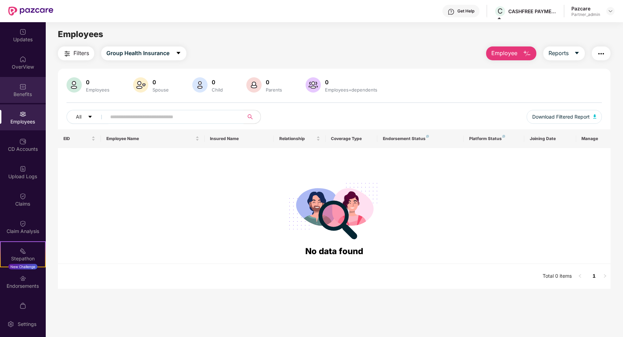
click at [20, 97] on div "Benefits" at bounding box center [23, 94] width 46 height 7
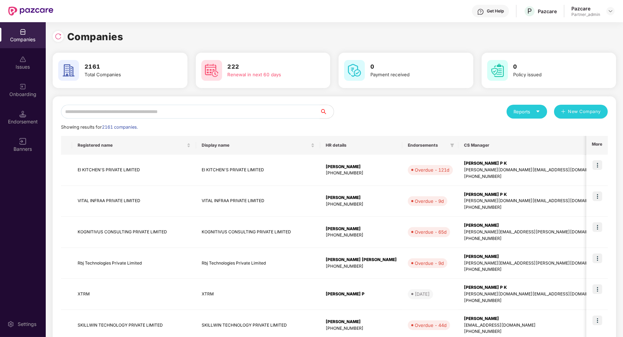
click at [114, 114] on input "text" at bounding box center [190, 112] width 259 height 14
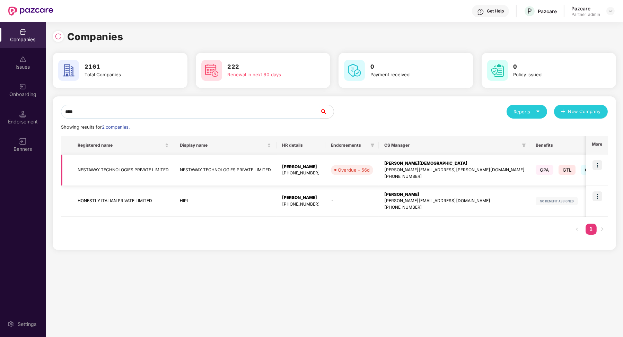
type input "****"
click at [597, 163] on img at bounding box center [598, 165] width 10 height 10
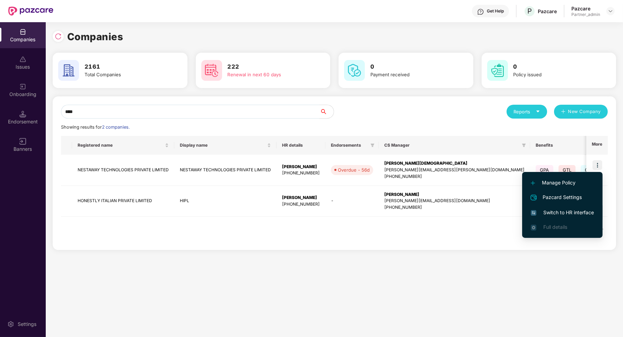
click at [567, 211] on span "Switch to HR interface" at bounding box center [562, 213] width 63 height 8
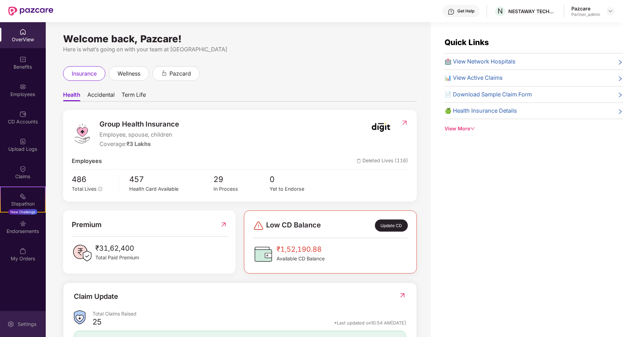
click at [27, 322] on div "Settings" at bounding box center [27, 324] width 23 height 7
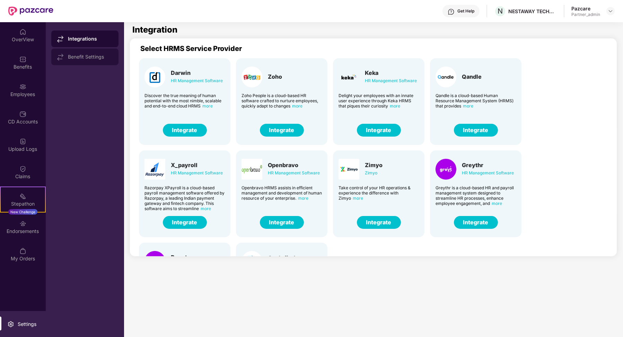
click at [96, 53] on div "Benefit Settings" at bounding box center [84, 57] width 67 height 17
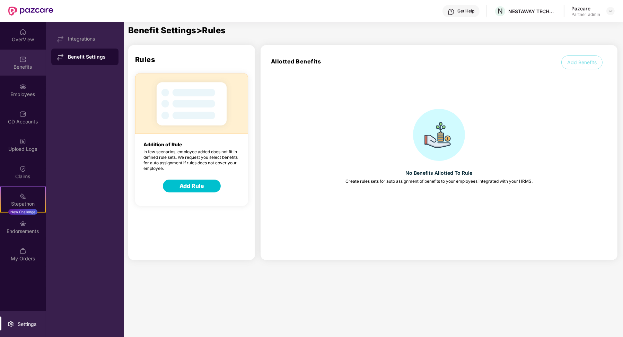
click at [29, 64] on div "Benefits" at bounding box center [23, 66] width 46 height 7
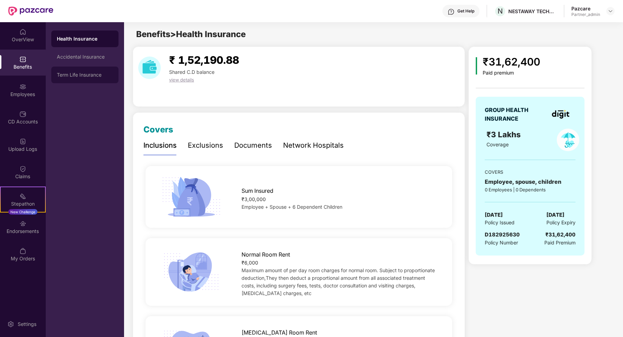
click at [106, 79] on div "Term Life Insurance" at bounding box center [84, 75] width 67 height 17
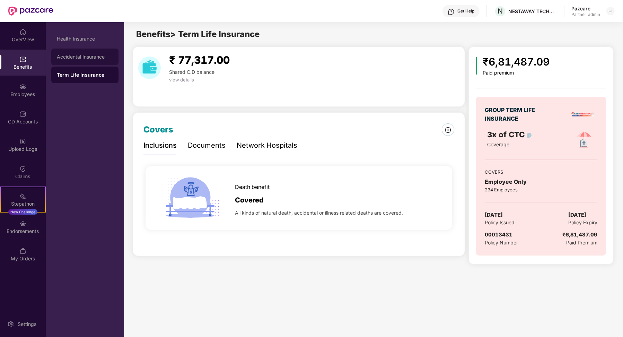
click at [112, 60] on div "Accidental Insurance" at bounding box center [84, 57] width 67 height 17
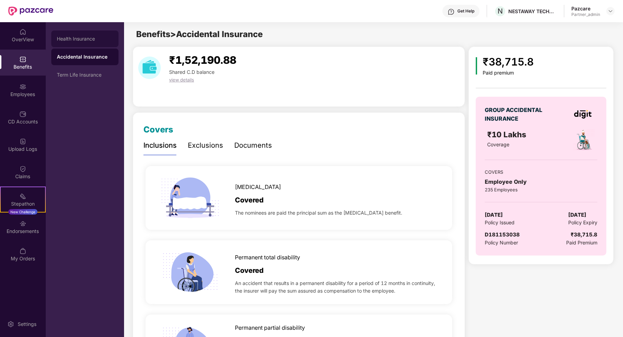
click at [79, 40] on div "Health Insurance" at bounding box center [85, 39] width 56 height 6
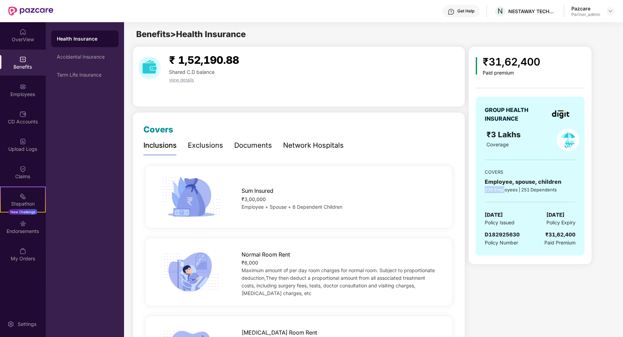
drag, startPoint x: 485, startPoint y: 190, endPoint x: 506, endPoint y: 190, distance: 21.1
click at [506, 190] on div "235 Employees | 251 Dependents" at bounding box center [530, 189] width 91 height 7
click at [101, 76] on div "Term Life Insurance" at bounding box center [85, 75] width 56 height 6
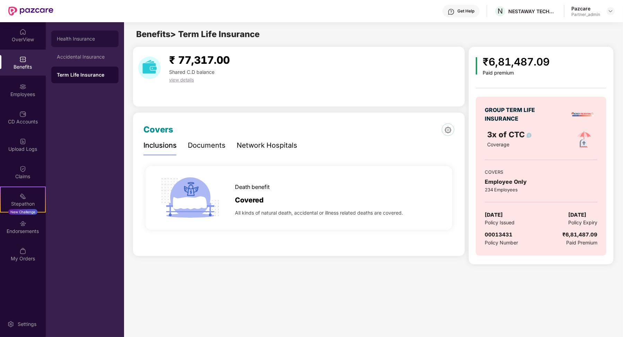
click at [89, 47] on div "Health Insurance" at bounding box center [84, 38] width 67 height 17
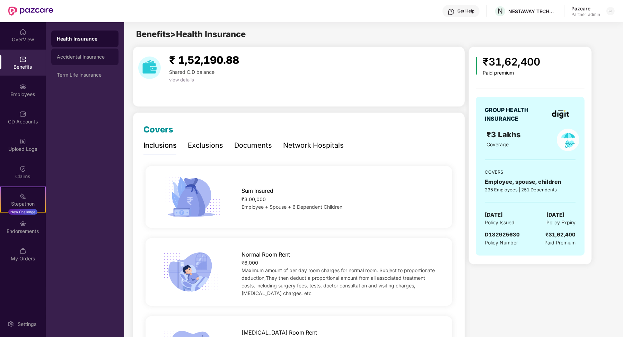
click at [88, 59] on div "Accidental Insurance" at bounding box center [85, 57] width 56 height 6
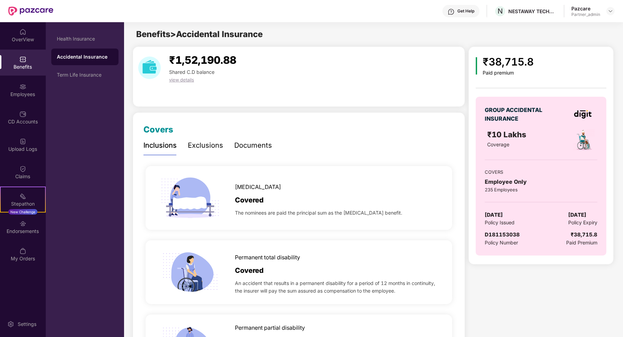
drag, startPoint x: 133, startPoint y: 26, endPoint x: 274, endPoint y: 39, distance: 141.3
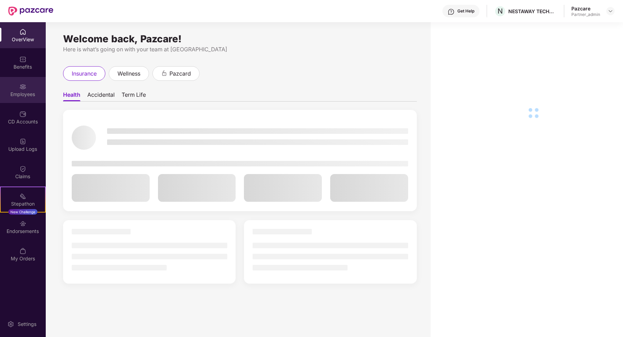
click at [26, 94] on div "Employees" at bounding box center [23, 94] width 46 height 7
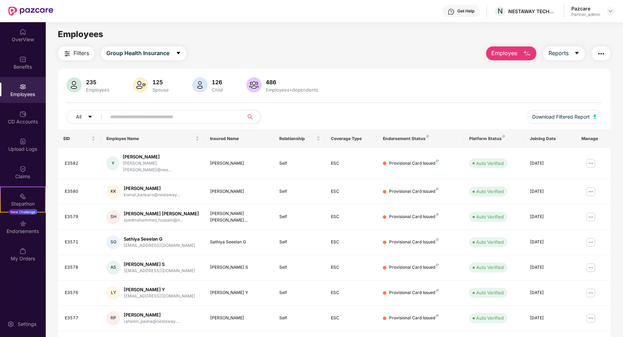
click at [134, 116] on input "text" at bounding box center [172, 117] width 124 height 10
paste input "**********"
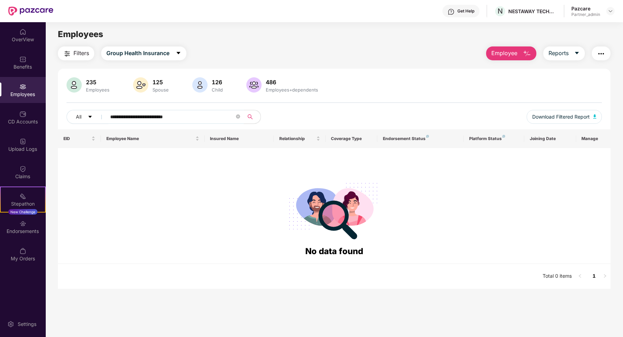
type input "**********"
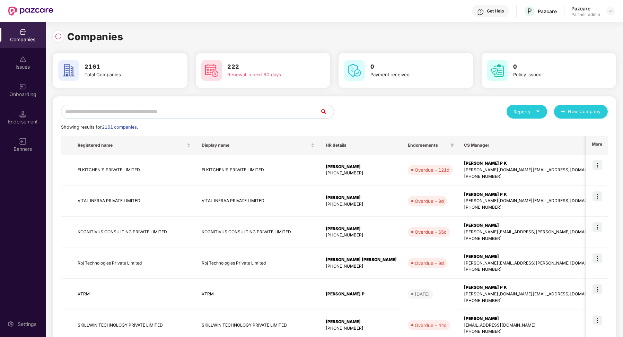
click at [130, 110] on input "text" at bounding box center [190, 112] width 259 height 14
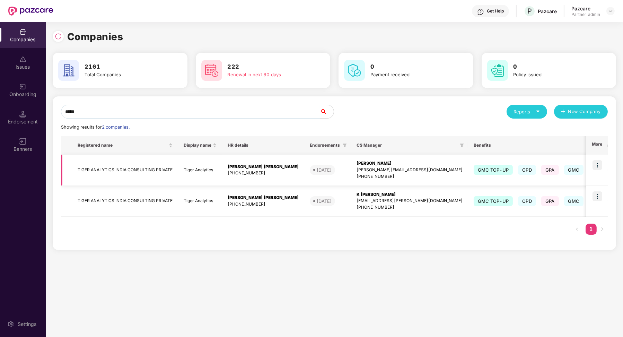
type input "*****"
click at [597, 162] on img at bounding box center [598, 165] width 10 height 10
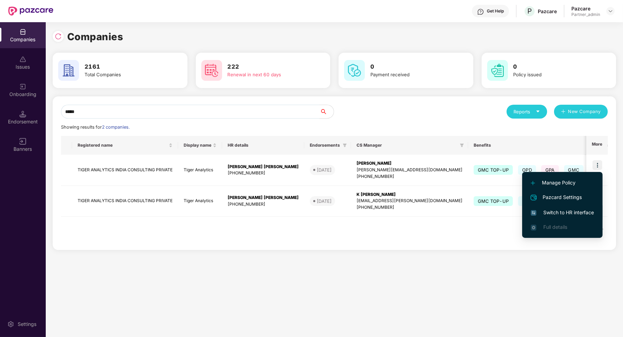
click at [560, 208] on li "Switch to HR interface" at bounding box center [562, 212] width 80 height 15
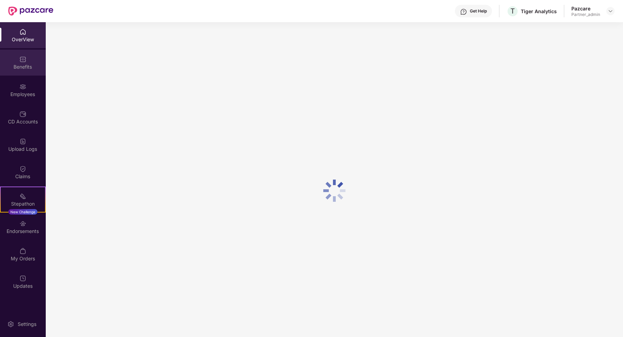
click at [22, 68] on div "Benefits" at bounding box center [23, 66] width 46 height 7
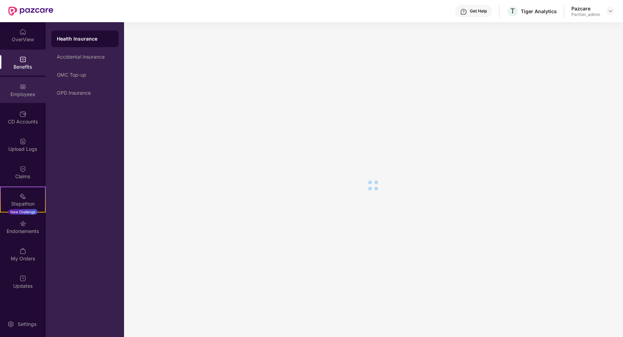
click at [21, 98] on div "Employees" at bounding box center [23, 90] width 46 height 26
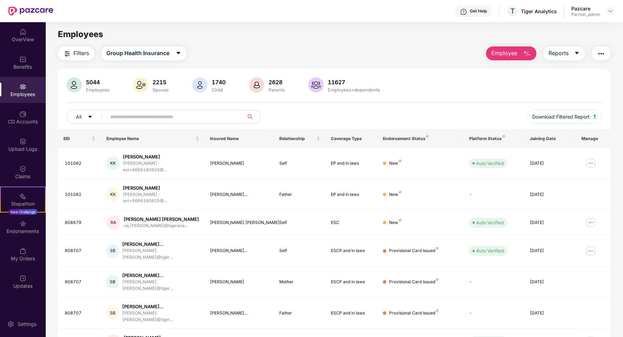
click at [130, 118] on input "text" at bounding box center [172, 117] width 124 height 10
paste input "**********"
type input "**********"
paste input "******"
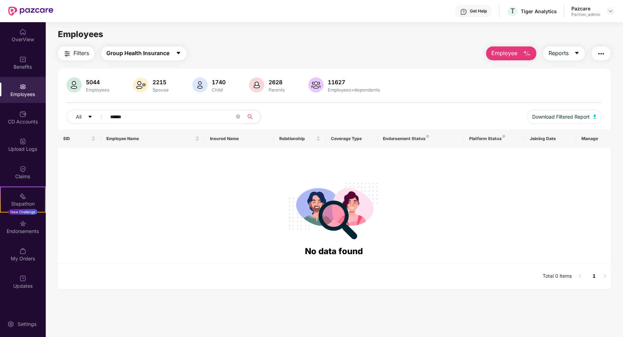
type input "******"
click at [145, 55] on span "Group Health Insurance" at bounding box center [137, 53] width 63 height 9
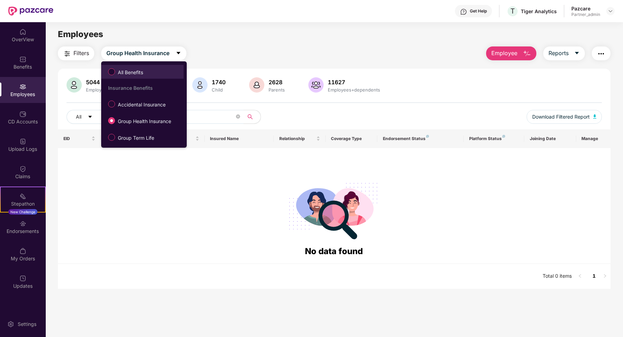
click at [145, 70] on span "All Benefits" at bounding box center [130, 73] width 31 height 8
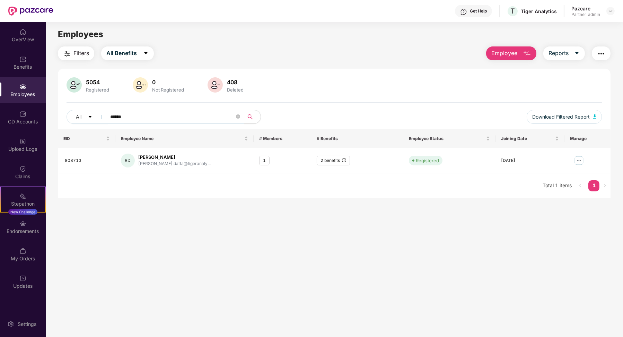
click at [160, 113] on input "******" at bounding box center [172, 117] width 124 height 10
paste input "******"
type input "******"
click at [152, 115] on input "******" at bounding box center [172, 117] width 124 height 10
paste input "******"
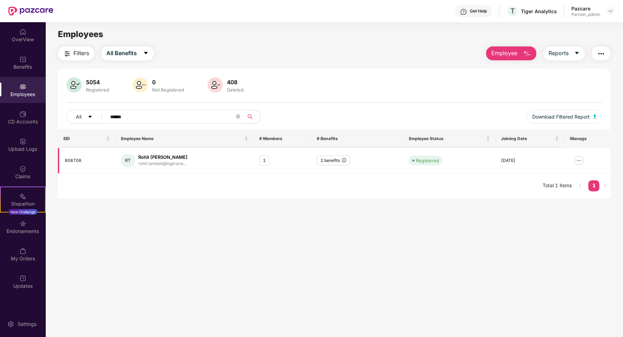
type input "******"
drag, startPoint x: 346, startPoint y: 160, endPoint x: 167, endPoint y: 141, distance: 179.5
click at [148, 119] on input "******" at bounding box center [172, 117] width 124 height 10
paste input "******"
type input "******"
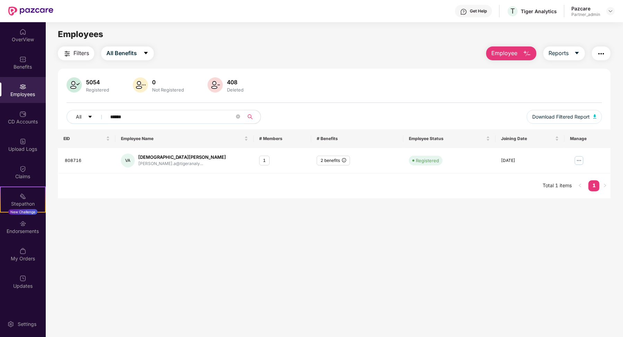
click at [156, 123] on div "All ****** Download Filtered Report" at bounding box center [335, 119] width 536 height 19
click at [147, 121] on input "******" at bounding box center [172, 117] width 124 height 10
paste input "******"
type input "******"
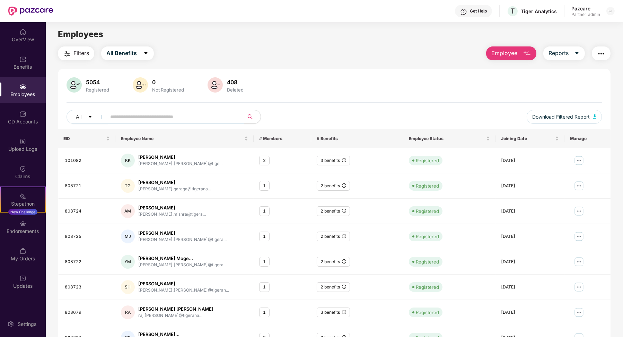
paste input "******"
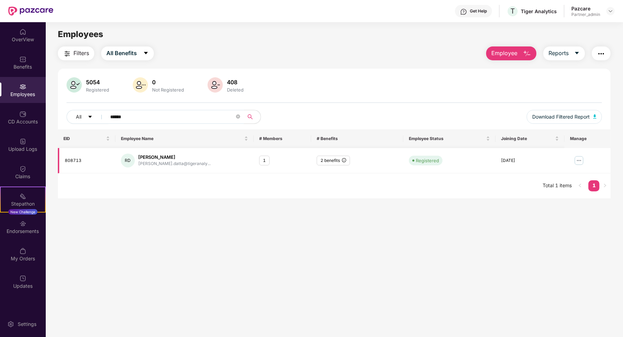
type input "******"
click at [73, 156] on td "808713" at bounding box center [87, 160] width 58 height 25
copy div "808713"
click at [174, 112] on input "******" at bounding box center [172, 117] width 124 height 10
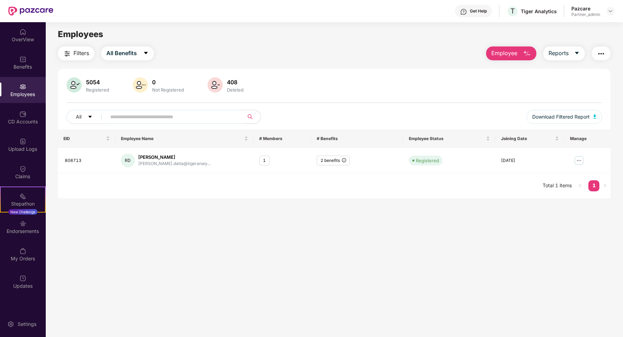
paste input "******"
type input "******"
drag, startPoint x: 174, startPoint y: 111, endPoint x: 216, endPoint y: 125, distance: 44.5
click at [183, 120] on input "******" at bounding box center [172, 117] width 124 height 10
paste input "******"
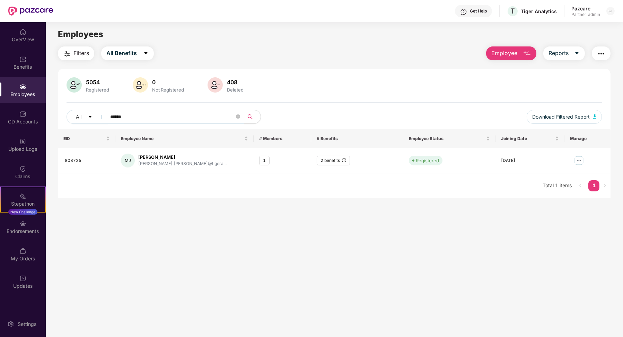
type input "******"
click at [141, 113] on input "******" at bounding box center [172, 117] width 124 height 10
paste input "******"
type input "******"
drag, startPoint x: 132, startPoint y: 124, endPoint x: 219, endPoint y: 97, distance: 91.9
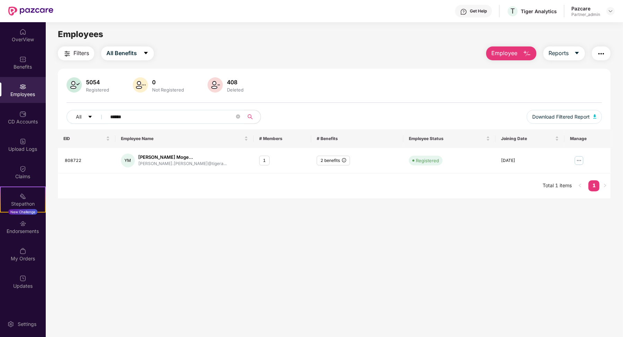
click at [182, 112] on input "******" at bounding box center [172, 117] width 124 height 10
paste input "******"
type input "******"
click at [577, 158] on img at bounding box center [579, 160] width 11 height 11
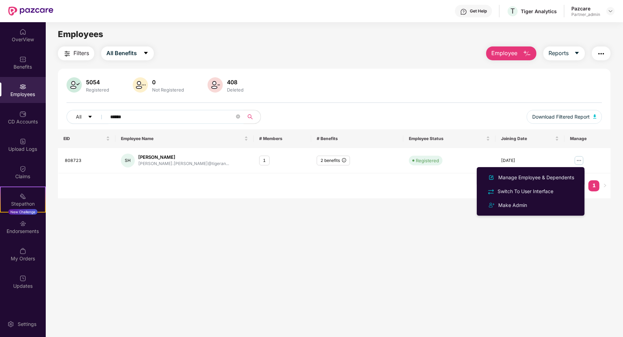
click at [558, 173] on div "Manage Employee & Dependents" at bounding box center [531, 177] width 90 height 8
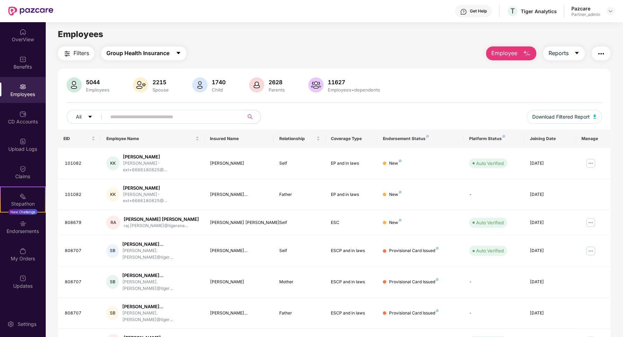
click at [146, 57] on span "Group Health Insurance" at bounding box center [137, 53] width 63 height 9
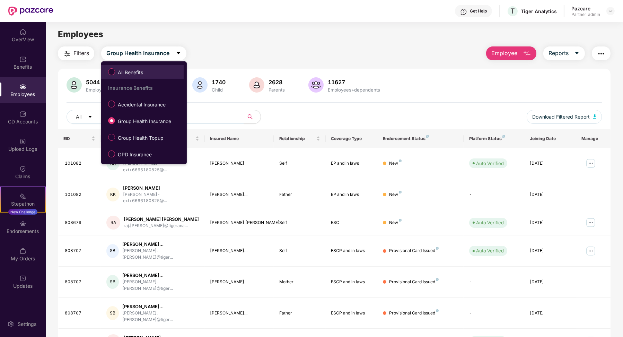
click at [143, 71] on span "All Benefits" at bounding box center [130, 73] width 31 height 8
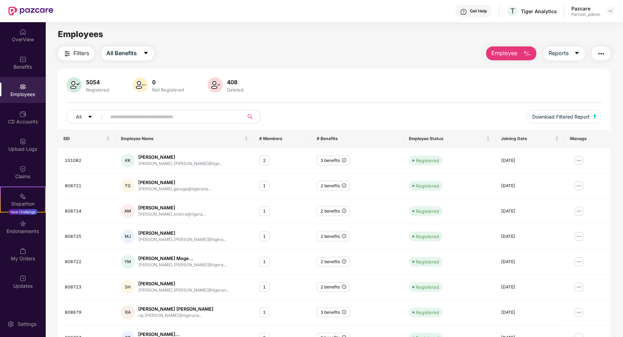
click at [147, 113] on input "text" at bounding box center [172, 117] width 124 height 10
paste input "******"
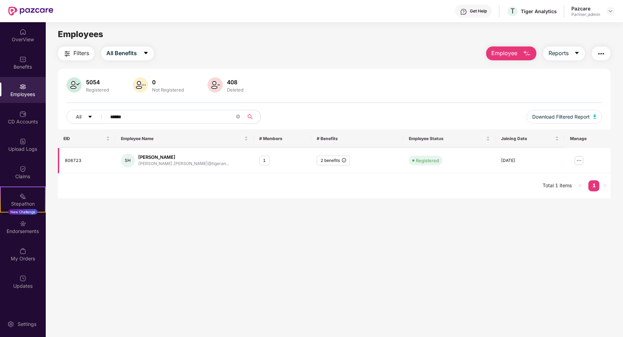
type input "******"
click at [578, 159] on img at bounding box center [579, 160] width 11 height 11
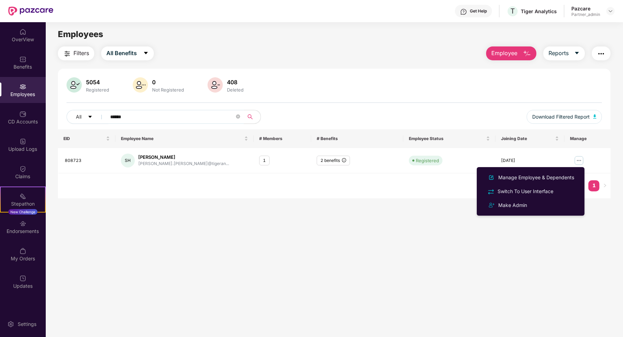
click at [163, 118] on input "******" at bounding box center [172, 117] width 124 height 10
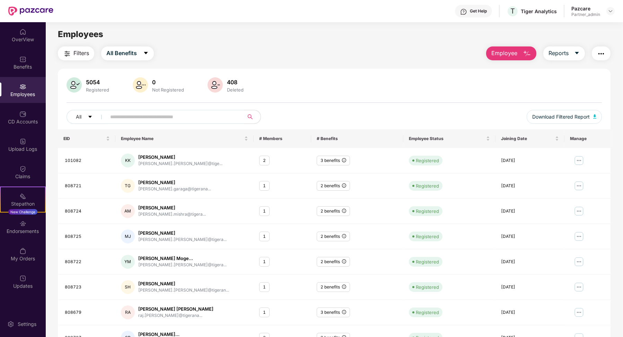
click at [154, 114] on input "text" at bounding box center [172, 117] width 124 height 10
paste input "******"
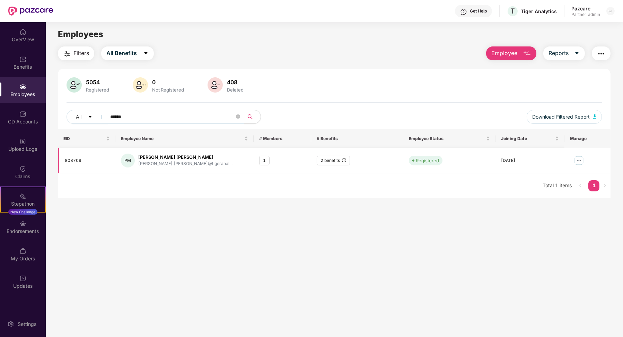
type input "******"
click at [577, 159] on img at bounding box center [579, 160] width 11 height 11
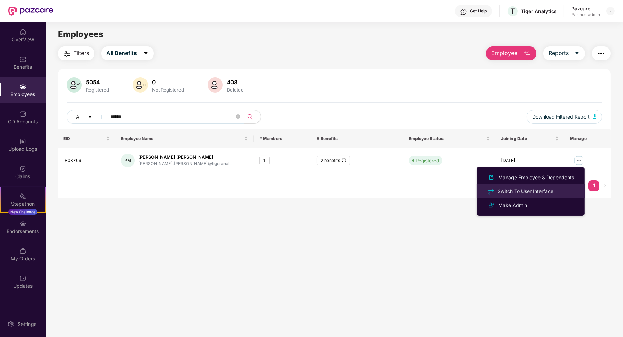
click at [548, 190] on div "Switch To User Interface" at bounding box center [525, 191] width 59 height 8
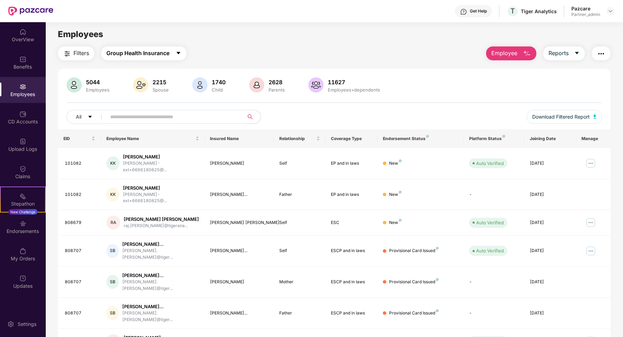
click at [125, 49] on button "Group Health Insurance" at bounding box center [143, 53] width 85 height 14
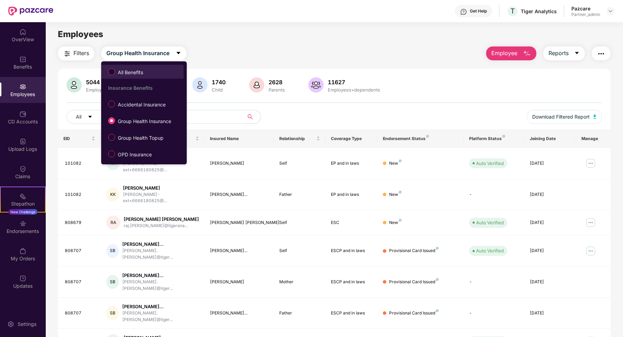
click at [124, 69] on span "All Benefits" at bounding box center [130, 73] width 31 height 8
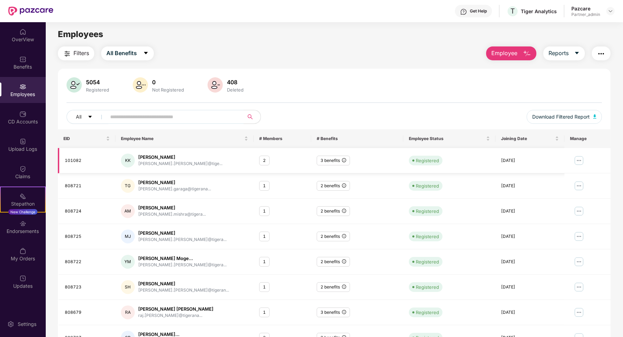
click at [580, 162] on img at bounding box center [579, 160] width 11 height 11
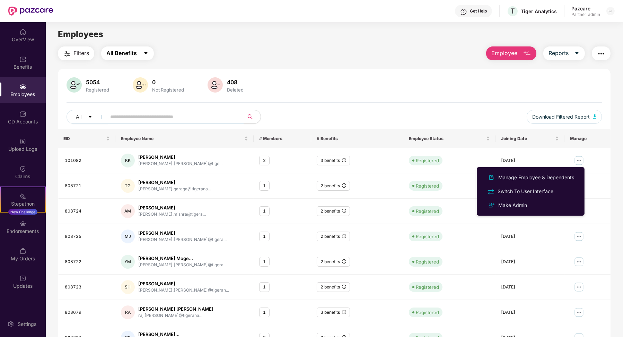
click at [142, 53] on button "All Benefits" at bounding box center [127, 53] width 53 height 14
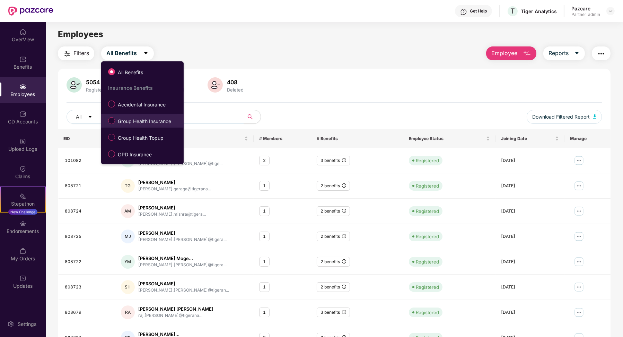
click at [133, 121] on span "Group Health Insurance" at bounding box center [144, 121] width 59 height 8
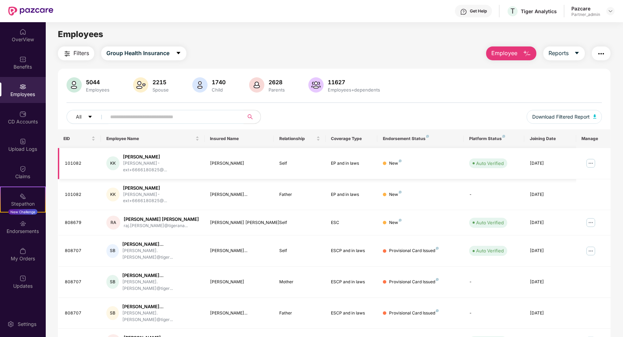
scroll to position [87, 0]
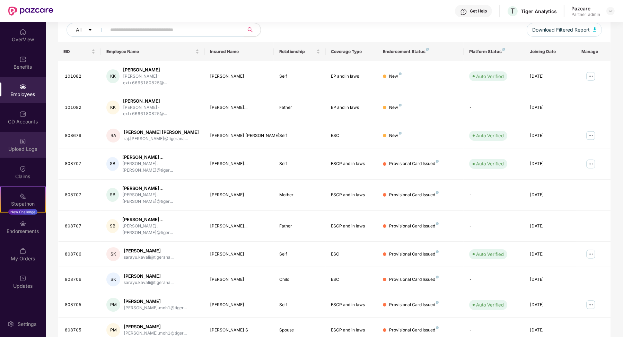
click at [29, 147] on div "Upload Logs" at bounding box center [23, 149] width 46 height 7
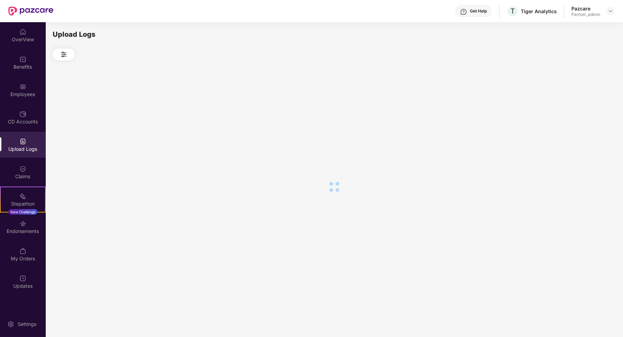
scroll to position [0, 0]
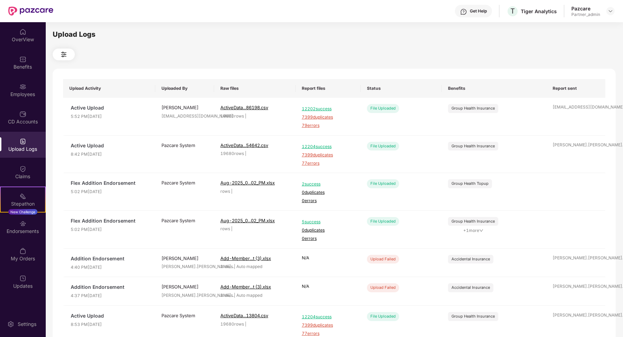
click at [29, 141] on div "Upload Logs" at bounding box center [23, 145] width 46 height 26
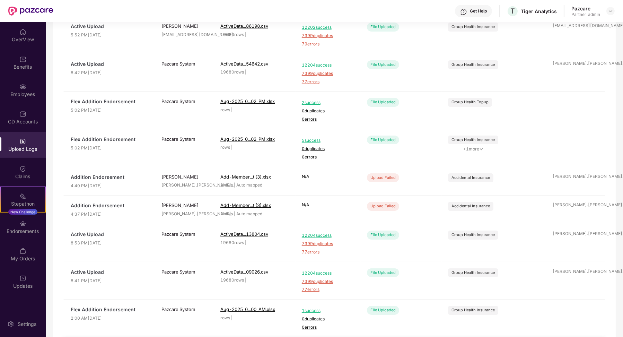
scroll to position [146, 0]
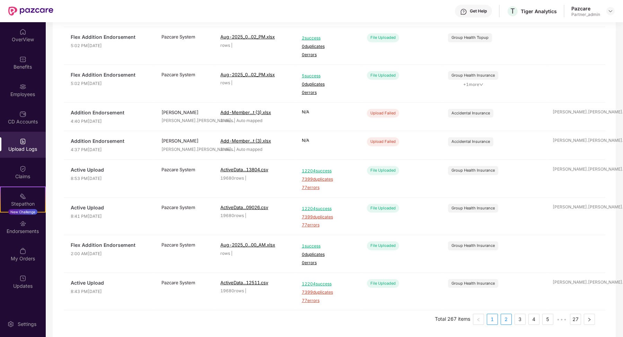
click at [506, 318] on link "2" at bounding box center [506, 319] width 10 height 10
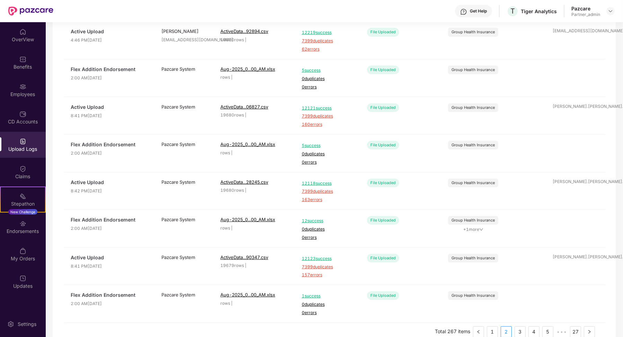
scroll to position [164, 0]
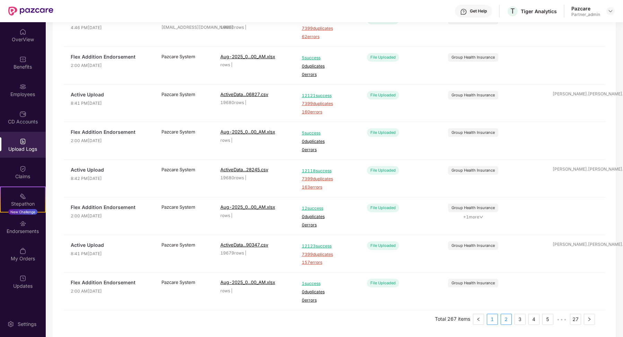
click at [489, 320] on link "1" at bounding box center [492, 319] width 10 height 10
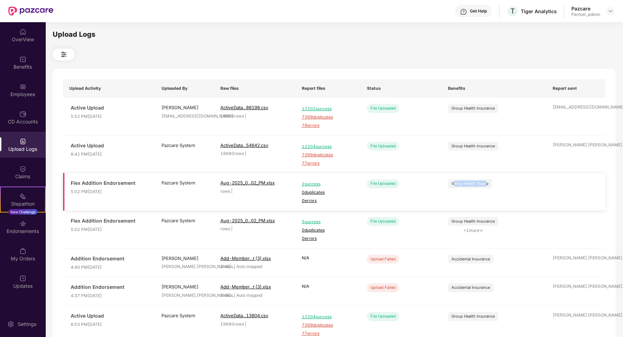
drag, startPoint x: 454, startPoint y: 184, endPoint x: 484, endPoint y: 184, distance: 30.5
click at [485, 184] on div "Group Health Topup" at bounding box center [470, 184] width 37 height 6
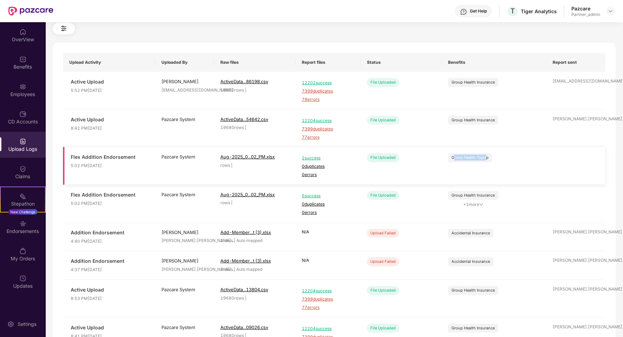
scroll to position [27, 0]
click at [474, 204] on span "+ 1 more" at bounding box center [473, 203] width 50 height 7
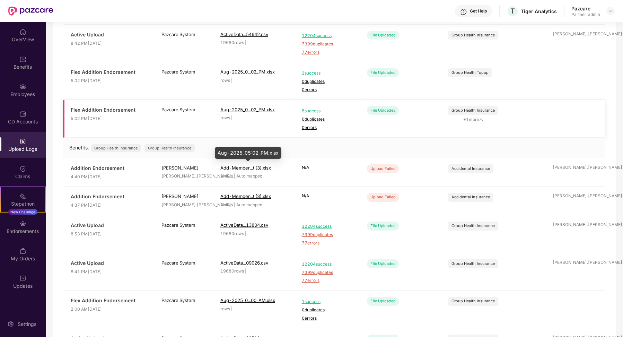
scroll to position [151, 0]
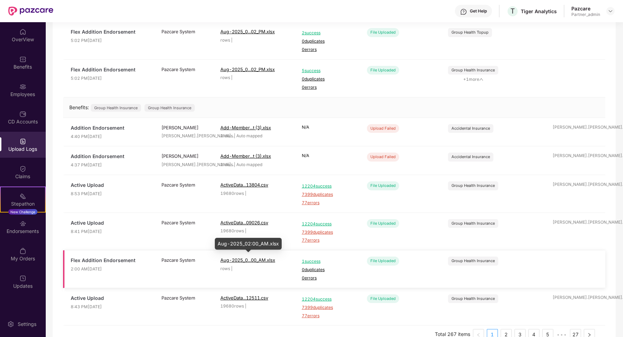
click at [269, 258] on span "Aug-2025_0...00_AM.xlsx" at bounding box center [247, 260] width 55 height 6
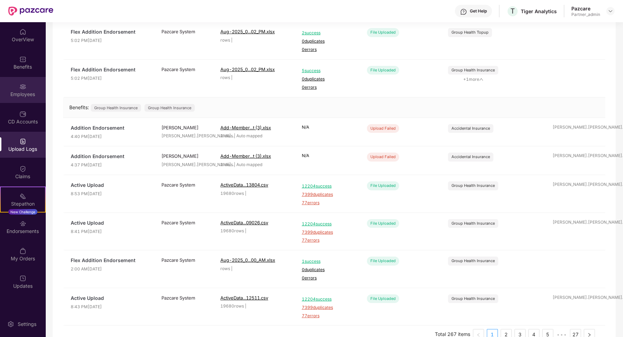
click at [26, 87] on img at bounding box center [22, 86] width 7 height 7
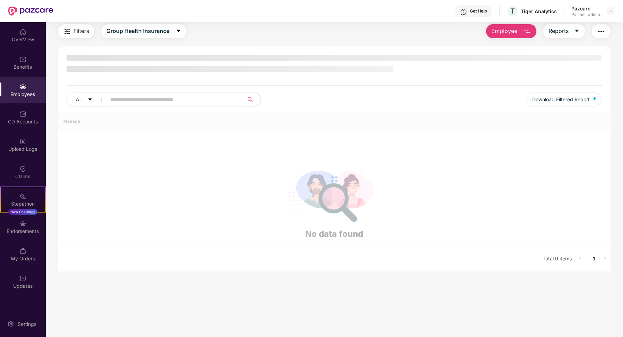
scroll to position [22, 0]
click at [137, 96] on input "text" at bounding box center [172, 100] width 124 height 10
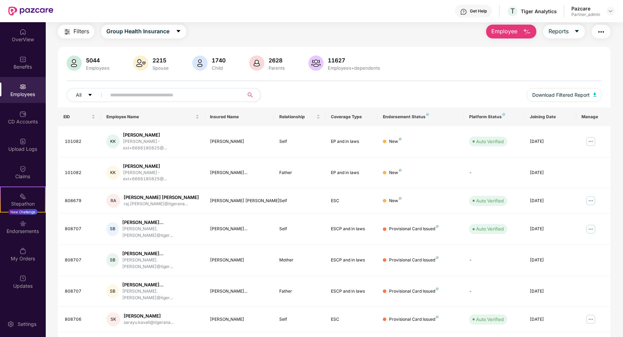
paste input "******"
type input "******"
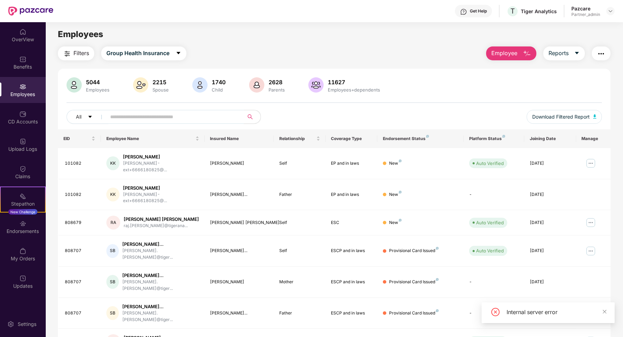
click at [121, 117] on input "text" at bounding box center [172, 117] width 124 height 10
paste input "******"
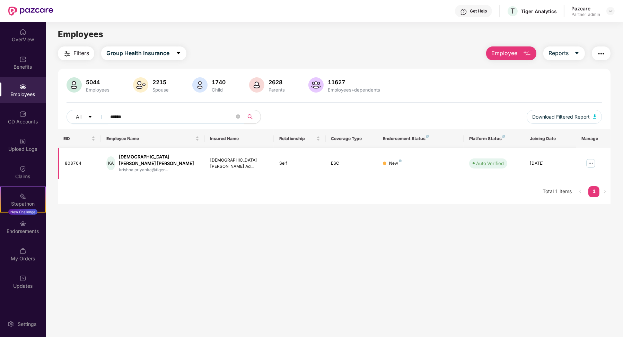
type input "******"
click at [73, 160] on div "808704" at bounding box center [80, 163] width 31 height 7
copy div "808704"
click at [25, 150] on div "Upload Logs" at bounding box center [23, 149] width 46 height 7
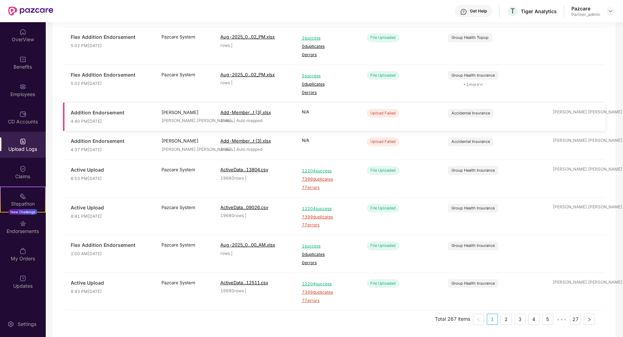
scroll to position [146, 0]
click at [24, 100] on div "Employees" at bounding box center [23, 90] width 46 height 26
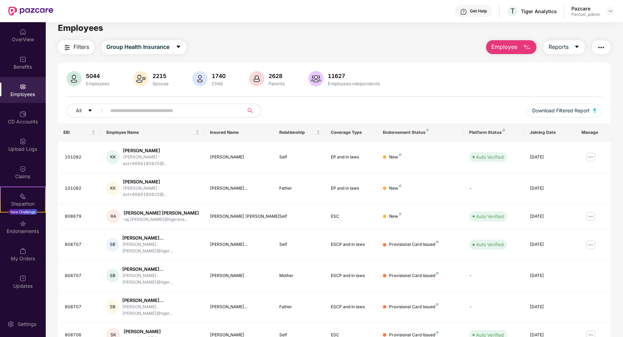
scroll to position [0, 0]
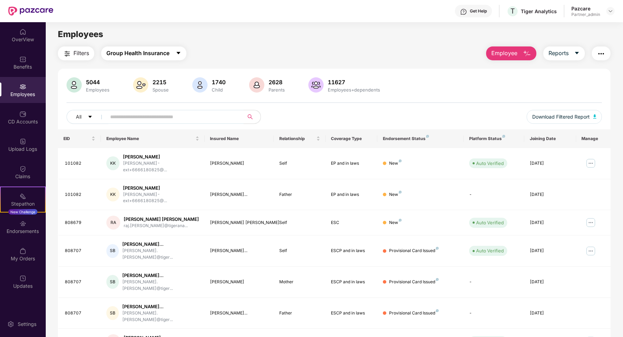
click at [163, 53] on span "Group Health Insurance" at bounding box center [137, 53] width 63 height 9
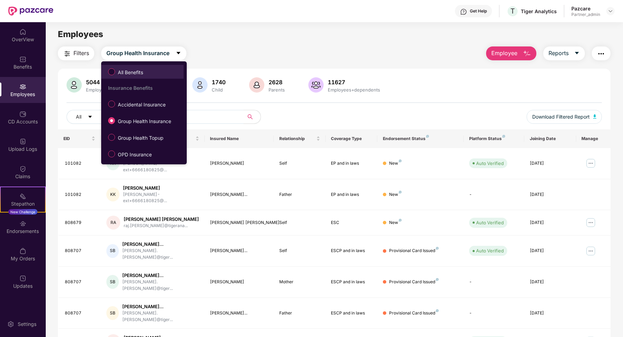
click at [153, 72] on span "All Benefits" at bounding box center [143, 72] width 76 height 12
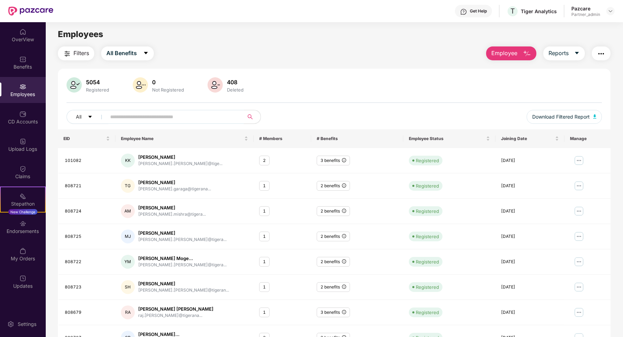
click at [151, 118] on input "text" at bounding box center [172, 117] width 124 height 10
paste input "******"
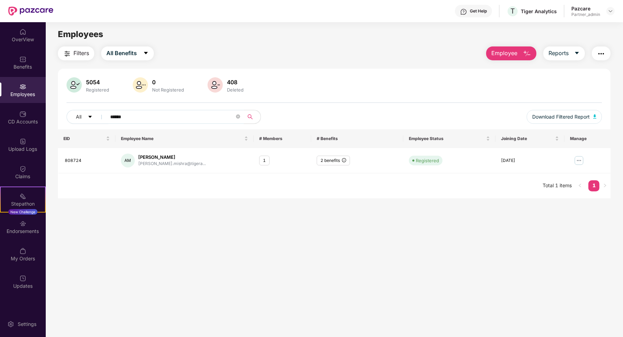
type input "******"
